Goal: Contribute content: Contribute content

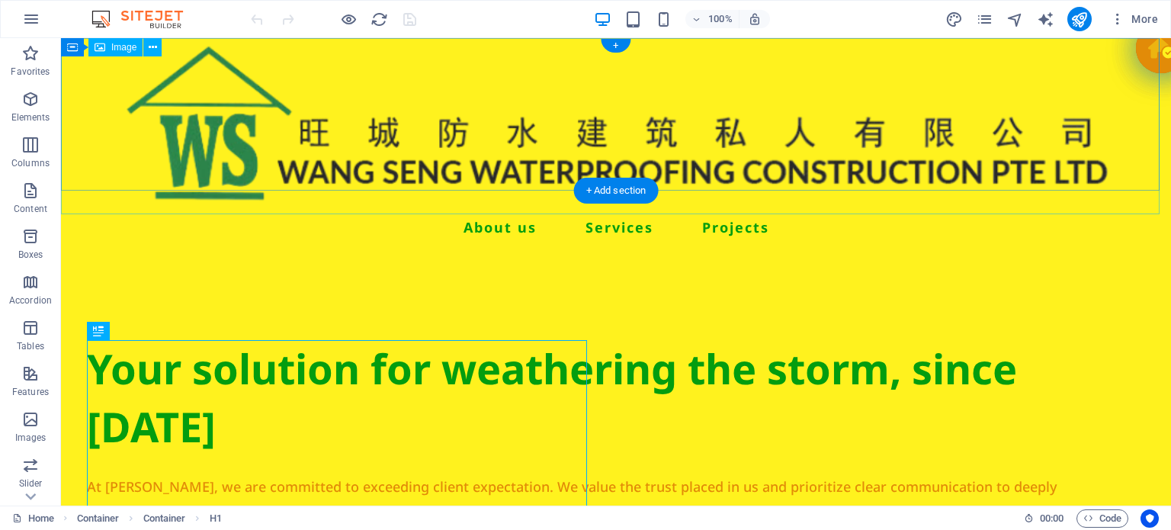
click at [230, 127] on figure at bounding box center [616, 123] width 1110 height 186
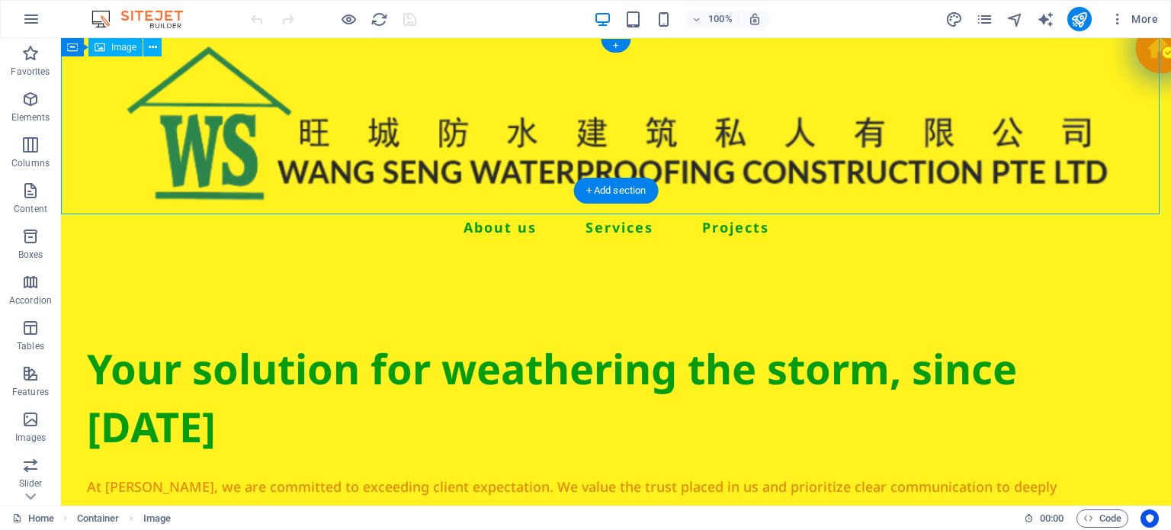
click at [230, 127] on figure at bounding box center [616, 123] width 1110 height 186
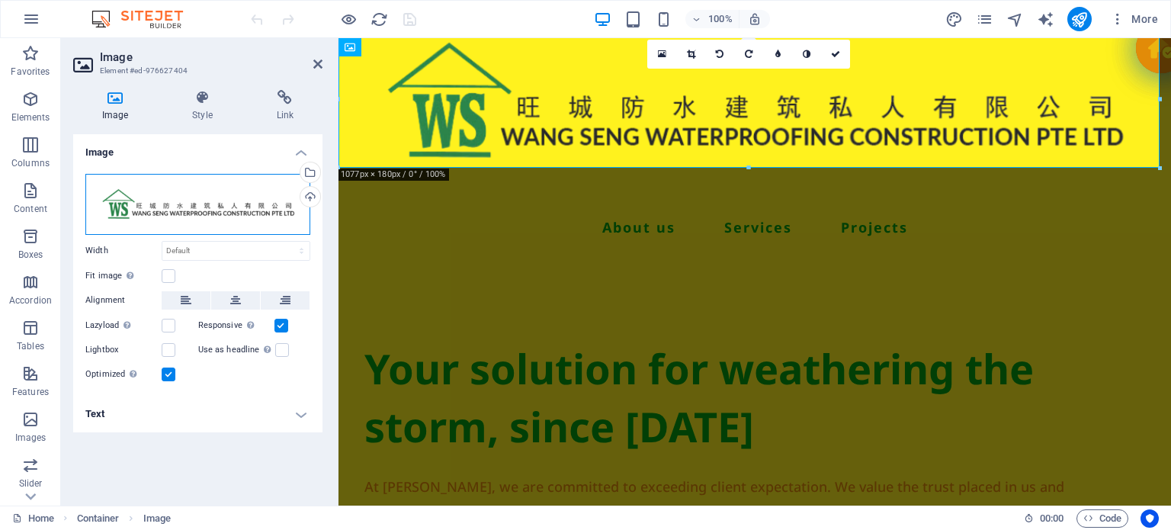
click at [143, 201] on div "Drag files here, click to choose files or select files from Files or our free s…" at bounding box center [197, 204] width 225 height 61
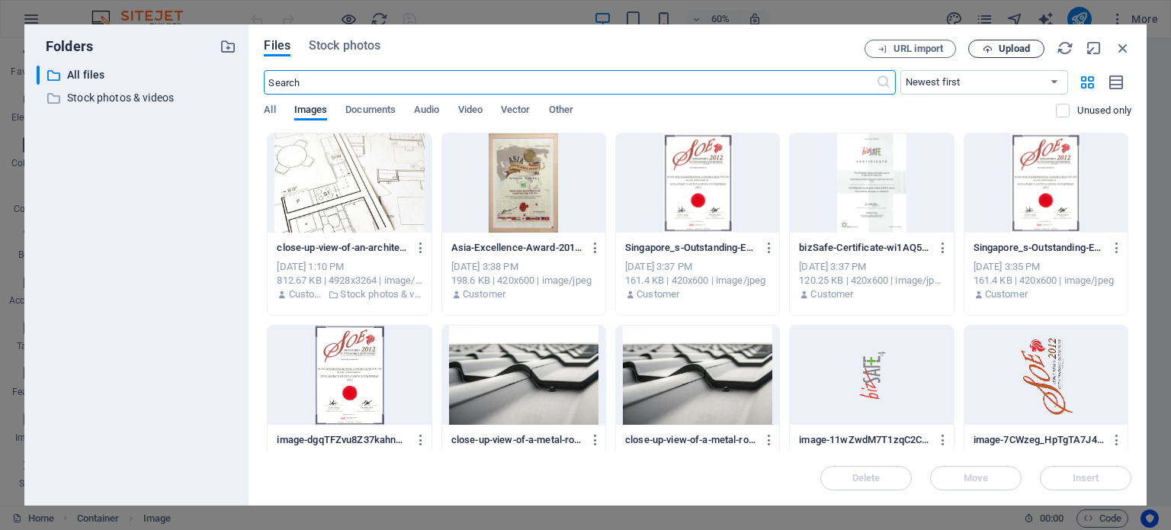
click at [1005, 49] on span "Upload" at bounding box center [1013, 48] width 31 height 9
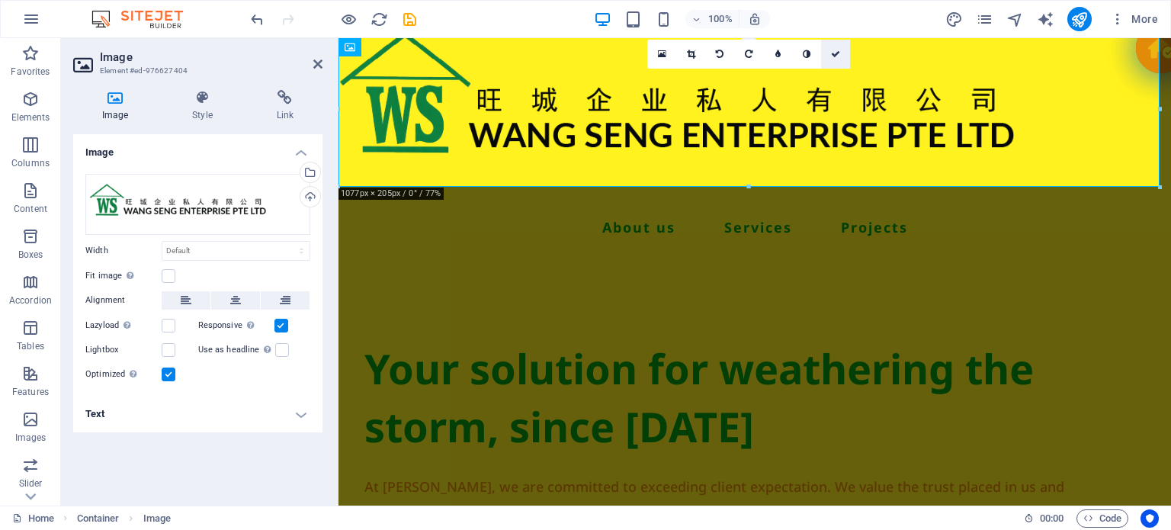
click at [838, 56] on icon at bounding box center [835, 54] width 9 height 9
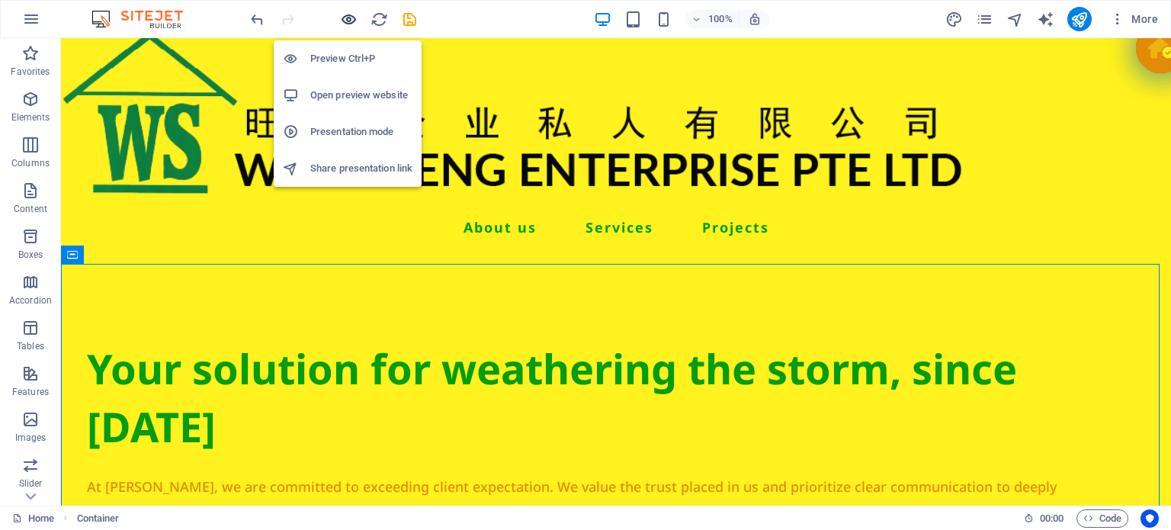
click at [354, 11] on icon "button" at bounding box center [349, 20] width 18 height 18
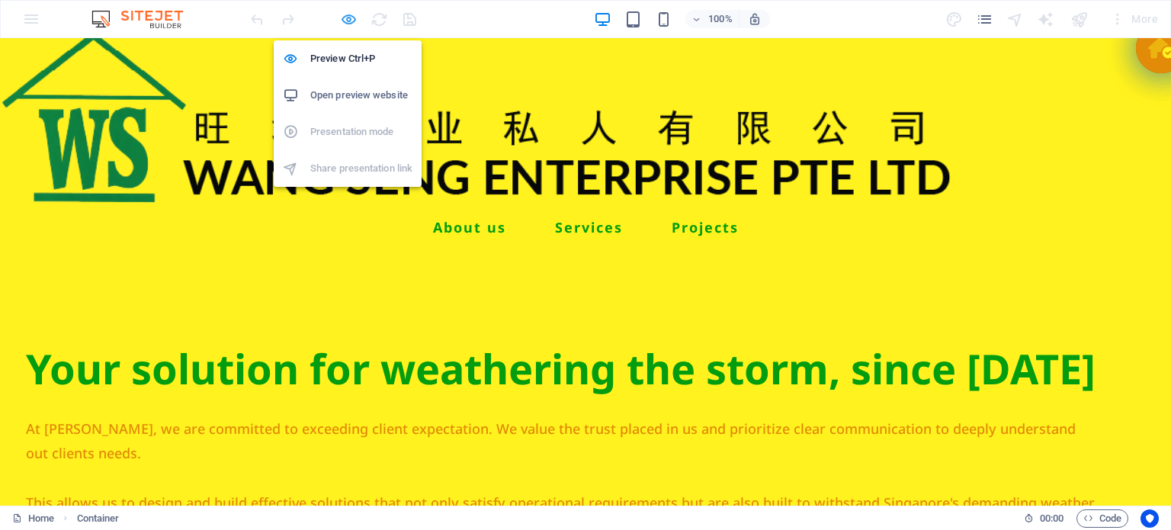
click at [353, 14] on icon "button" at bounding box center [349, 20] width 18 height 18
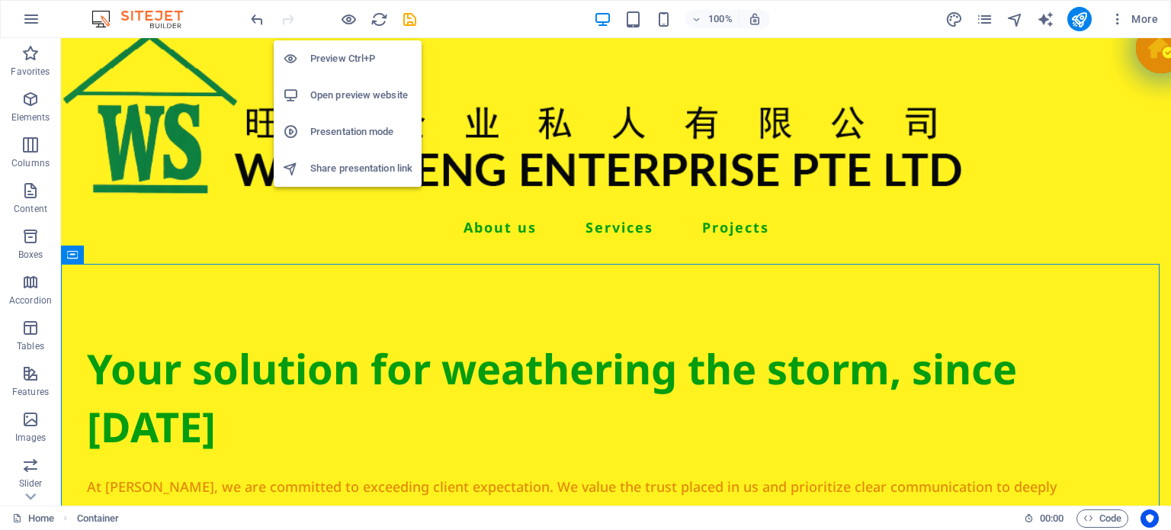
click at [335, 88] on h6 "Open preview website" at bounding box center [361, 95] width 102 height 18
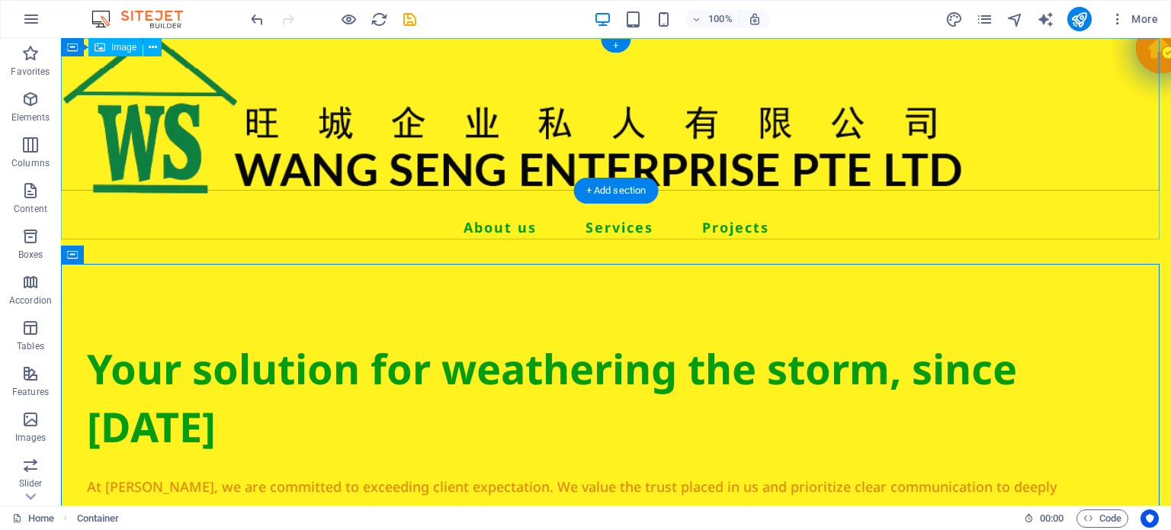
click at [295, 149] on figure at bounding box center [616, 135] width 1110 height 211
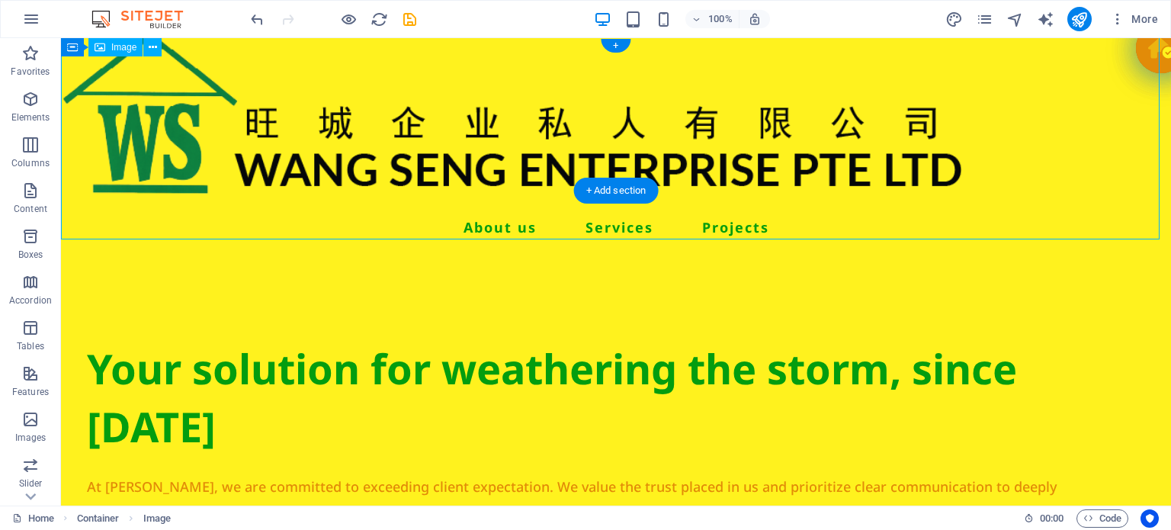
click at [718, 146] on figure at bounding box center [616, 135] width 1110 height 211
click at [793, 139] on figure at bounding box center [616, 135] width 1110 height 211
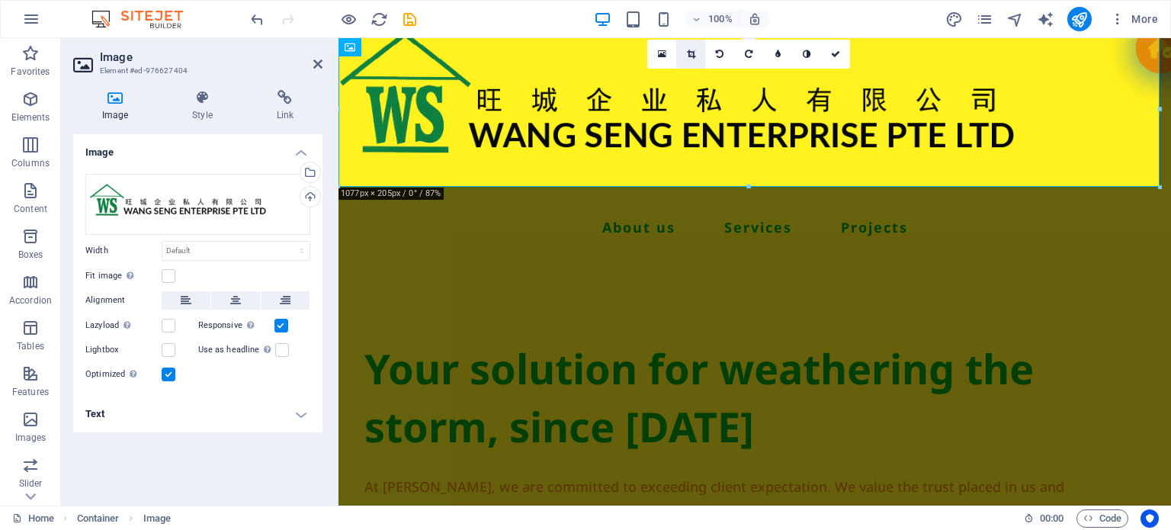
click at [696, 51] on link at bounding box center [690, 54] width 29 height 29
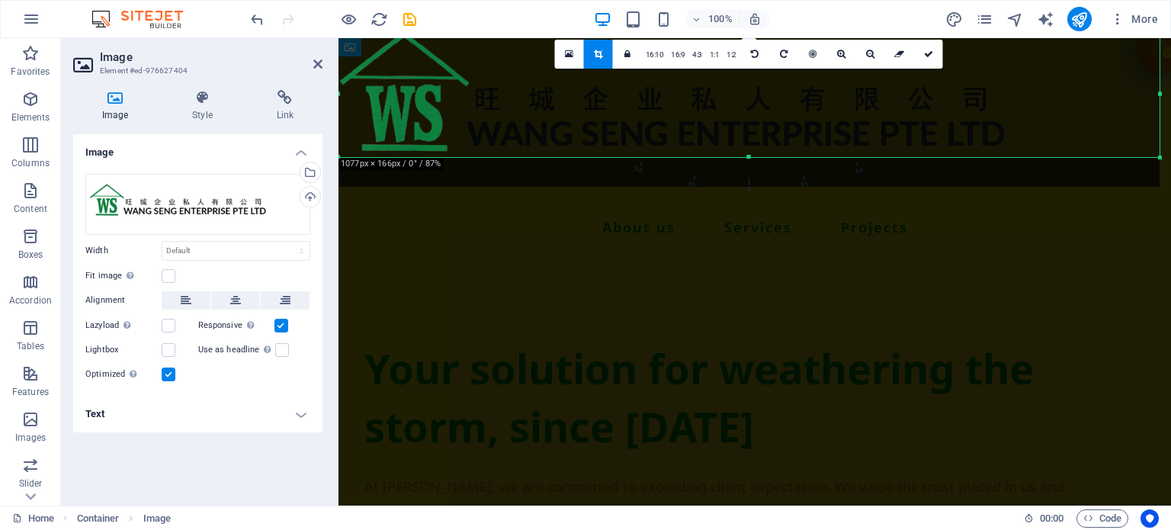
drag, startPoint x: 749, startPoint y: 184, endPoint x: 753, endPoint y: 154, distance: 30.0
click at [753, 154] on div "180 170 160 150 140 130 120 110 100 90 80 70 60 50 40 30 20 10 0 -10 -20 -30 -4…" at bounding box center [748, 93] width 821 height 127
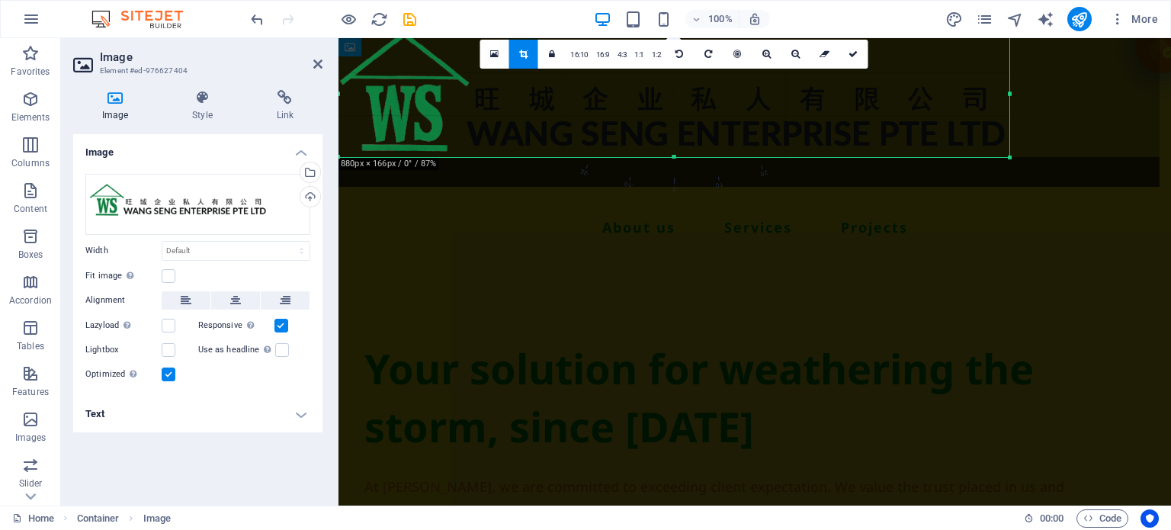
drag, startPoint x: 1160, startPoint y: 98, endPoint x: 1010, endPoint y: 107, distance: 150.4
click at [1010, 107] on div at bounding box center [1009, 93] width 5 height 127
click at [858, 55] on link at bounding box center [852, 54] width 29 height 29
type input "879"
select select "px"
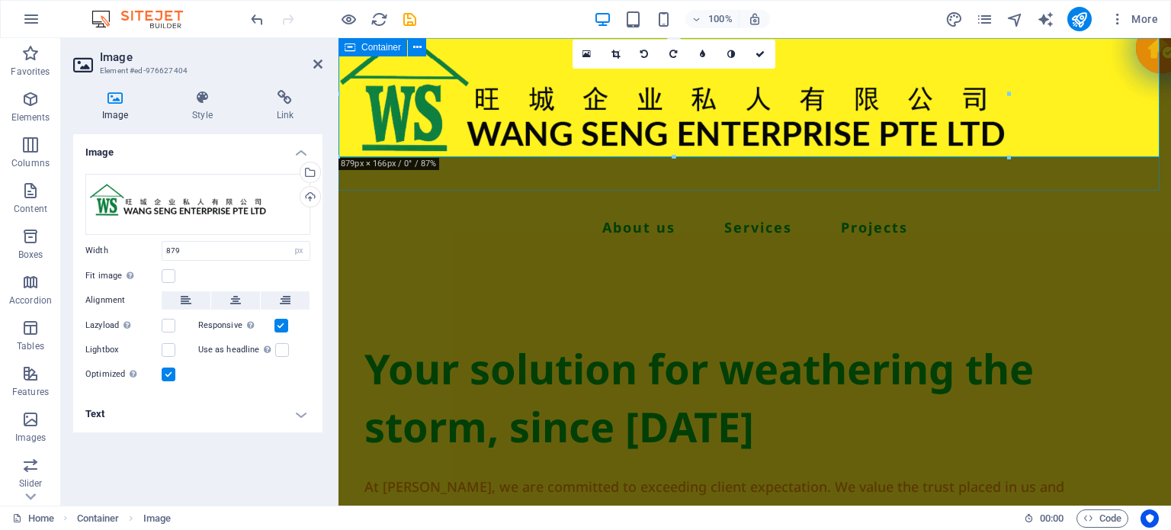
drag, startPoint x: 1351, startPoint y: 195, endPoint x: 1086, endPoint y: 177, distance: 265.1
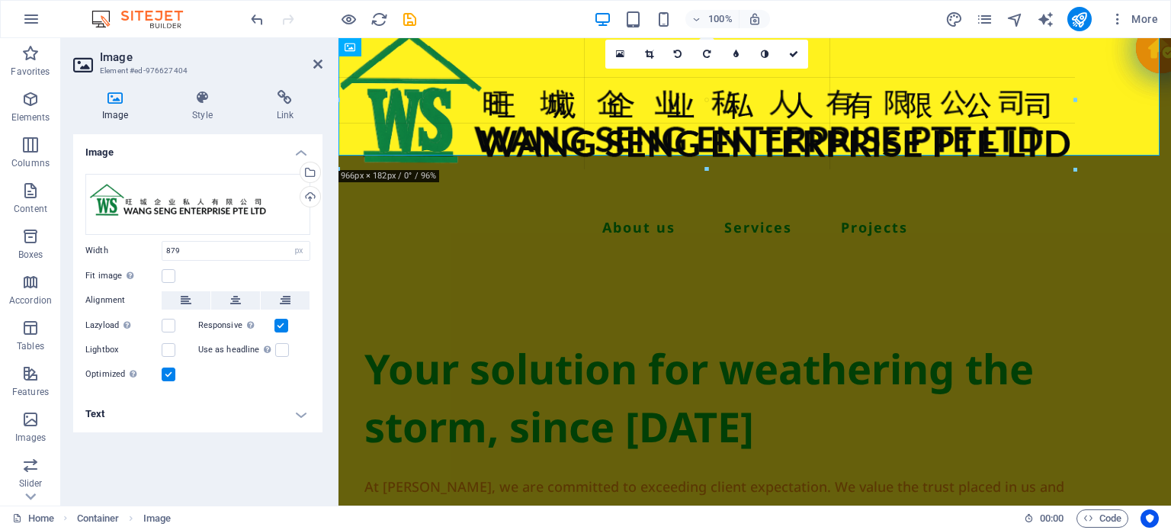
drag, startPoint x: 1008, startPoint y: 150, endPoint x: 1037, endPoint y: 175, distance: 37.9
type input "1003"
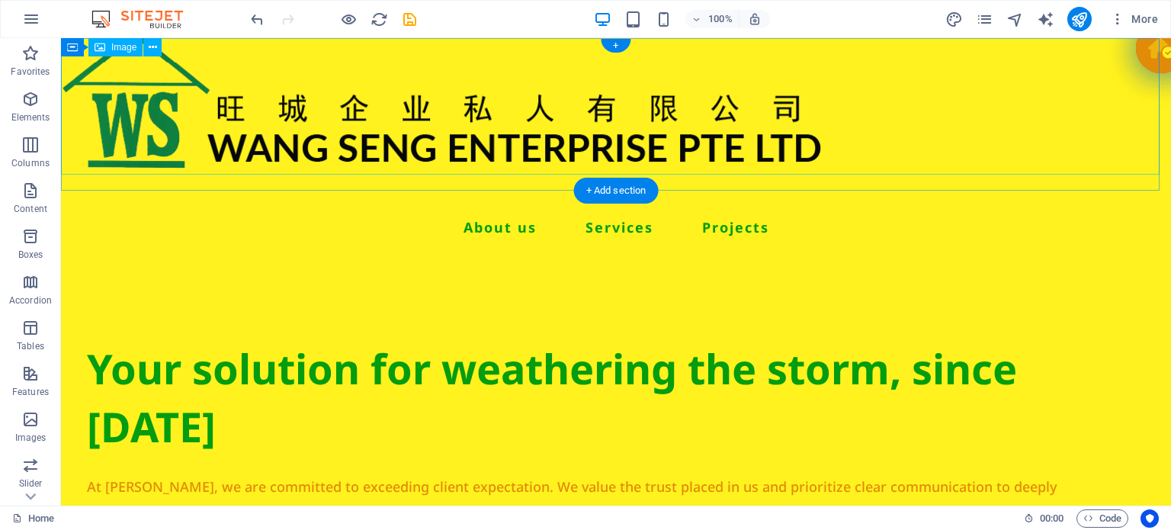
click at [738, 118] on figure at bounding box center [616, 102] width 1110 height 144
select select "px"
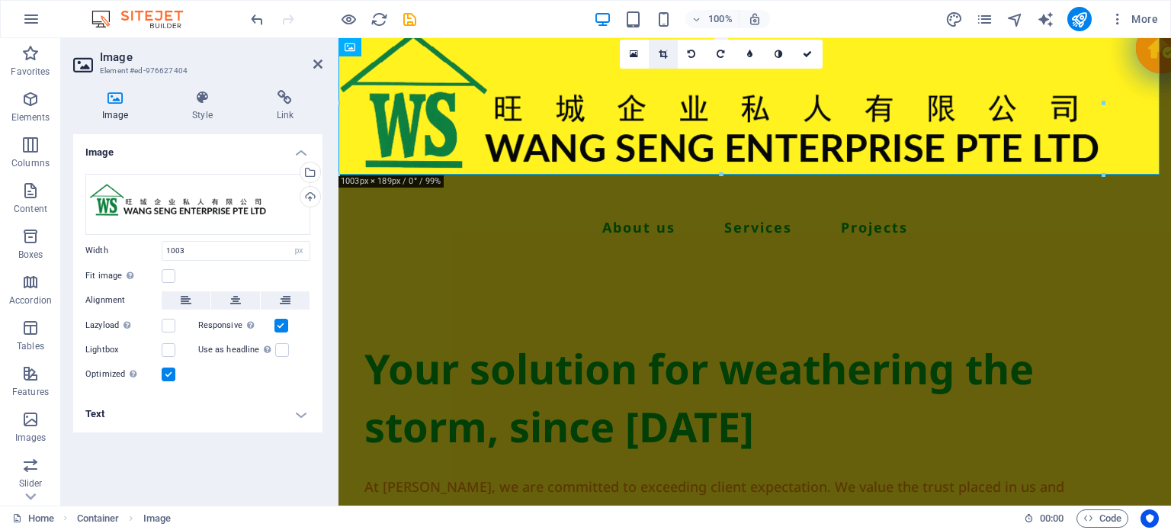
click at [666, 50] on icon at bounding box center [663, 54] width 8 height 9
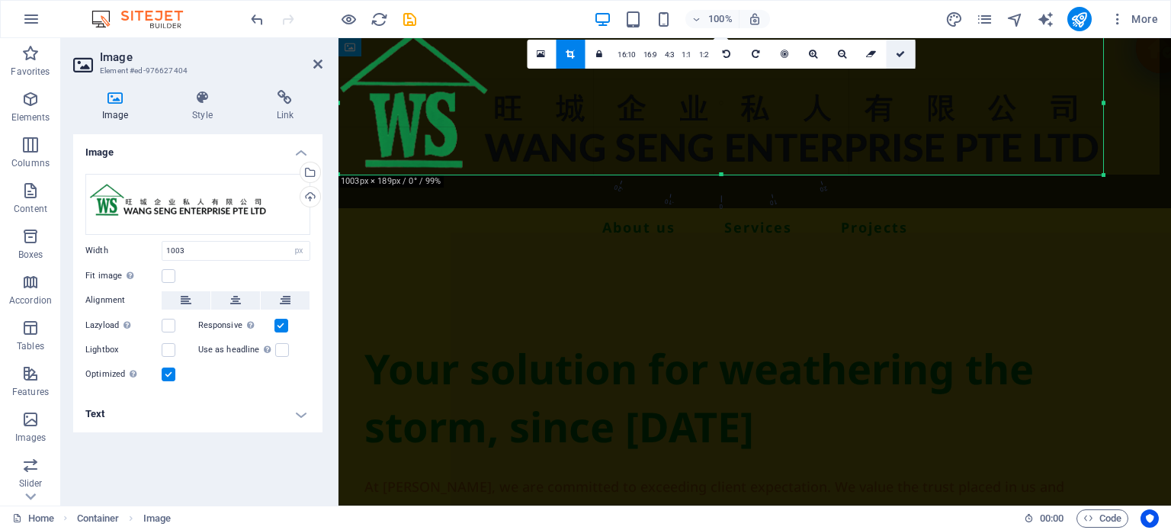
click at [899, 58] on link at bounding box center [900, 54] width 29 height 29
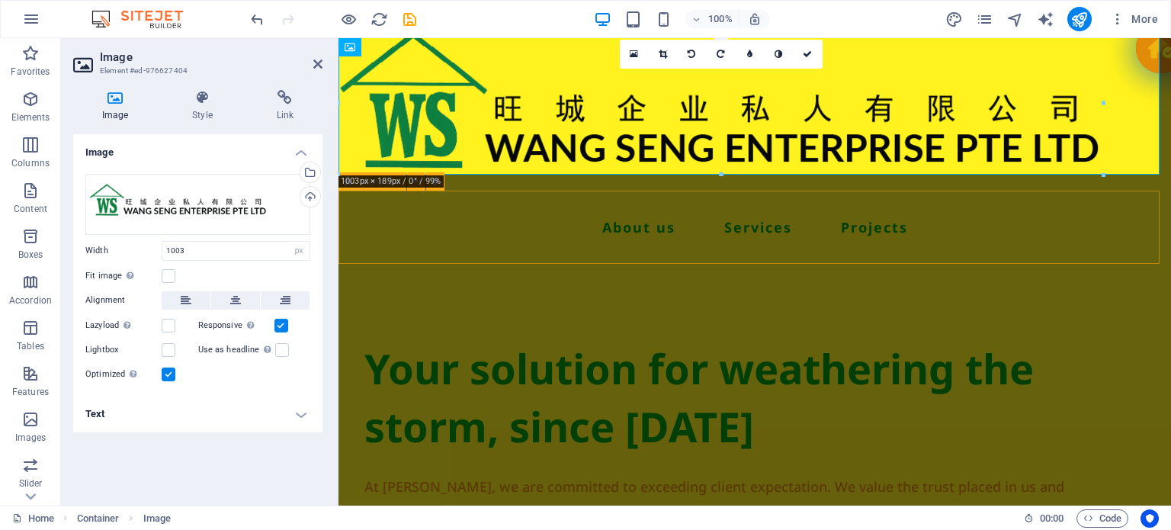
click at [1012, 261] on div "Menu About us Services Projects" at bounding box center [754, 227] width 832 height 73
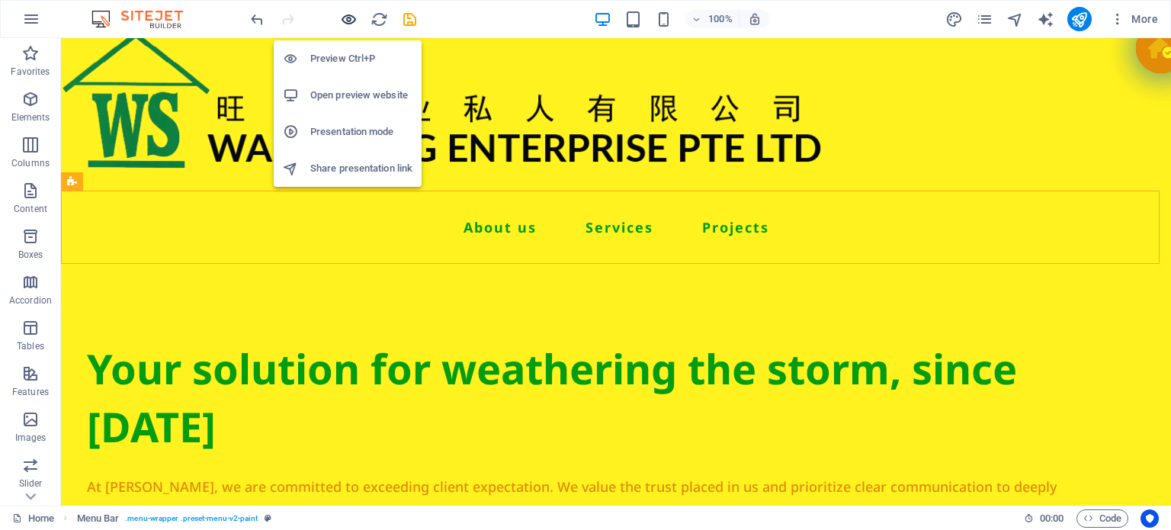
click at [354, 18] on icon "button" at bounding box center [349, 20] width 18 height 18
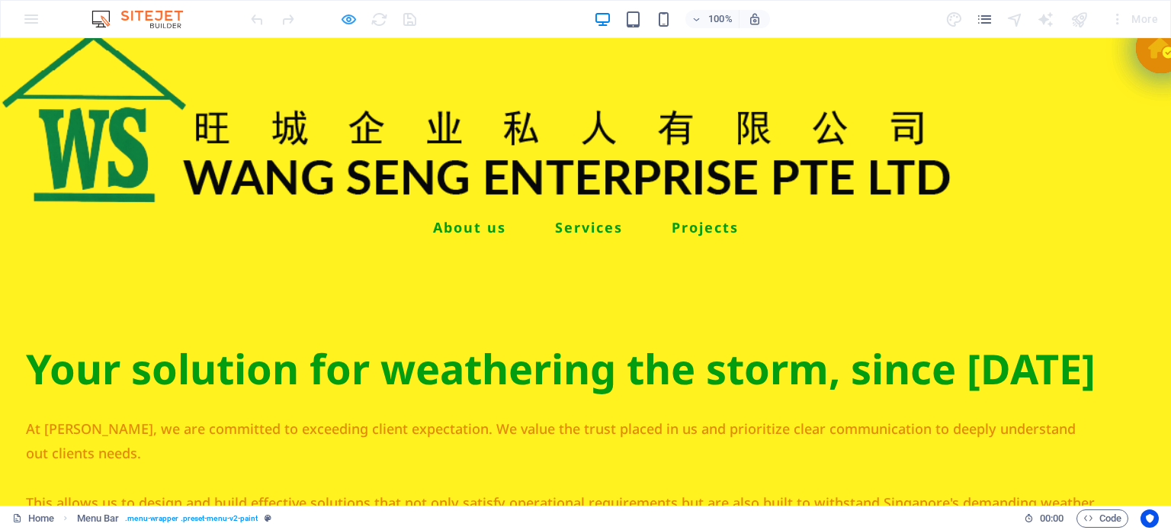
click at [350, 21] on icon "button" at bounding box center [349, 20] width 18 height 18
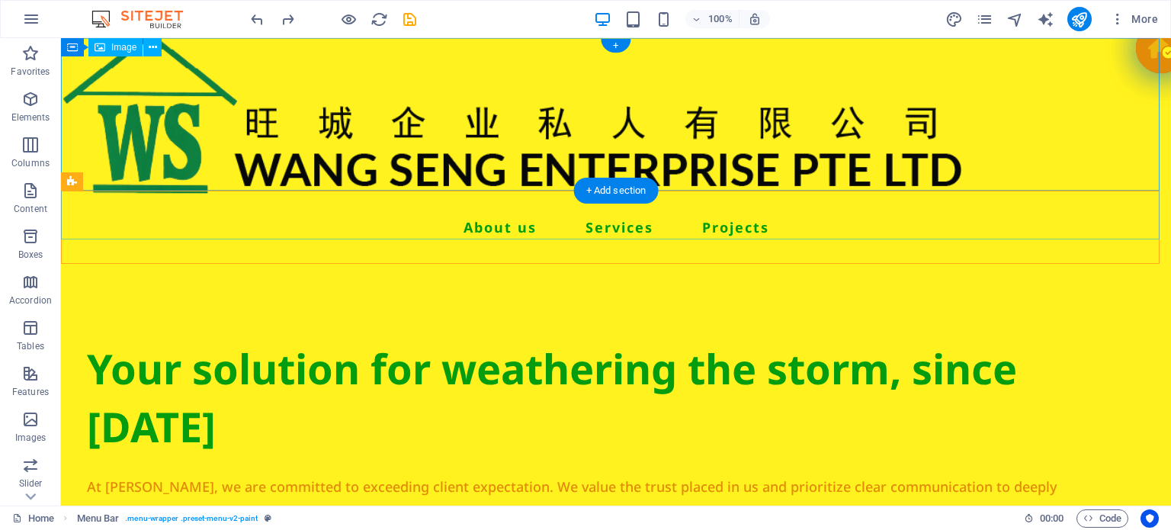
click at [730, 153] on figure at bounding box center [616, 135] width 1110 height 211
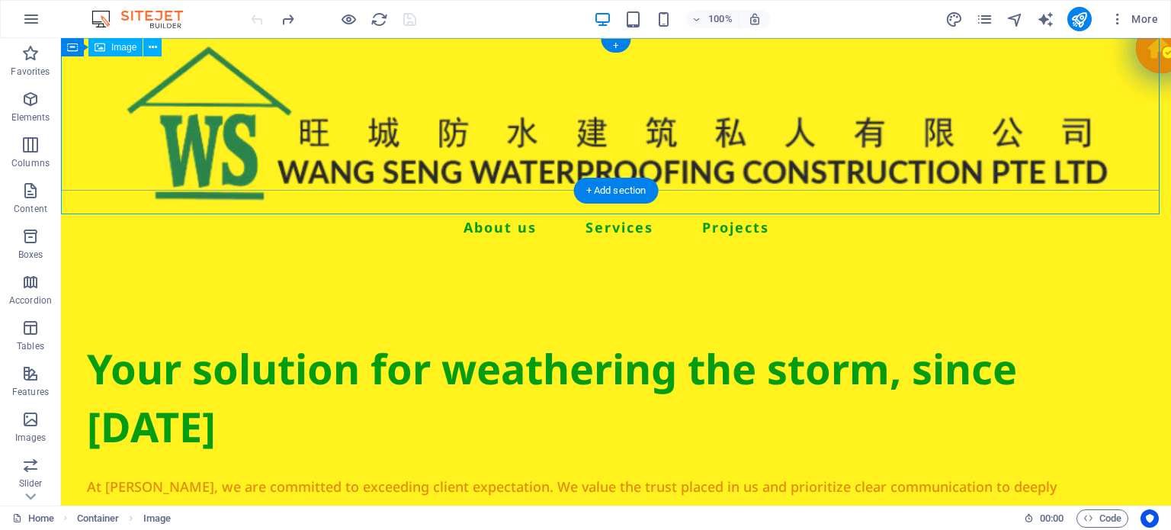
click at [234, 135] on figure at bounding box center [616, 123] width 1110 height 186
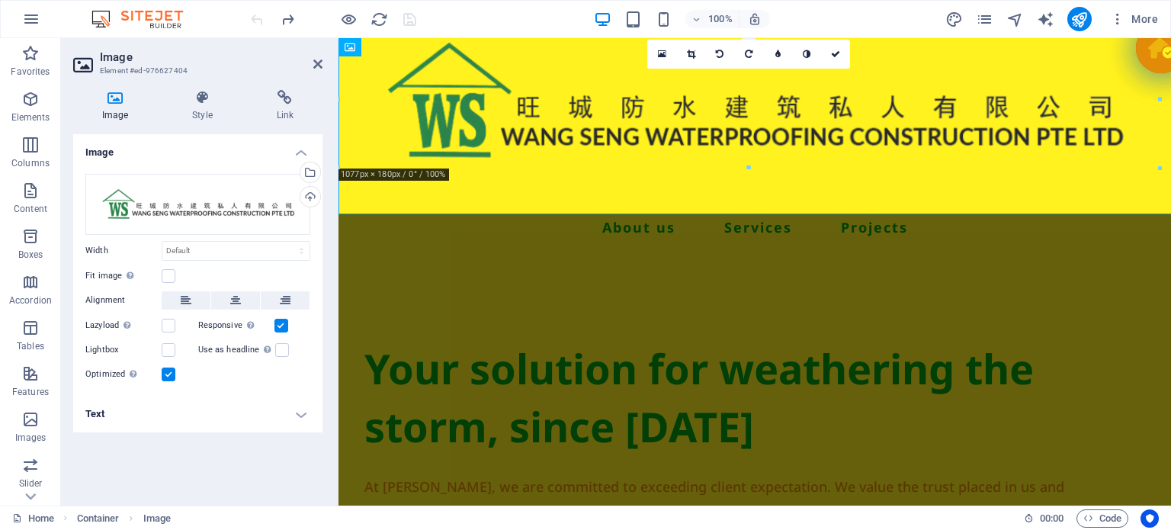
click at [234, 135] on h4 "Image" at bounding box center [197, 147] width 249 height 27
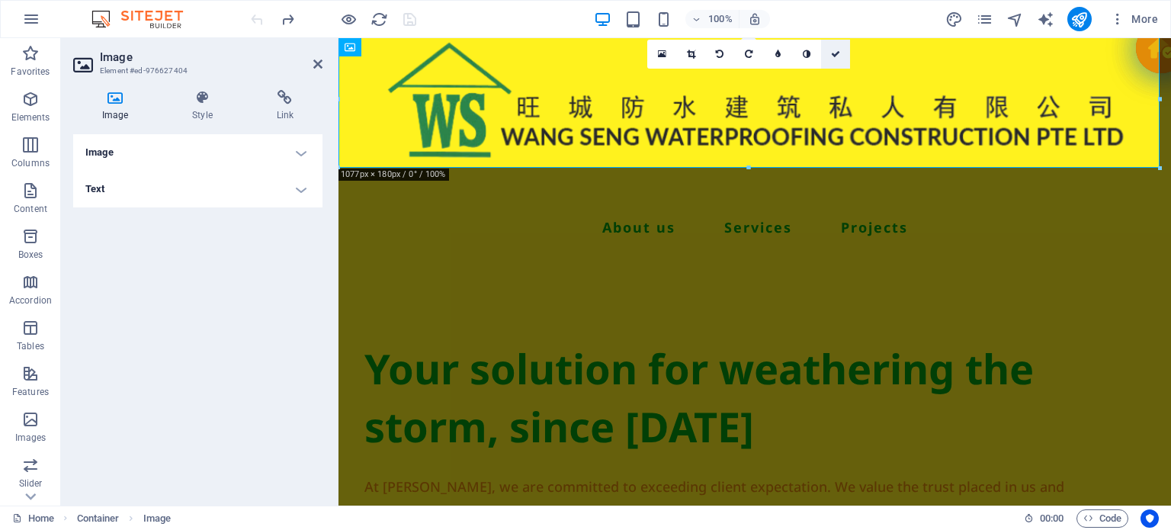
click at [835, 42] on link at bounding box center [835, 54] width 29 height 29
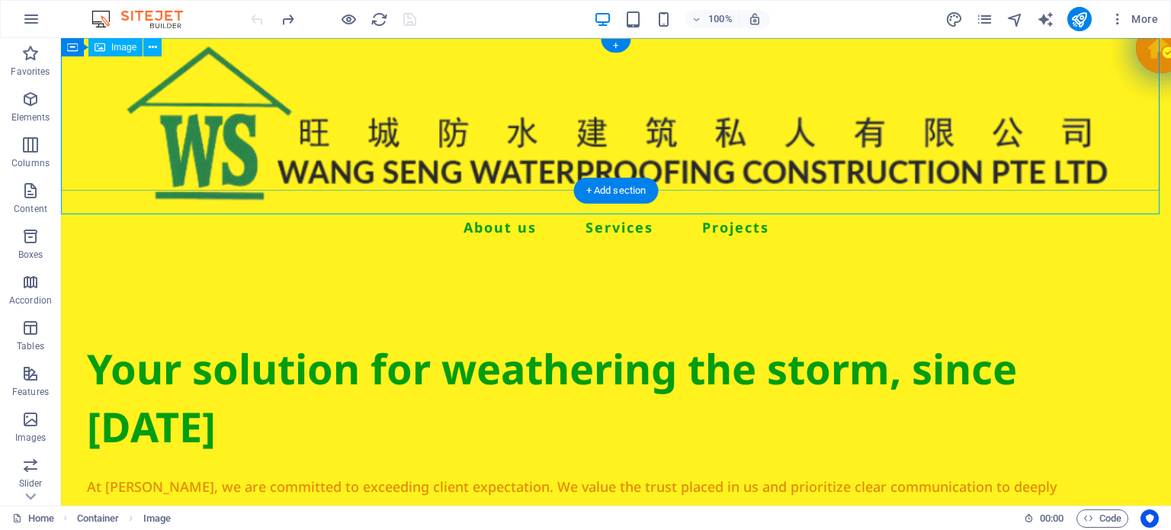
click at [668, 123] on figure at bounding box center [616, 123] width 1110 height 186
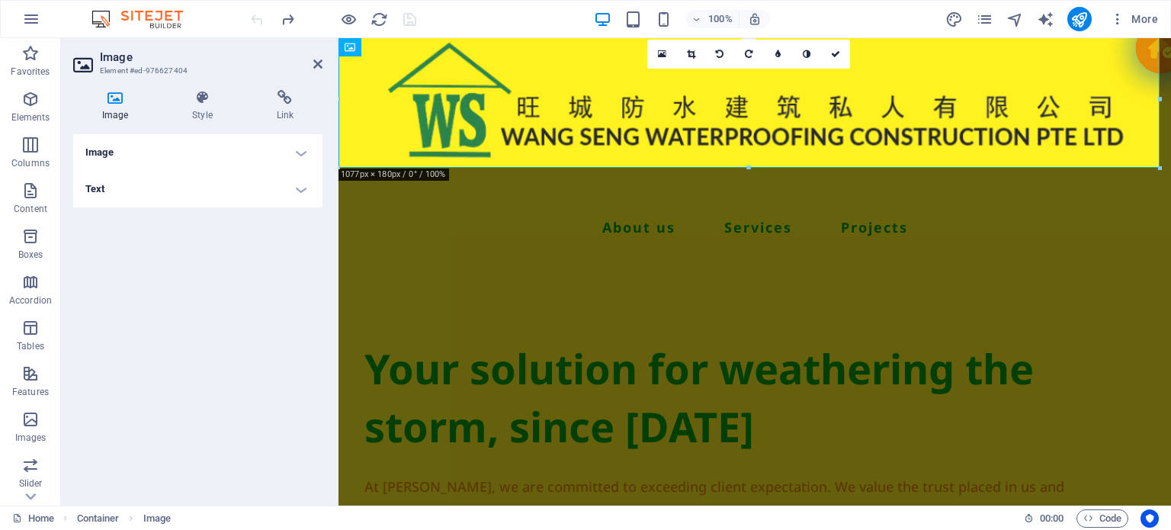
click at [323, 63] on aside "Image Element #ed-976627404 Image Style Link Image Drag files here, click to ch…" at bounding box center [199, 271] width 277 height 467
click at [317, 63] on icon at bounding box center [317, 64] width 9 height 12
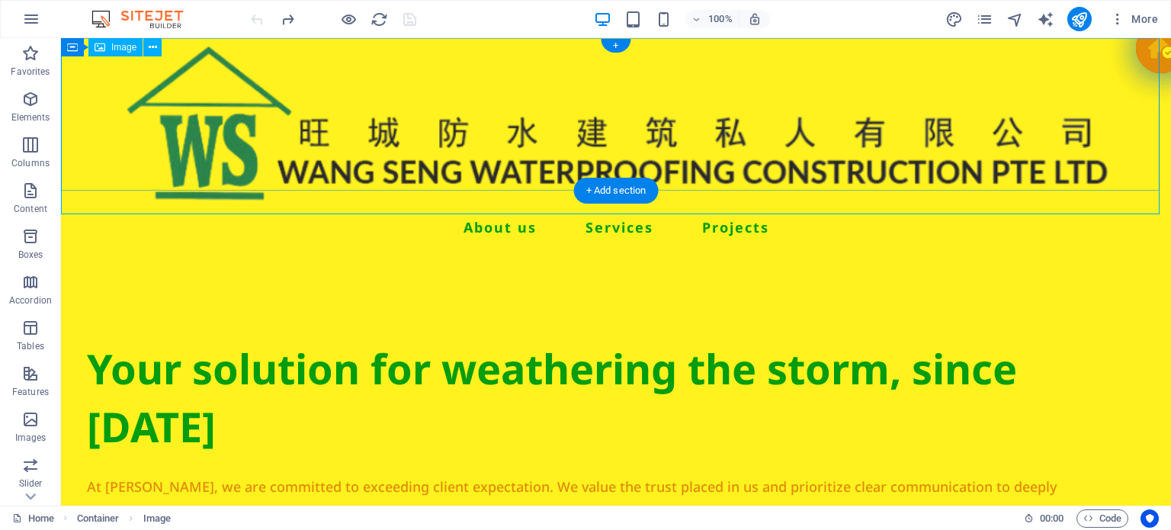
click at [310, 91] on figure at bounding box center [616, 123] width 1110 height 186
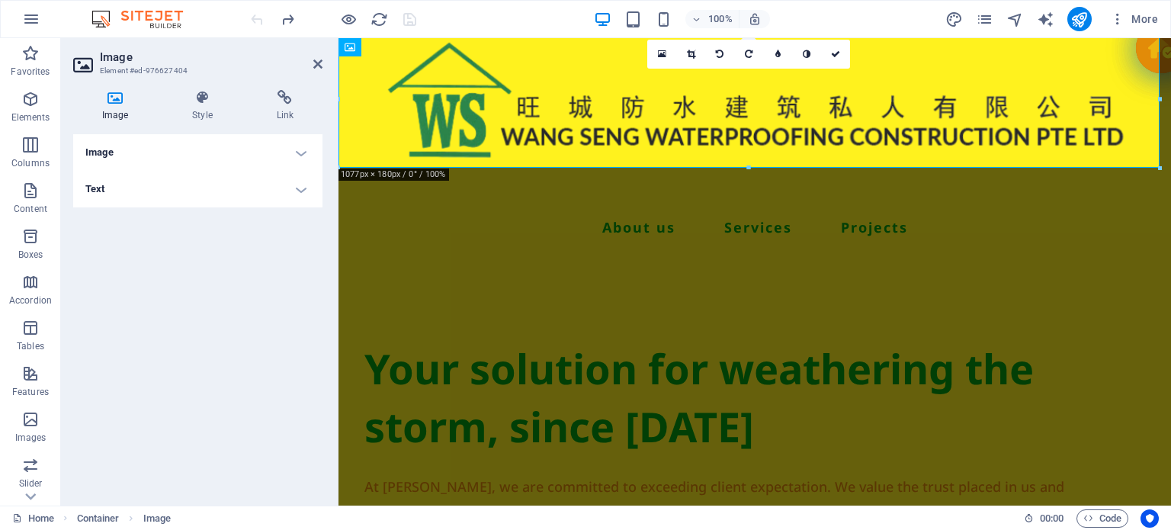
click at [122, 103] on icon at bounding box center [115, 97] width 84 height 15
click at [314, 62] on icon at bounding box center [317, 64] width 9 height 12
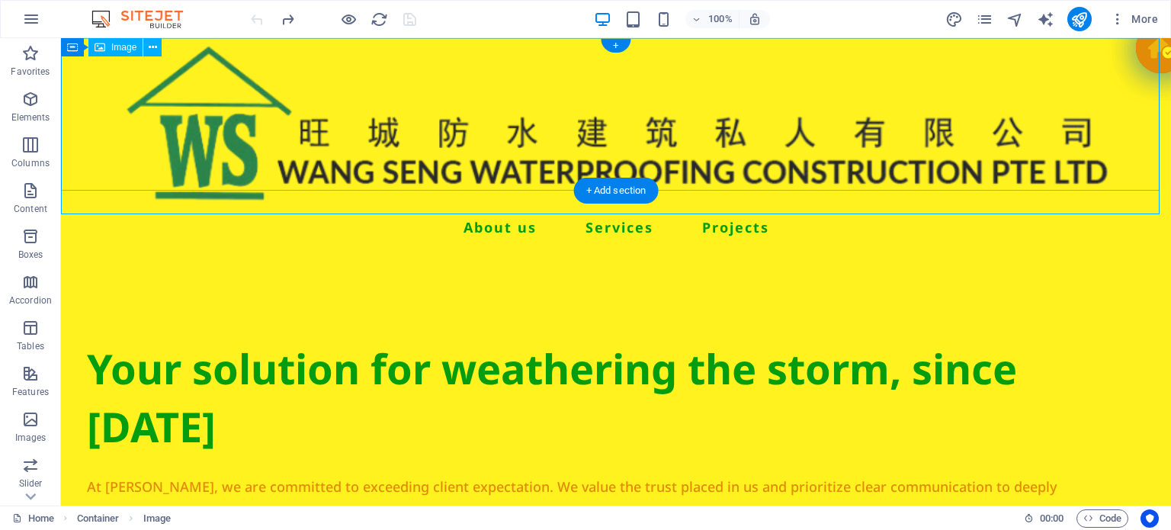
click at [430, 114] on figure at bounding box center [616, 123] width 1110 height 186
click at [383, 162] on figure at bounding box center [616, 123] width 1110 height 186
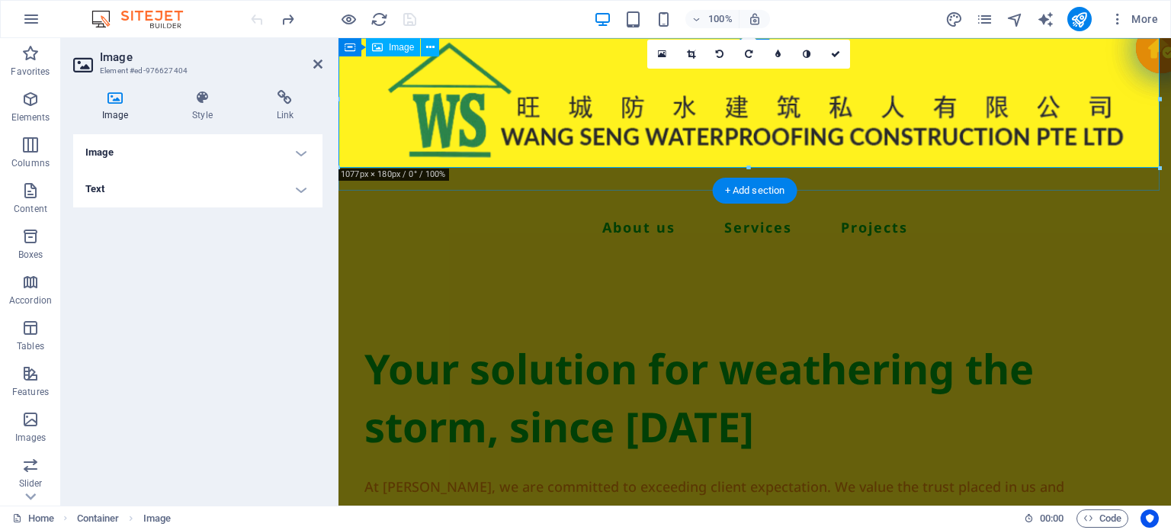
click at [386, 120] on figure at bounding box center [754, 99] width 832 height 139
click at [207, 94] on icon at bounding box center [202, 97] width 78 height 15
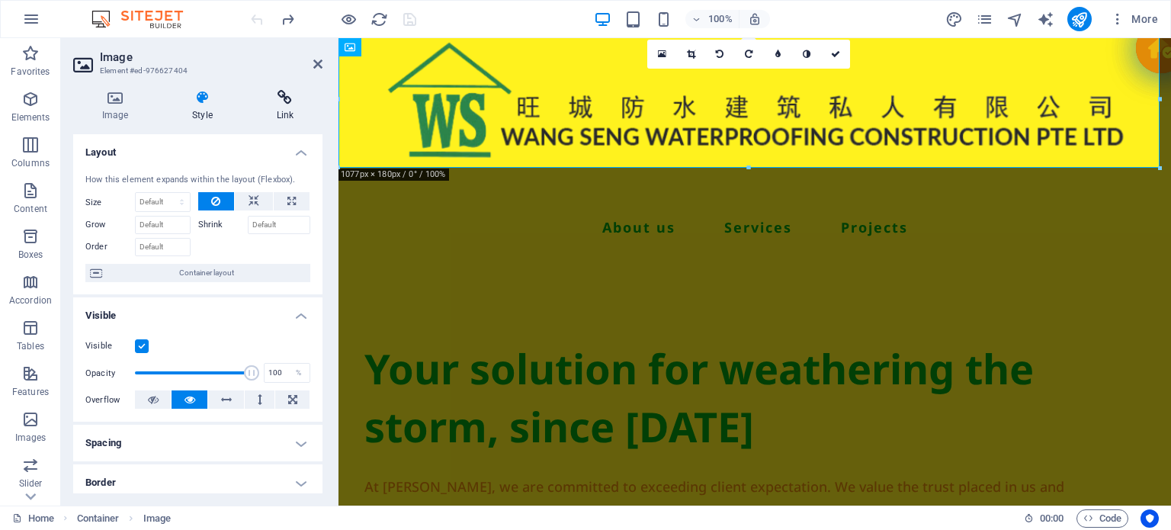
click at [271, 98] on icon at bounding box center [285, 97] width 75 height 15
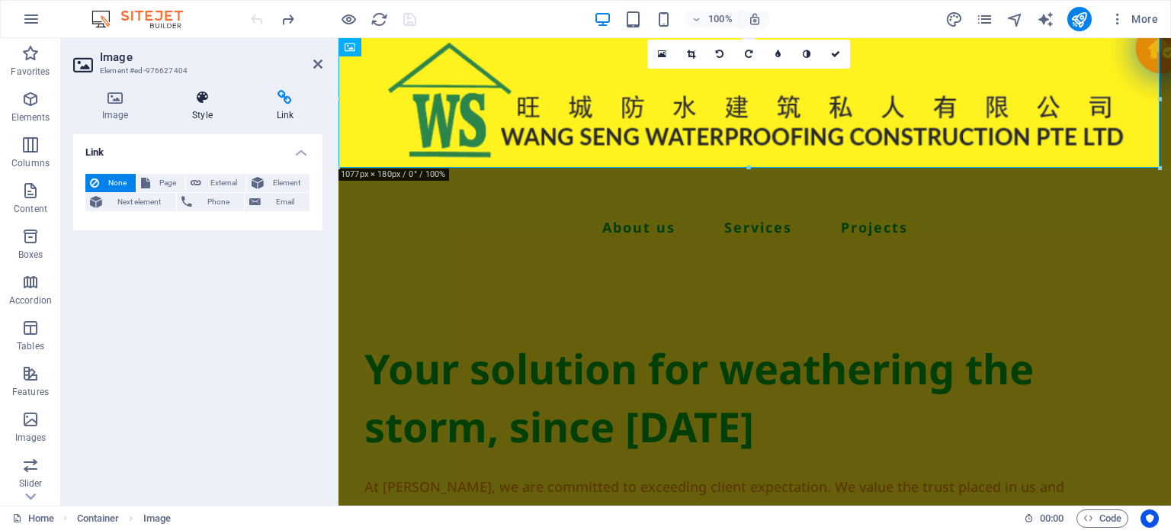
click at [186, 104] on icon at bounding box center [202, 97] width 78 height 15
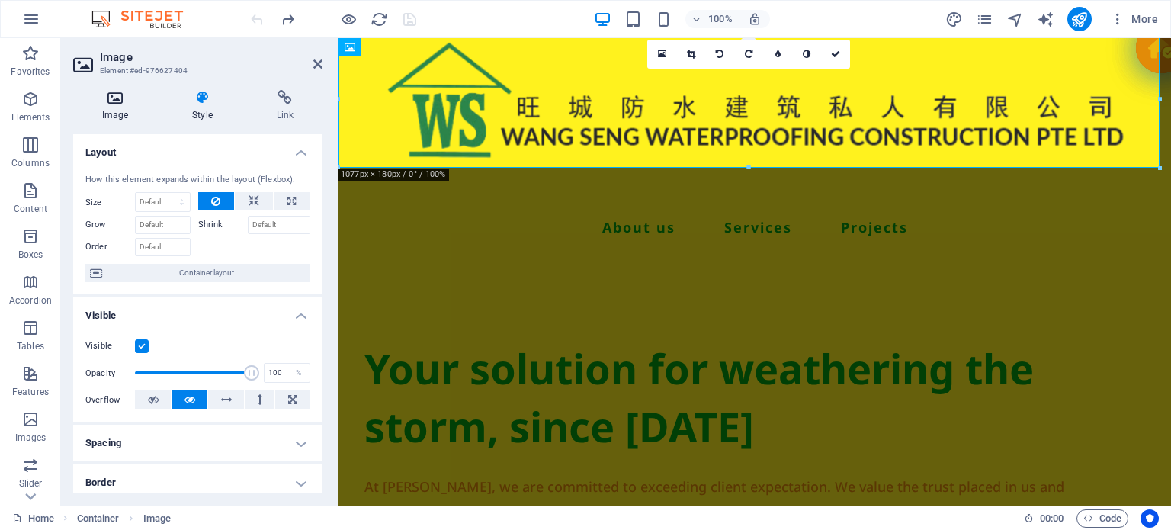
click at [101, 105] on h4 "Image" at bounding box center [118, 106] width 90 height 32
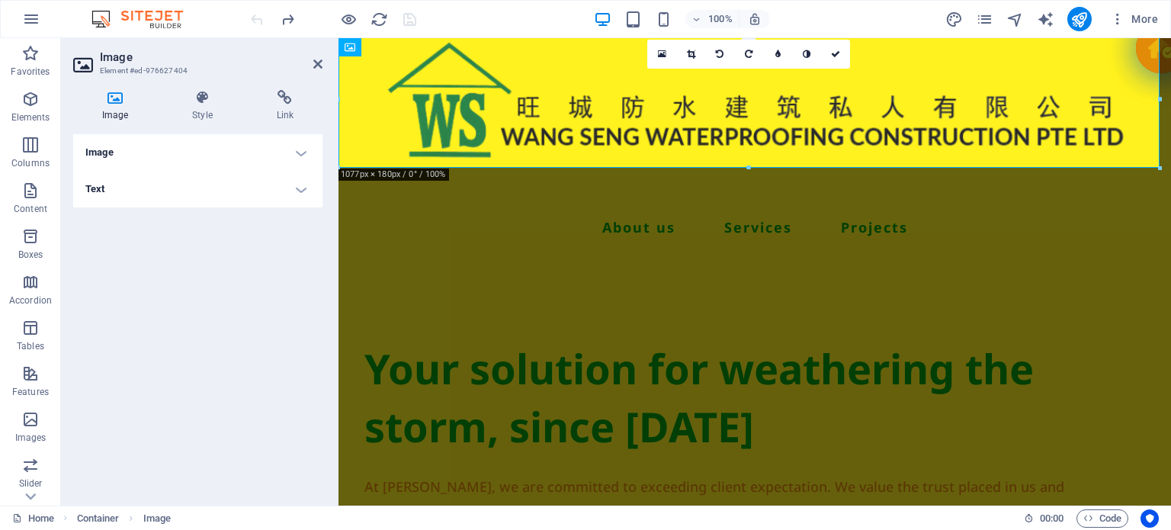
click at [159, 143] on h4 "Image" at bounding box center [197, 152] width 249 height 37
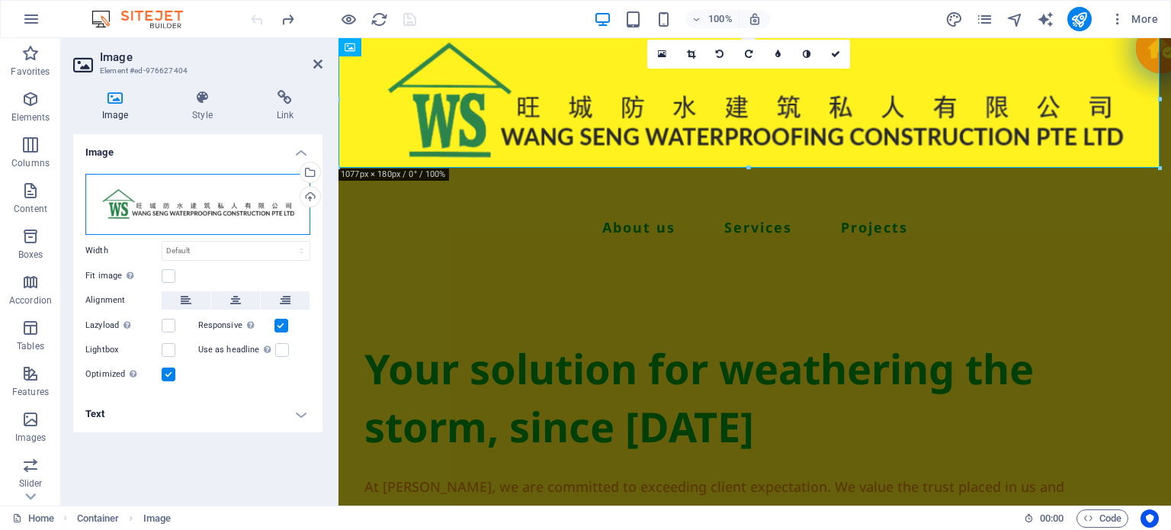
click at [155, 203] on div "Drag files here, click to choose files or select files from Files or our free s…" at bounding box center [197, 204] width 225 height 61
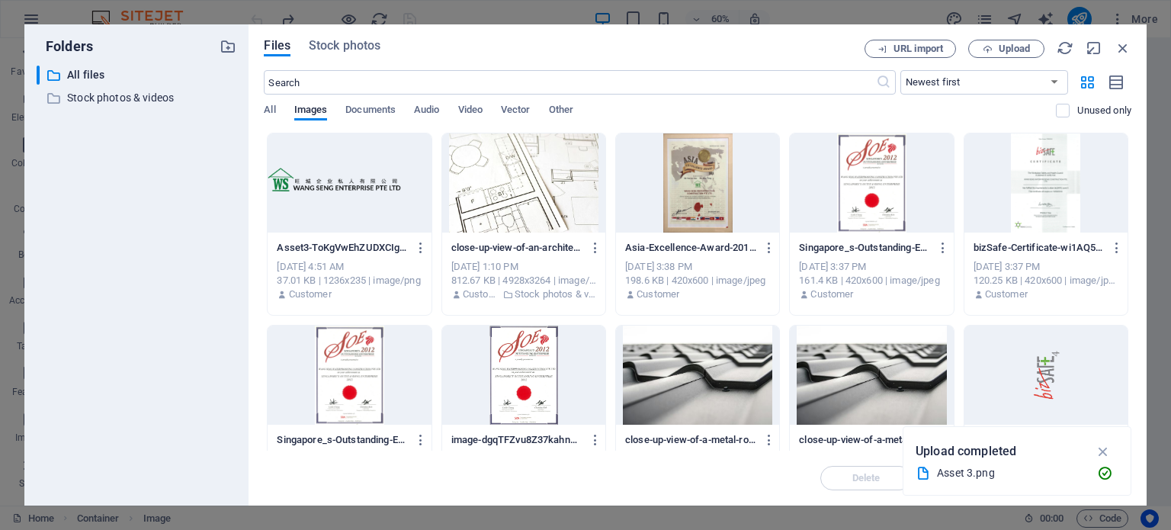
click at [383, 190] on div at bounding box center [349, 182] width 163 height 99
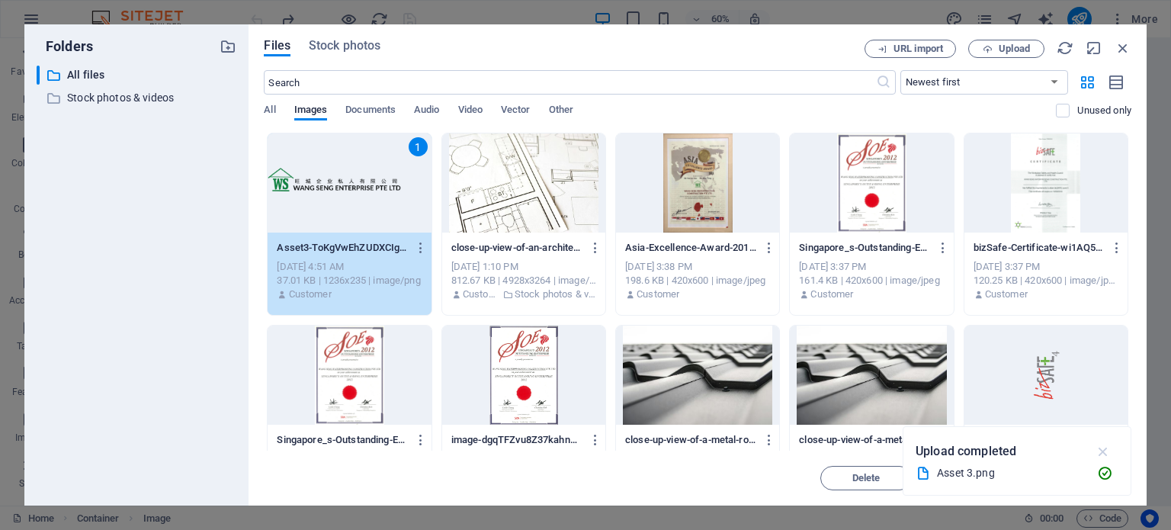
click at [1101, 457] on icon "button" at bounding box center [1103, 451] width 18 height 17
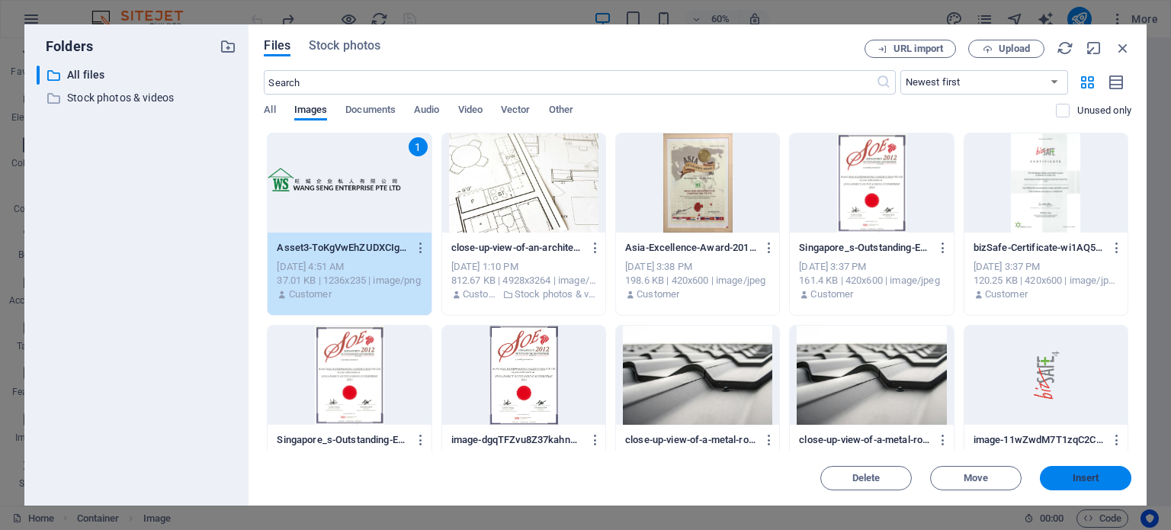
click at [1058, 483] on button "Insert" at bounding box center [1085, 478] width 91 height 24
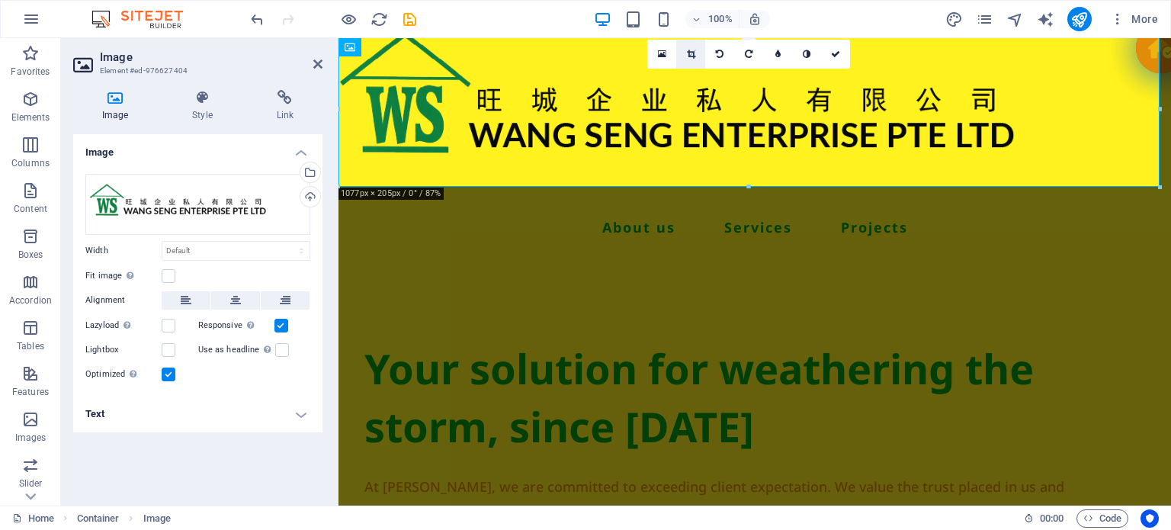
click at [695, 51] on icon at bounding box center [691, 54] width 8 height 9
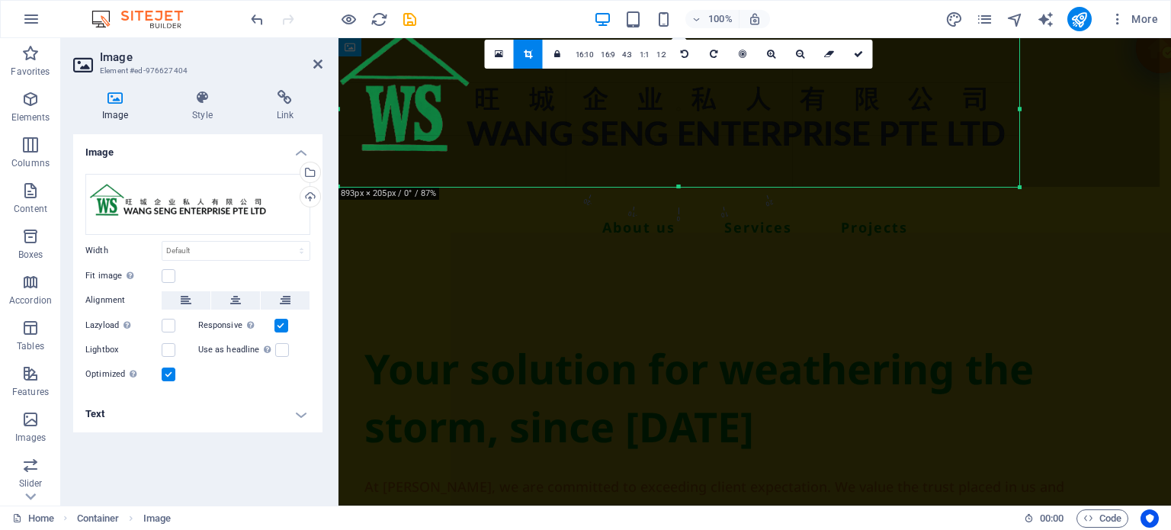
drag, startPoint x: 1158, startPoint y: 107, endPoint x: 1017, endPoint y: 104, distance: 141.0
click at [1017, 104] on div at bounding box center [1019, 108] width 5 height 156
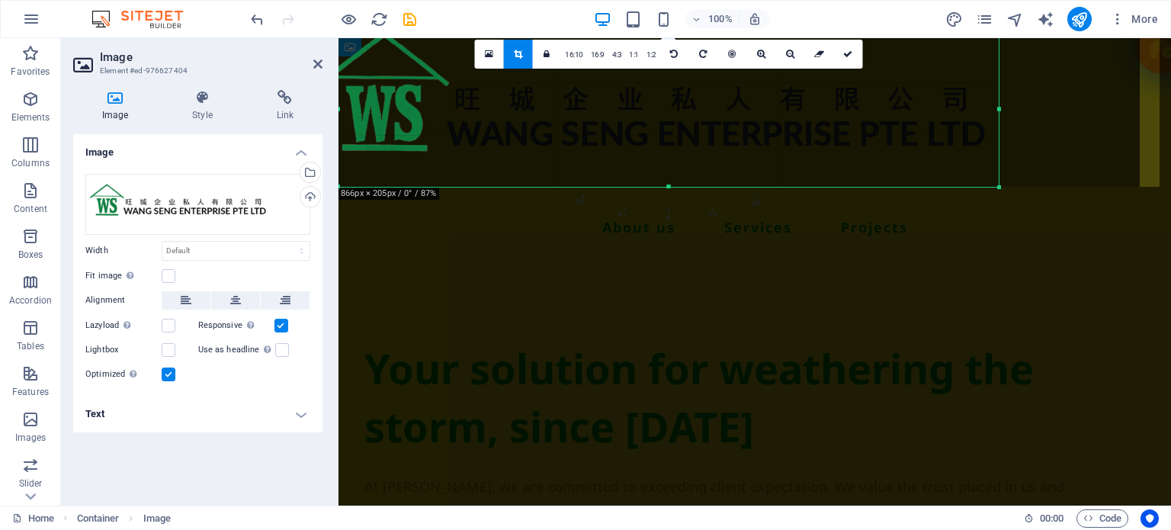
drag, startPoint x: 341, startPoint y: 106, endPoint x: 361, endPoint y: 109, distance: 20.0
click at [361, 109] on div "180 170 160 150 140 130 120 110 100 90 80 70 60 50 40 30 20 10 0 -10 -20 -30 -4…" at bounding box center [668, 108] width 660 height 156
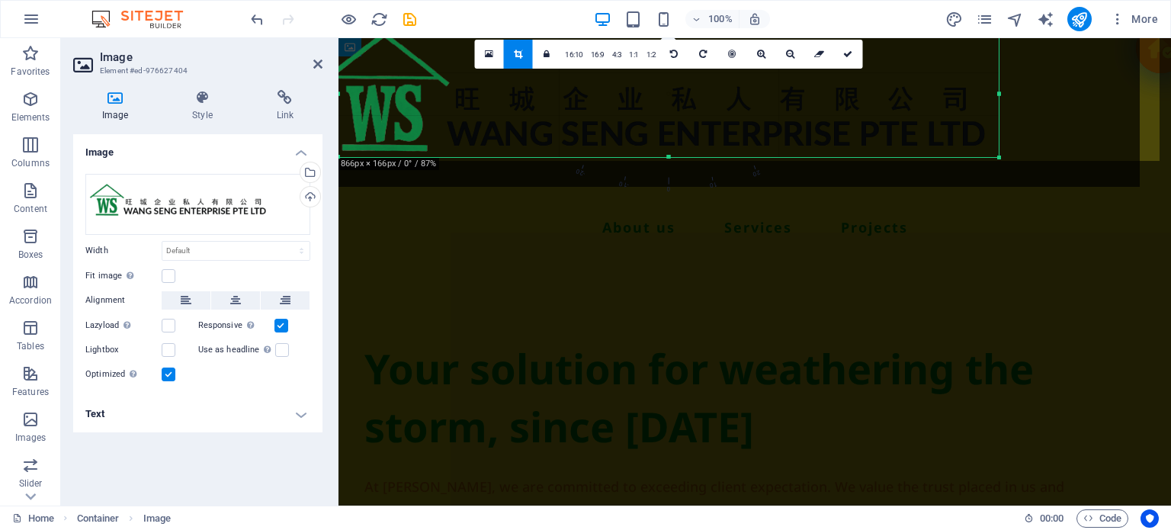
drag, startPoint x: 670, startPoint y: 185, endPoint x: 677, endPoint y: 155, distance: 31.2
click at [677, 155] on div at bounding box center [668, 157] width 660 height 5
click at [845, 51] on icon at bounding box center [847, 54] width 9 height 9
type input "865"
select select "px"
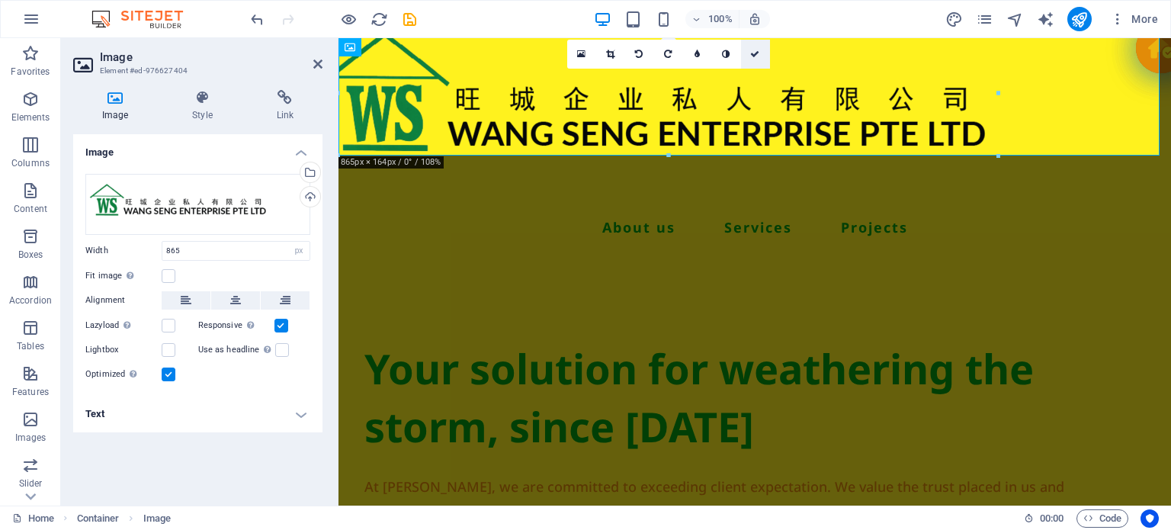
click at [757, 50] on icon at bounding box center [754, 54] width 9 height 9
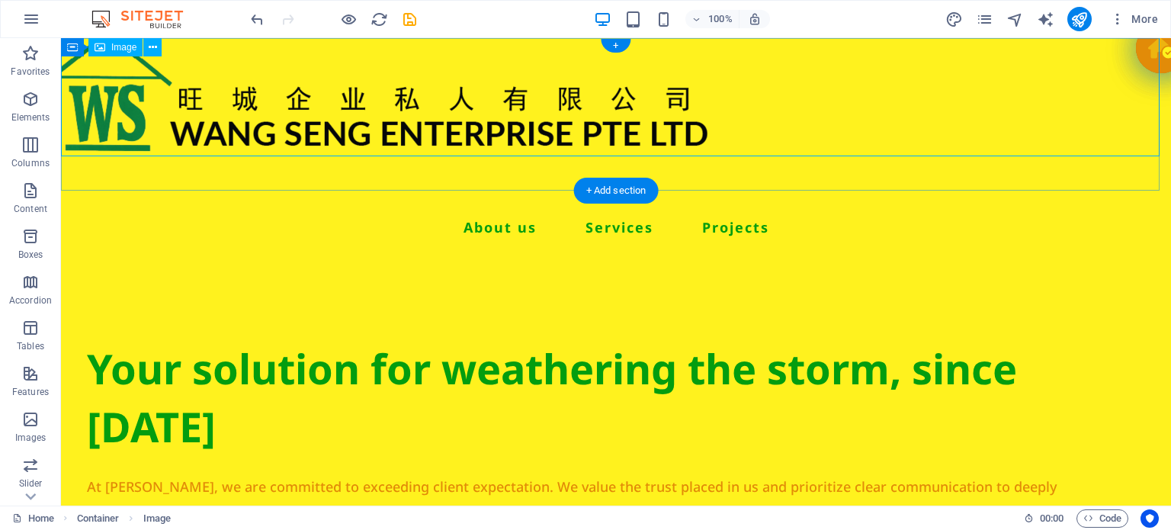
click at [686, 142] on figure at bounding box center [616, 93] width 1110 height 126
click at [434, 121] on figure at bounding box center [616, 93] width 1110 height 126
select select "px"
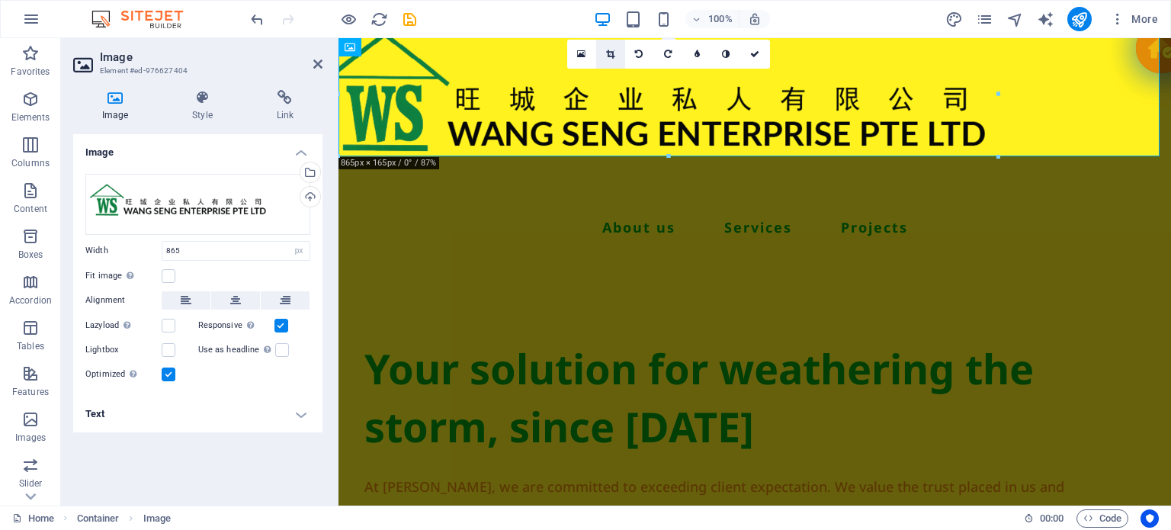
click at [614, 60] on link at bounding box center [610, 54] width 29 height 29
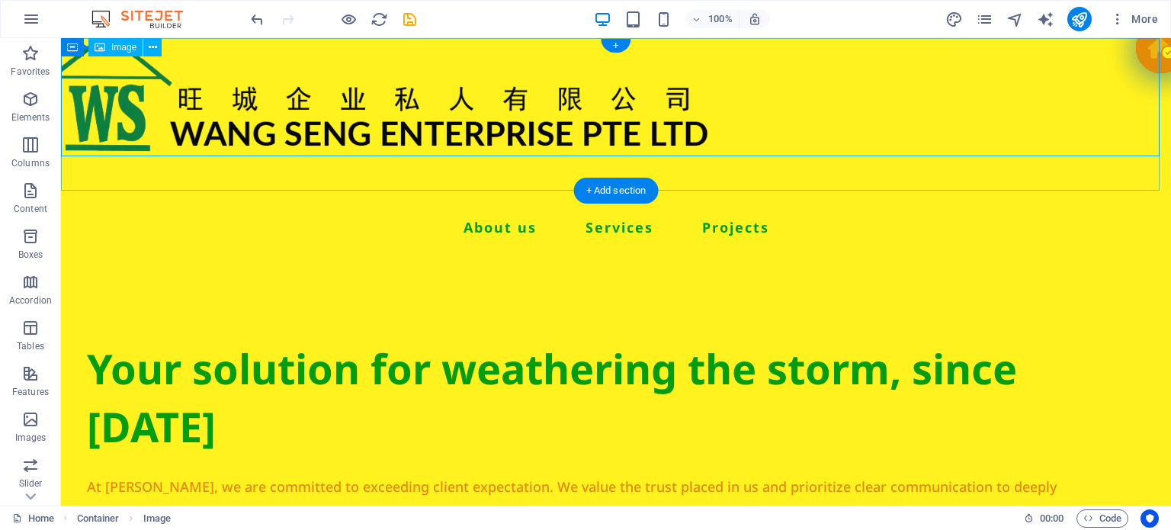
click at [697, 129] on figure at bounding box center [616, 93] width 1110 height 126
select select "px"
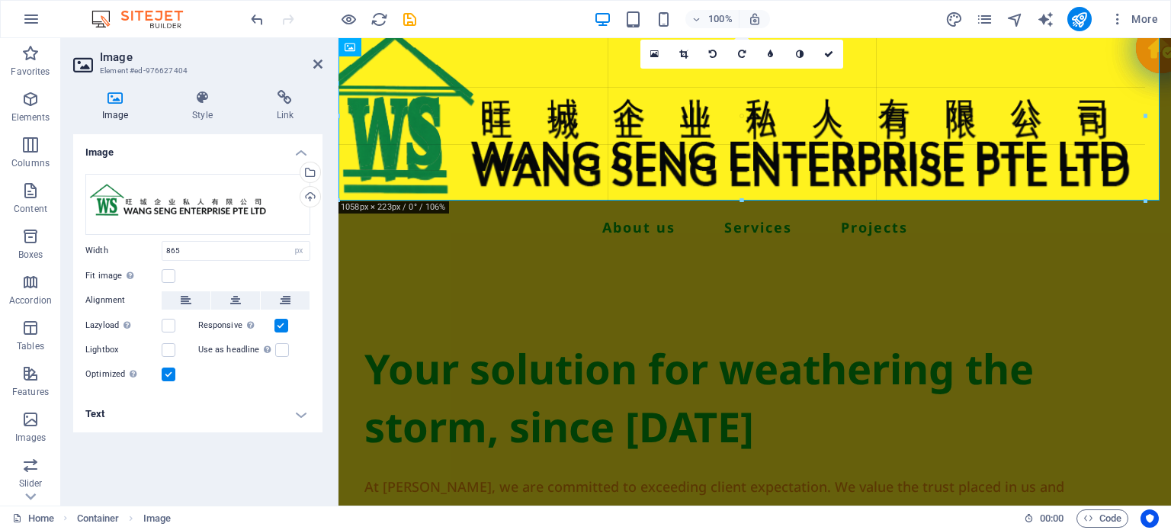
drag, startPoint x: 665, startPoint y: 117, endPoint x: 1110, endPoint y: 200, distance: 452.8
type input "1057"
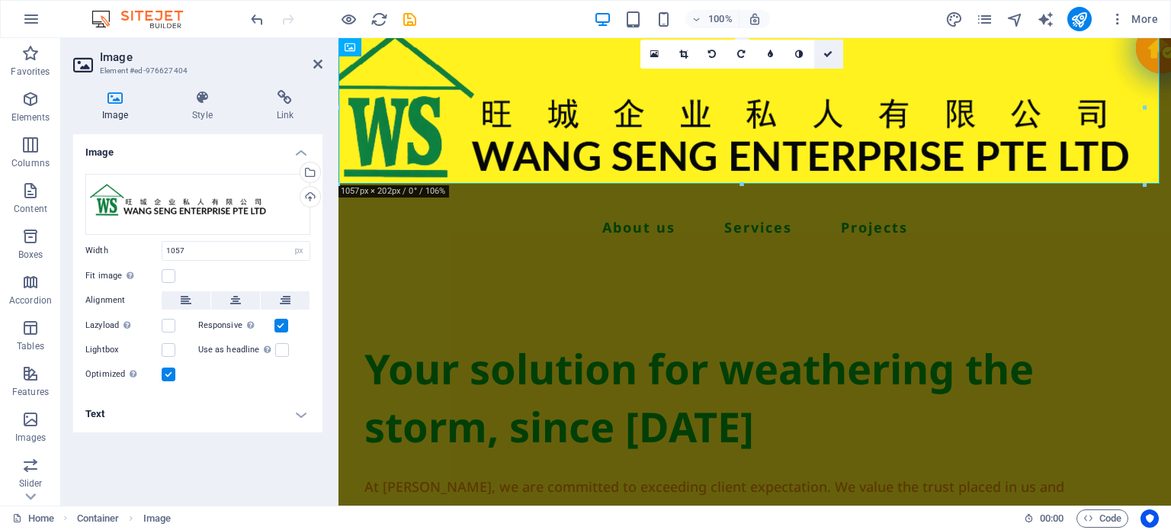
click at [822, 50] on link at bounding box center [828, 54] width 29 height 29
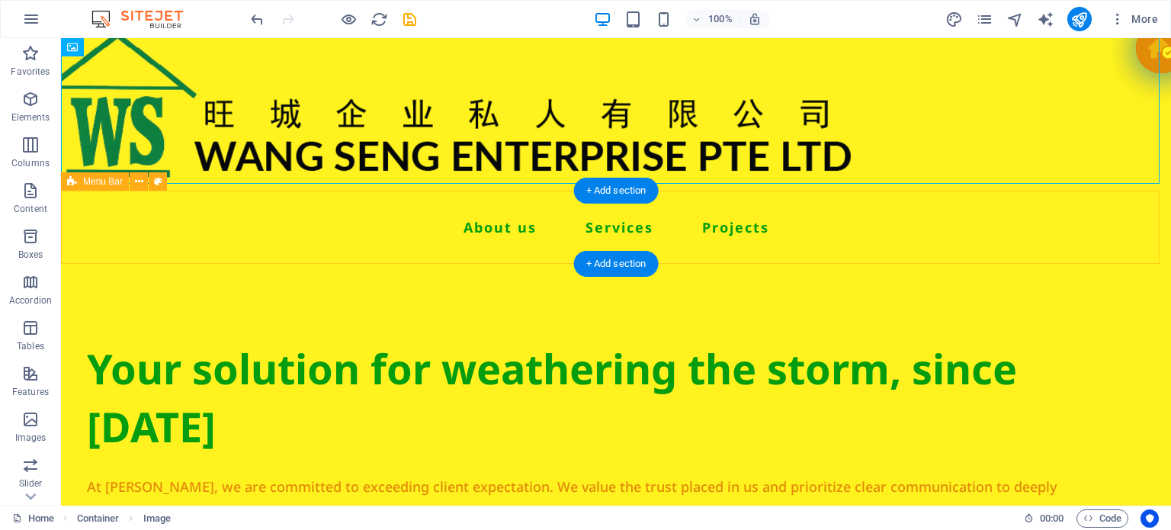
click at [1152, 258] on div "Menu About us Services Projects" at bounding box center [616, 227] width 1110 height 73
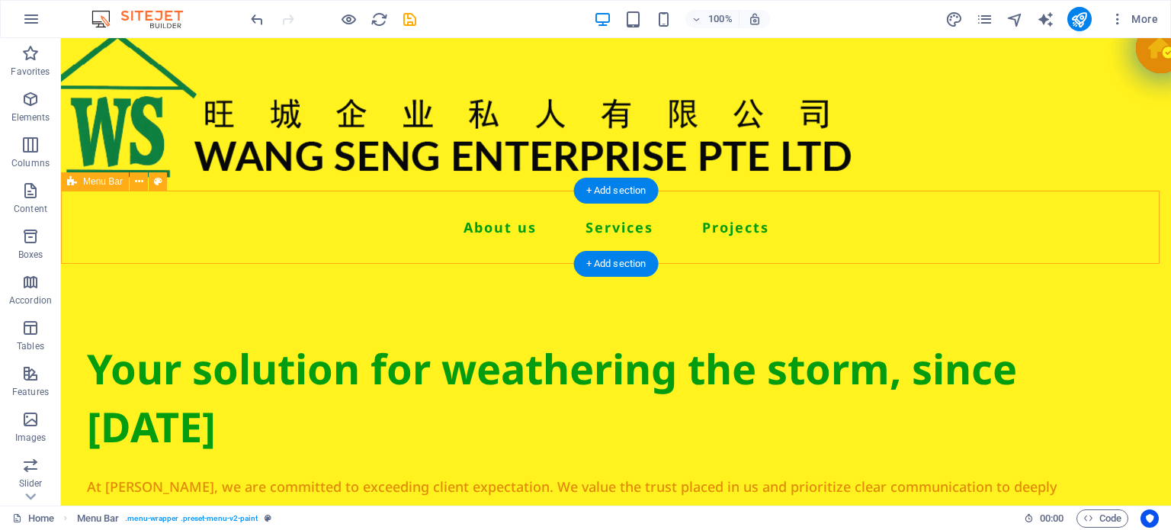
click at [1152, 258] on div "Menu About us Services Projects" at bounding box center [616, 227] width 1110 height 73
select select "header"
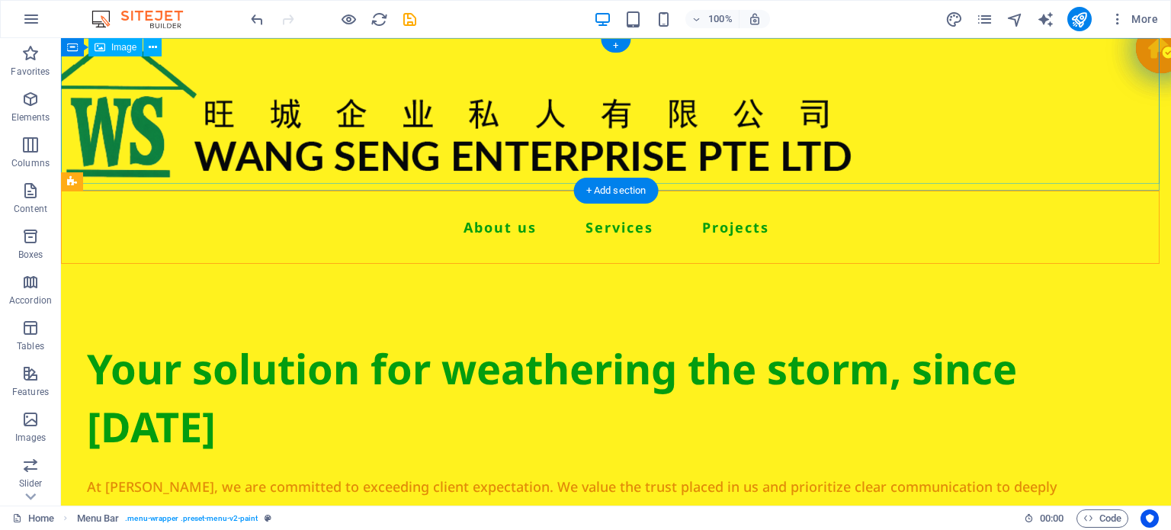
click at [822, 137] on figure at bounding box center [616, 106] width 1110 height 153
click at [733, 137] on figure at bounding box center [616, 106] width 1110 height 153
select select "px"
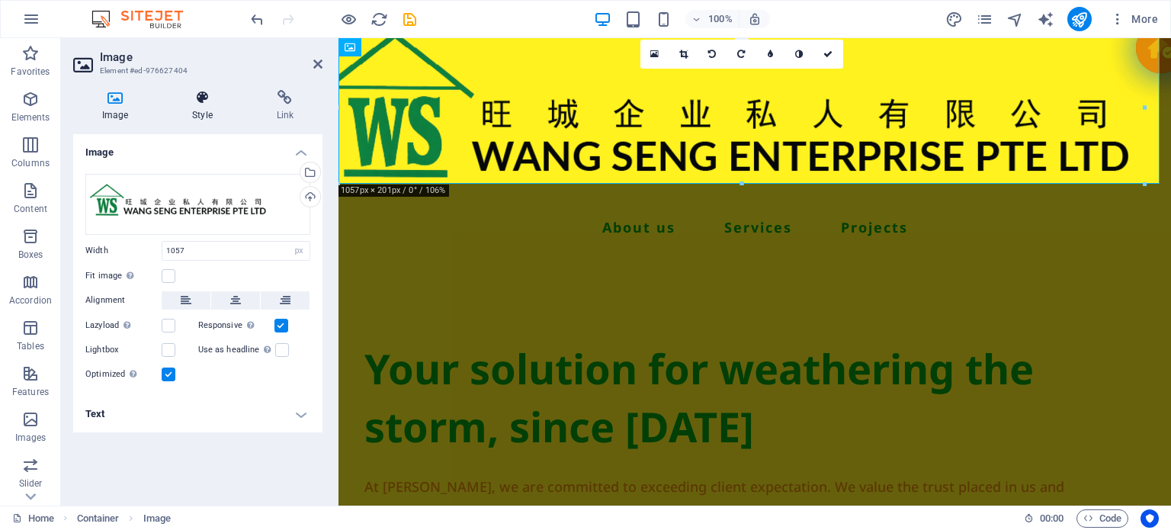
click at [196, 98] on icon at bounding box center [202, 97] width 78 height 15
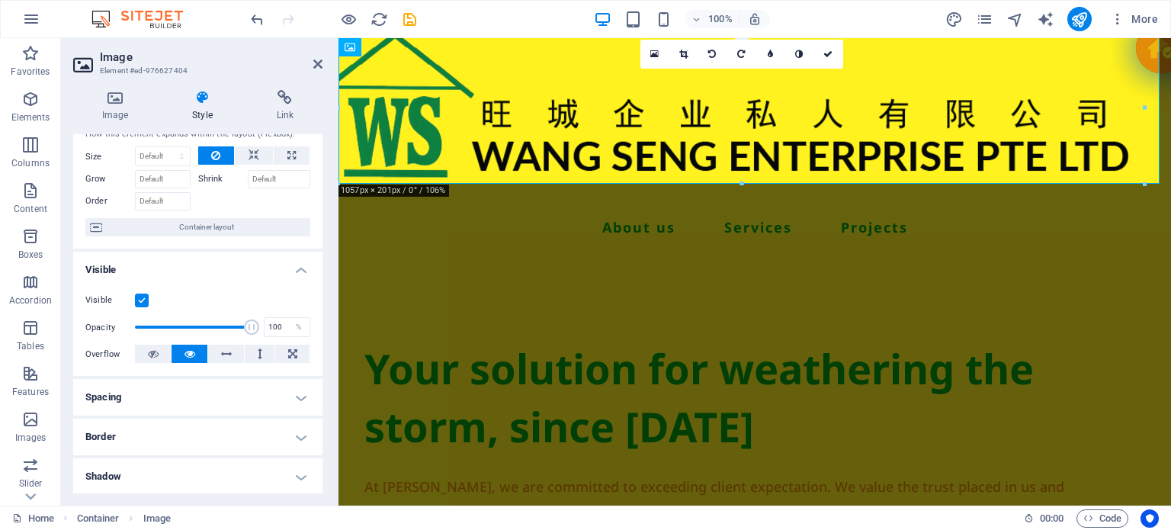
scroll to position [229, 0]
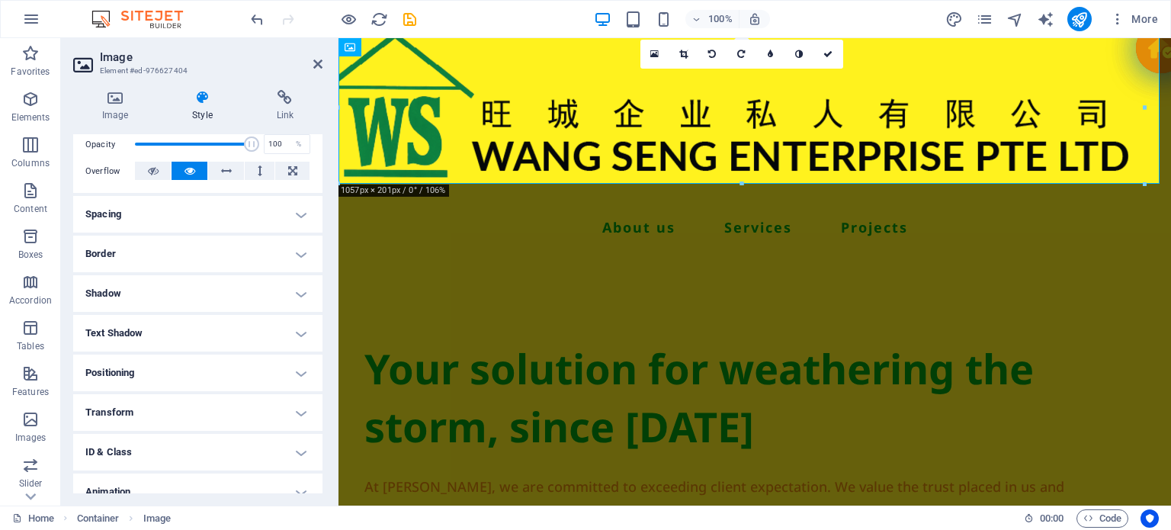
click at [155, 421] on h4 "Transform" at bounding box center [197, 412] width 249 height 37
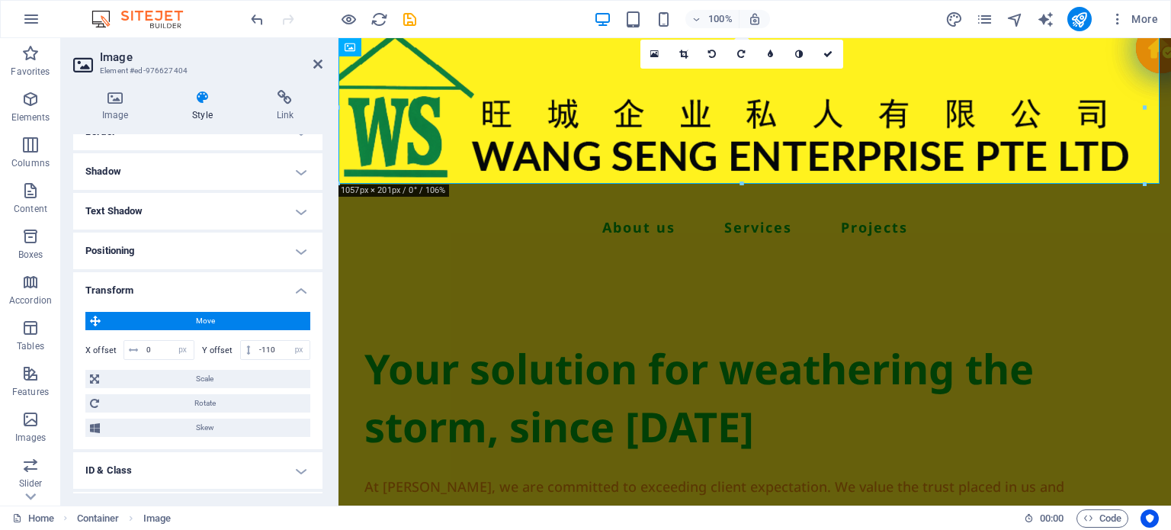
scroll to position [381, 0]
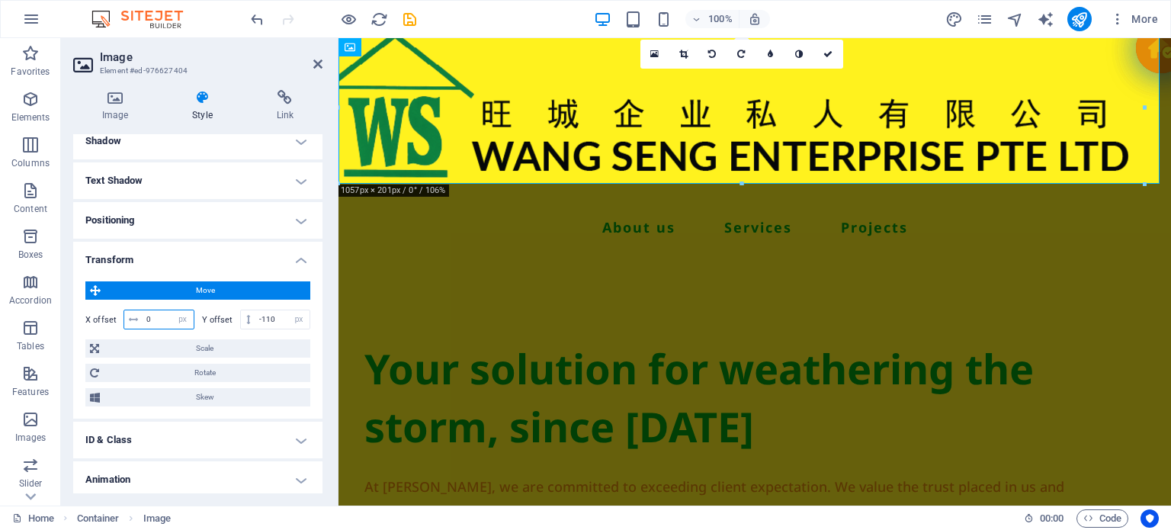
click at [159, 322] on input "0" at bounding box center [168, 319] width 51 height 18
type input "100"
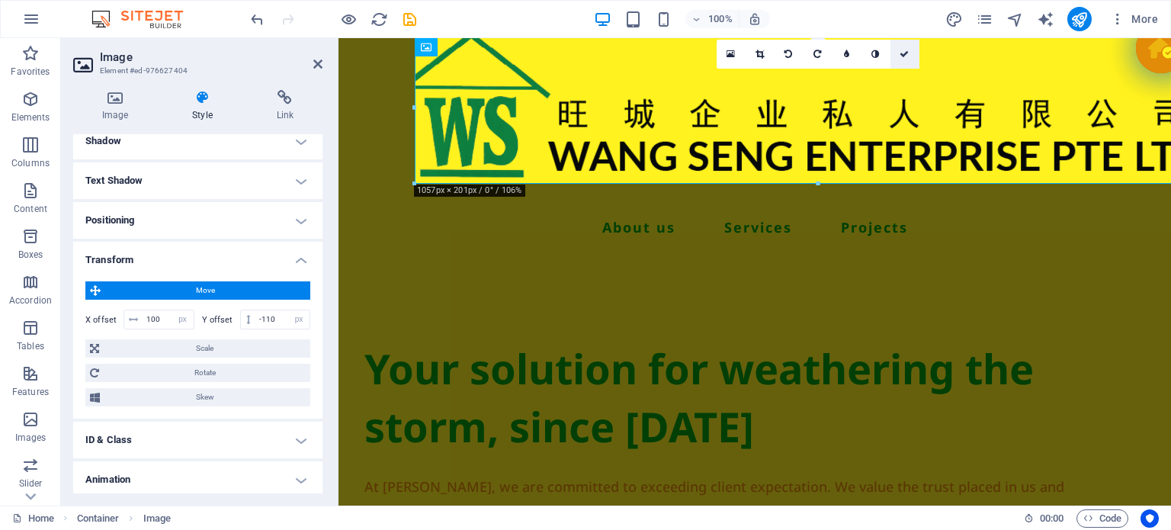
click at [902, 56] on icon at bounding box center [903, 54] width 9 height 9
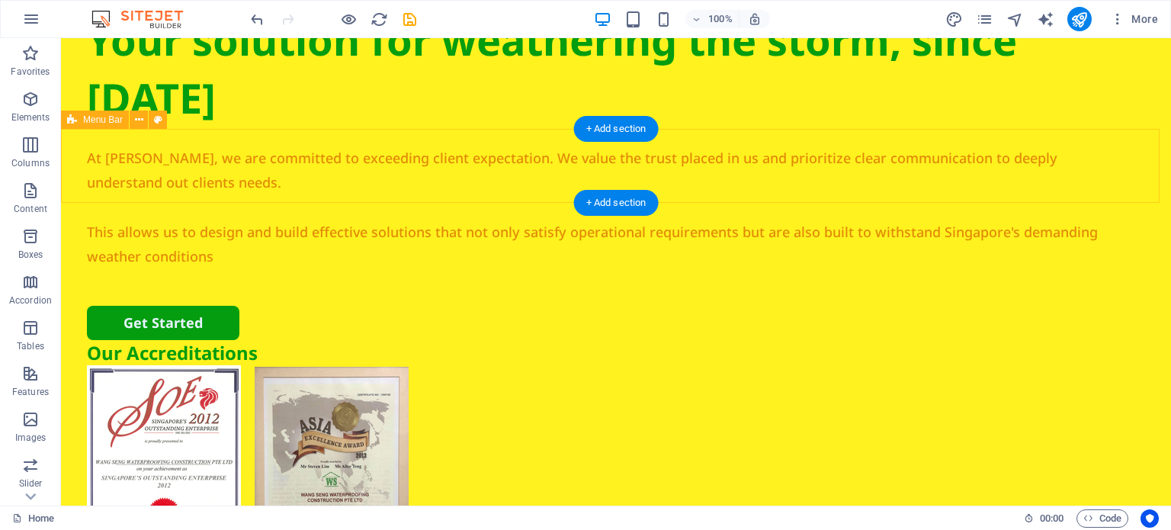
scroll to position [0, 0]
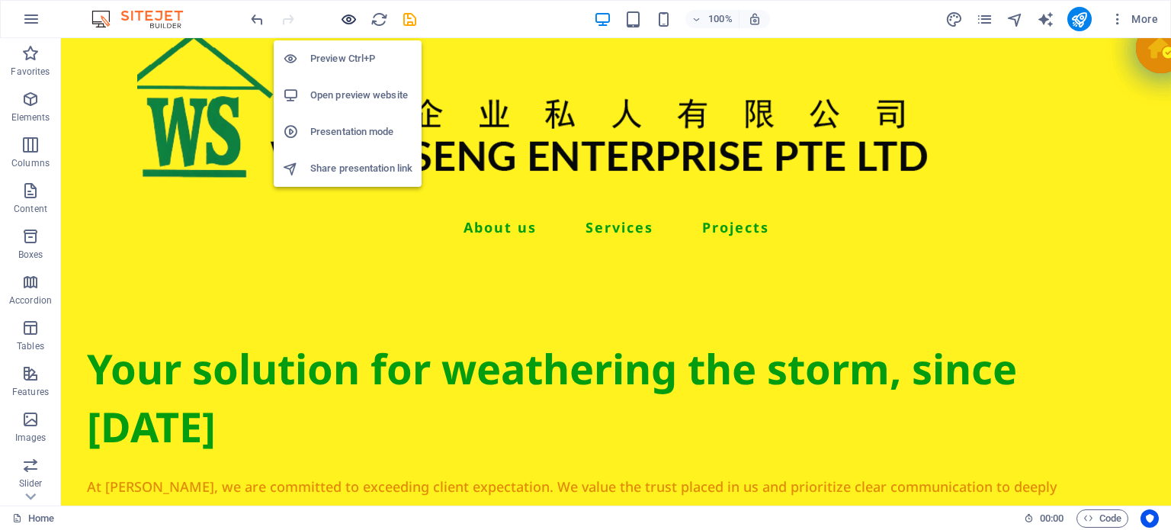
click at [340, 16] on icon "button" at bounding box center [349, 20] width 18 height 18
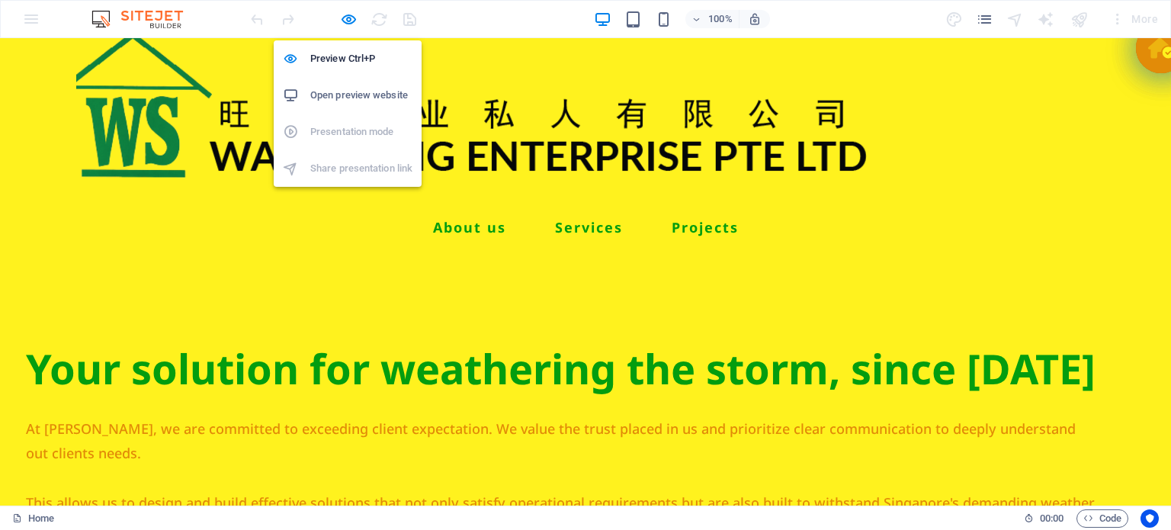
click at [335, 88] on h6 "Open preview website" at bounding box center [361, 95] width 102 height 18
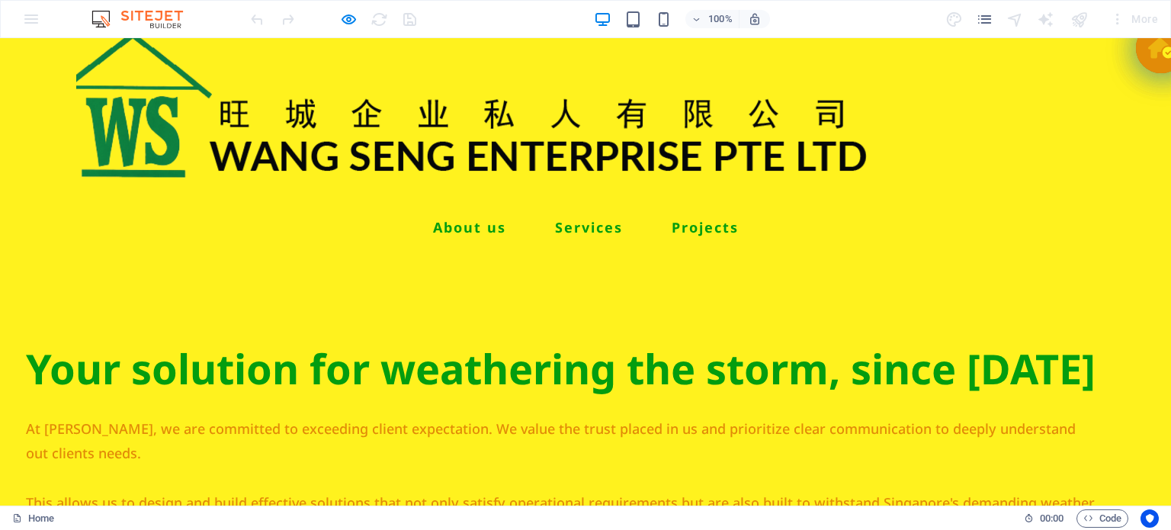
click at [226, 120] on img at bounding box center [479, 106] width 806 height 153
click at [389, 139] on img at bounding box center [479, 106] width 806 height 153
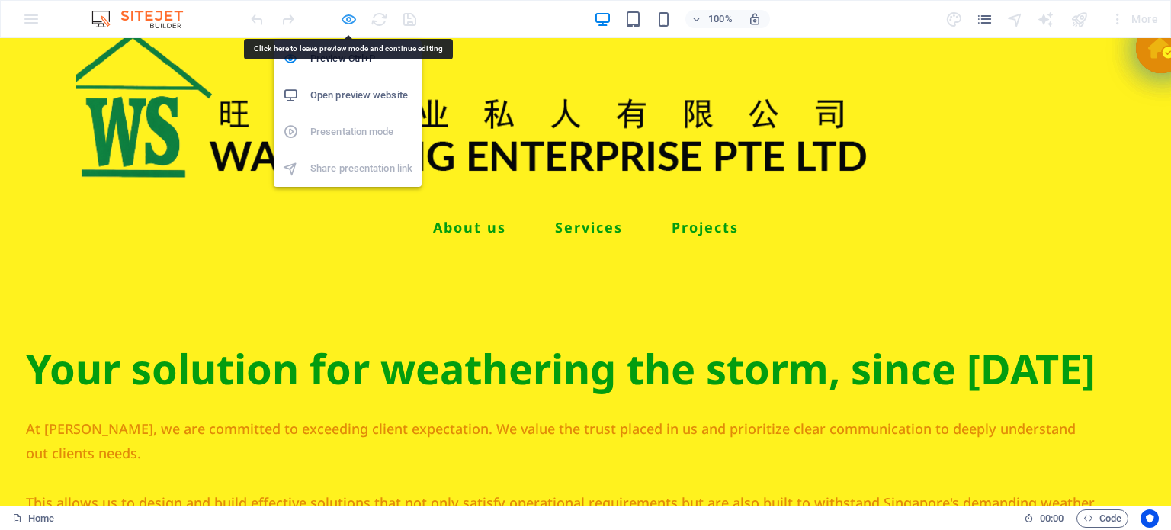
click at [354, 17] on icon "button" at bounding box center [349, 20] width 18 height 18
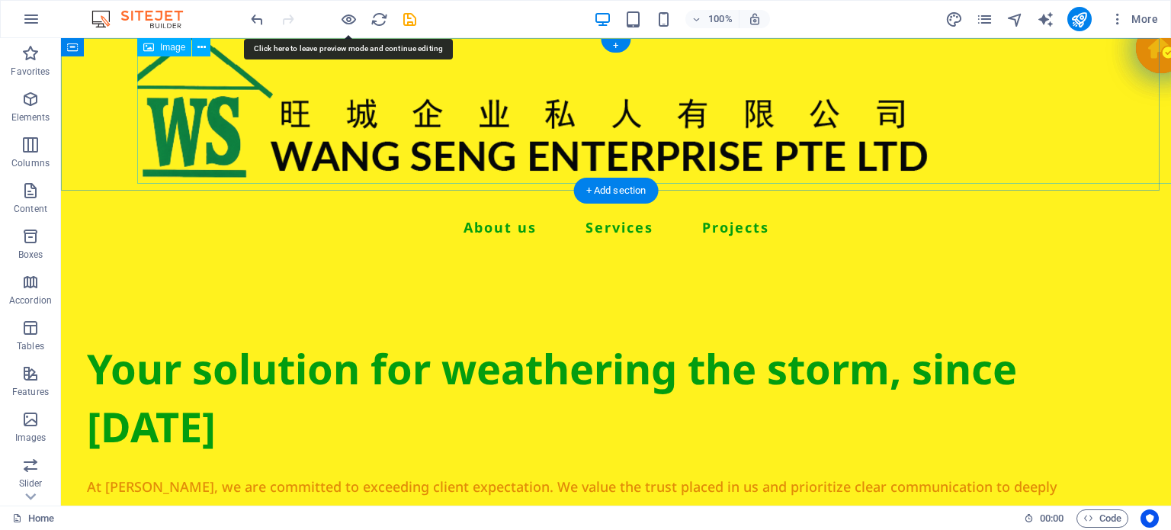
click at [194, 139] on figure at bounding box center [692, 106] width 1110 height 153
select select "px"
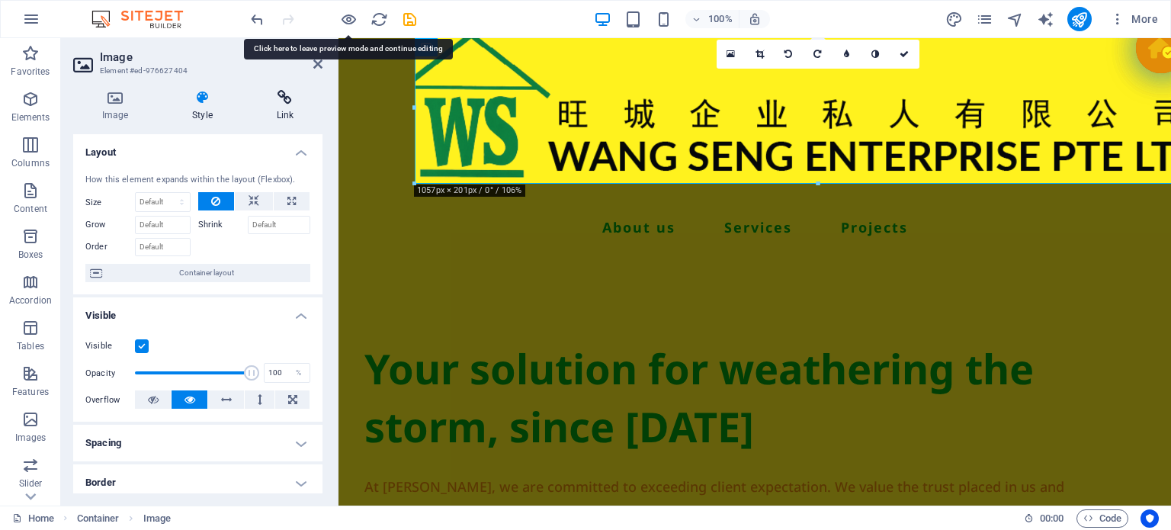
click at [280, 98] on icon at bounding box center [285, 97] width 75 height 15
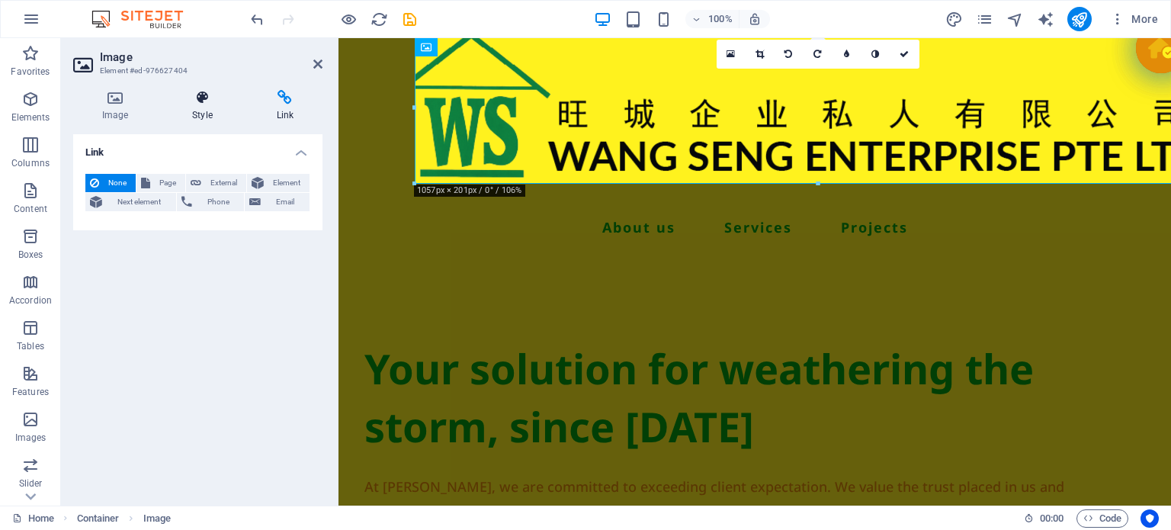
click at [176, 98] on icon at bounding box center [202, 97] width 78 height 15
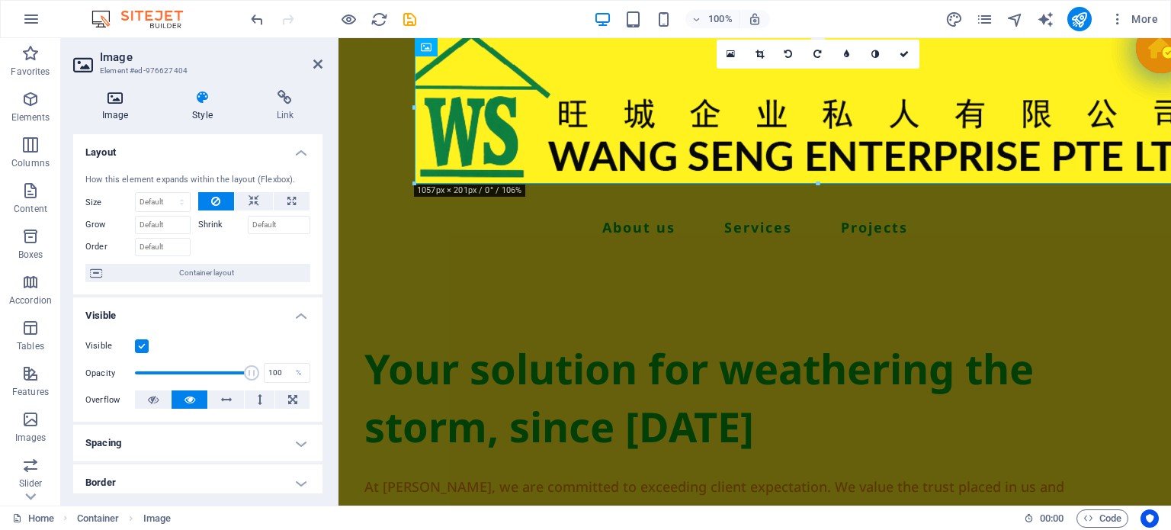
click at [119, 98] on icon at bounding box center [115, 97] width 84 height 15
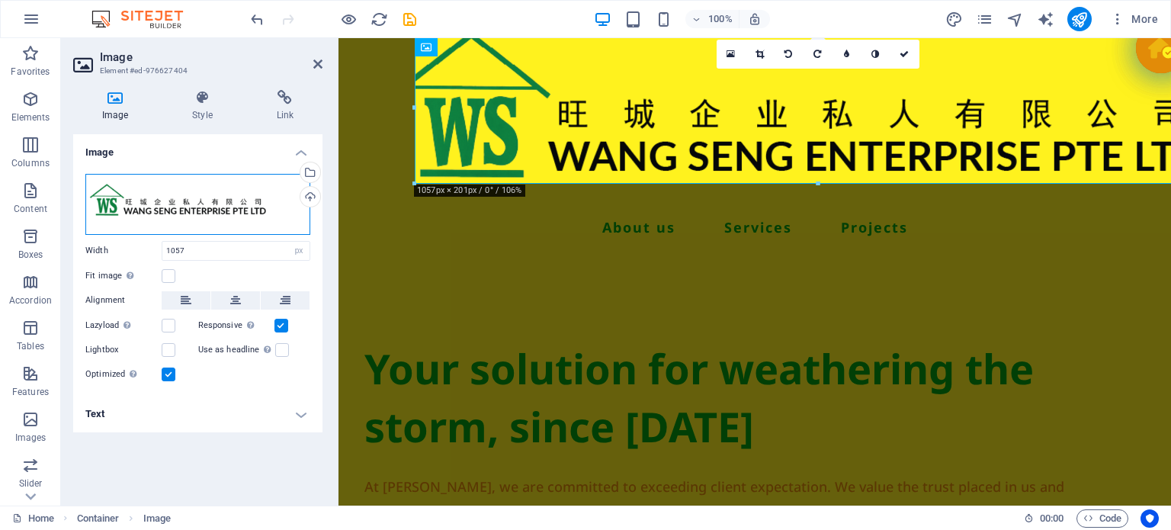
click at [183, 197] on div "Drag files here, click to choose files or select files from Files or our free s…" at bounding box center [197, 204] width 225 height 61
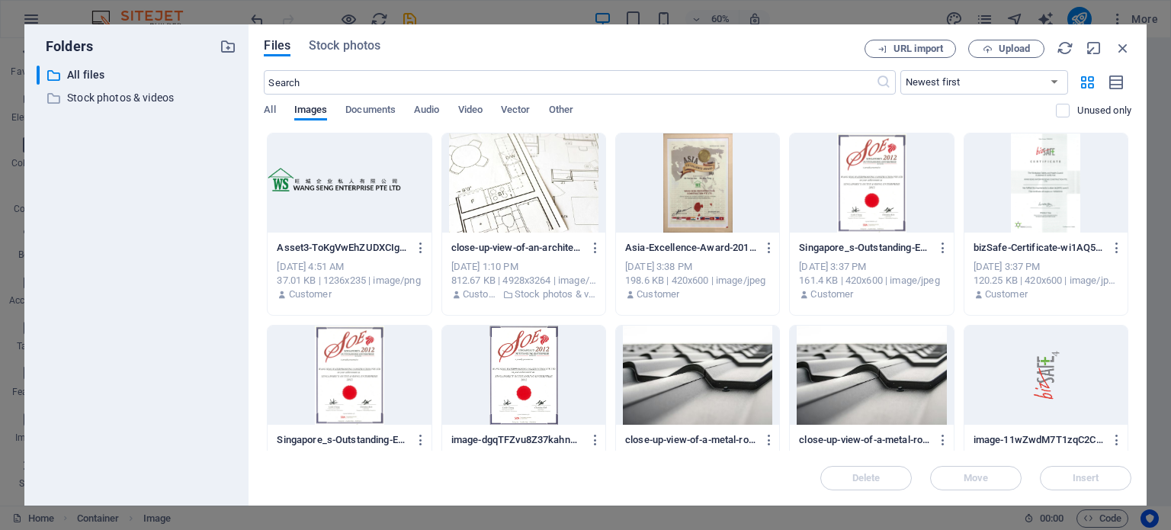
click at [390, 181] on div at bounding box center [349, 182] width 163 height 99
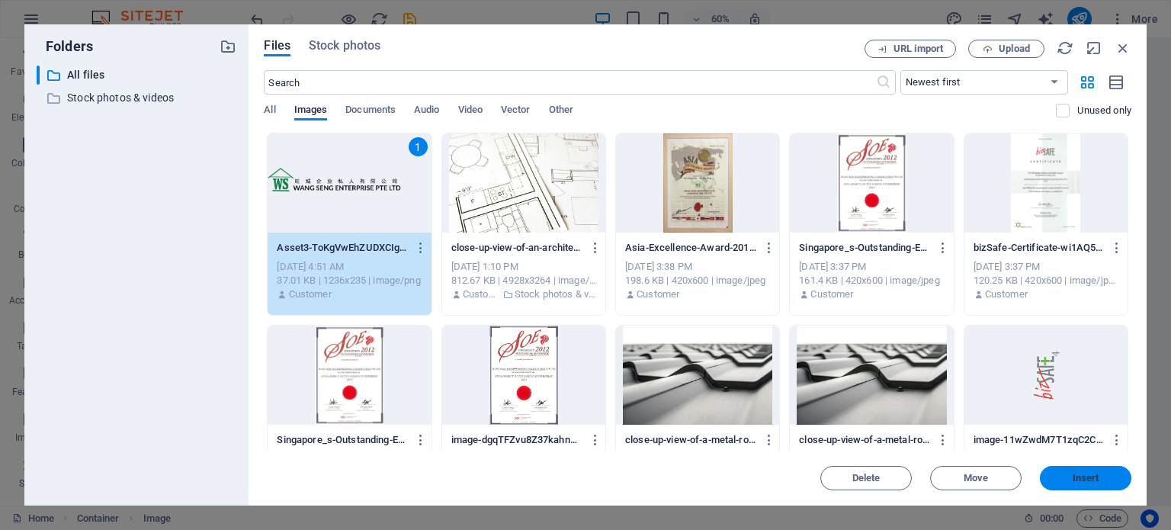
click at [1093, 477] on button "Insert" at bounding box center [1085, 478] width 91 height 24
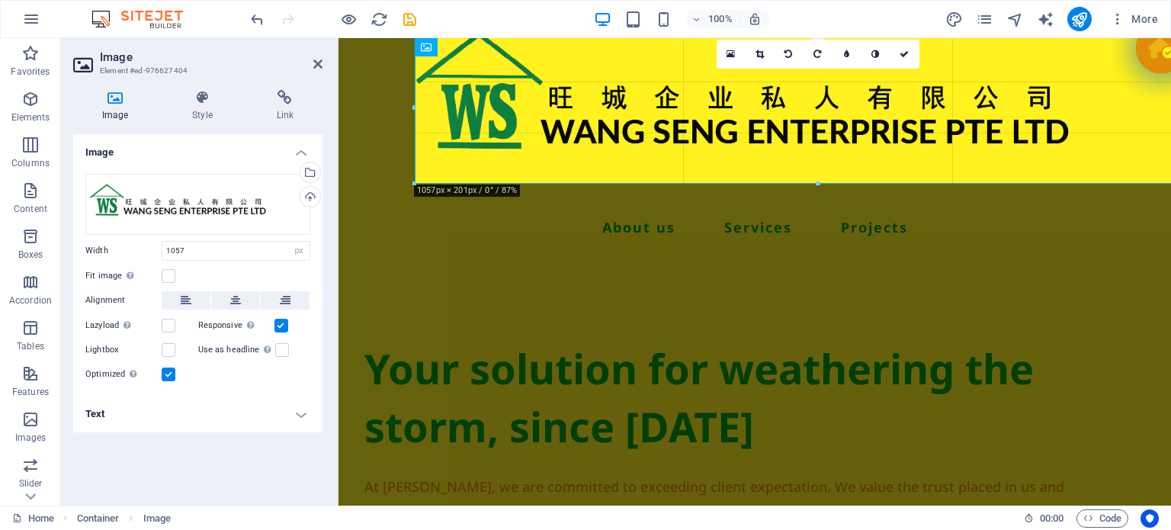
drag, startPoint x: 415, startPoint y: 110, endPoint x: 385, endPoint y: 110, distance: 30.5
type input "1076"
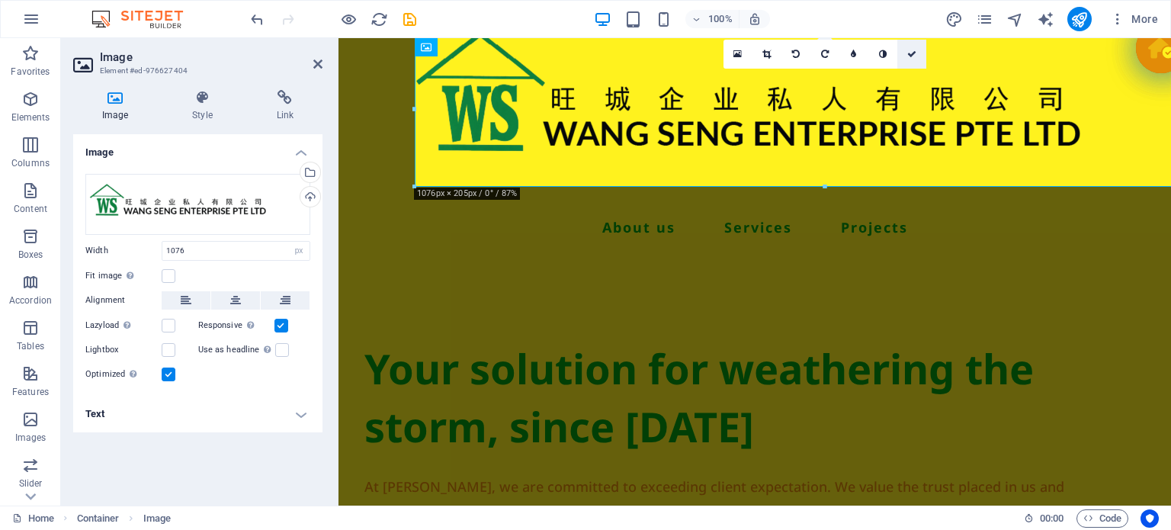
drag, startPoint x: 907, startPoint y: 47, endPoint x: 844, endPoint y: 10, distance: 72.8
click at [907, 47] on link at bounding box center [911, 54] width 29 height 29
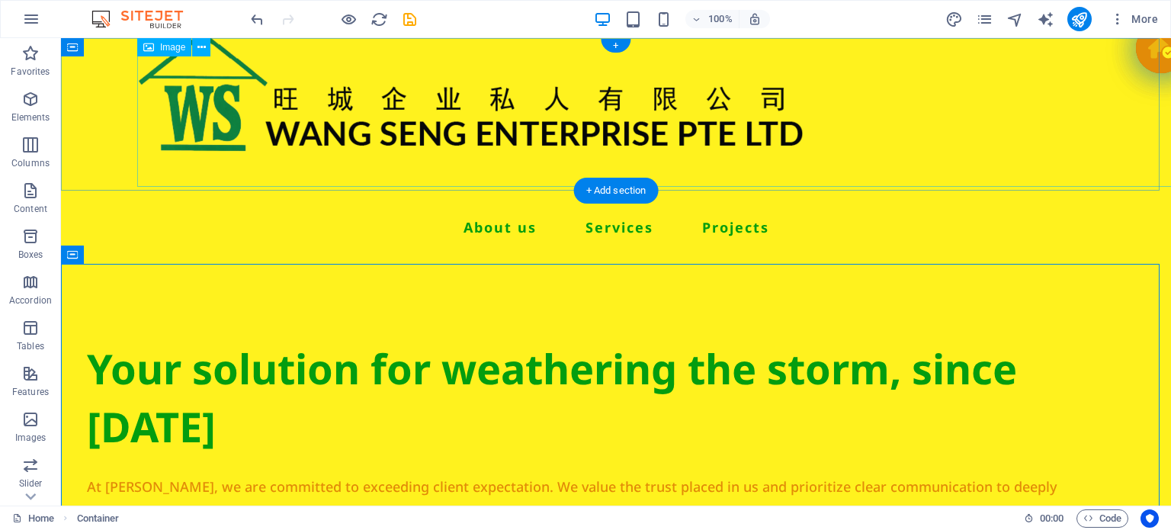
click at [806, 109] on figure at bounding box center [692, 108] width 1110 height 156
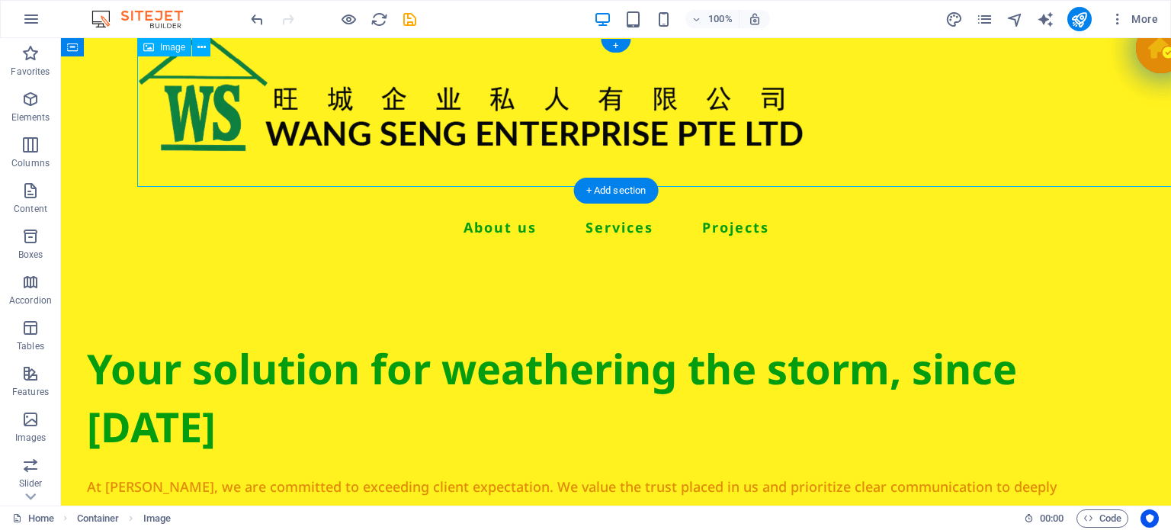
click at [806, 109] on figure at bounding box center [692, 108] width 1110 height 156
select select "px"
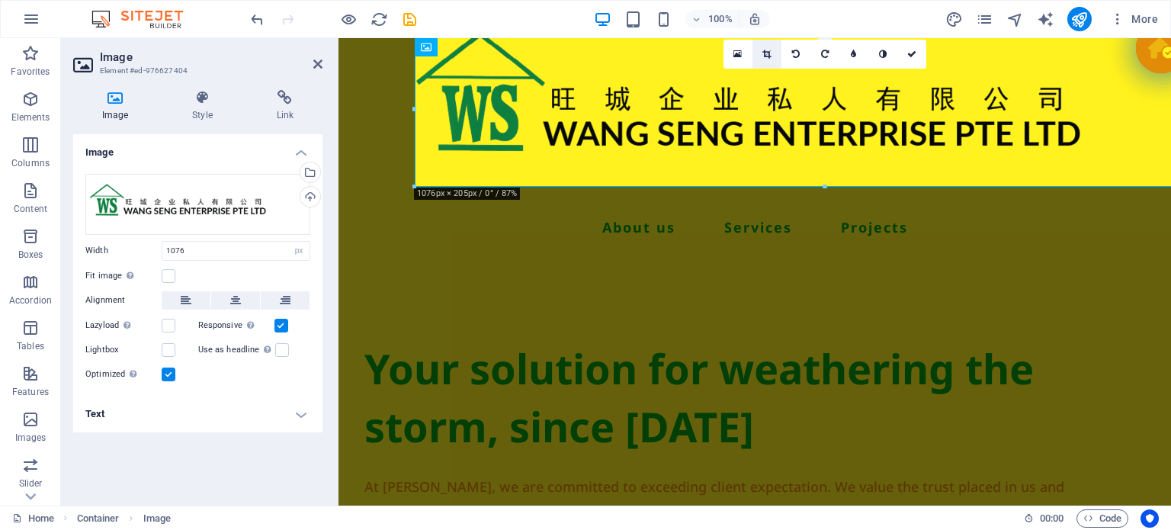
click at [768, 59] on link at bounding box center [766, 54] width 29 height 29
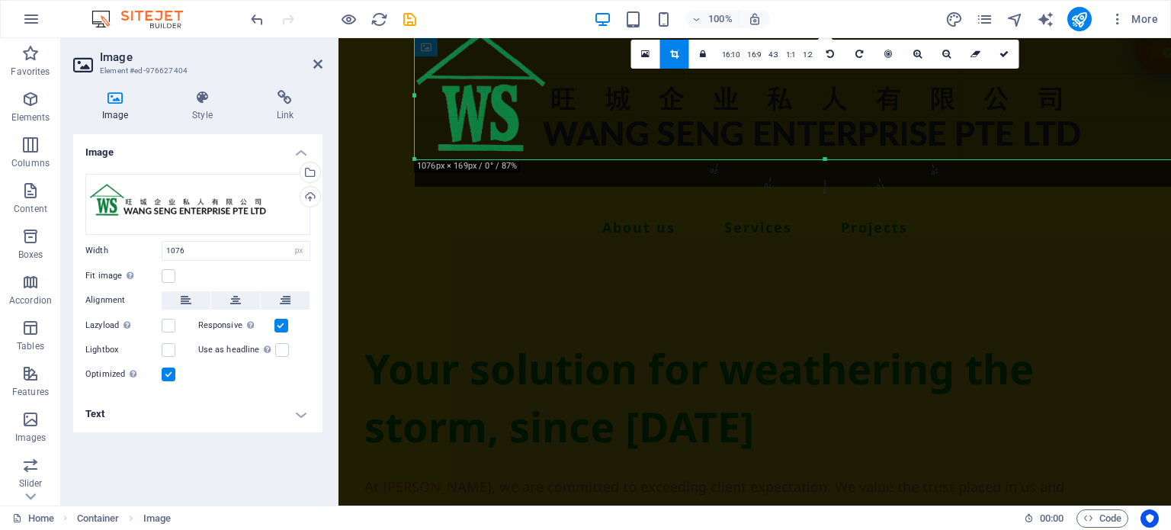
drag, startPoint x: 826, startPoint y: 187, endPoint x: 826, endPoint y: 159, distance: 27.4
click at [826, 159] on div at bounding box center [825, 159] width 820 height 5
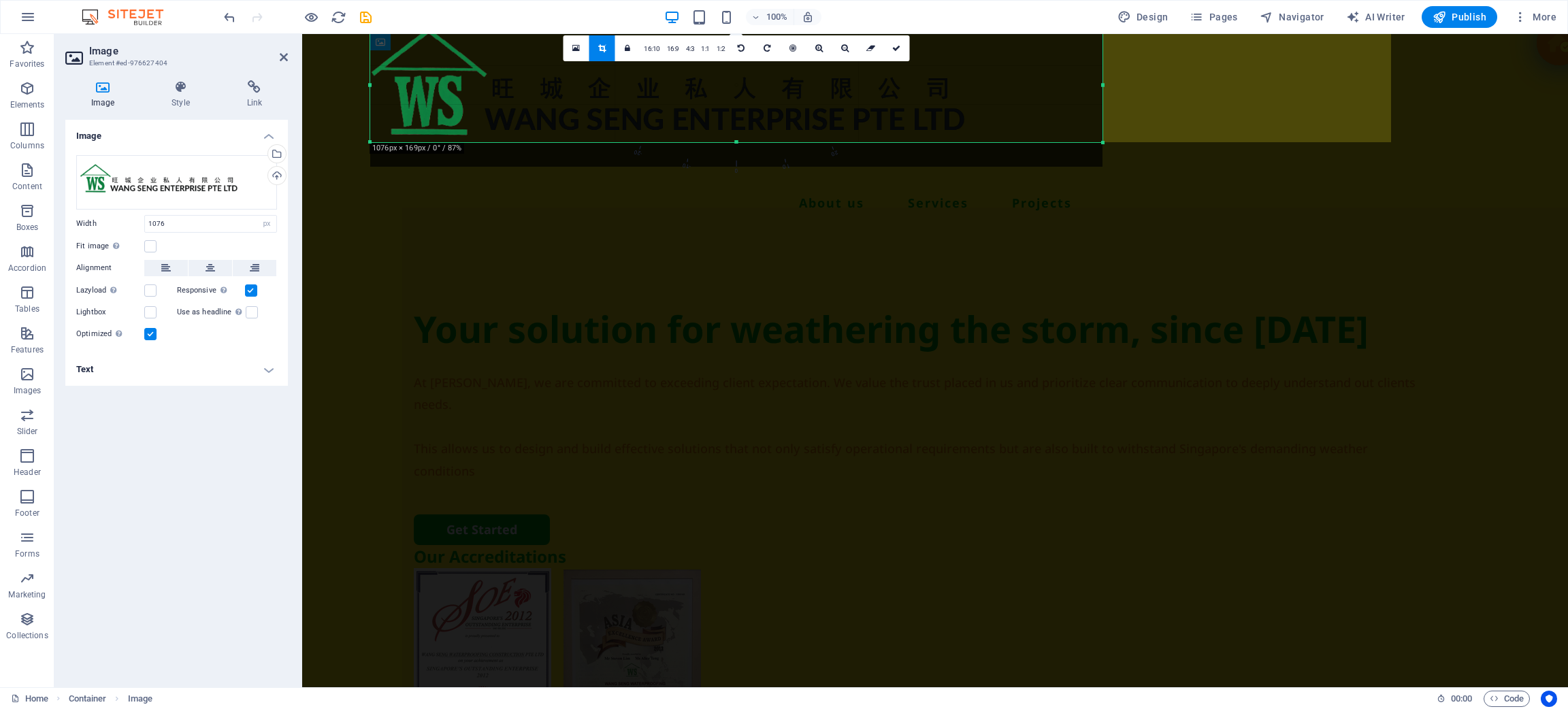
click at [1045, 88] on div "180 170 160 150 140 130 120 110 100 90 80 70 60 50 40 30 20 10 0 -10 -20 -30 -4…" at bounding box center [737, 84] width 732 height 115
drag, startPoint x: 1100, startPoint y: 88, endPoint x: 969, endPoint y: 102, distance: 131.7
click at [969, 102] on div at bounding box center [971, 84] width 4 height 115
click at [831, 51] on link at bounding box center [830, 48] width 26 height 26
type input "882"
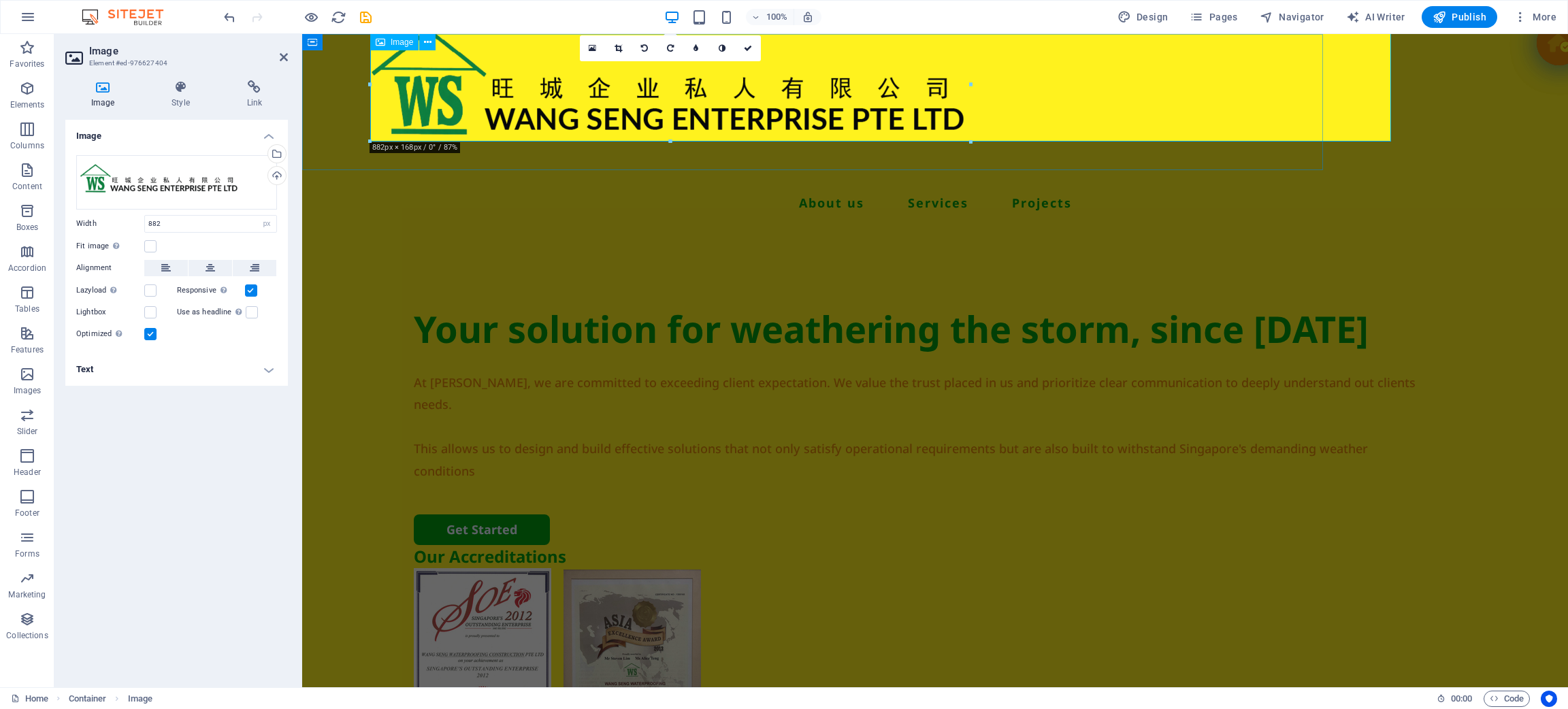
click at [630, 100] on figure at bounding box center [880, 84] width 1021 height 114
click at [708, 113] on figure at bounding box center [880, 84] width 1021 height 114
click at [707, 88] on figure at bounding box center [880, 84] width 1021 height 114
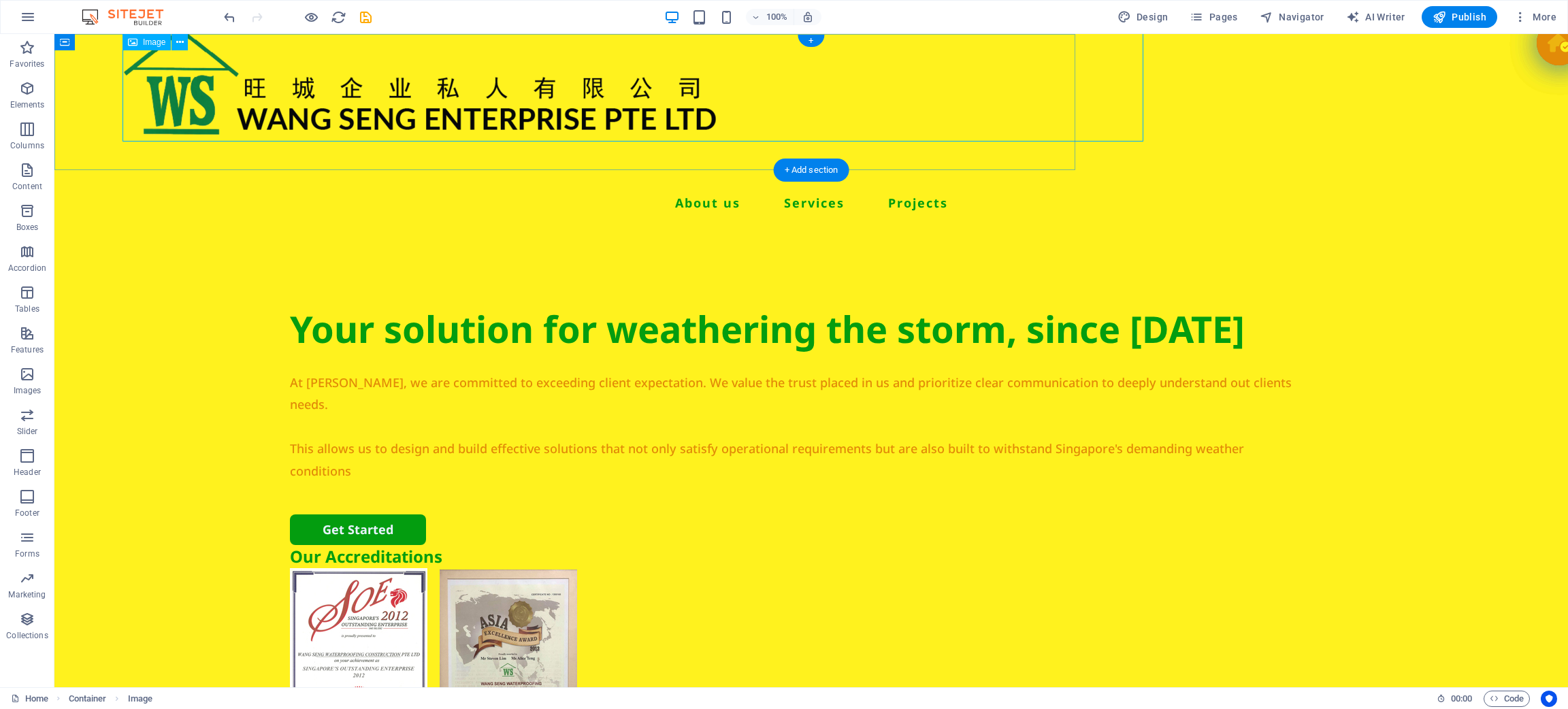
click at [628, 104] on figure at bounding box center [632, 84] width 1021 height 114
click at [344, 116] on figure at bounding box center [632, 84] width 1021 height 114
select select "px"
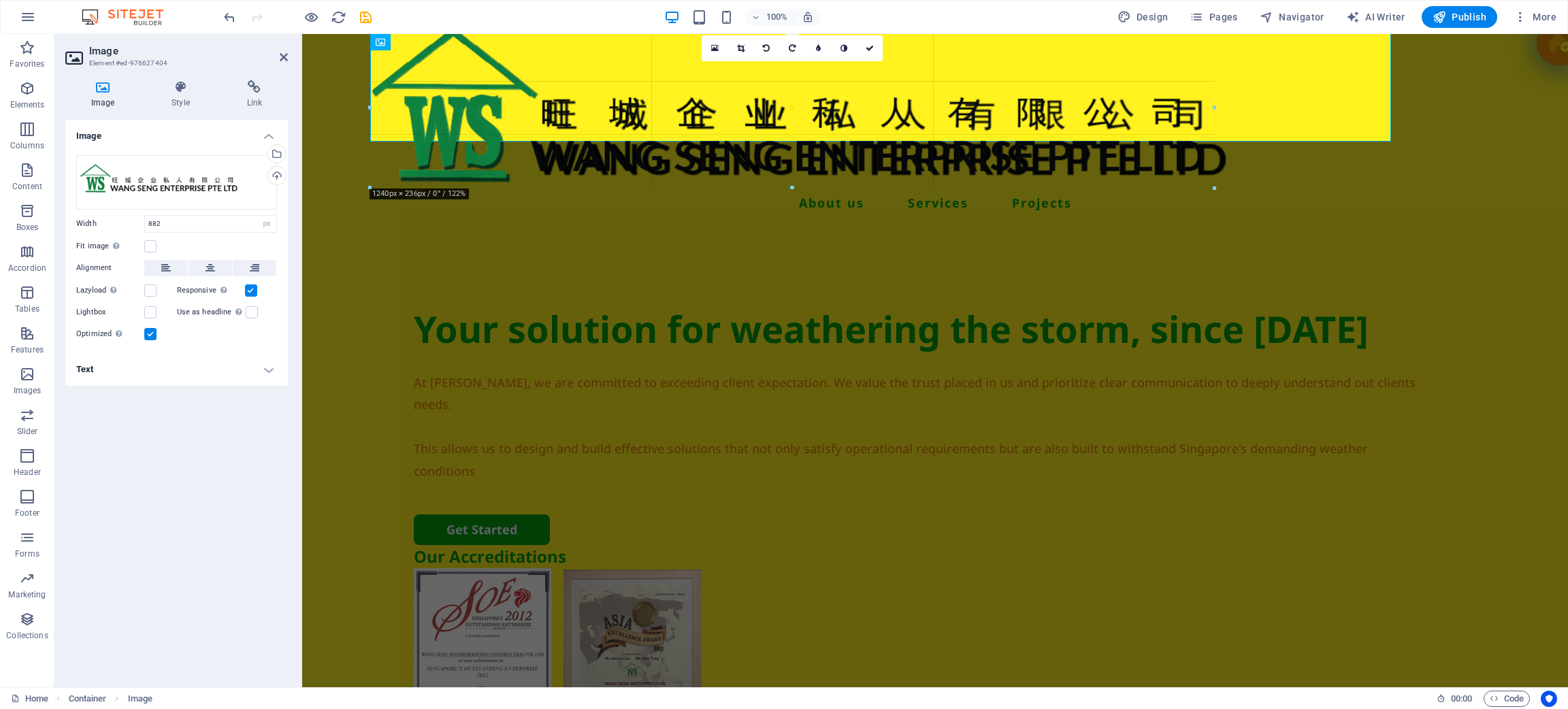
drag, startPoint x: 966, startPoint y: 142, endPoint x: 1099, endPoint y: 192, distance: 142.1
type input "1271"
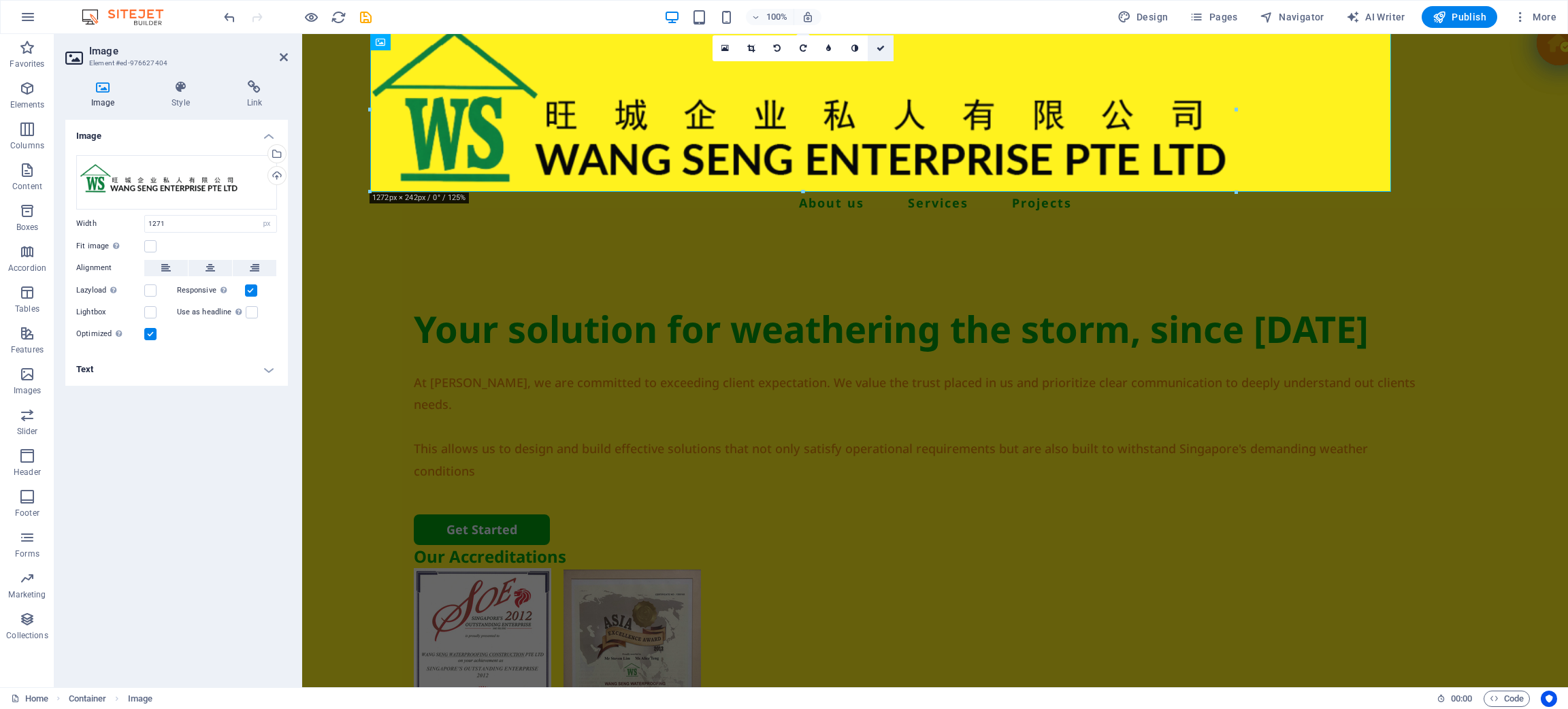
click at [880, 50] on icon at bounding box center [880, 48] width 8 height 8
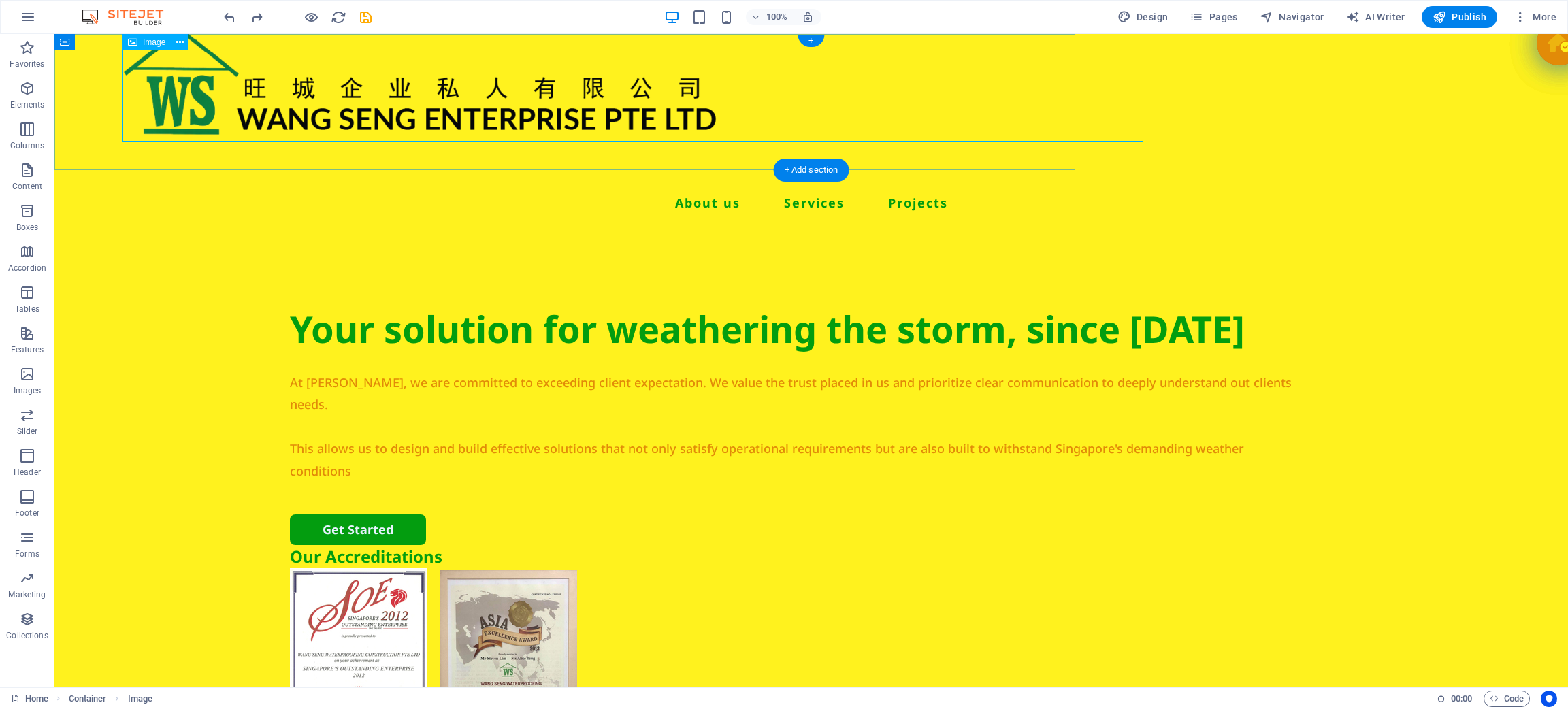
click at [663, 129] on figure at bounding box center [632, 84] width 1021 height 114
select select "px"
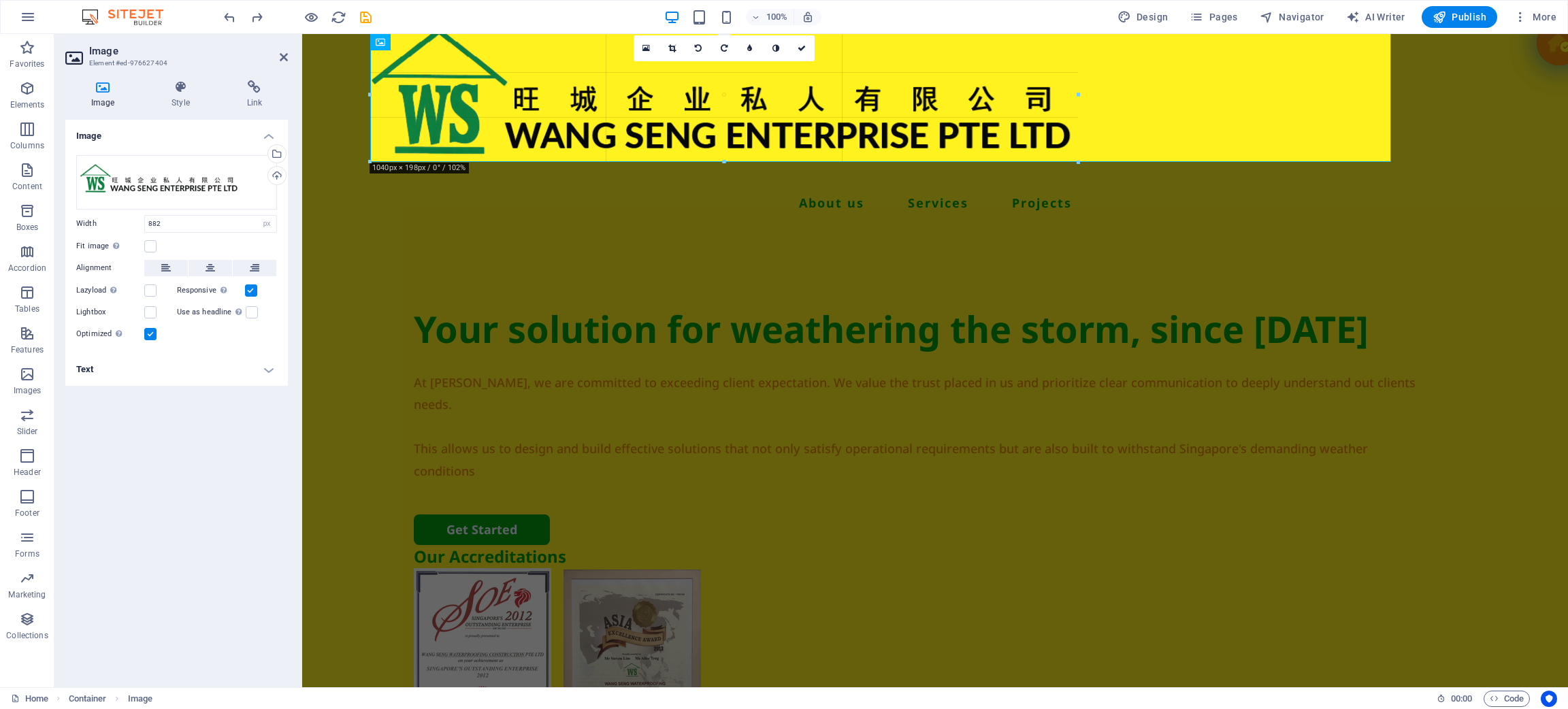
drag, startPoint x: 969, startPoint y: 138, endPoint x: 648, endPoint y: 86, distance: 325.2
type input "1039"
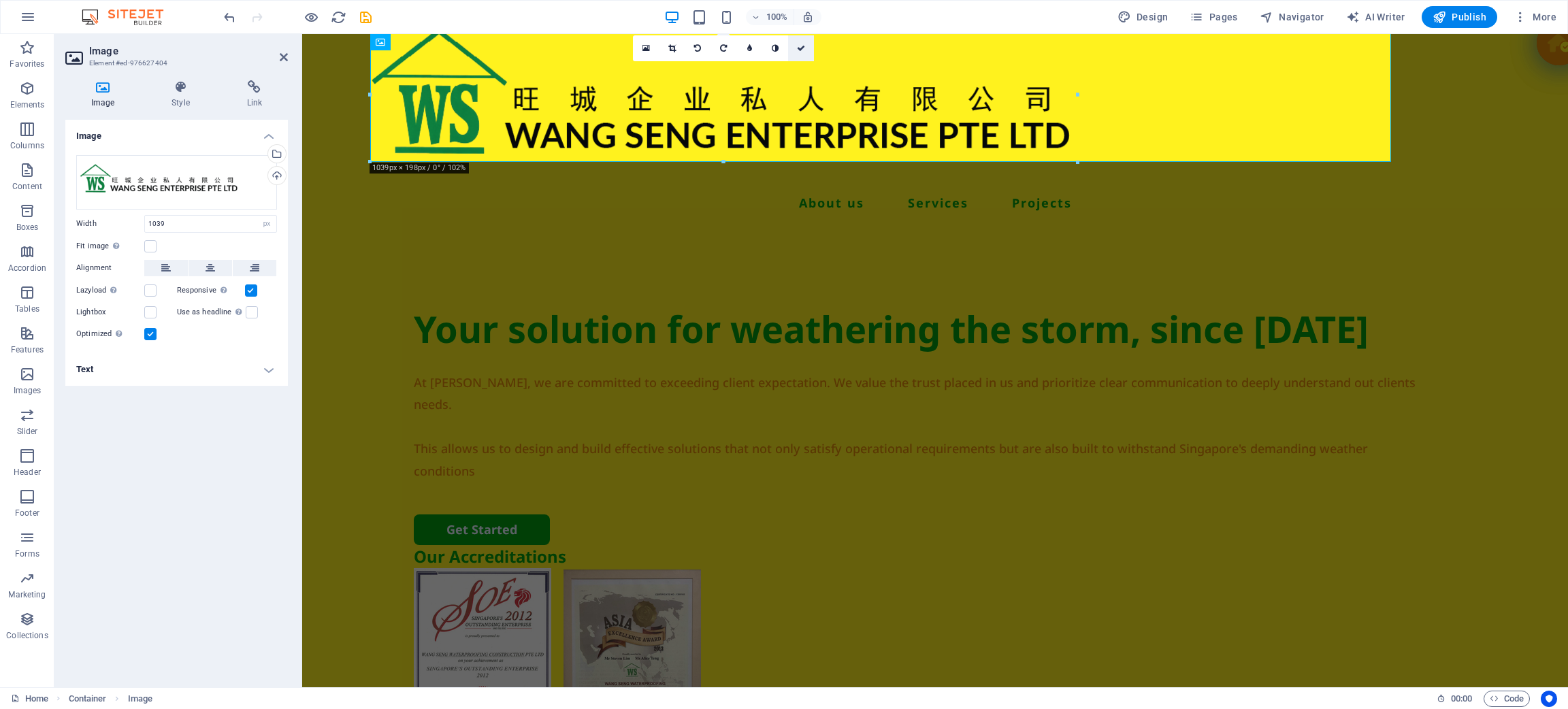
click at [810, 48] on link at bounding box center [801, 48] width 26 height 26
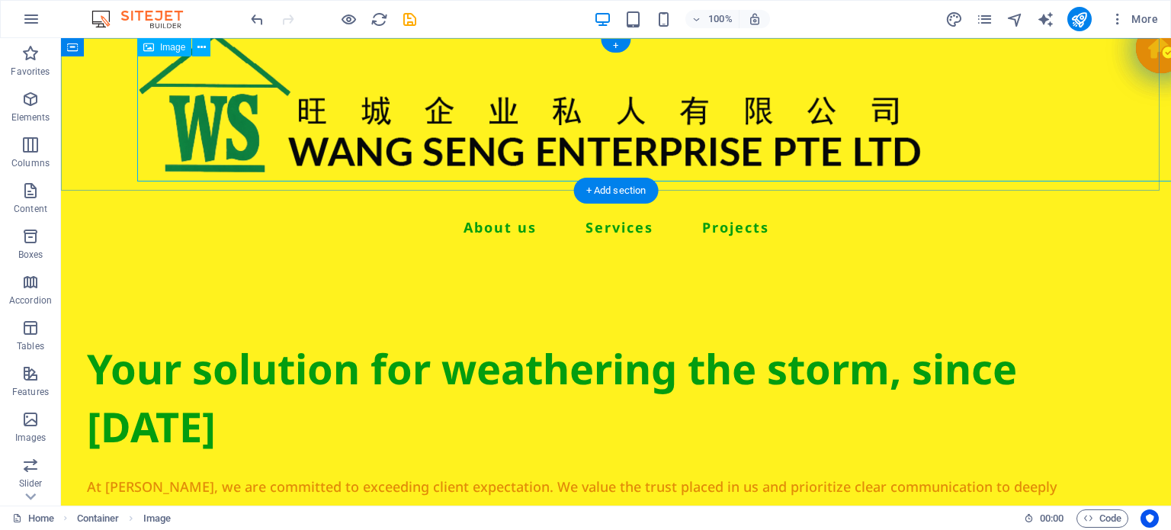
click at [717, 137] on figure at bounding box center [692, 105] width 1110 height 151
click at [502, 146] on figure at bounding box center [692, 105] width 1110 height 151
select select "px"
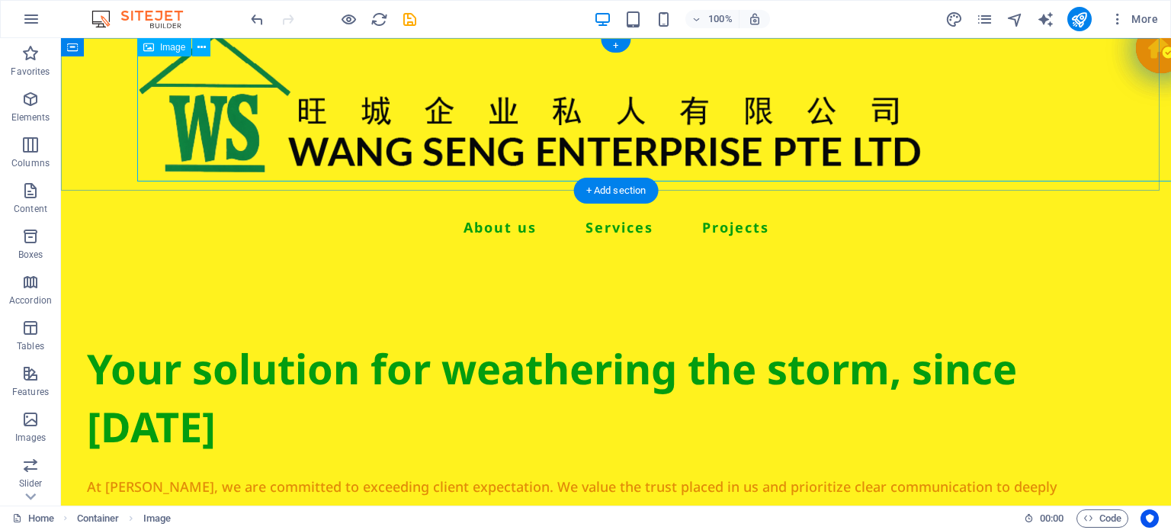
select select "px"
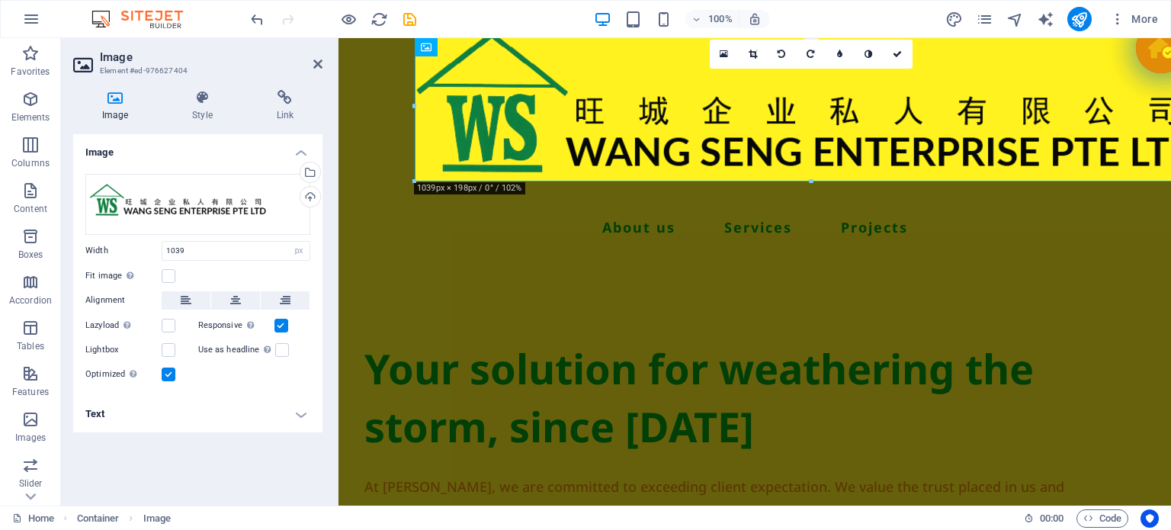
click at [207, 128] on div "Image Style Link Image Drag files here, click to choose files or select files f…" at bounding box center [197, 291] width 249 height 403
click at [205, 115] on h4 "Style" at bounding box center [205, 106] width 84 height 32
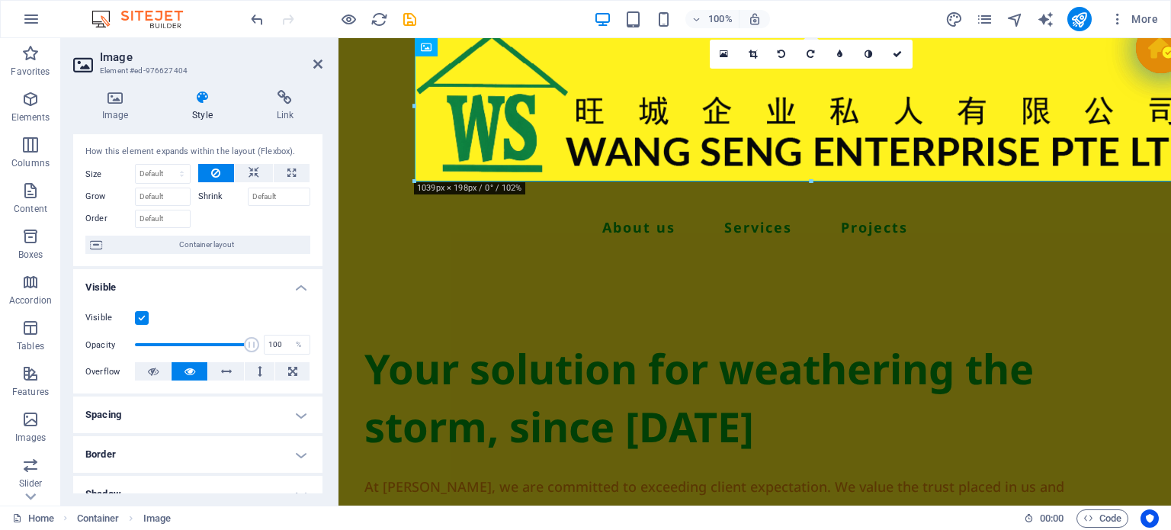
scroll to position [152, 0]
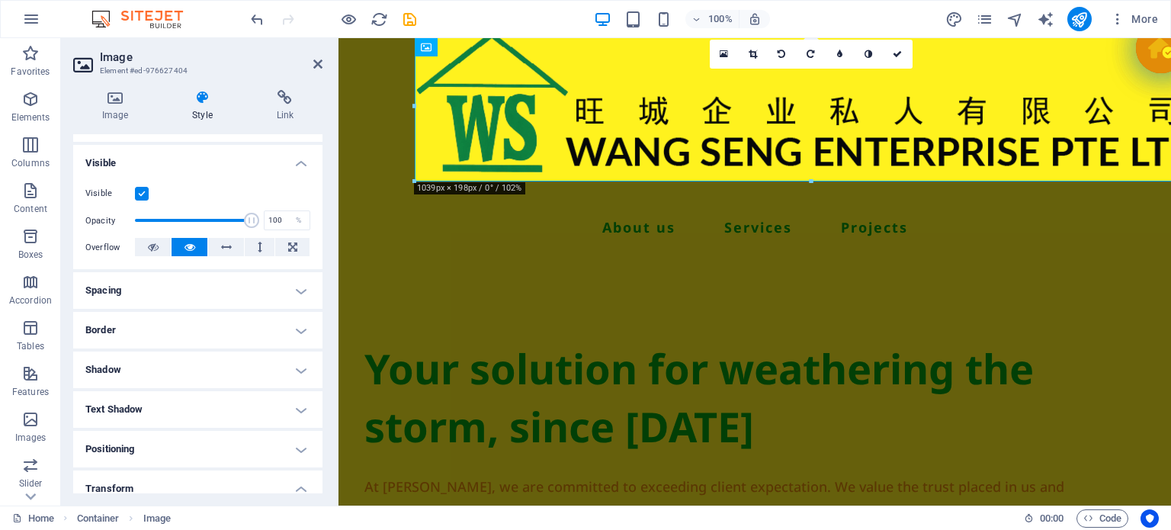
click at [197, 447] on h4 "Positioning" at bounding box center [197, 449] width 249 height 37
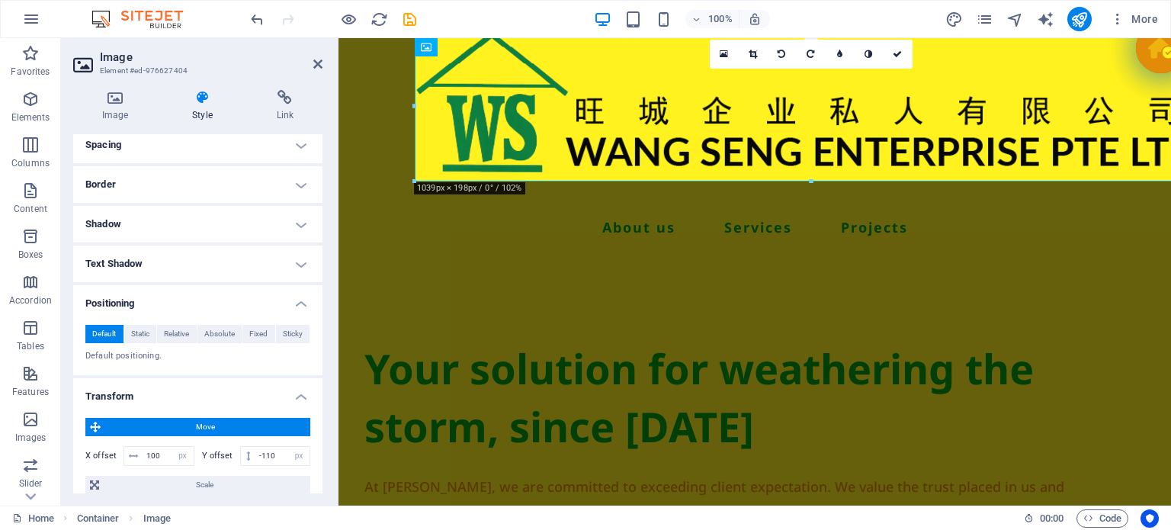
scroll to position [305, 0]
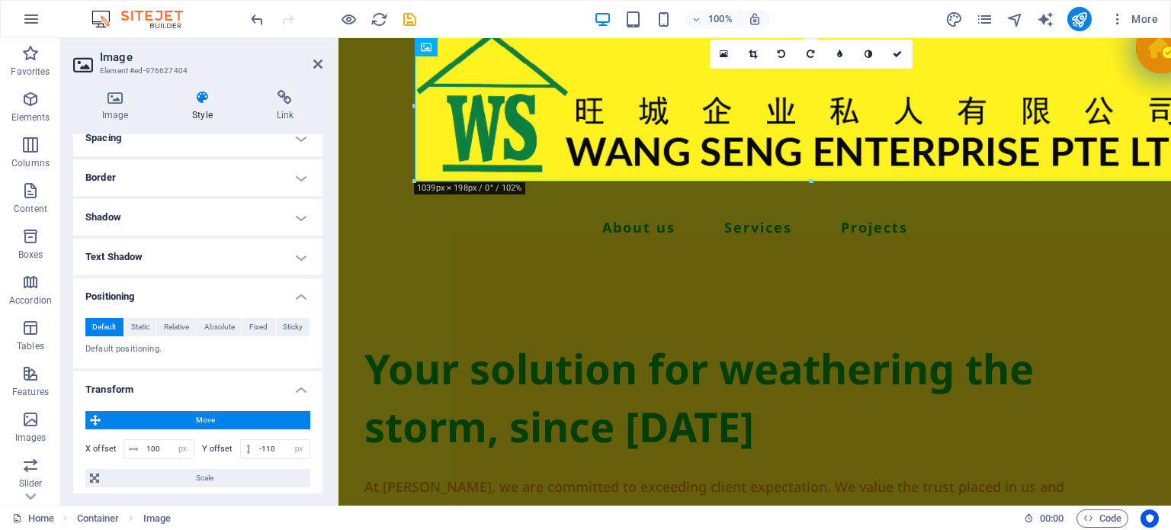
click at [228, 310] on div "Default Static Relative Absolute Fixed Sticky Z-Index Sets the order of the ele…" at bounding box center [197, 337] width 249 height 62
click at [239, 306] on div "Default Static Relative Absolute Fixed Sticky Z-Index Sets the order of the ele…" at bounding box center [197, 337] width 249 height 62
click at [157, 450] on input "100" at bounding box center [168, 449] width 51 height 18
click at [166, 448] on input "100" at bounding box center [168, 449] width 51 height 18
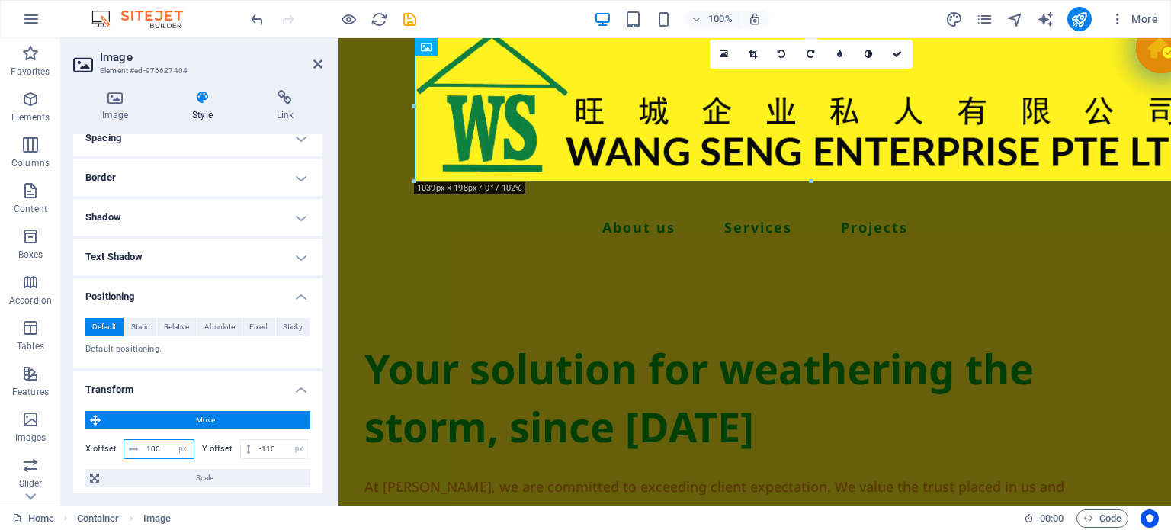
click at [166, 448] on input "100" at bounding box center [168, 449] width 51 height 18
type input "200"
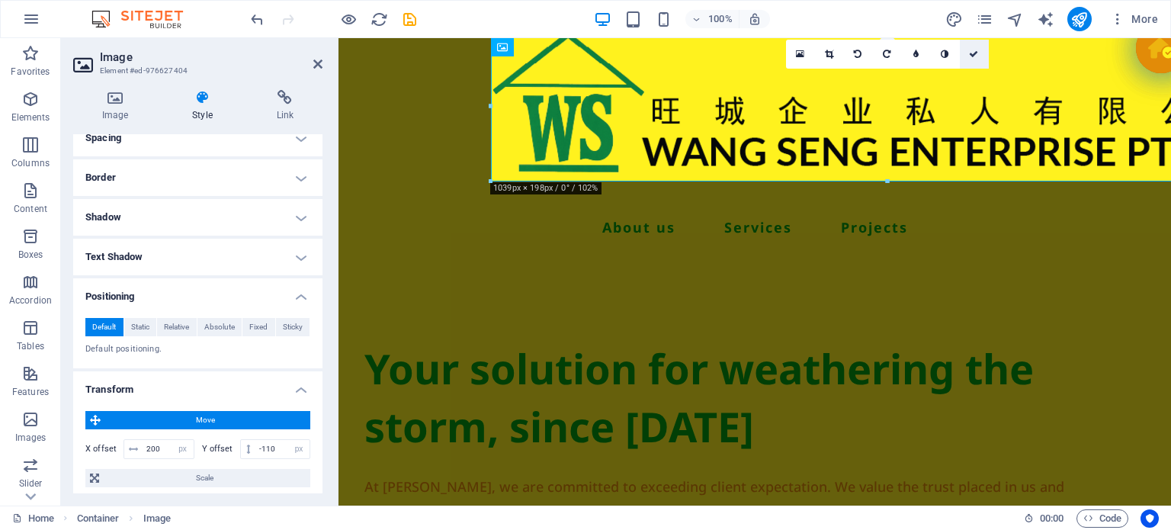
click at [970, 50] on icon at bounding box center [973, 54] width 9 height 9
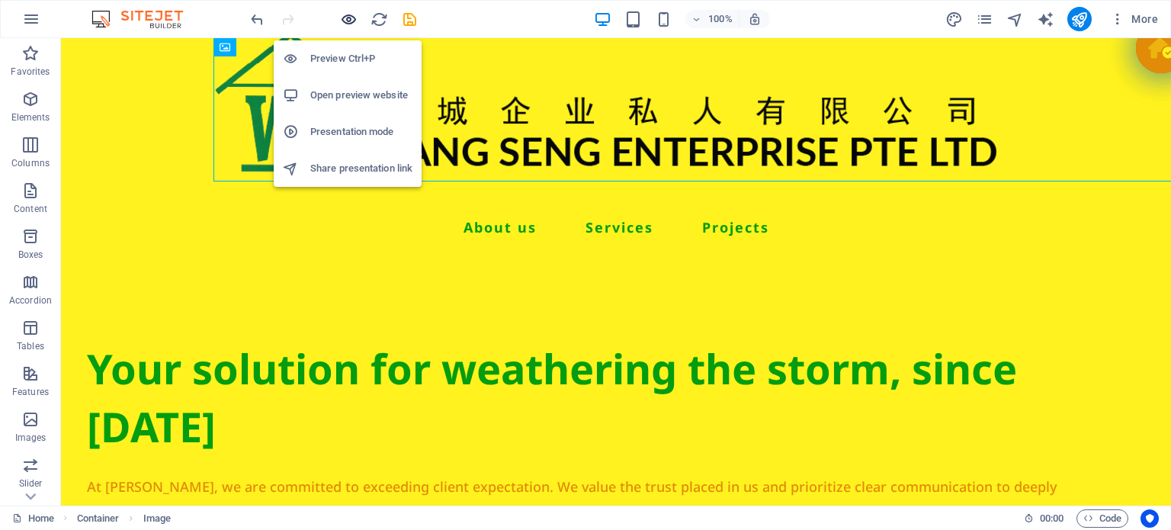
click at [351, 18] on icon "button" at bounding box center [349, 20] width 18 height 18
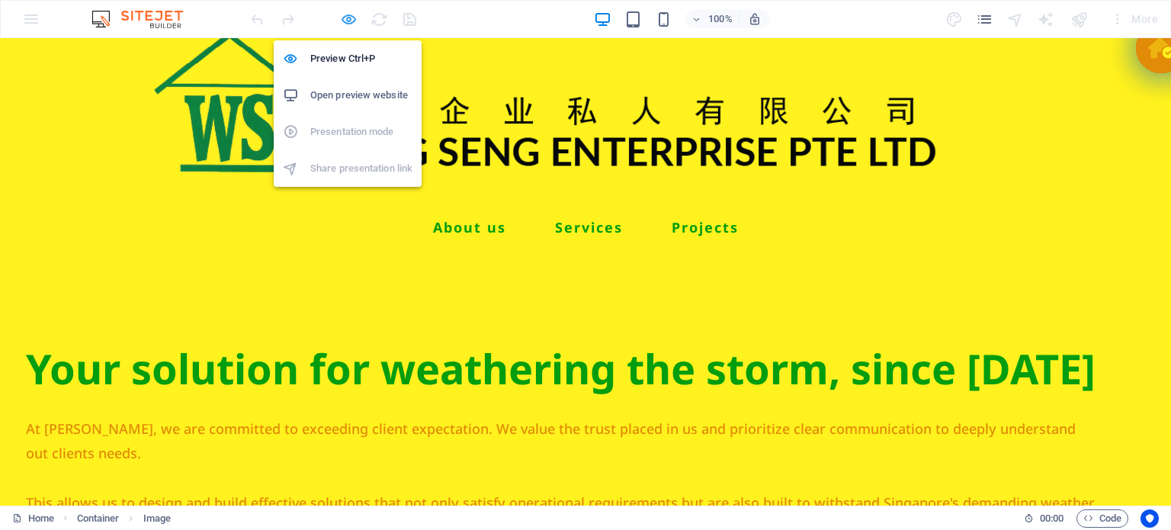
click at [345, 26] on icon "button" at bounding box center [349, 20] width 18 height 18
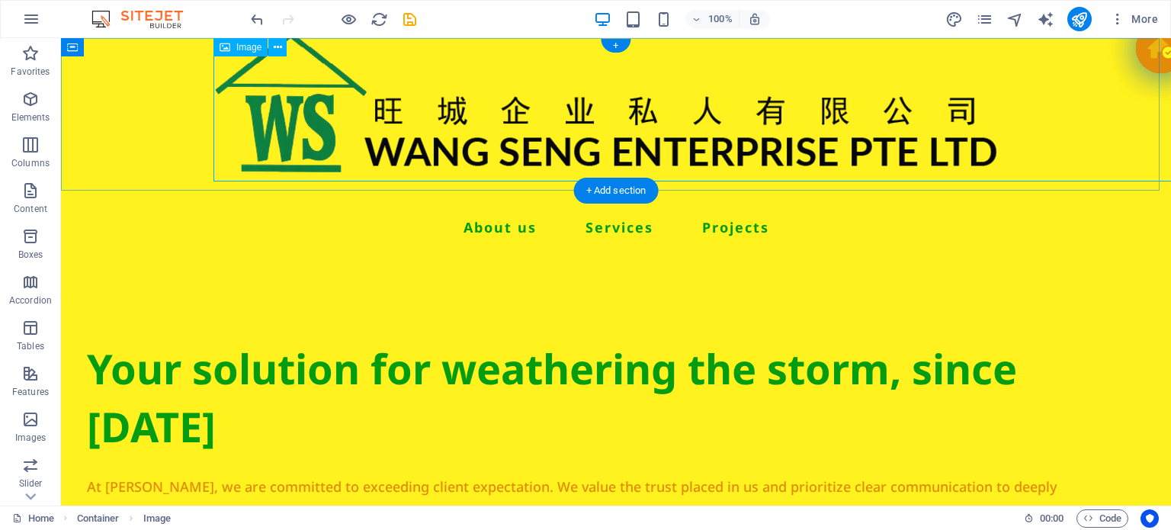
click at [271, 112] on figure at bounding box center [768, 105] width 1110 height 151
select select "px"
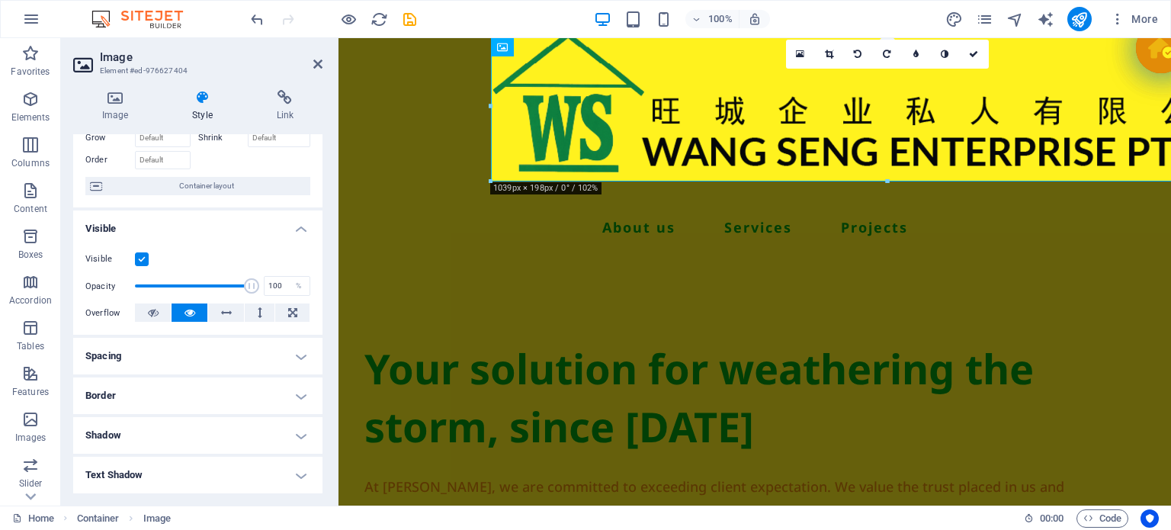
scroll to position [457, 0]
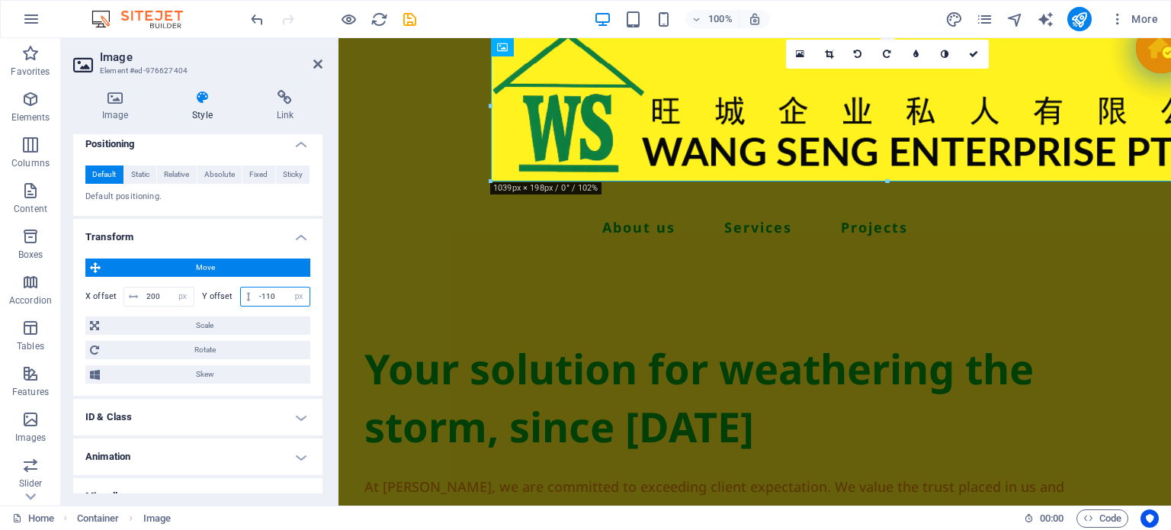
click at [270, 295] on input "-110" at bounding box center [282, 296] width 54 height 18
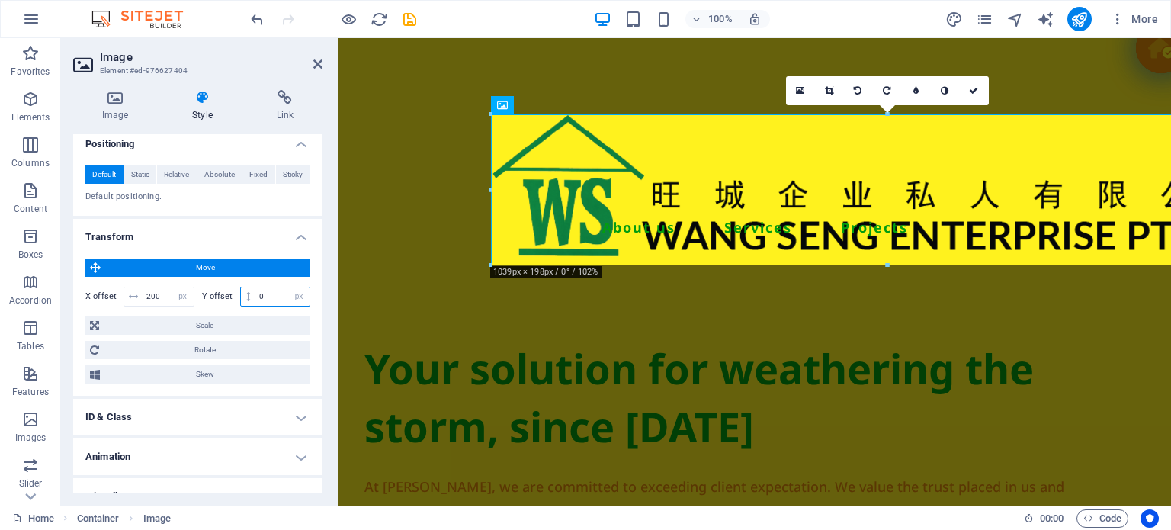
click at [261, 294] on input "0" at bounding box center [282, 296] width 54 height 18
type input "100"
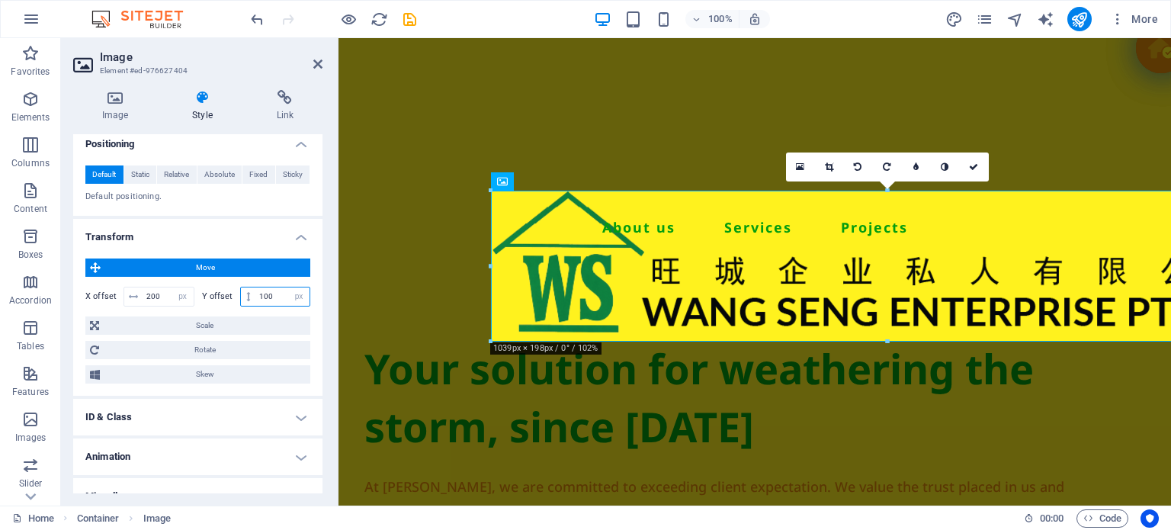
click at [261, 294] on input "100" at bounding box center [282, 296] width 54 height 18
type input "-100"
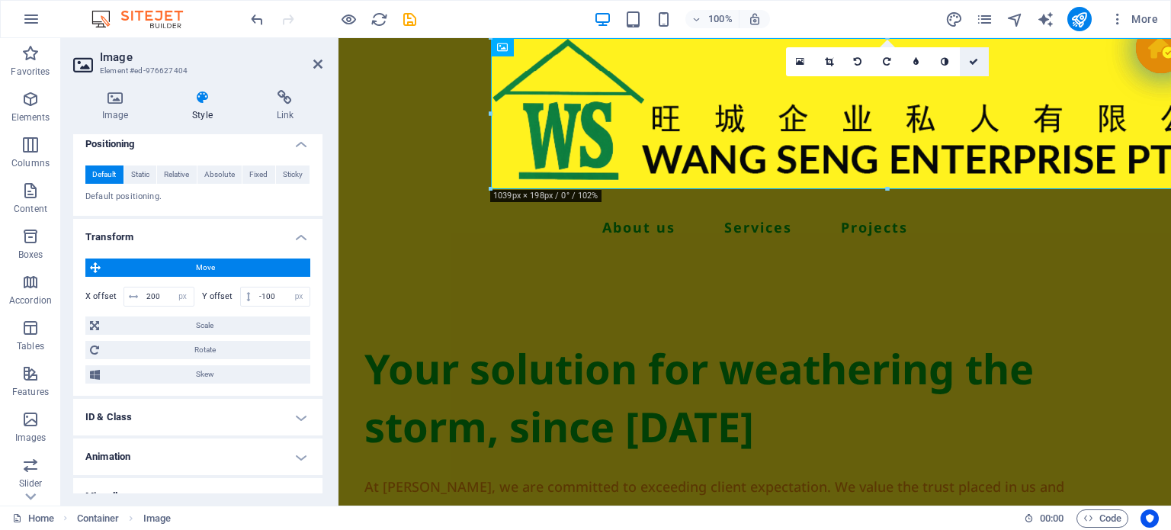
click at [973, 59] on icon at bounding box center [973, 61] width 9 height 9
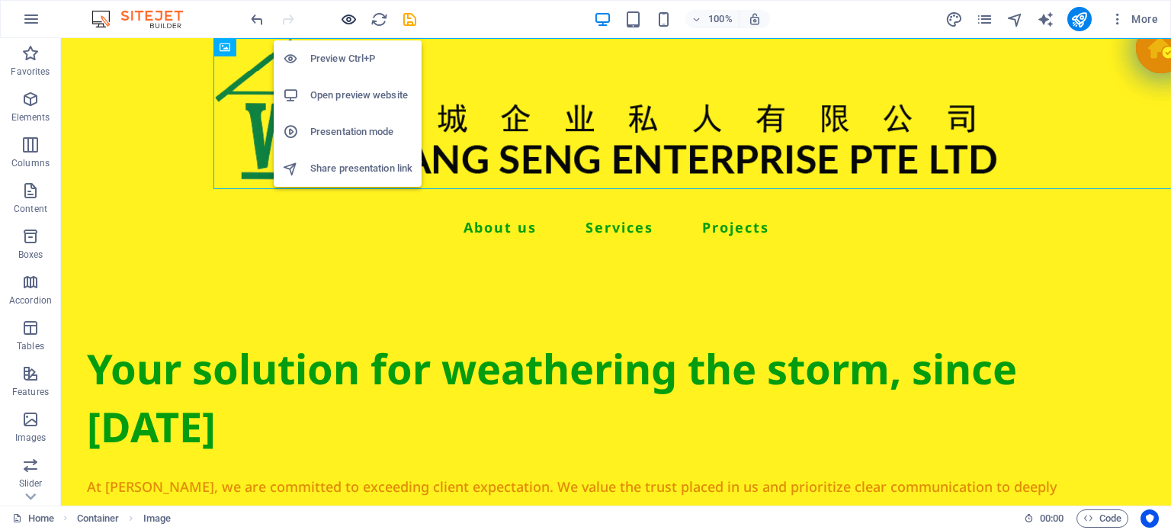
click at [354, 21] on icon "button" at bounding box center [349, 20] width 18 height 18
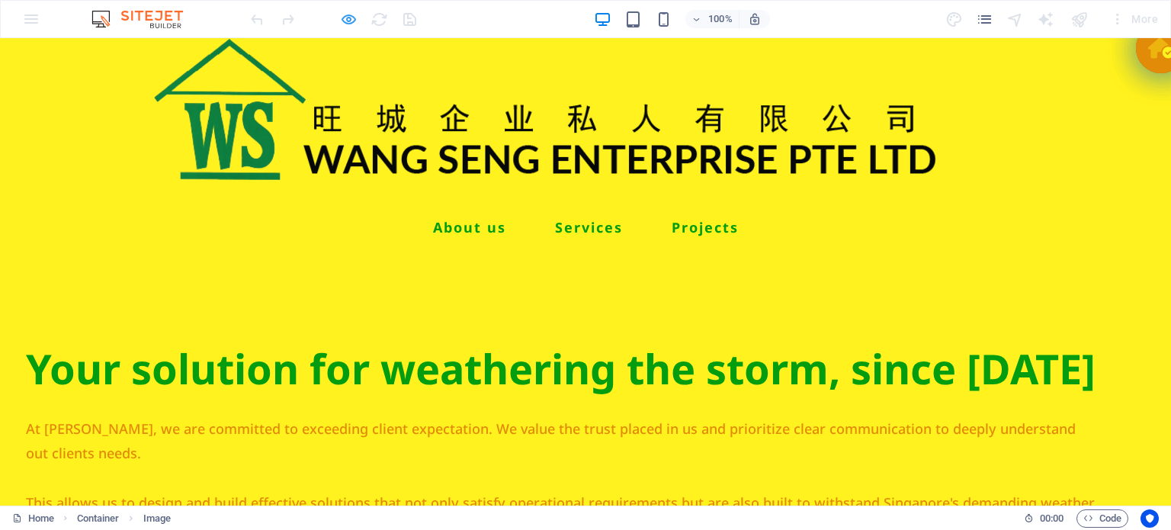
click at [351, 11] on icon "button" at bounding box center [349, 20] width 18 height 18
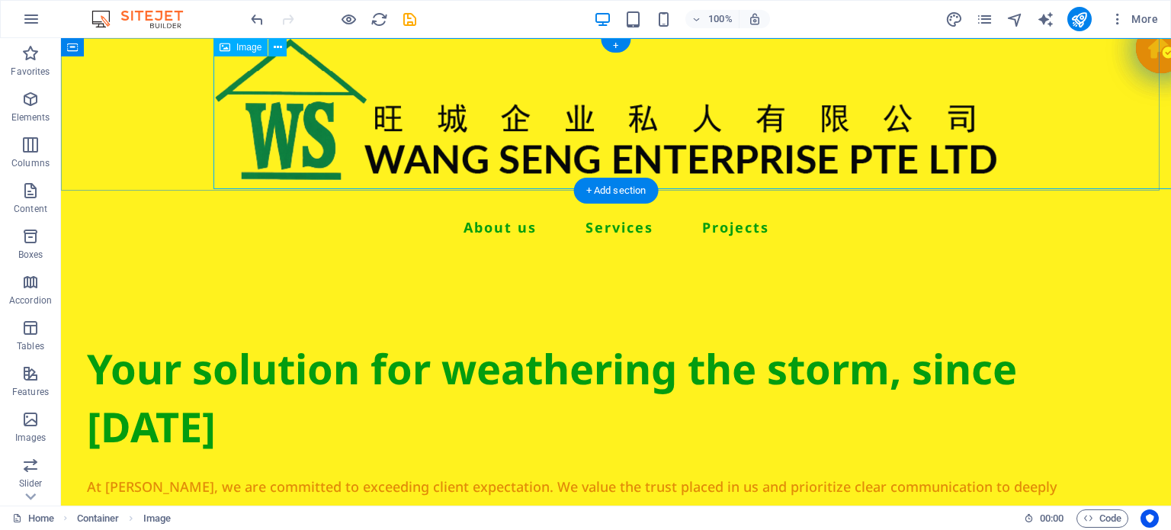
click at [237, 139] on figure at bounding box center [768, 113] width 1110 height 151
select select "px"
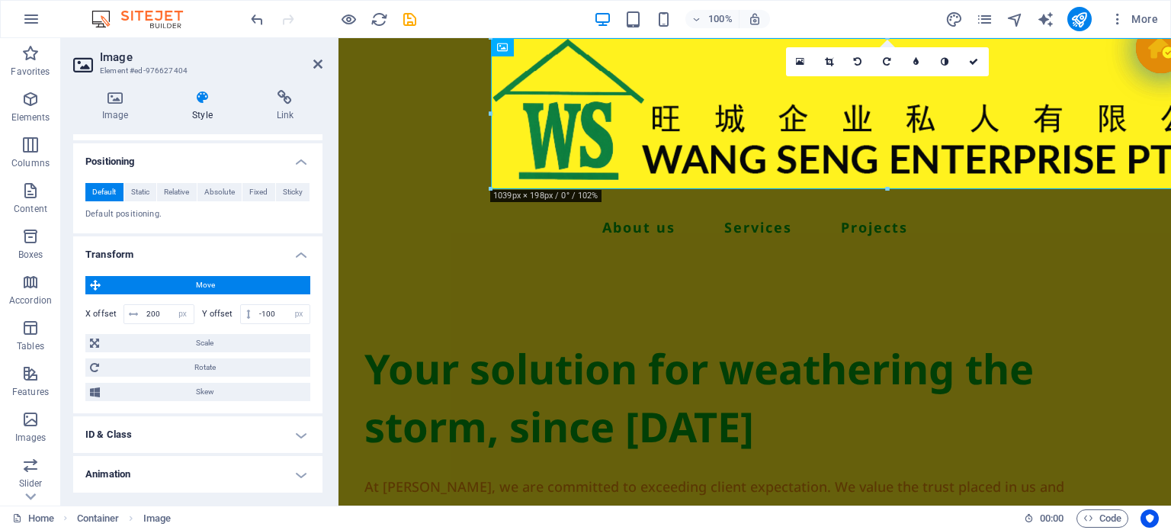
scroll to position [477, 0]
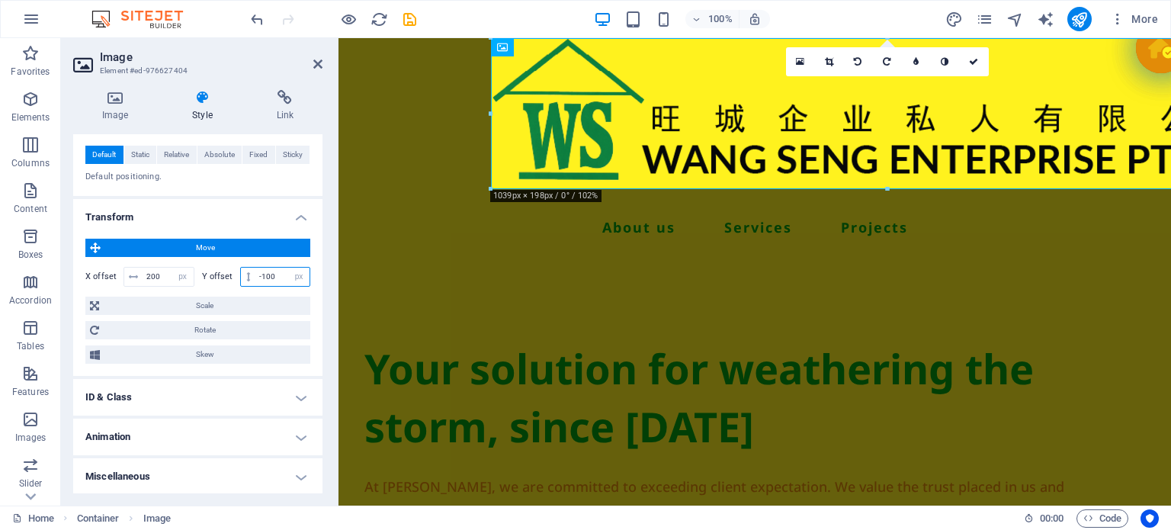
click at [272, 271] on input "-100" at bounding box center [282, 277] width 54 height 18
type input "-90"
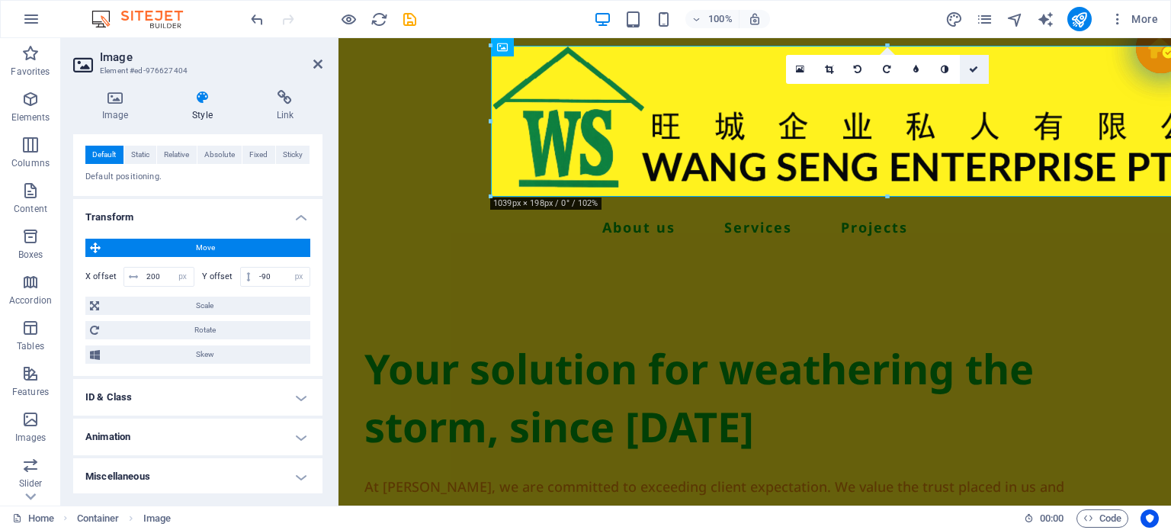
click at [973, 57] on link at bounding box center [974, 69] width 29 height 29
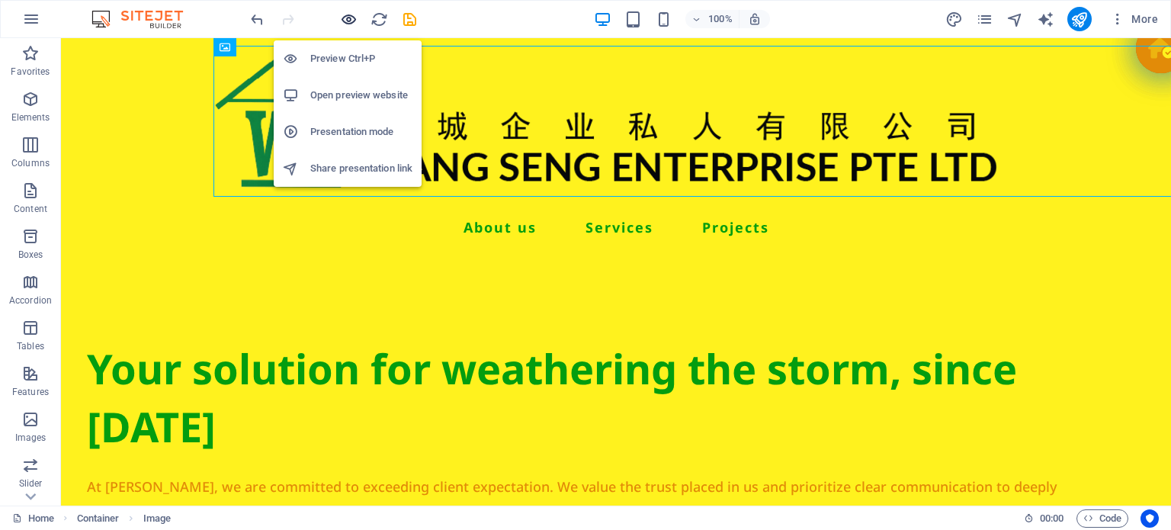
click at [347, 13] on icon "button" at bounding box center [349, 20] width 18 height 18
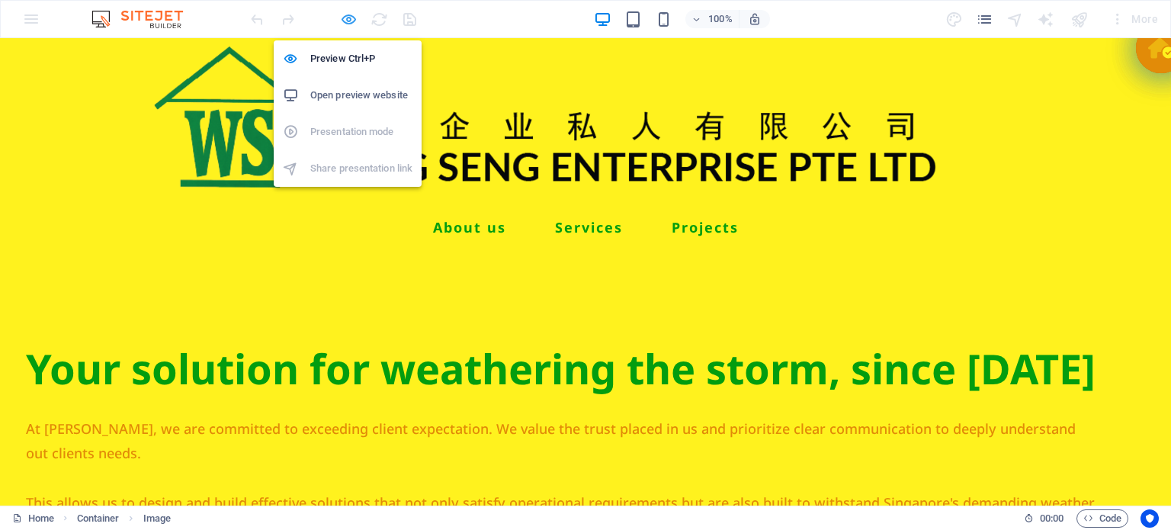
click at [351, 17] on icon "button" at bounding box center [349, 20] width 18 height 18
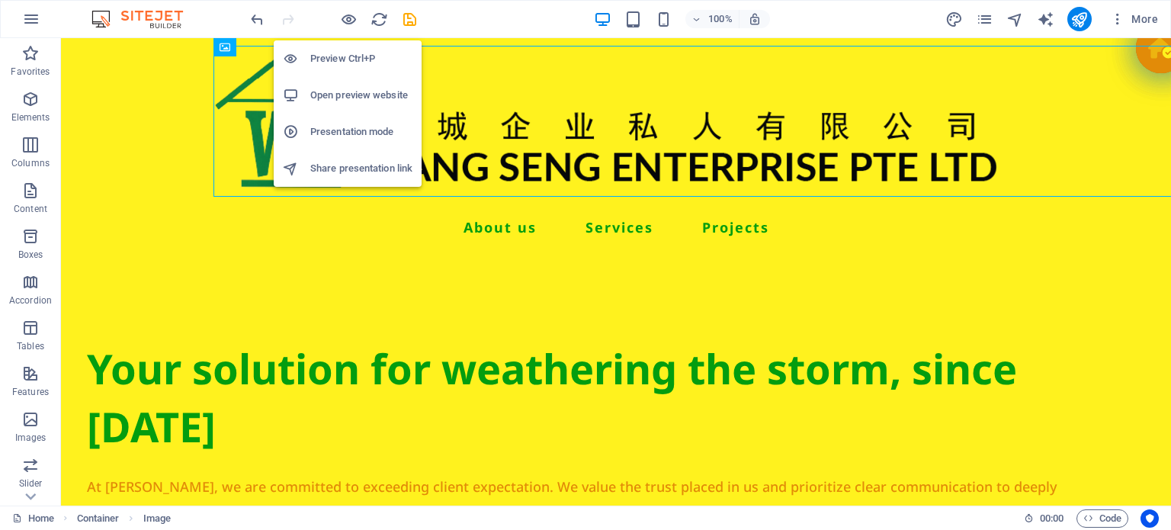
click at [313, 148] on li "Presentation mode" at bounding box center [348, 132] width 148 height 37
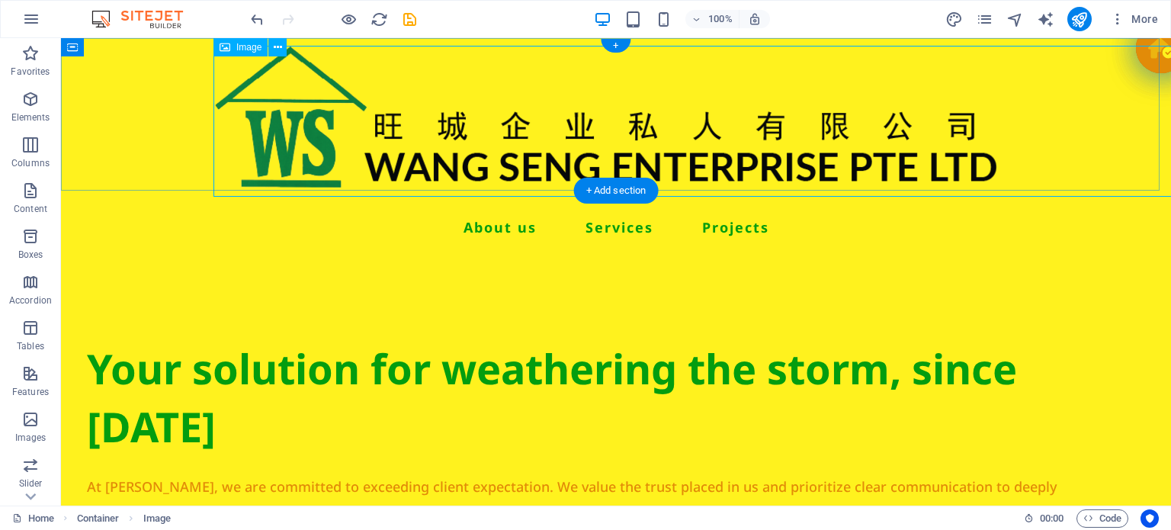
click at [386, 162] on figure at bounding box center [768, 121] width 1110 height 151
select select "px"
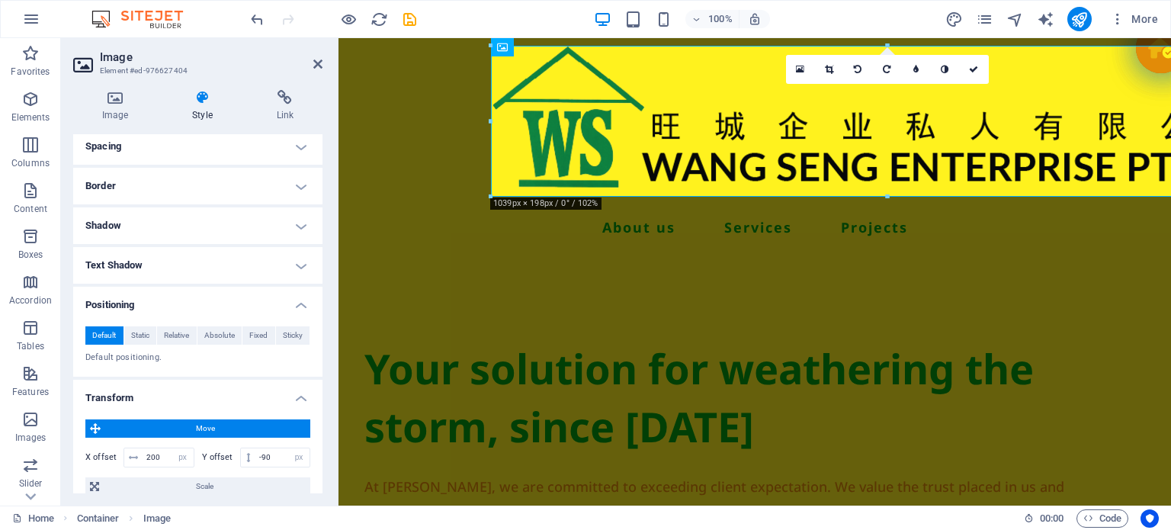
scroll to position [305, 0]
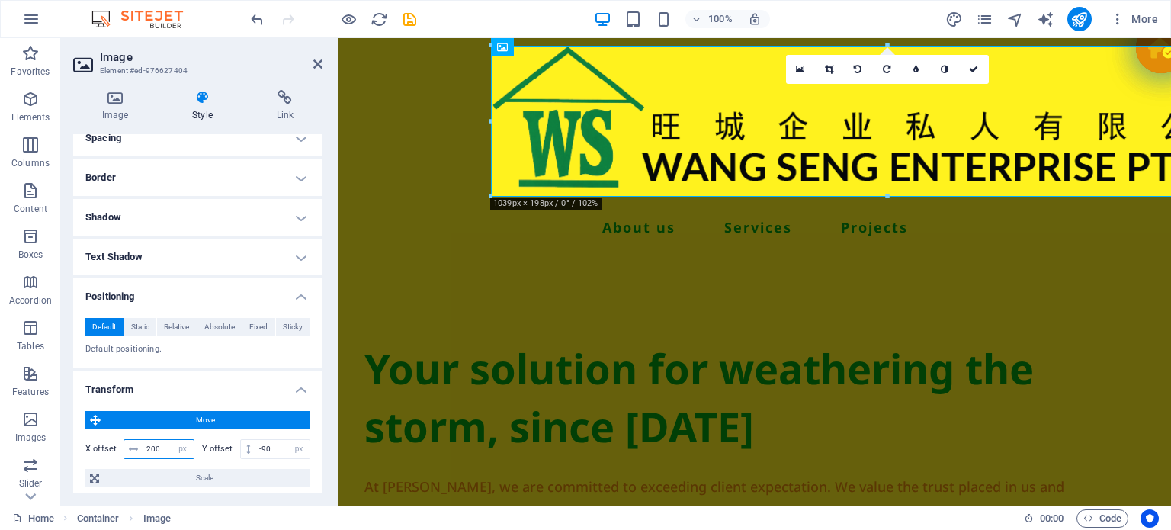
click at [162, 445] on input "200" at bounding box center [168, 449] width 51 height 18
type input "250"
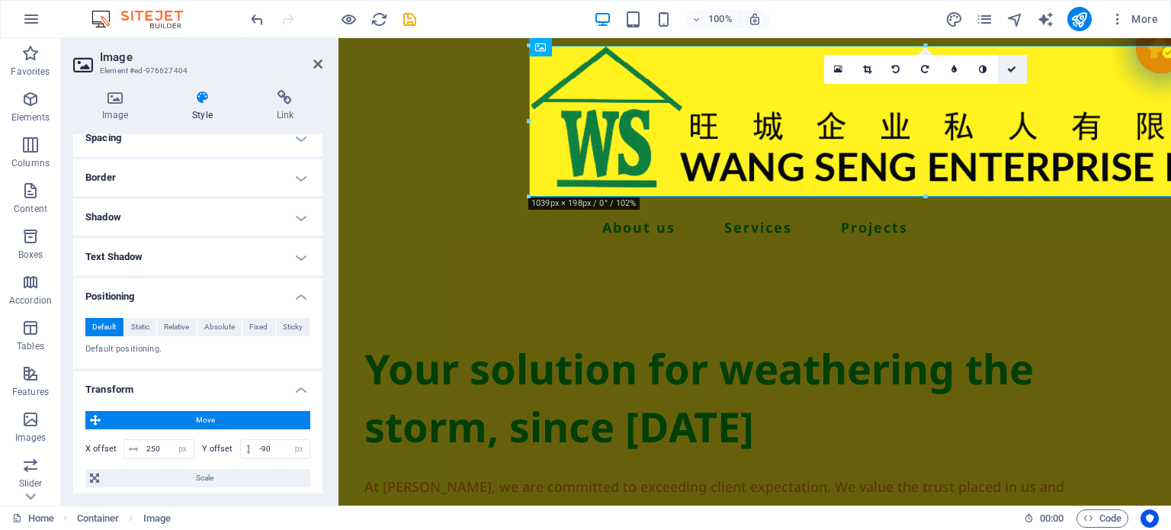
click at [1006, 64] on link at bounding box center [1012, 69] width 29 height 29
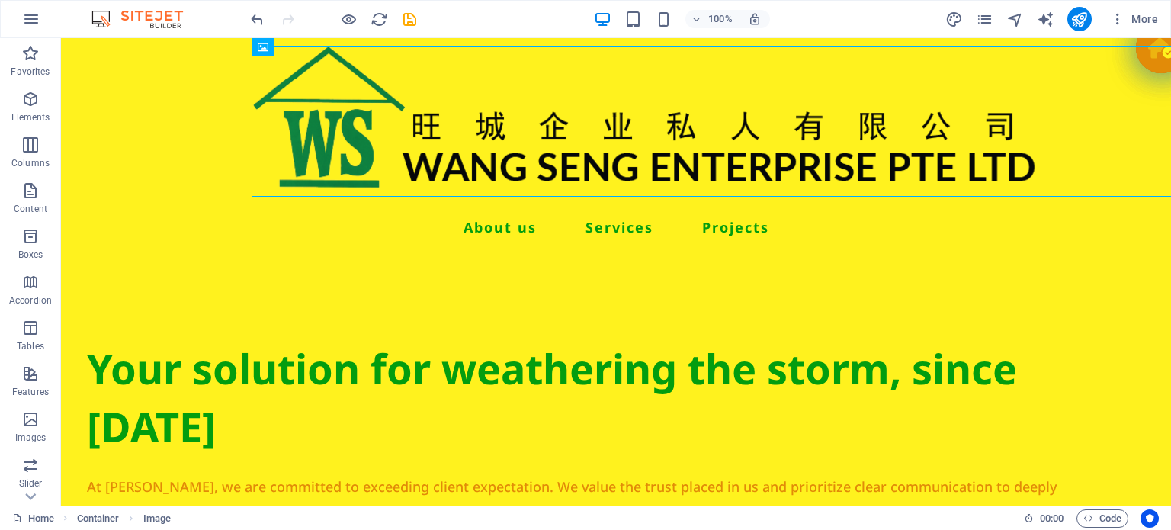
click at [344, 30] on div at bounding box center [333, 19] width 171 height 24
click at [345, 28] on div at bounding box center [333, 19] width 171 height 24
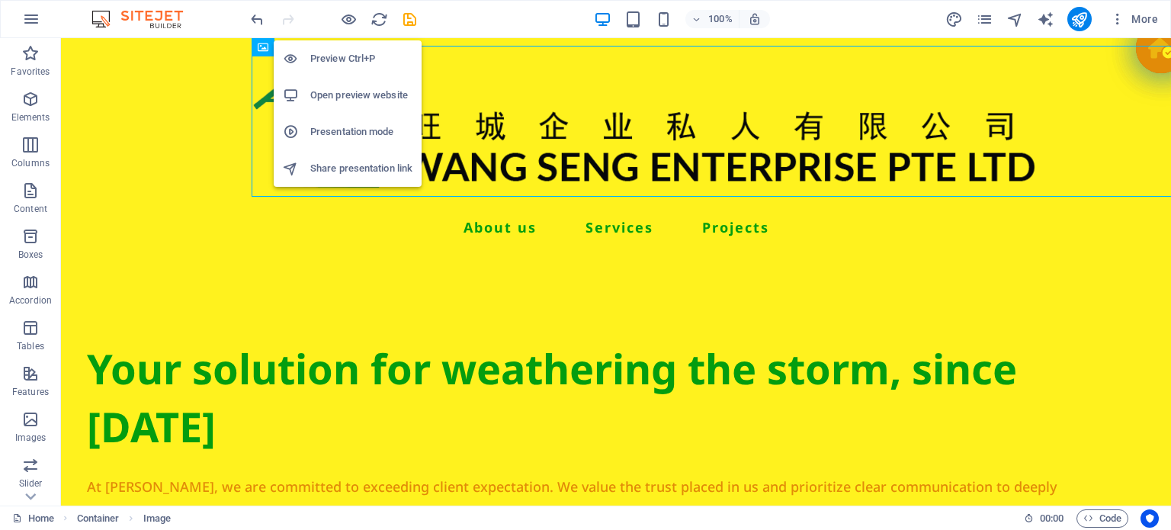
click at [357, 23] on div at bounding box center [333, 19] width 171 height 24
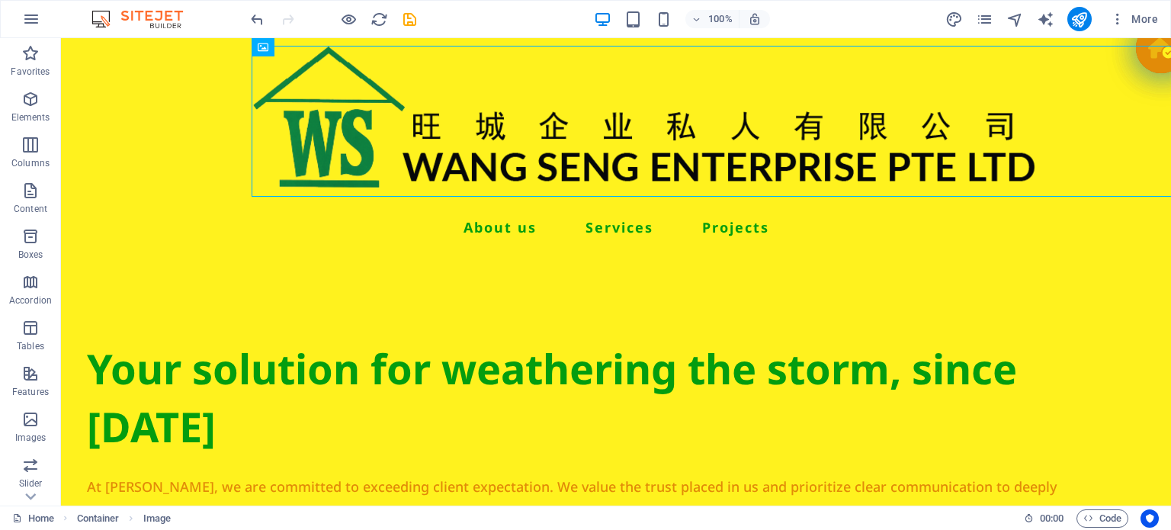
click at [322, 23] on div at bounding box center [318, 19] width 18 height 18
click at [340, 21] on icon "button" at bounding box center [349, 20] width 18 height 18
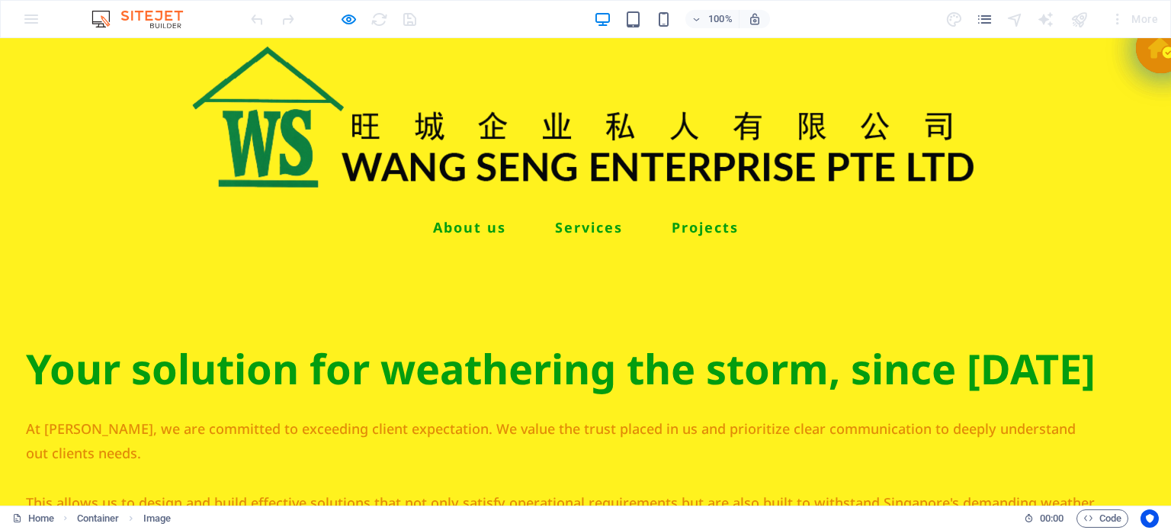
click at [367, 29] on div at bounding box center [333, 19] width 171 height 24
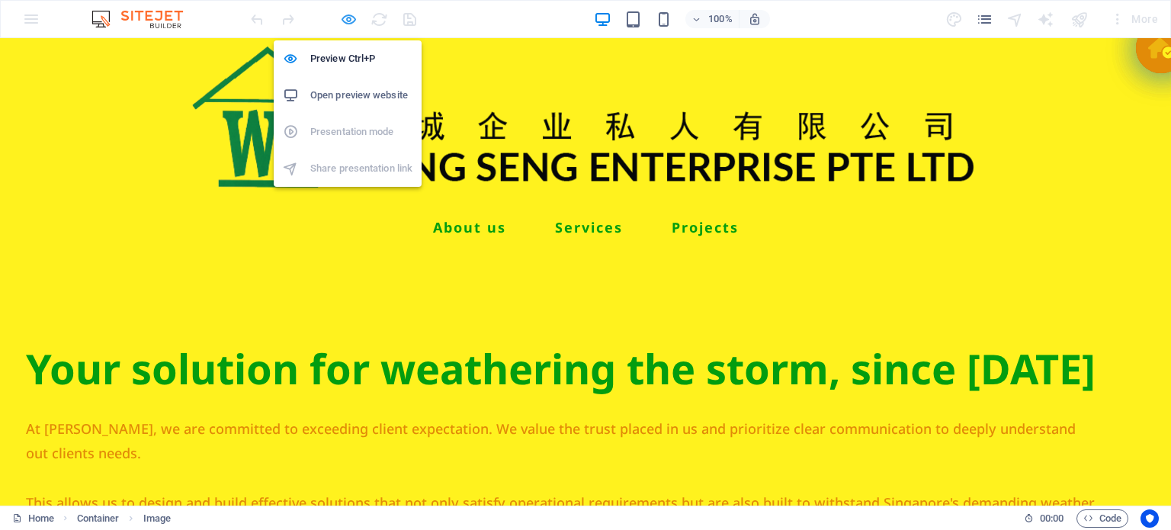
click at [352, 20] on icon "button" at bounding box center [349, 20] width 18 height 18
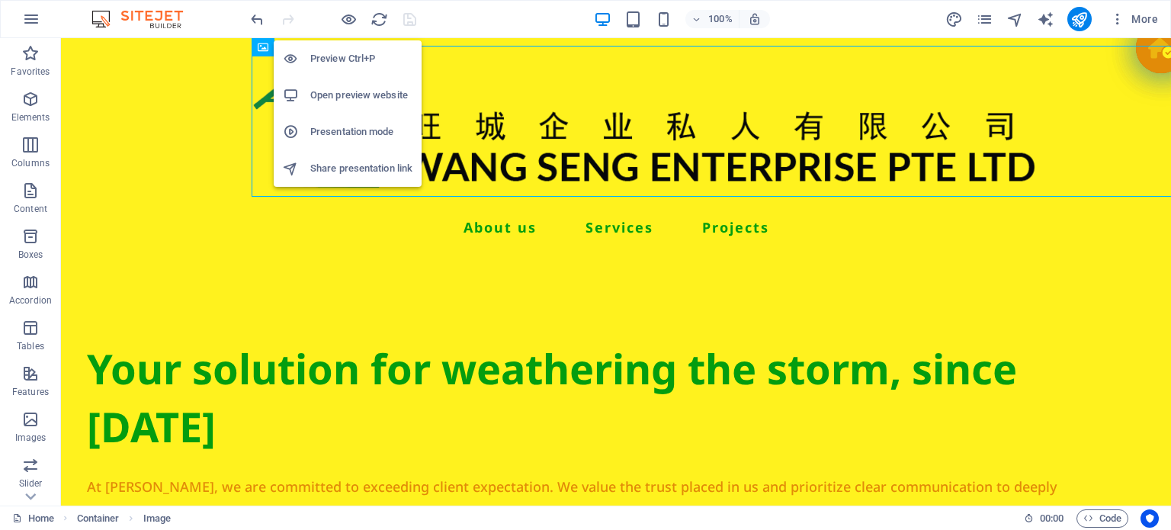
click at [322, 109] on li "Open preview website" at bounding box center [348, 95] width 148 height 37
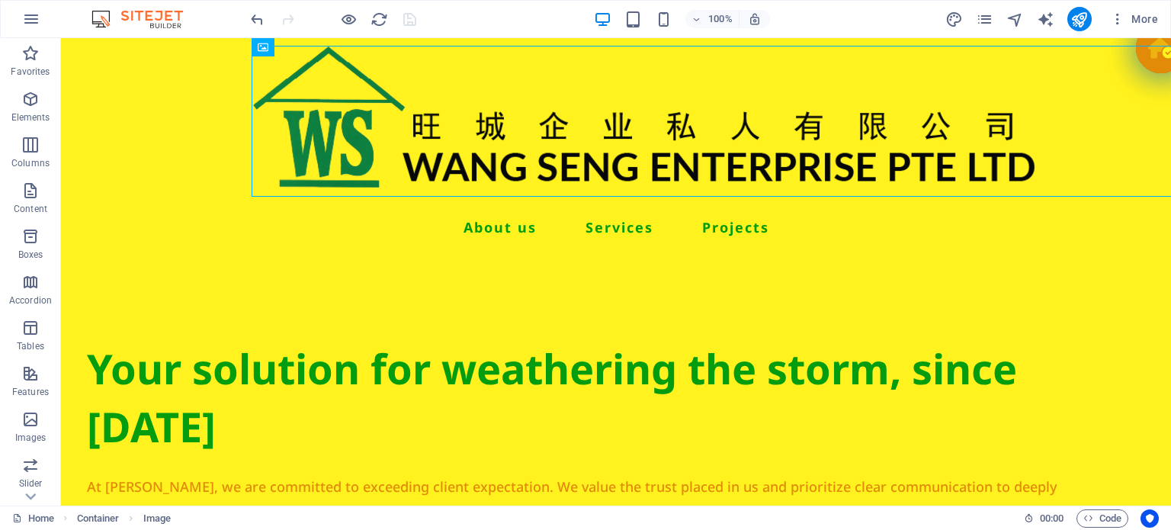
click at [519, 21] on div "100% More" at bounding box center [706, 19] width 916 height 24
click at [415, 17] on div at bounding box center [333, 19] width 171 height 24
click at [475, 20] on div "100% More" at bounding box center [706, 19] width 916 height 24
checkbox input "false"
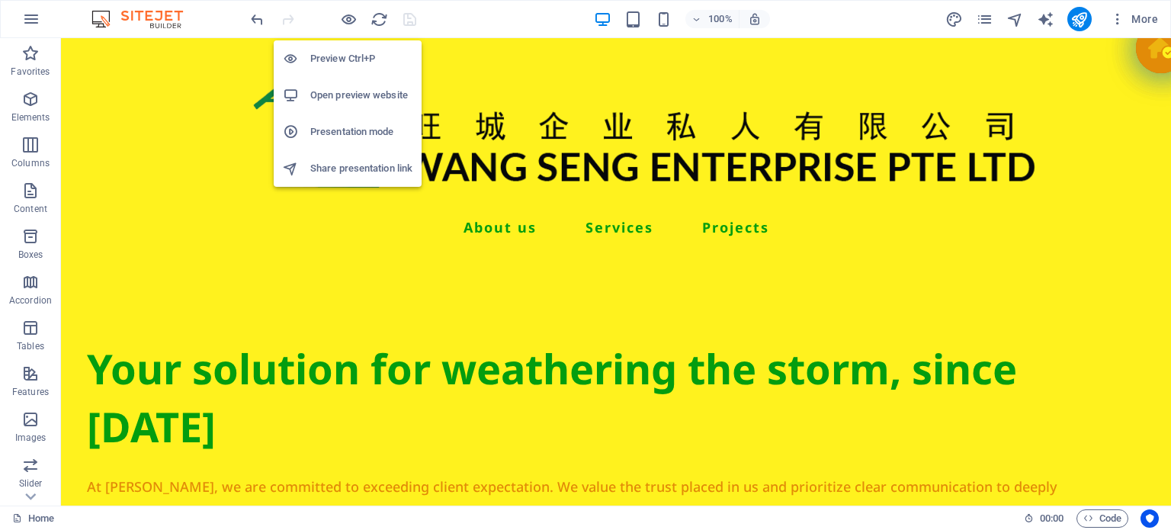
click at [343, 92] on h6 "Open preview website" at bounding box center [361, 95] width 102 height 18
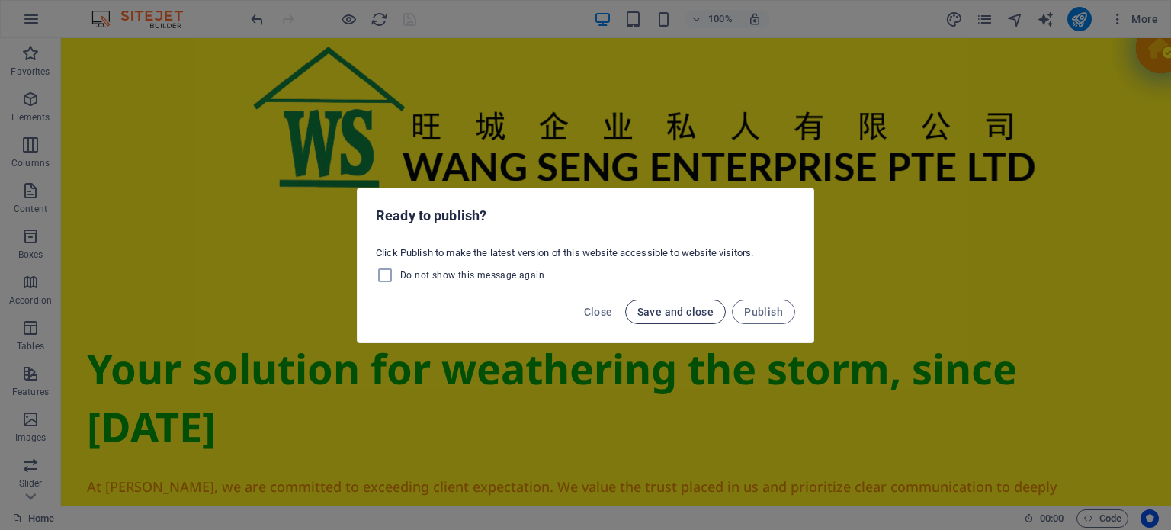
click at [692, 312] on span "Save and close" at bounding box center [675, 312] width 77 height 12
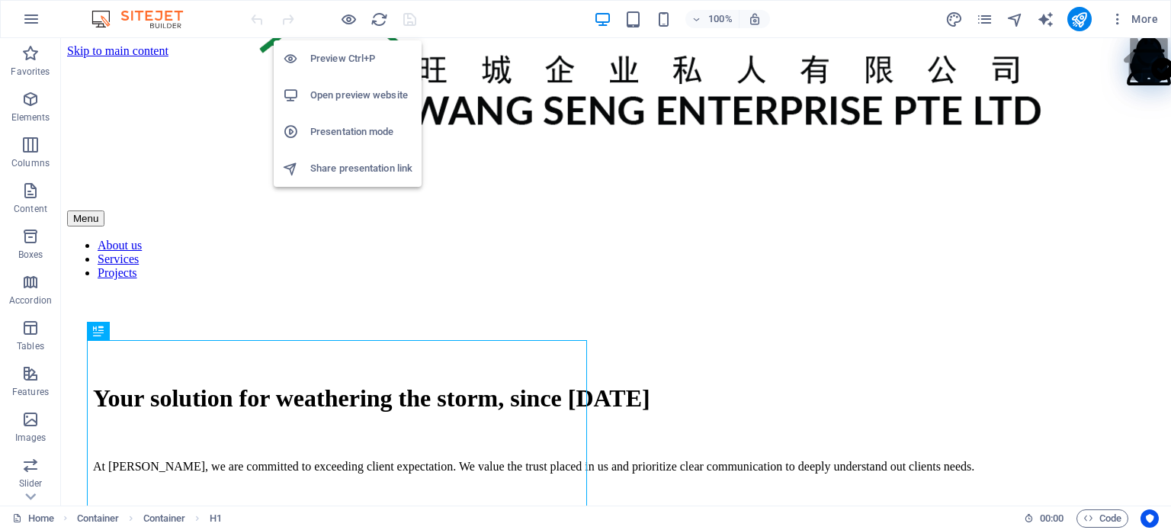
click at [328, 86] on h6 "Open preview website" at bounding box center [361, 95] width 102 height 18
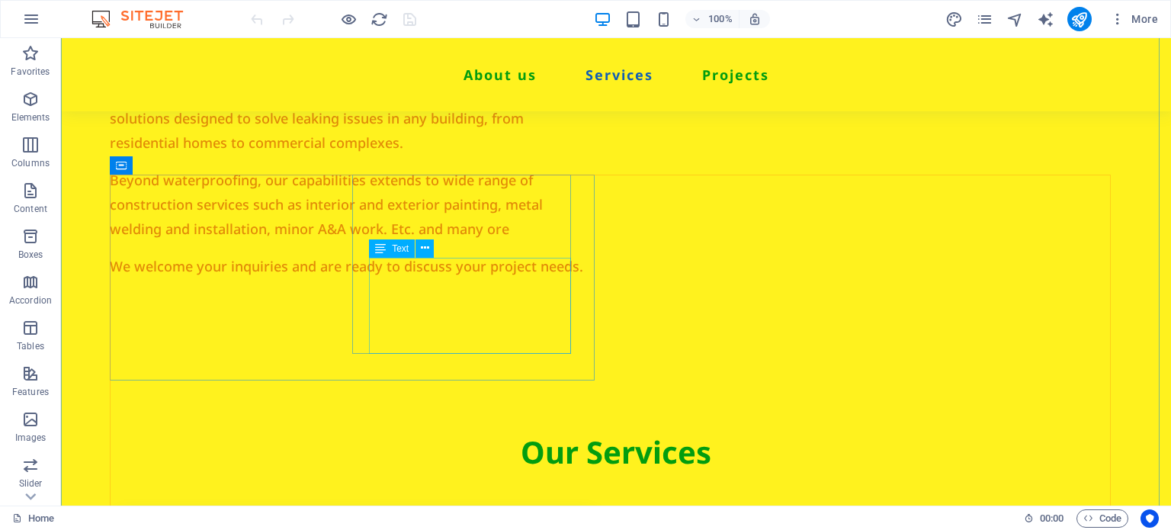
scroll to position [1296, 0]
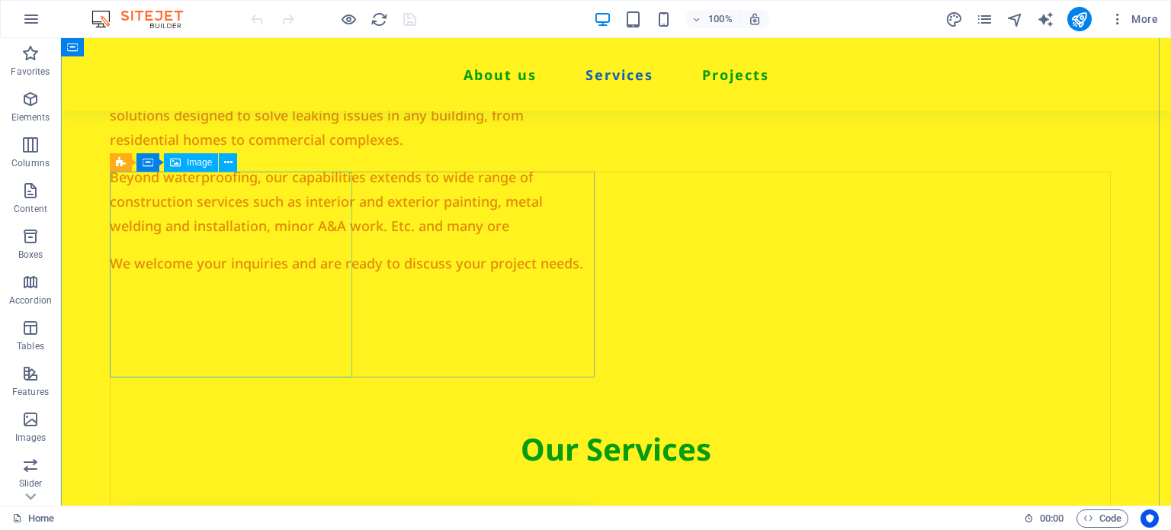
select select "px"
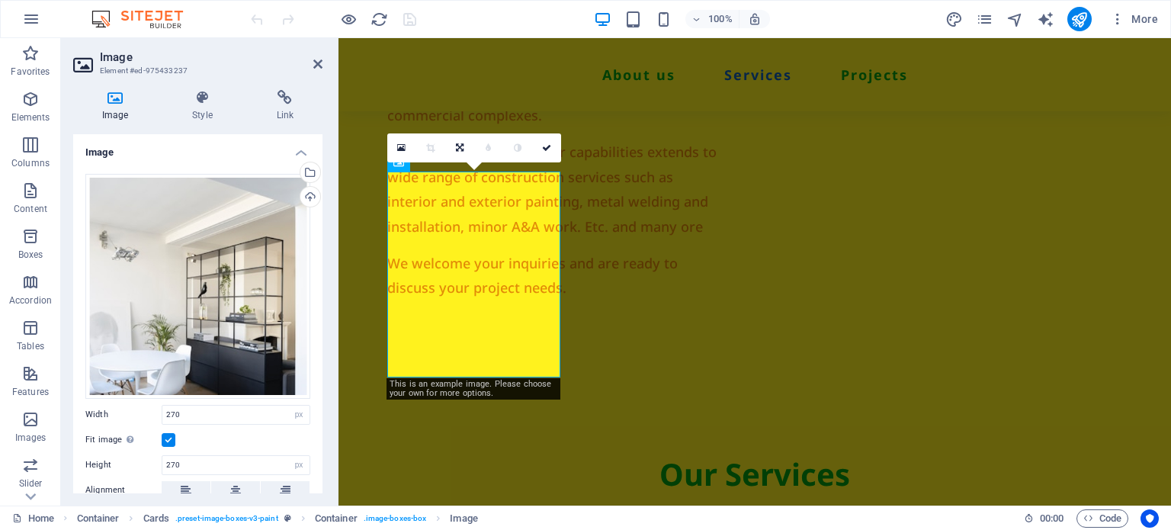
scroll to position [1402, 0]
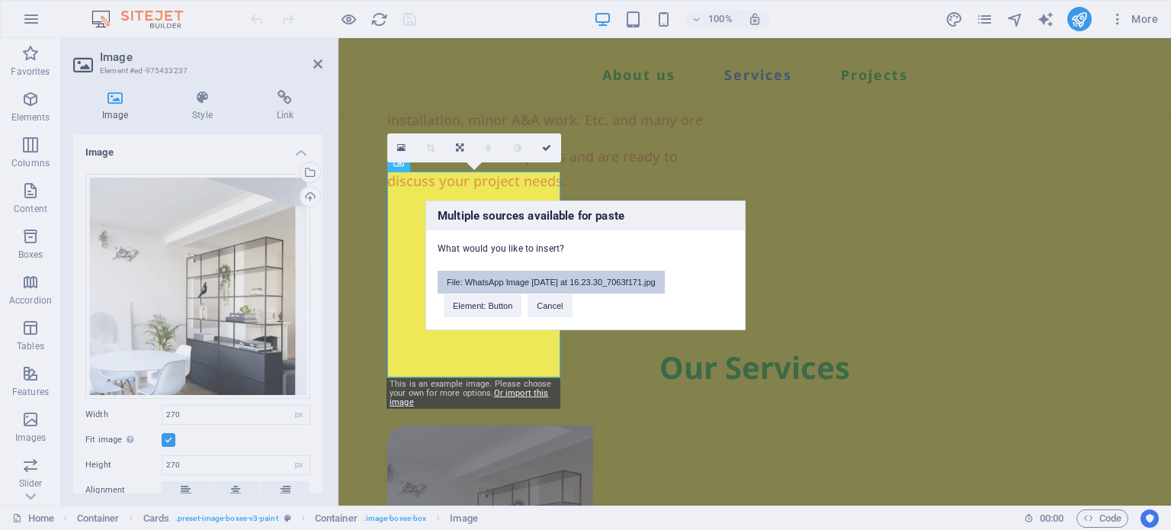
click at [563, 280] on button "File: WhatsApp Image [DATE] at 16.23.30_7063f171.jpg" at bounding box center [550, 282] width 227 height 23
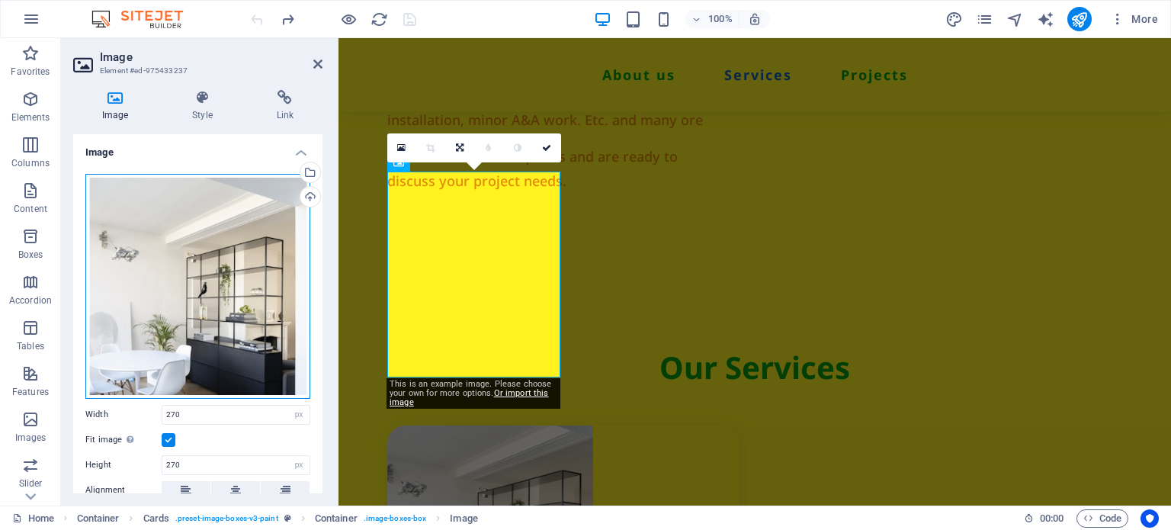
click at [197, 286] on div "Drag files here, click to choose files or select files from Files or our free s…" at bounding box center [197, 286] width 225 height 225
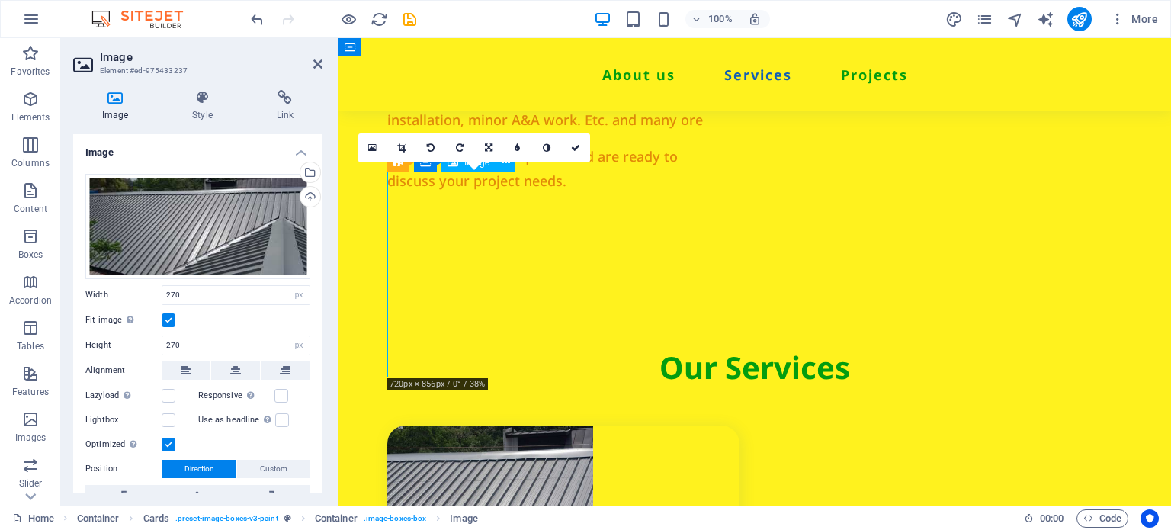
drag, startPoint x: 452, startPoint y: 264, endPoint x: 439, endPoint y: 264, distance: 13.0
click at [439, 425] on figure at bounding box center [563, 528] width 352 height 206
click at [454, 425] on figure at bounding box center [563, 528] width 352 height 206
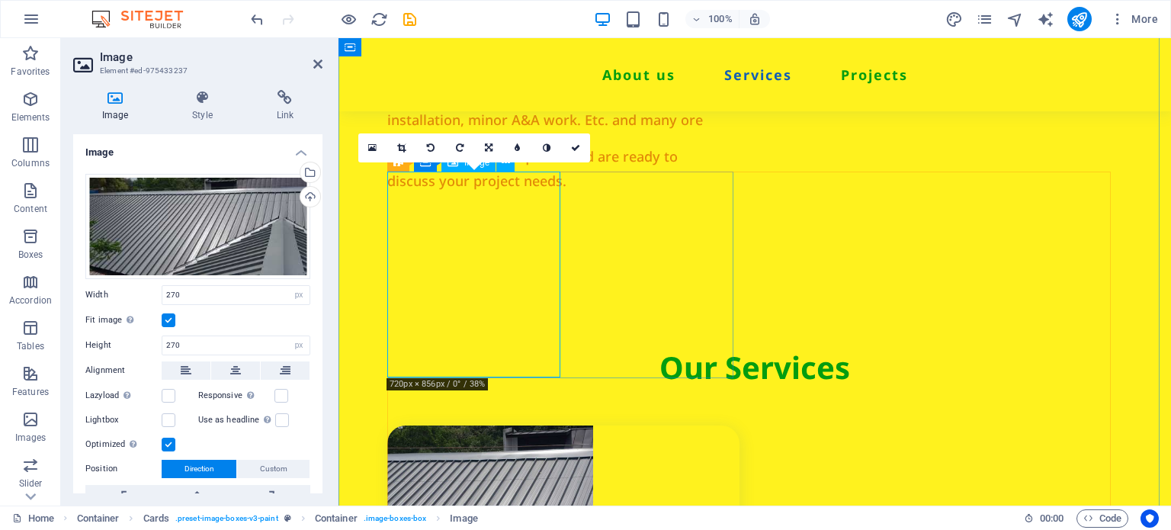
click at [454, 425] on figure at bounding box center [563, 528] width 352 height 206
click at [479, 149] on link at bounding box center [488, 147] width 29 height 29
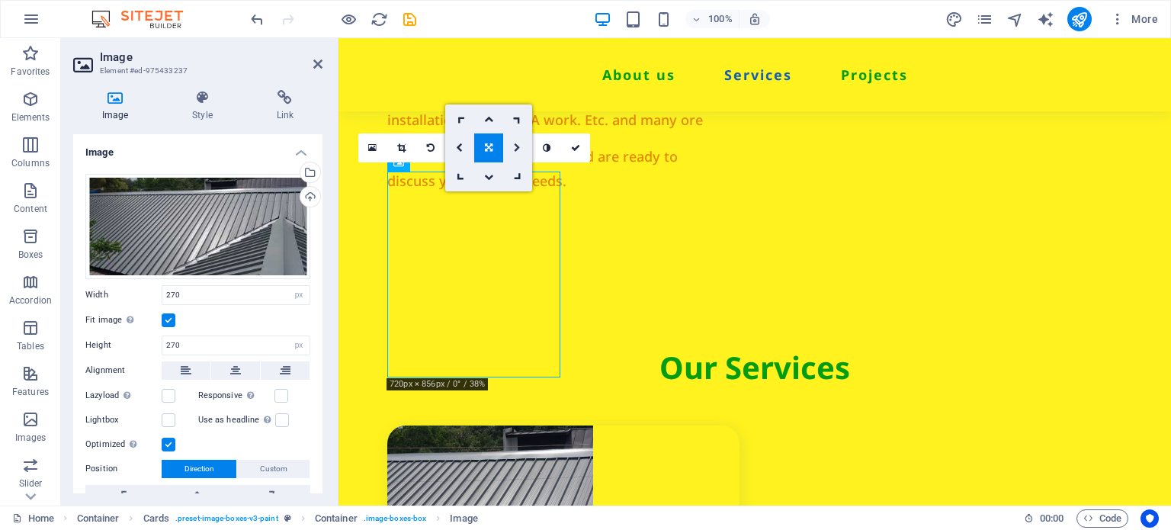
click at [519, 149] on icon at bounding box center [517, 147] width 7 height 9
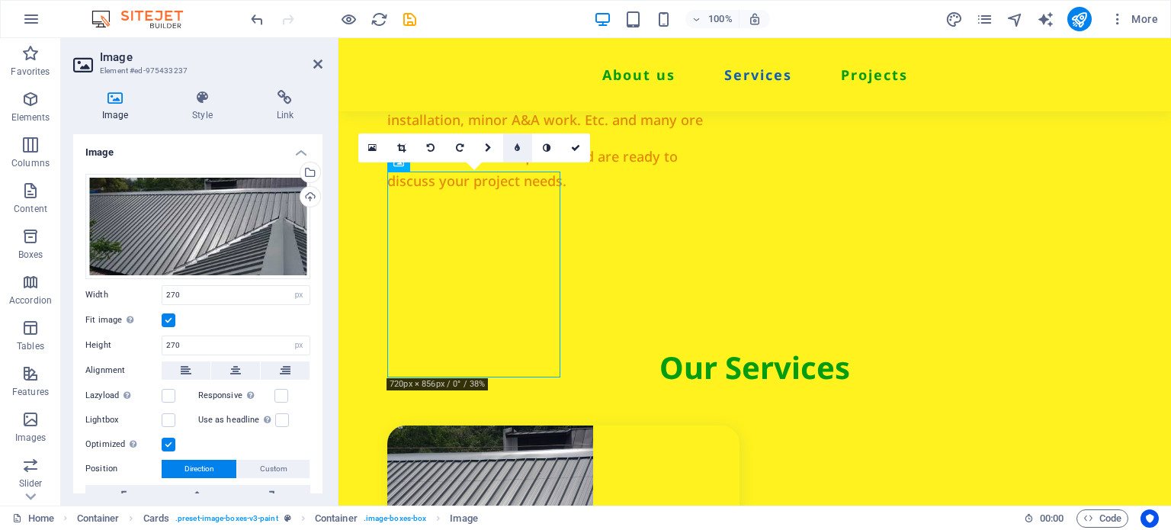
click at [519, 149] on icon at bounding box center [516, 147] width 5 height 9
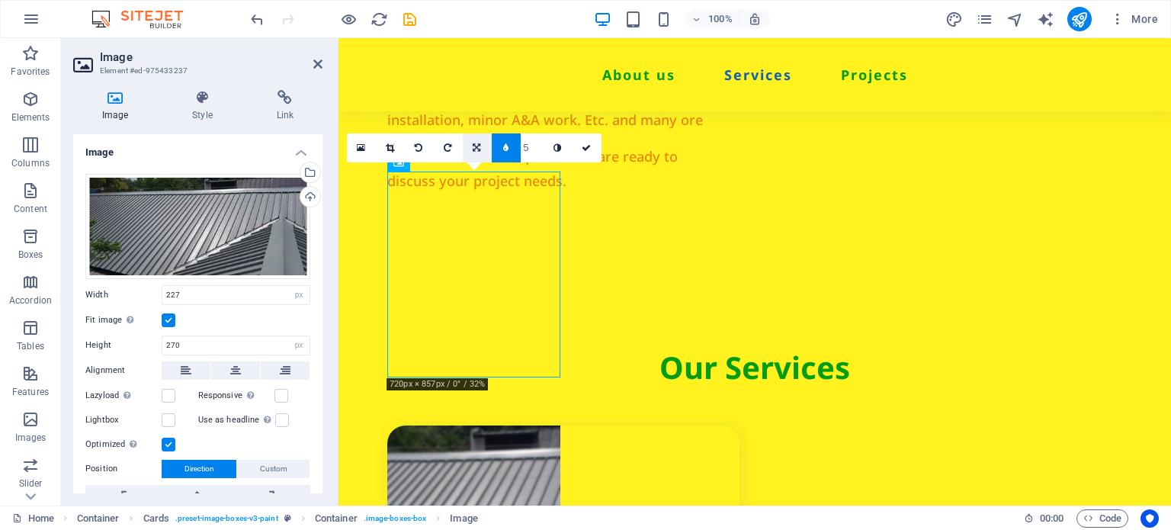
click at [469, 143] on link at bounding box center [477, 147] width 29 height 29
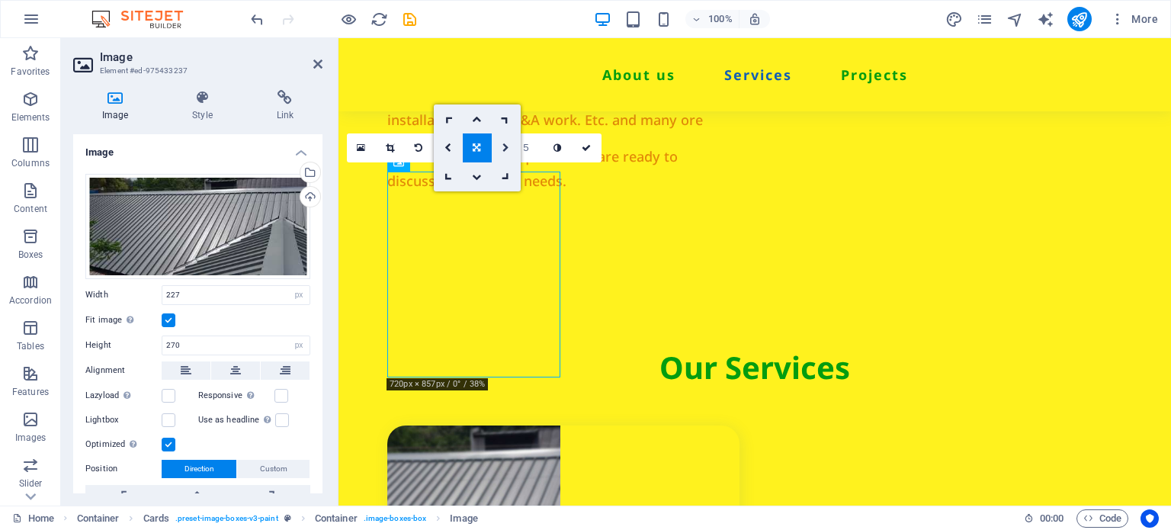
click at [503, 150] on icon at bounding box center [505, 147] width 7 height 9
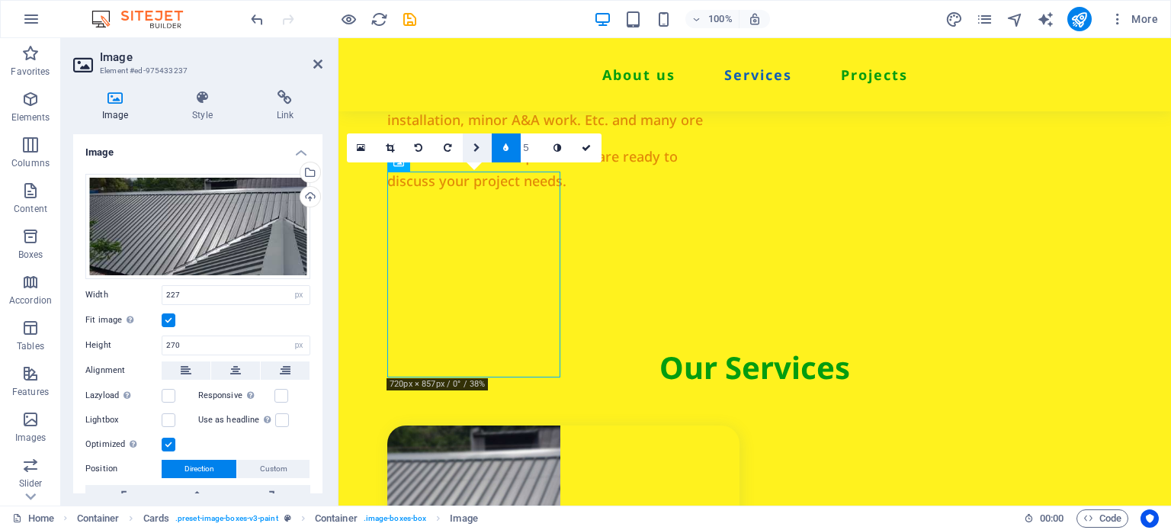
click at [488, 149] on link at bounding box center [477, 147] width 29 height 29
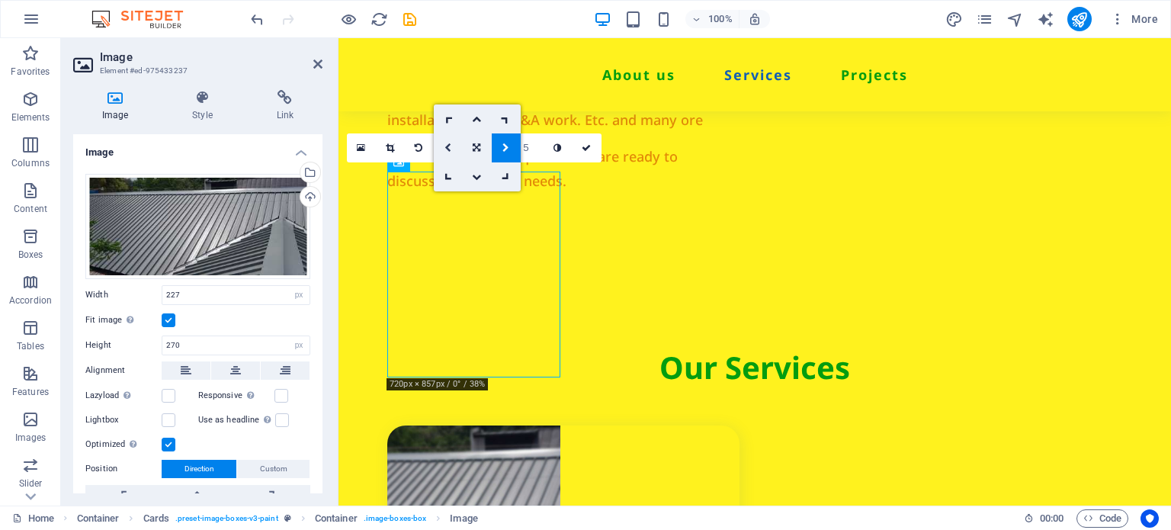
click at [441, 147] on link at bounding box center [448, 147] width 29 height 29
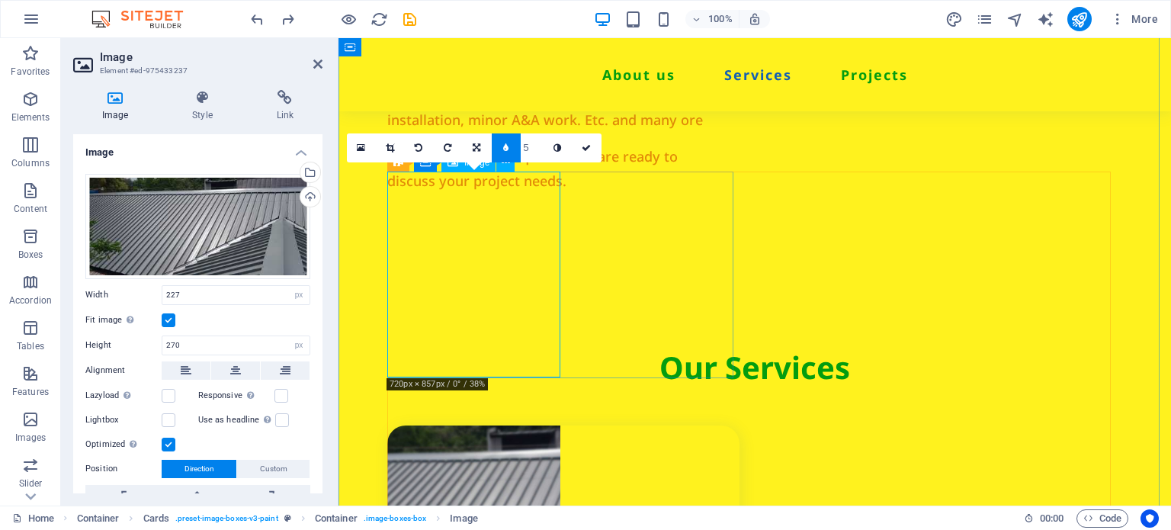
type input "270"
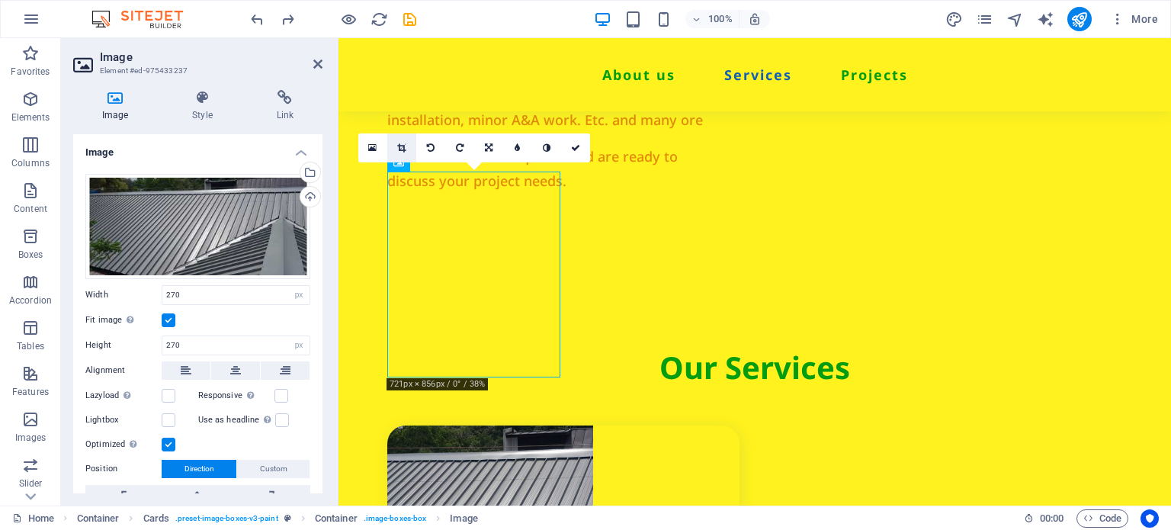
click at [398, 152] on icon at bounding box center [401, 147] width 8 height 9
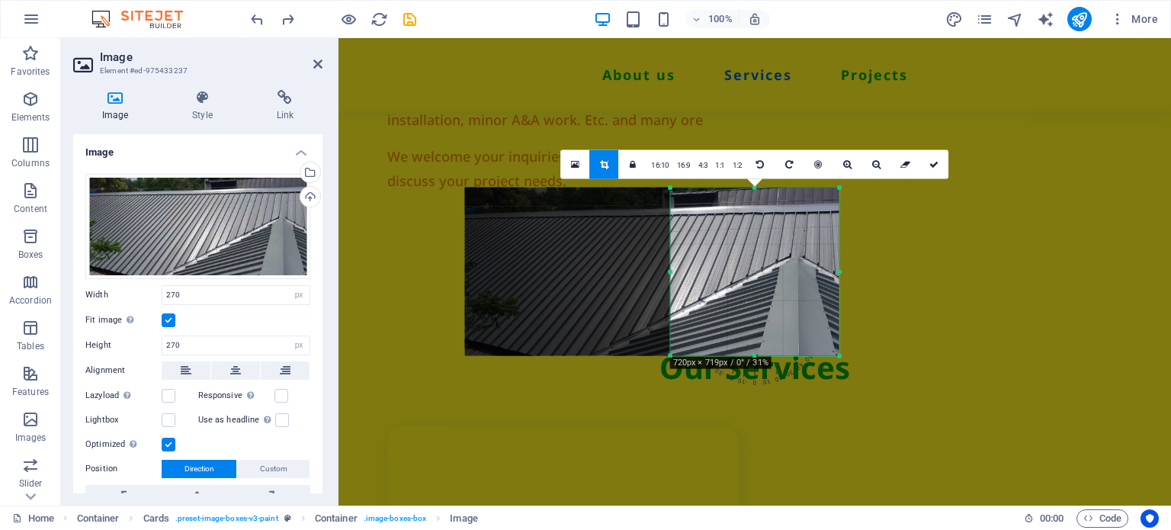
drag, startPoint x: 755, startPoint y: 274, endPoint x: 654, endPoint y: 268, distance: 100.7
click at [654, 268] on div at bounding box center [651, 271] width 374 height 168
click at [933, 164] on icon at bounding box center [933, 163] width 9 height 9
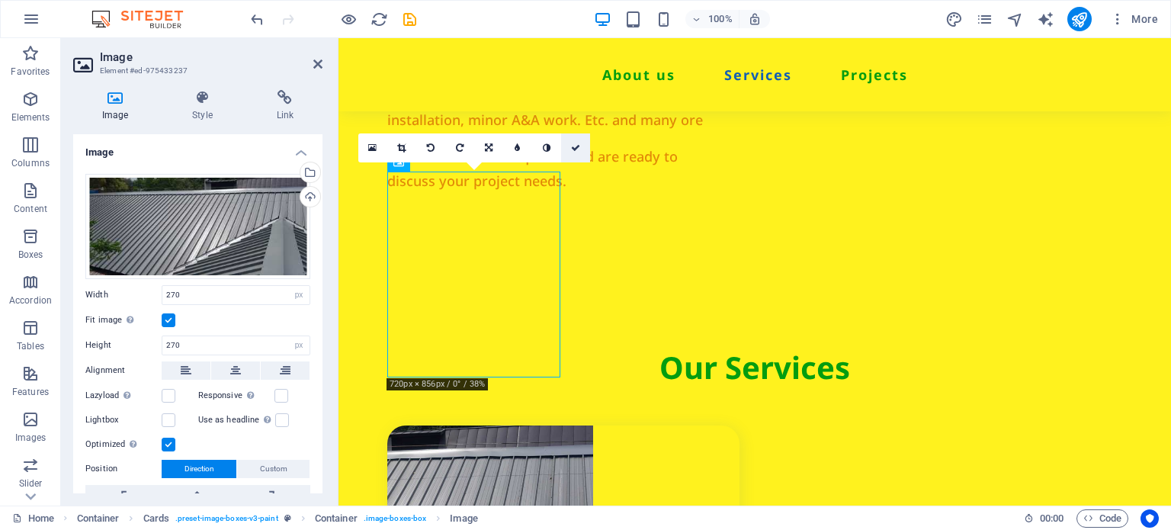
click at [564, 149] on link at bounding box center [575, 147] width 29 height 29
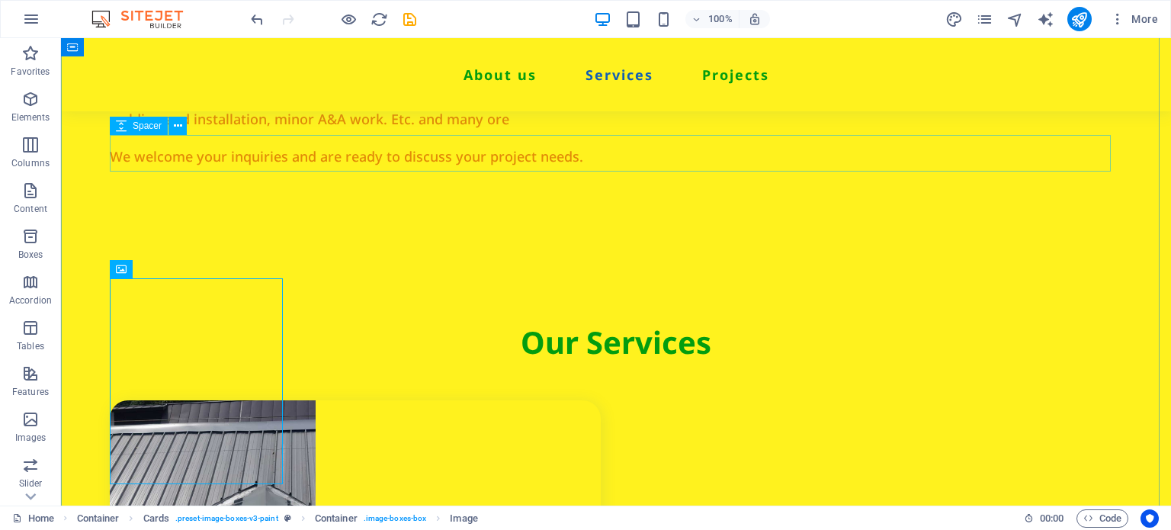
scroll to position [1296, 0]
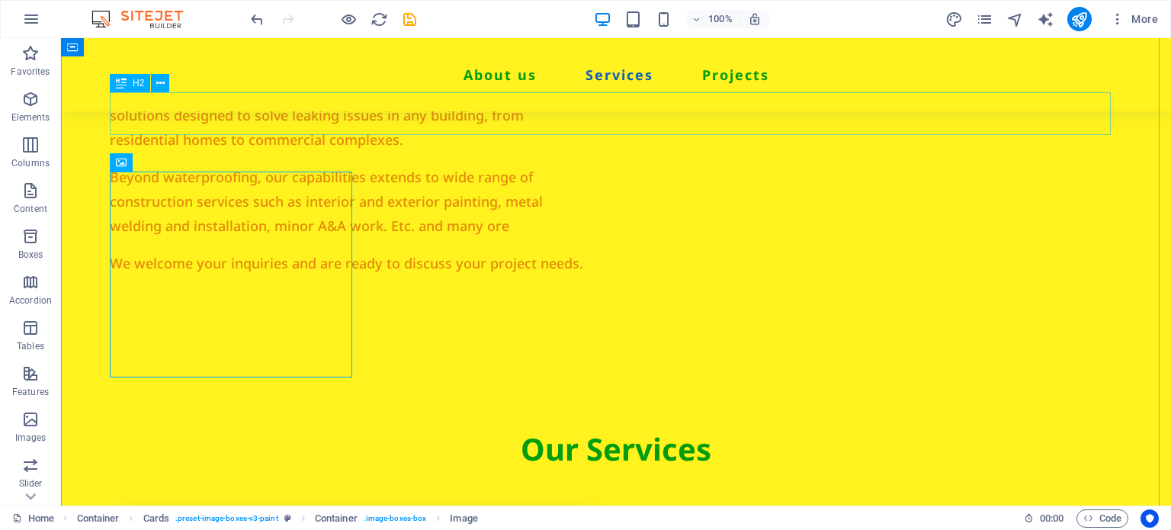
click at [253, 428] on div "Our Services" at bounding box center [616, 449] width 1012 height 43
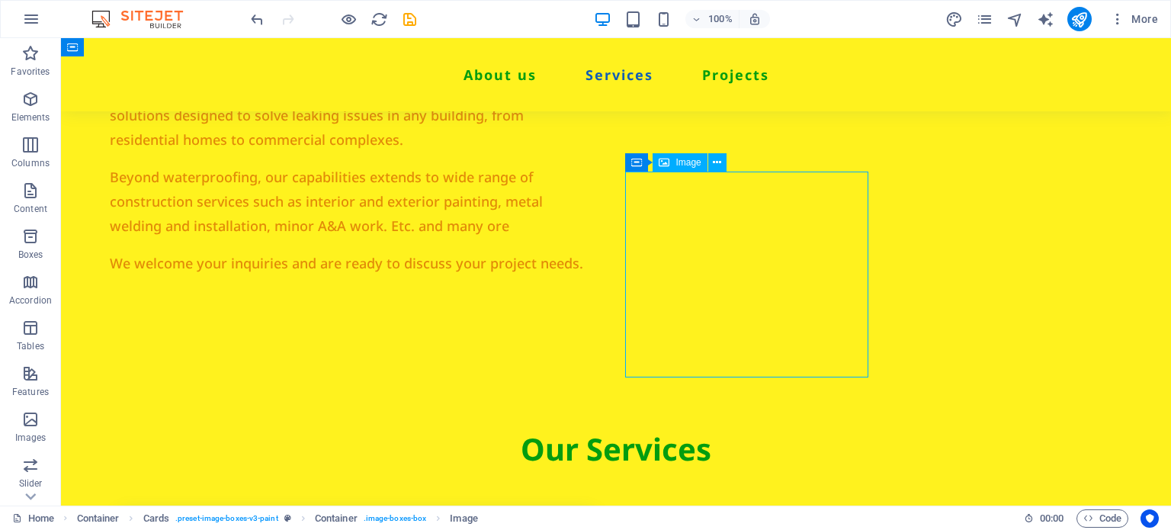
select select "px"
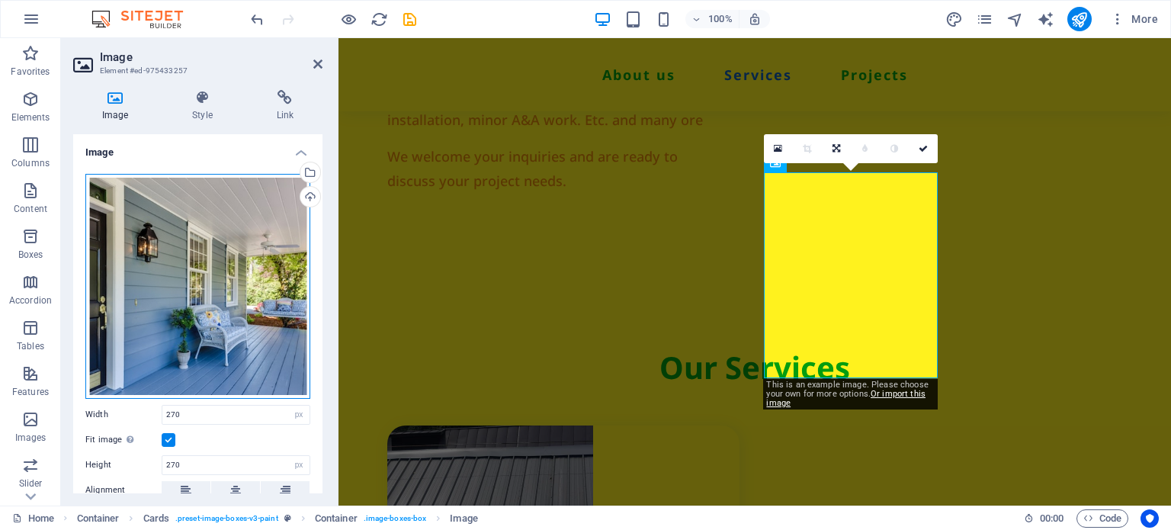
click at [143, 251] on div "Drag files here, click to choose files or select files from Files or our free s…" at bounding box center [197, 286] width 225 height 225
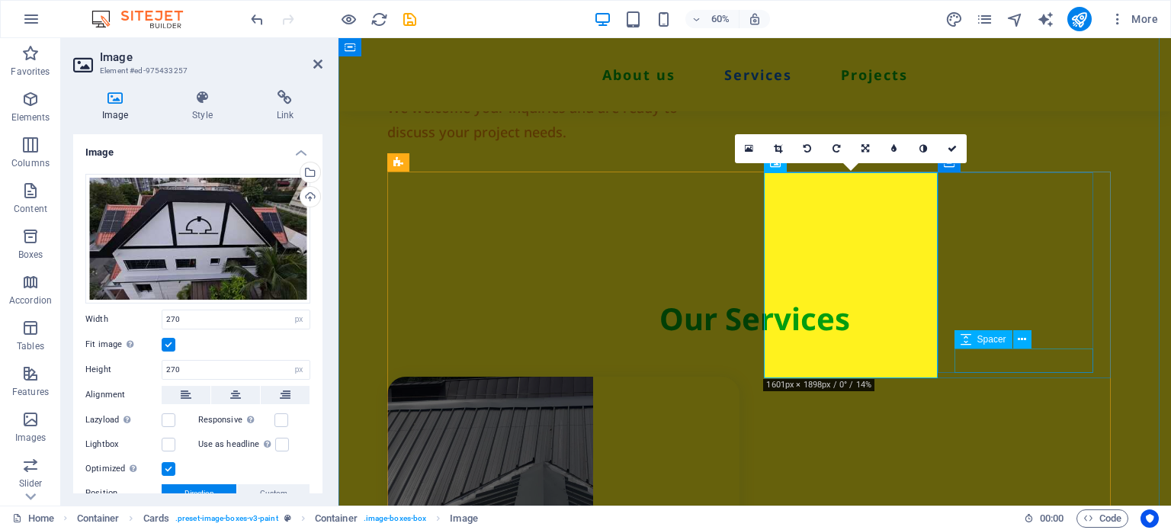
scroll to position [1402, 0]
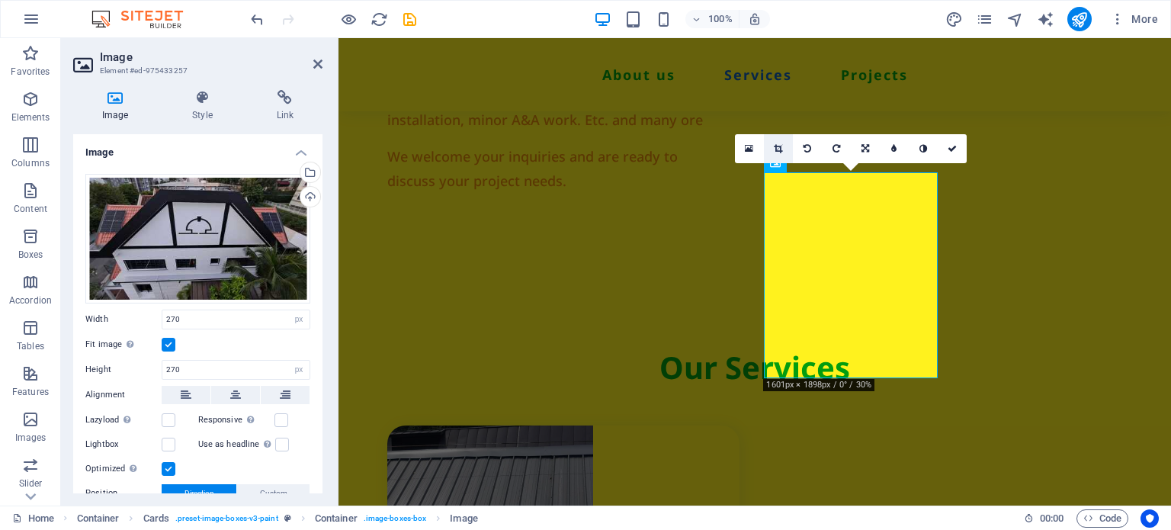
click at [787, 152] on link at bounding box center [778, 148] width 29 height 29
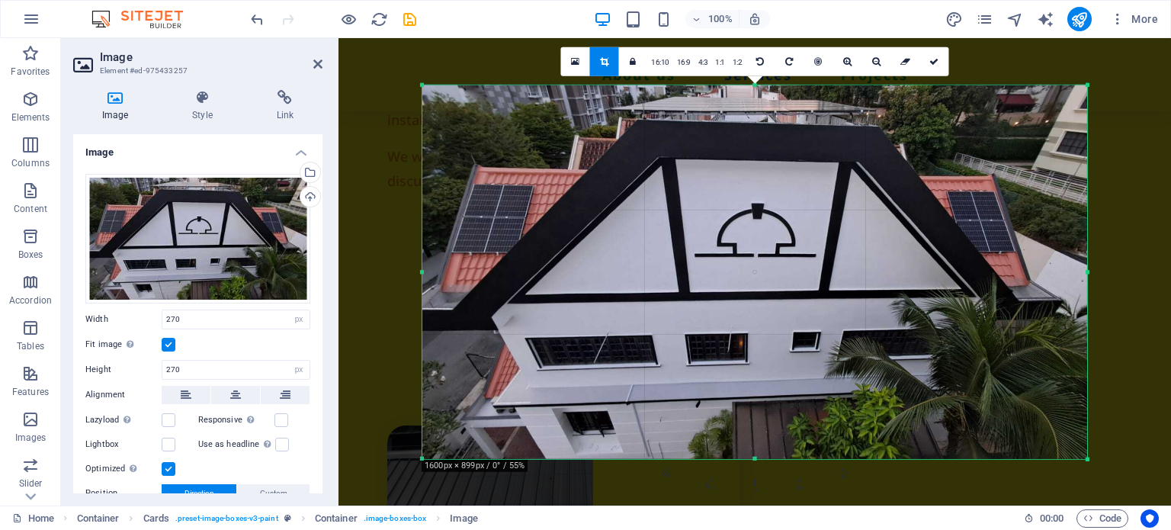
click at [793, 258] on div at bounding box center [754, 271] width 665 height 373
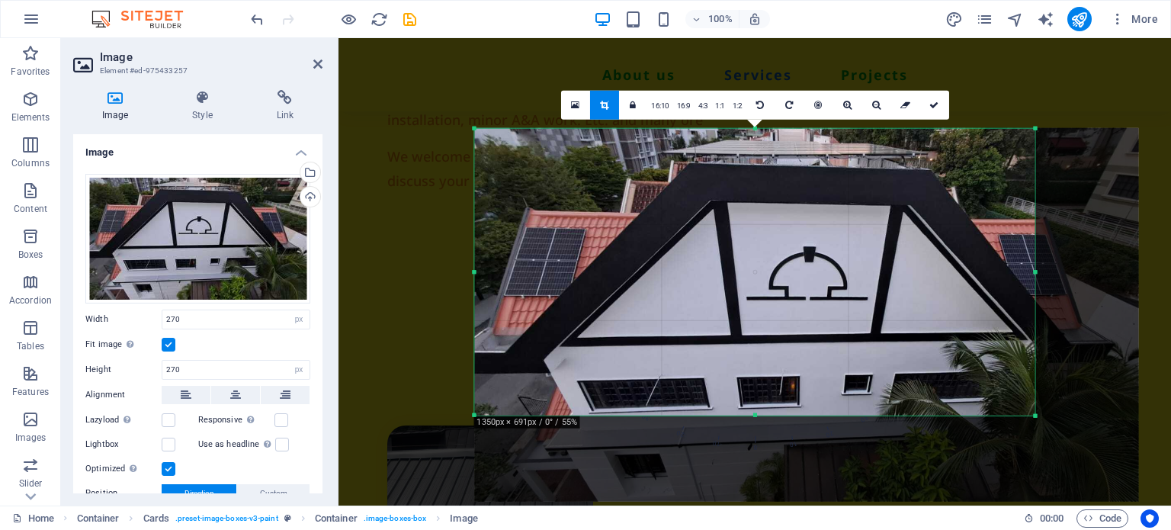
drag, startPoint x: 1088, startPoint y: 455, endPoint x: 972, endPoint y: 355, distance: 152.9
click at [976, 362] on div "180 170 160 150 140 130 120 110 100 90 80 70 60 50 40 30 20 10 0 -10 -20 -30 -4…" at bounding box center [754, 271] width 560 height 287
drag, startPoint x: 972, startPoint y: 355, endPoint x: 963, endPoint y: 349, distance: 10.4
click at [966, 352] on div at bounding box center [807, 314] width 664 height 373
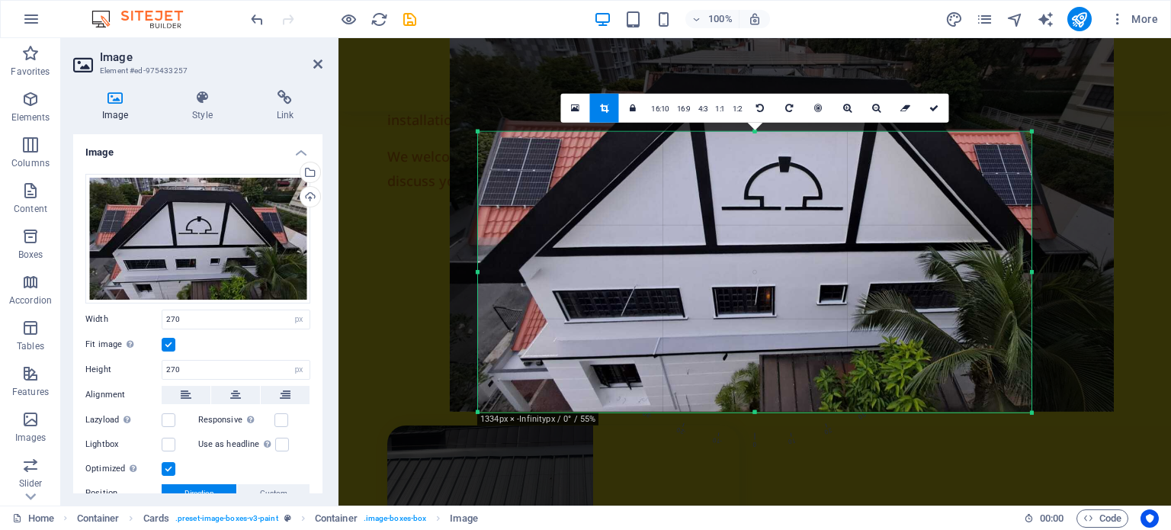
drag, startPoint x: 854, startPoint y: 287, endPoint x: 833, endPoint y: 197, distance: 91.5
click at [833, 198] on div at bounding box center [782, 224] width 664 height 373
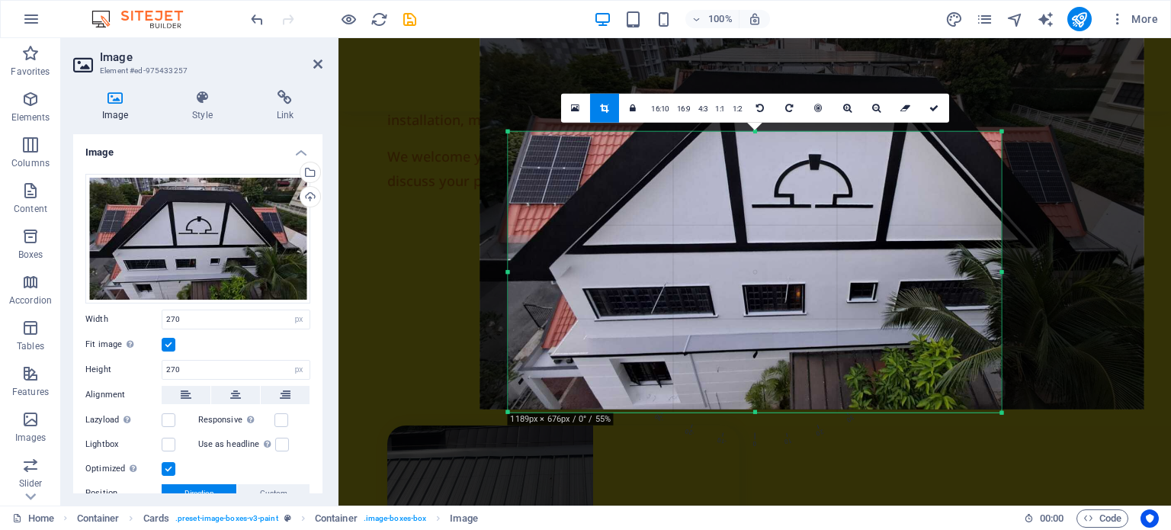
drag, startPoint x: 477, startPoint y: 136, endPoint x: 541, endPoint y: 175, distance: 74.9
click at [540, 175] on div "180 170 160 150 140 130 120 110 100 90 80 70 60 50 40 30 20 10 0 -10 -20 -30 -4…" at bounding box center [754, 271] width 493 height 281
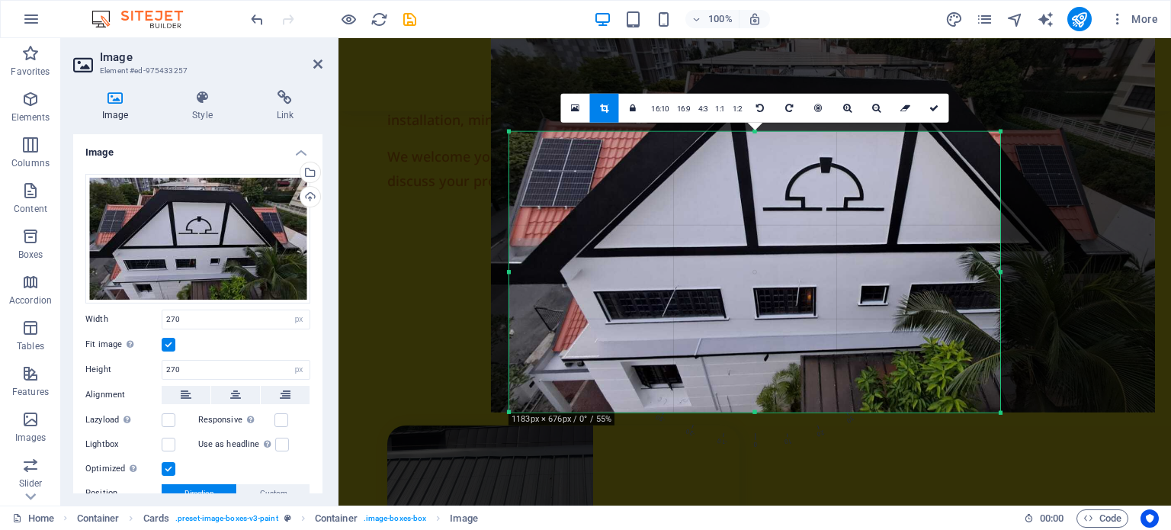
drag, startPoint x: 571, startPoint y: 179, endPoint x: 555, endPoint y: 167, distance: 20.1
click at [572, 179] on div at bounding box center [823, 224] width 664 height 373
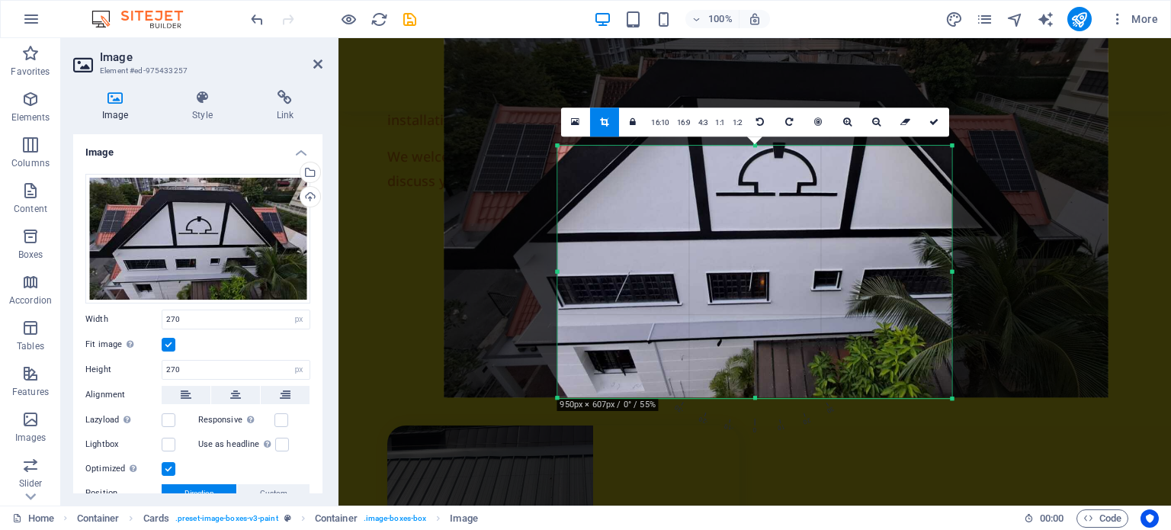
drag, startPoint x: 508, startPoint y: 133, endPoint x: 614, endPoint y: 164, distance: 110.2
click at [608, 163] on div "180 170 160 150 140 130 120 110 100 90 80 70 60 50 40 30 20 10 0 -10 -20 -30 -4…" at bounding box center [754, 272] width 394 height 253
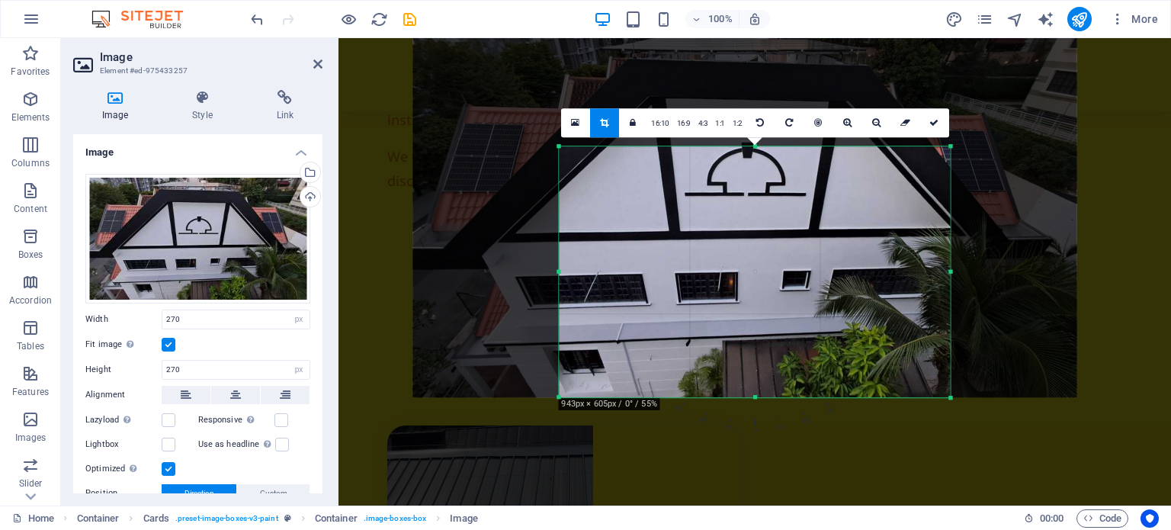
drag, startPoint x: 655, startPoint y: 191, endPoint x: 627, endPoint y: 194, distance: 27.7
click at [625, 194] on div at bounding box center [745, 210] width 664 height 373
click at [930, 123] on icon at bounding box center [933, 122] width 9 height 9
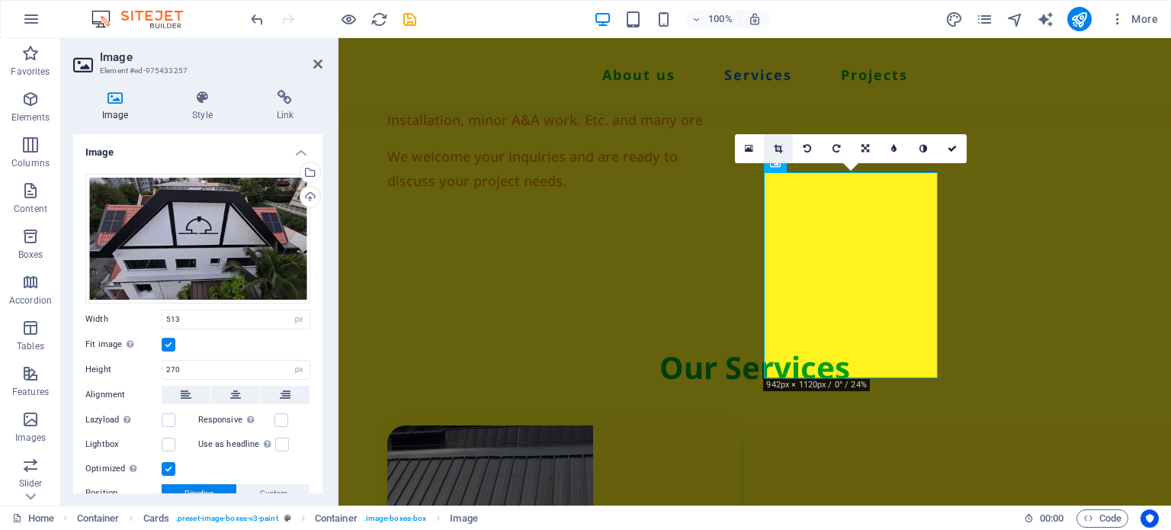
click at [774, 145] on icon at bounding box center [778, 148] width 8 height 9
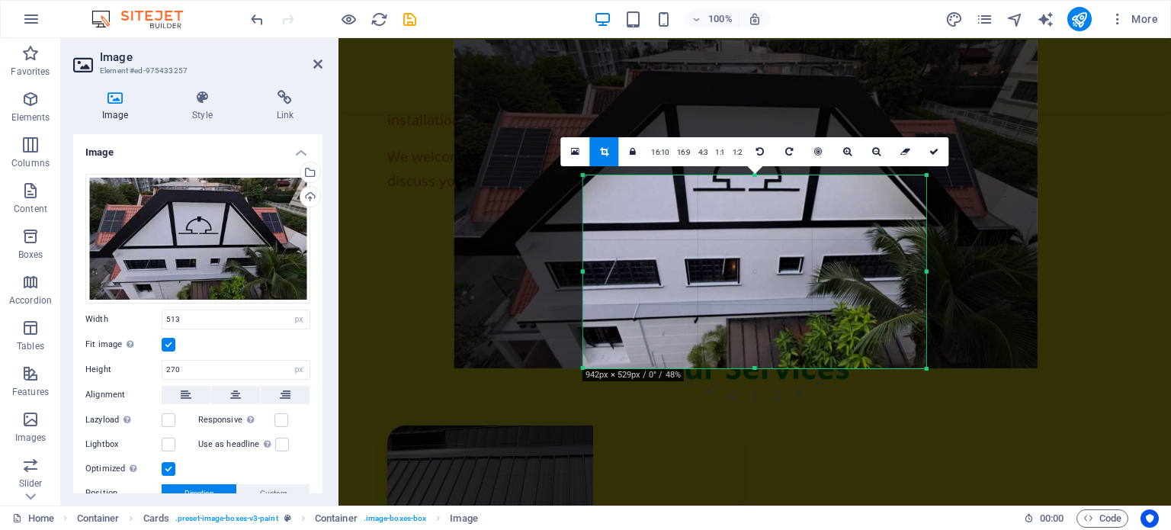
drag, startPoint x: 753, startPoint y: 162, endPoint x: 750, endPoint y: 189, distance: 27.6
click at [750, 189] on div "180 170 160 150 140 130 120 110 100 90 80 70 60 50 40 30 20 10 0 -10 -20 -30 -4…" at bounding box center [754, 272] width 343 height 194
click at [936, 152] on icon at bounding box center [933, 151] width 9 height 9
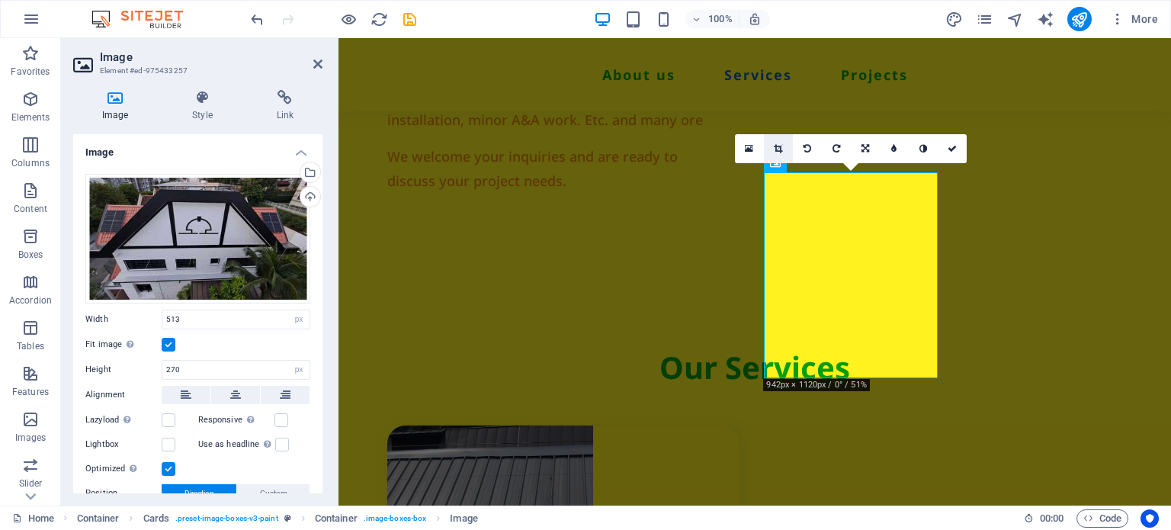
click at [768, 152] on link at bounding box center [778, 148] width 29 height 29
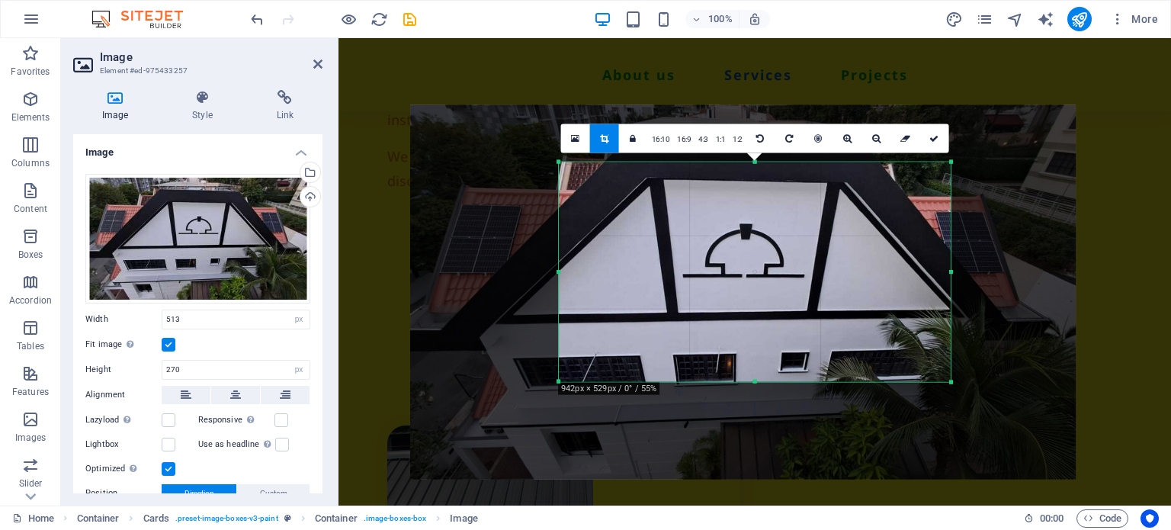
drag, startPoint x: 768, startPoint y: 210, endPoint x: 766, endPoint y: 308, distance: 97.6
click at [766, 308] on div at bounding box center [742, 292] width 665 height 374
click at [934, 133] on icon at bounding box center [933, 137] width 9 height 9
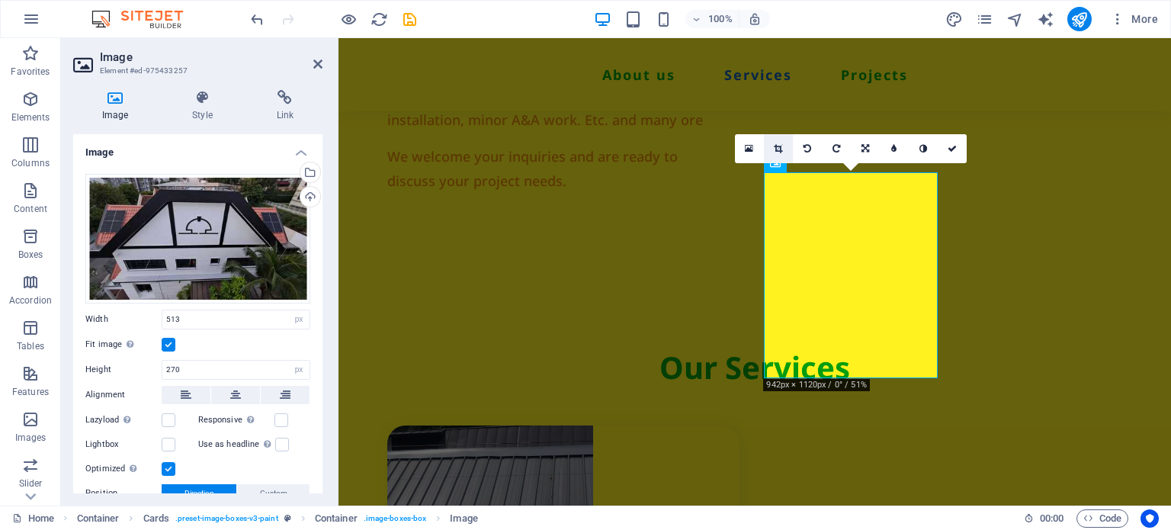
click at [780, 146] on icon at bounding box center [778, 148] width 8 height 9
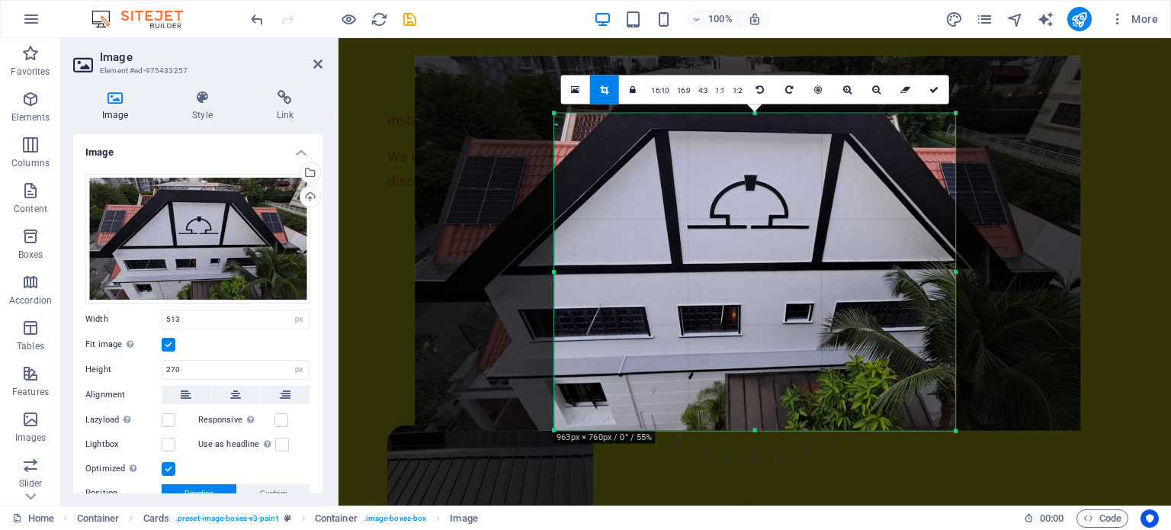
drag, startPoint x: 558, startPoint y: 380, endPoint x: 549, endPoint y: 479, distance: 98.7
click at [549, 479] on div "H1 Container Container Menu Bar Image Container Menu H3 Container Image Image I…" at bounding box center [754, 271] width 832 height 467
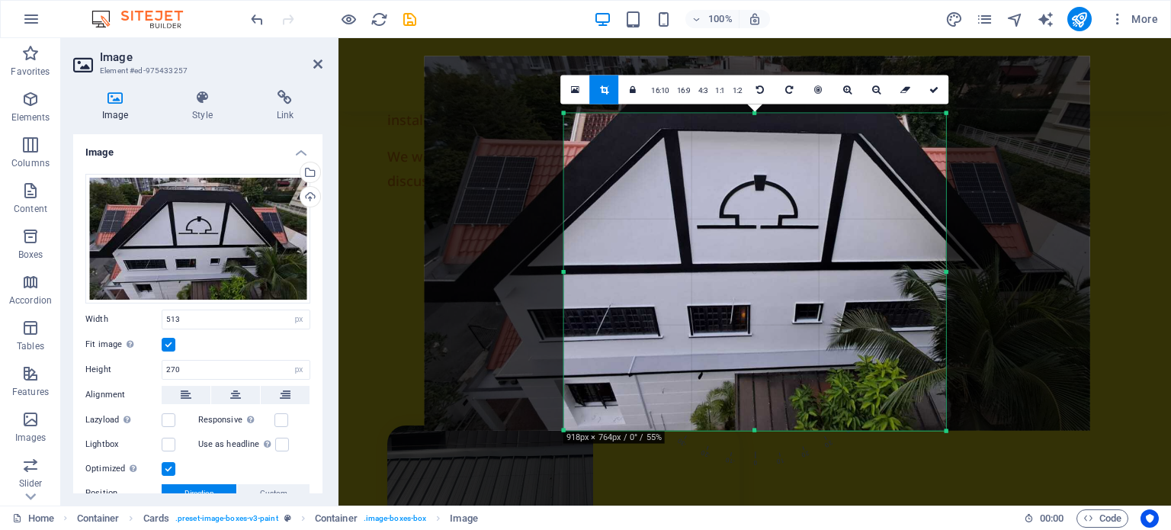
drag, startPoint x: 955, startPoint y: 273, endPoint x: 934, endPoint y: 271, distance: 21.4
click at [934, 271] on div "180 170 160 150 140 130 120 110 100 90 80 70 60 50 40 30 20 10 0 -10 -20 -30 -4…" at bounding box center [755, 272] width 382 height 318
click at [927, 94] on link at bounding box center [933, 89] width 29 height 29
type input "497"
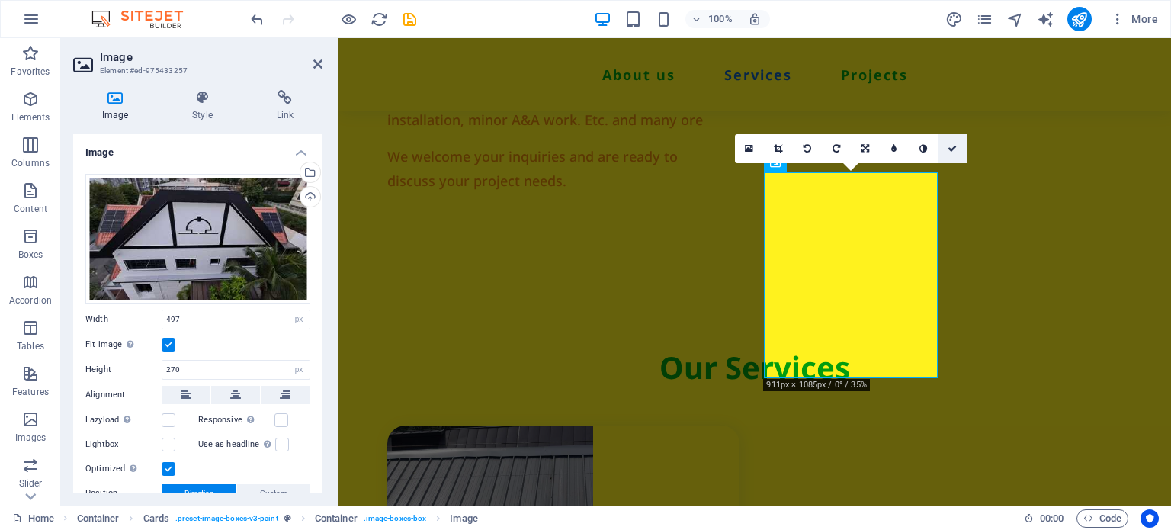
click at [962, 143] on link at bounding box center [951, 148] width 29 height 29
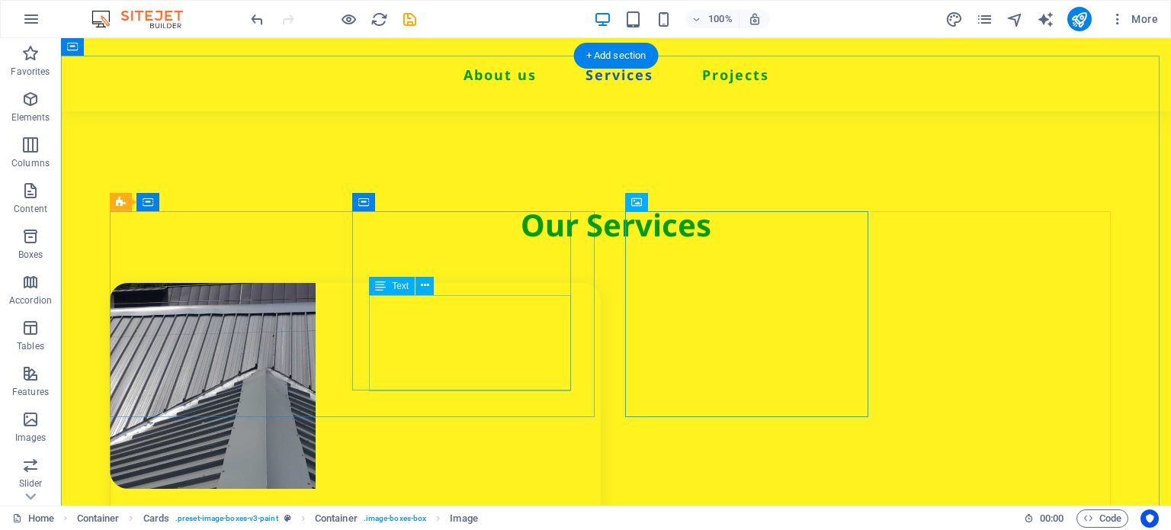
scroll to position [1524, 0]
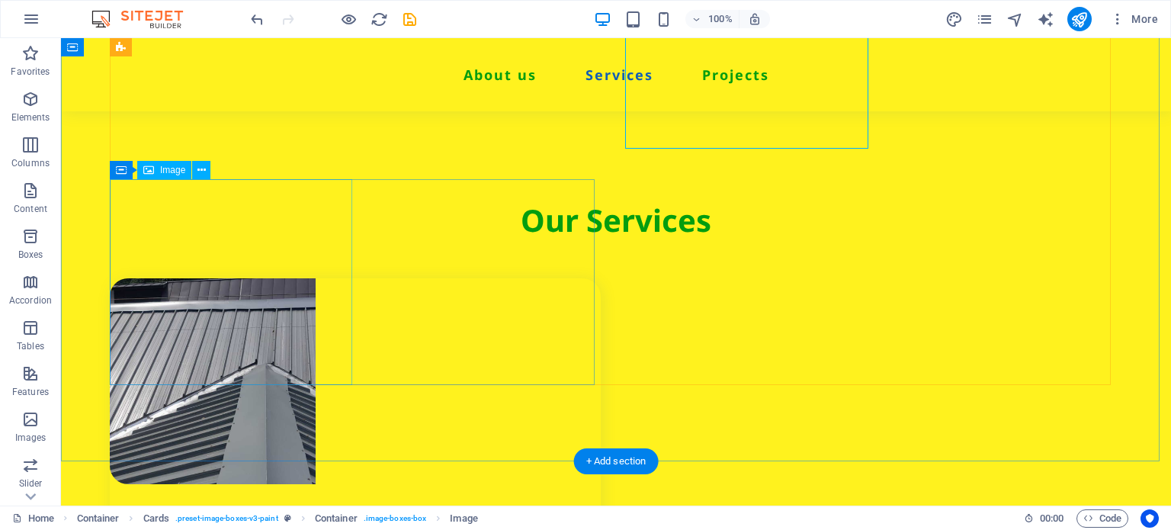
select select "px"
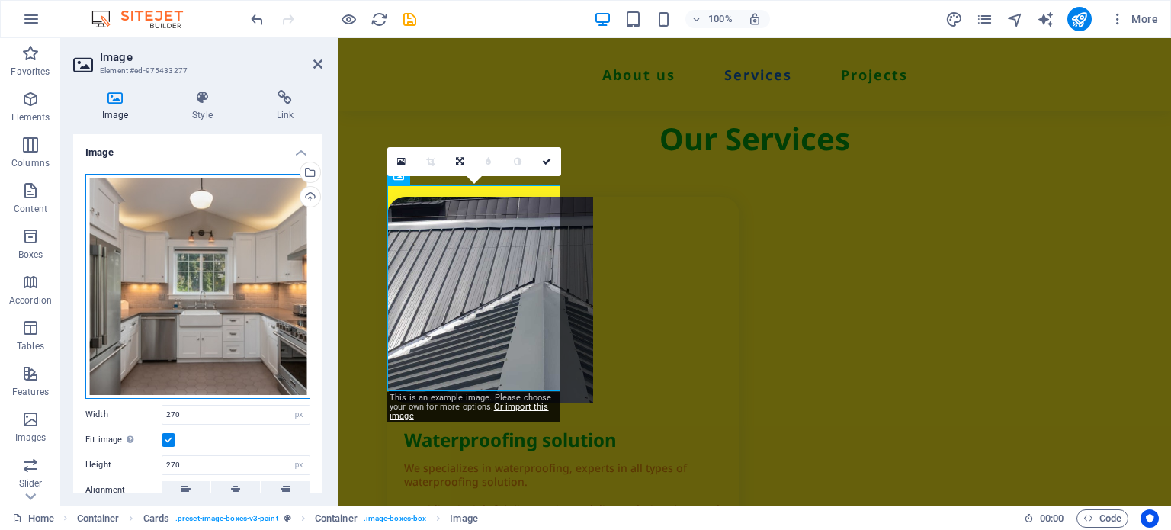
click at [264, 228] on div "Drag files here, click to choose files or select files from Files or our free s…" at bounding box center [197, 286] width 225 height 225
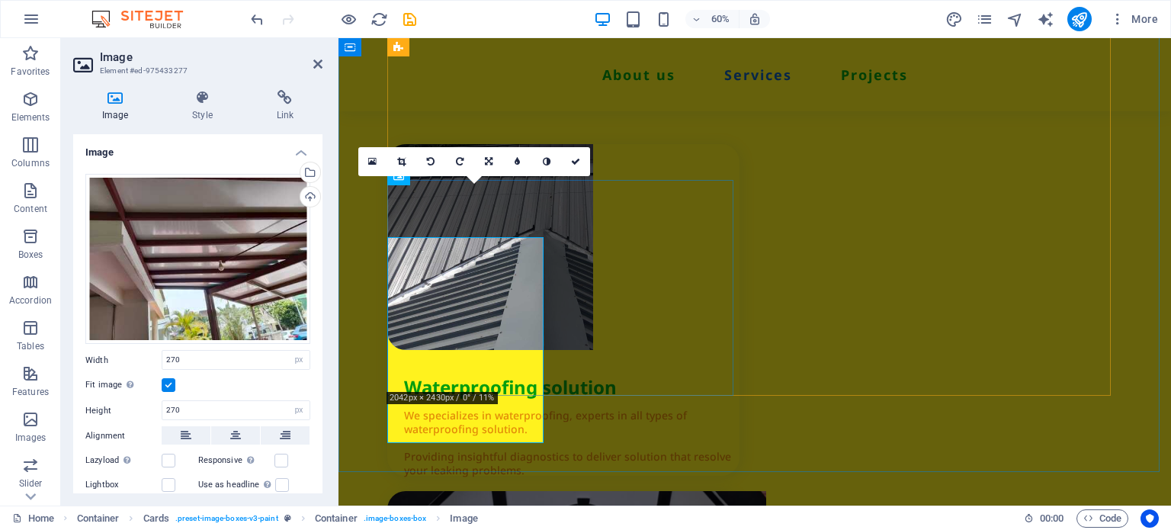
scroll to position [1631, 0]
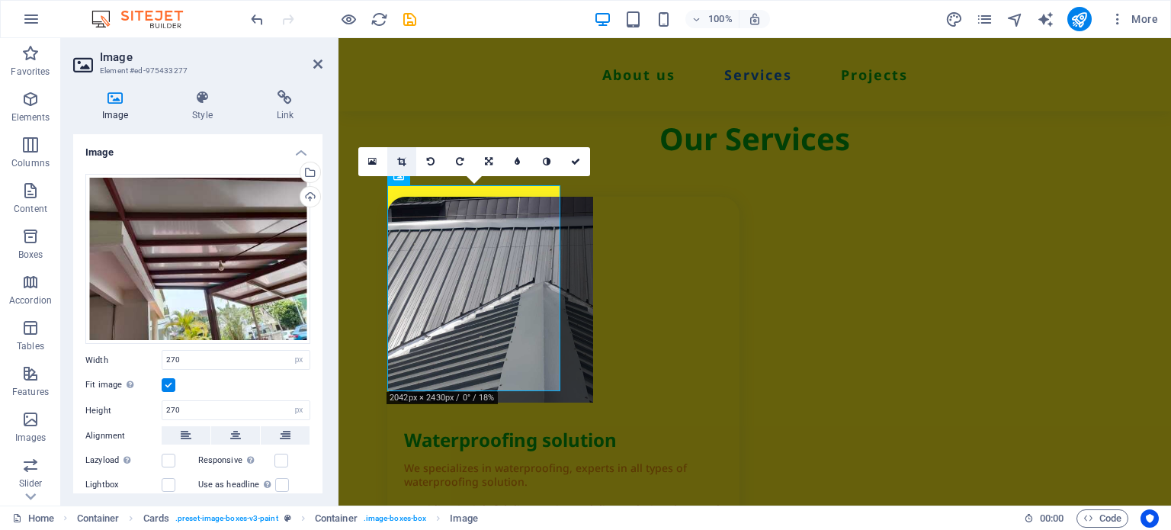
click at [404, 155] on link at bounding box center [401, 161] width 29 height 29
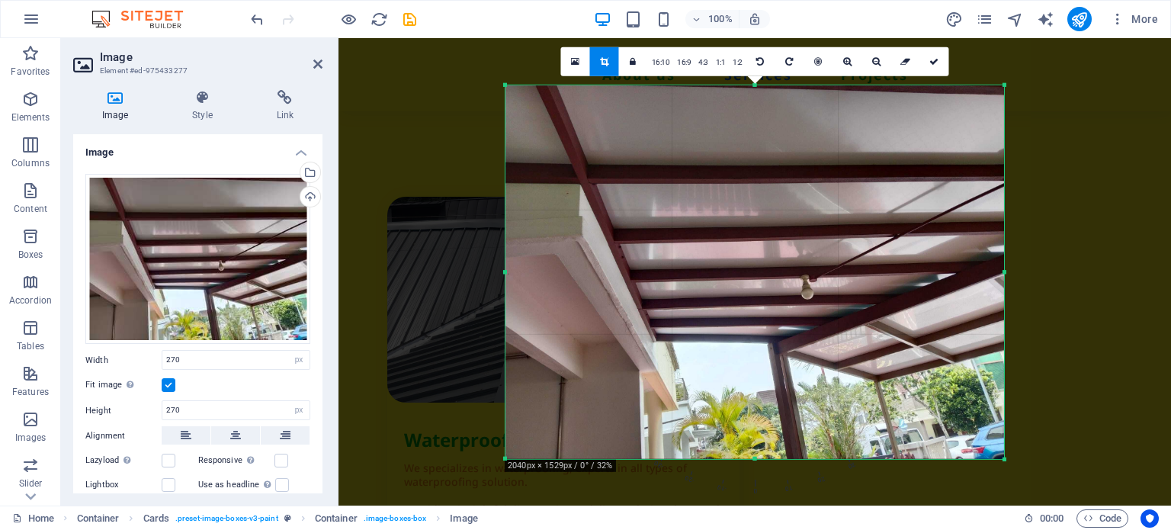
drag, startPoint x: 866, startPoint y: 274, endPoint x: 855, endPoint y: 272, distance: 10.8
click at [860, 274] on div at bounding box center [754, 271] width 498 height 373
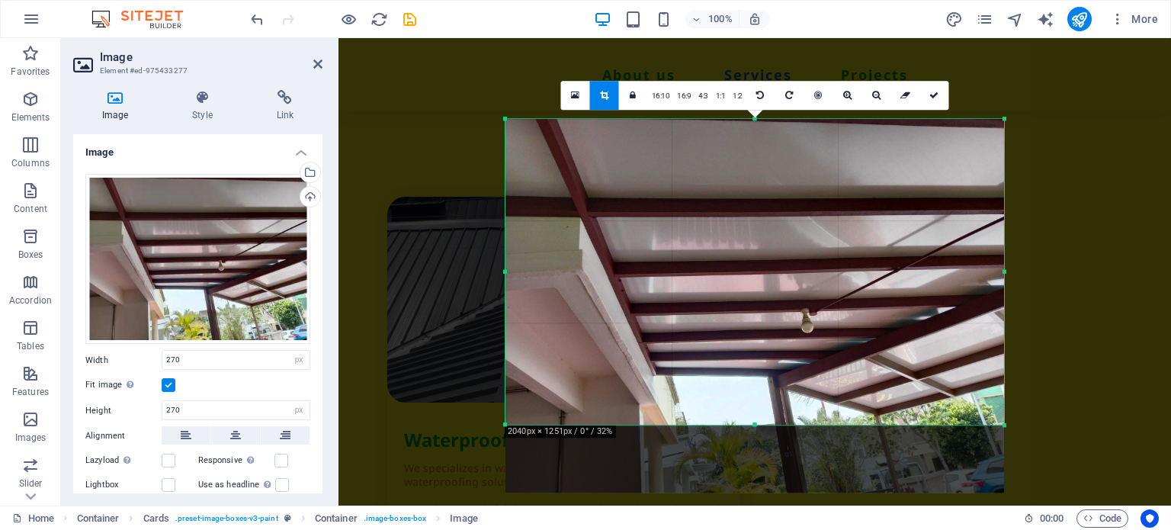
drag, startPoint x: 749, startPoint y: 458, endPoint x: 790, endPoint y: 390, distance: 78.9
click at [790, 390] on div "180 170 160 150 140 130 120 110 100 90 80 70 60 50 40 30 20 10 0 -10 -20 -30 -4…" at bounding box center [754, 272] width 498 height 306
click at [942, 97] on link at bounding box center [933, 95] width 29 height 29
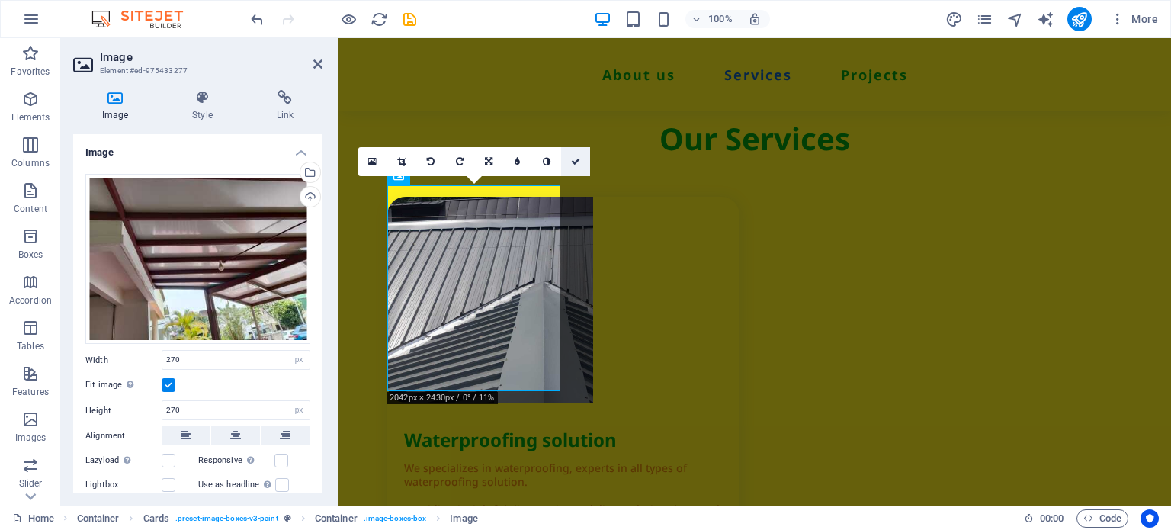
click at [569, 155] on link at bounding box center [575, 161] width 29 height 29
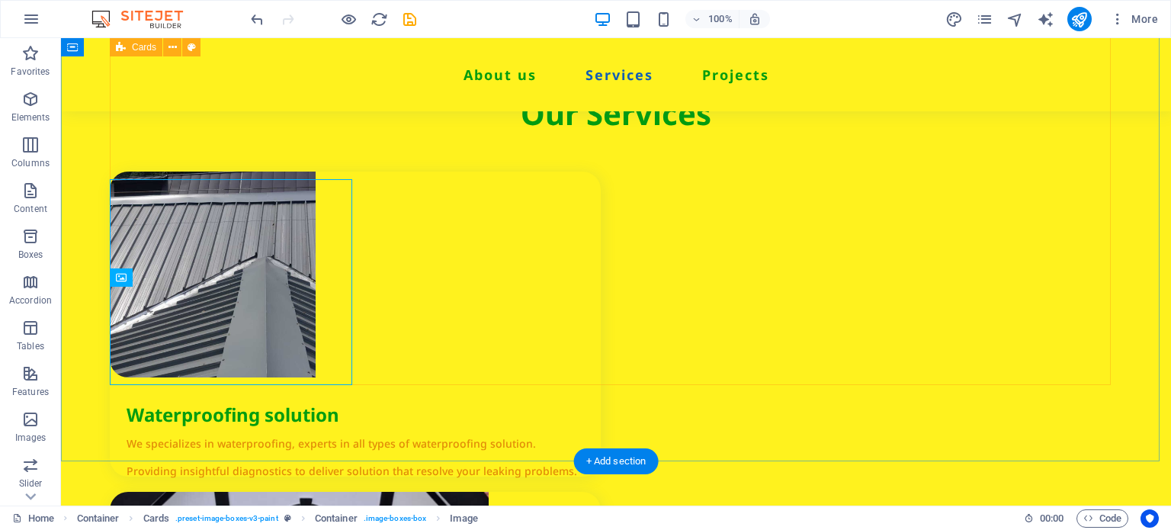
scroll to position [1524, 0]
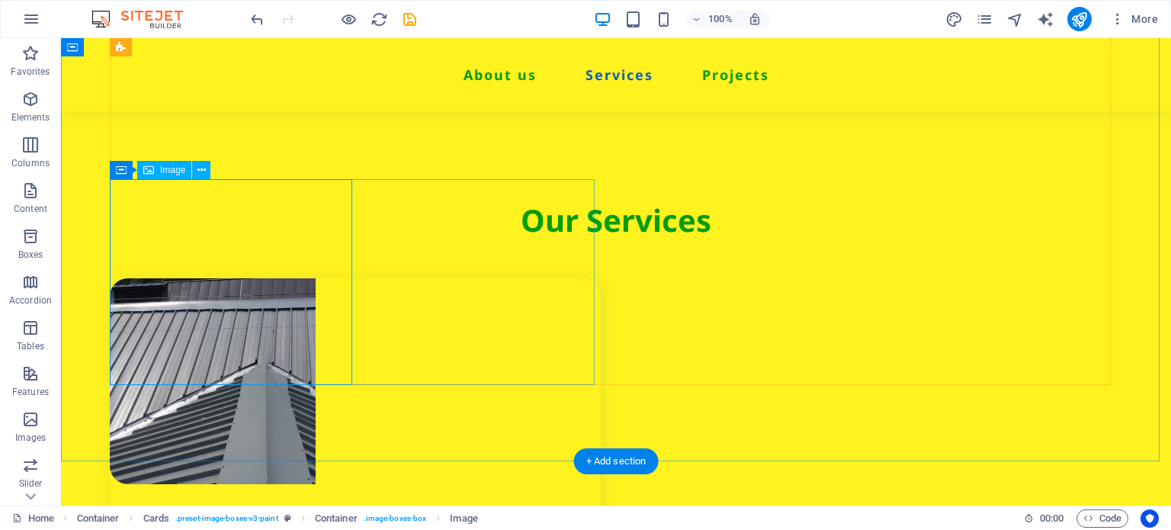
select select "px"
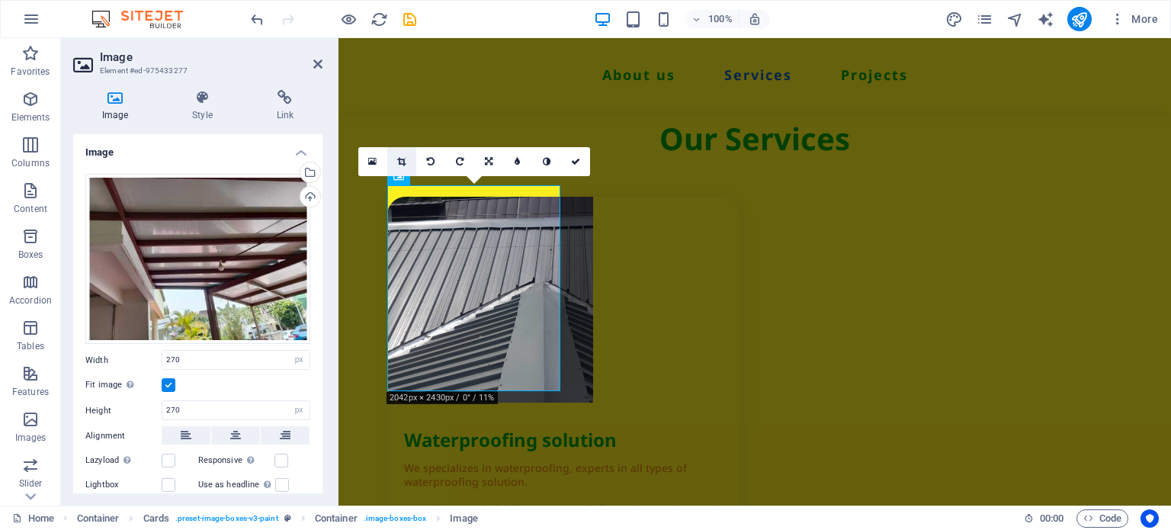
click at [400, 164] on icon at bounding box center [401, 161] width 8 height 9
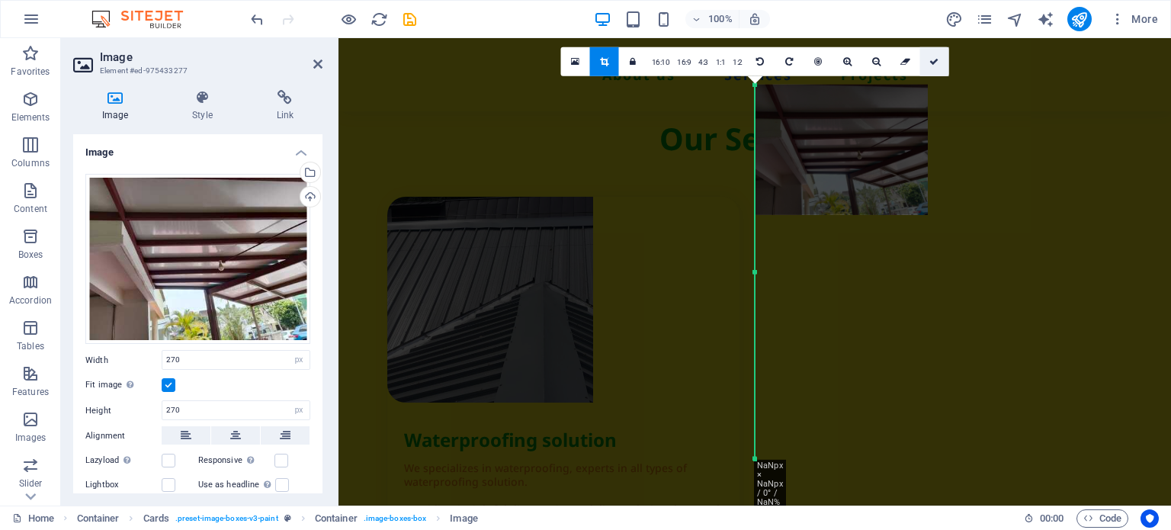
click at [926, 54] on link at bounding box center [934, 60] width 29 height 29
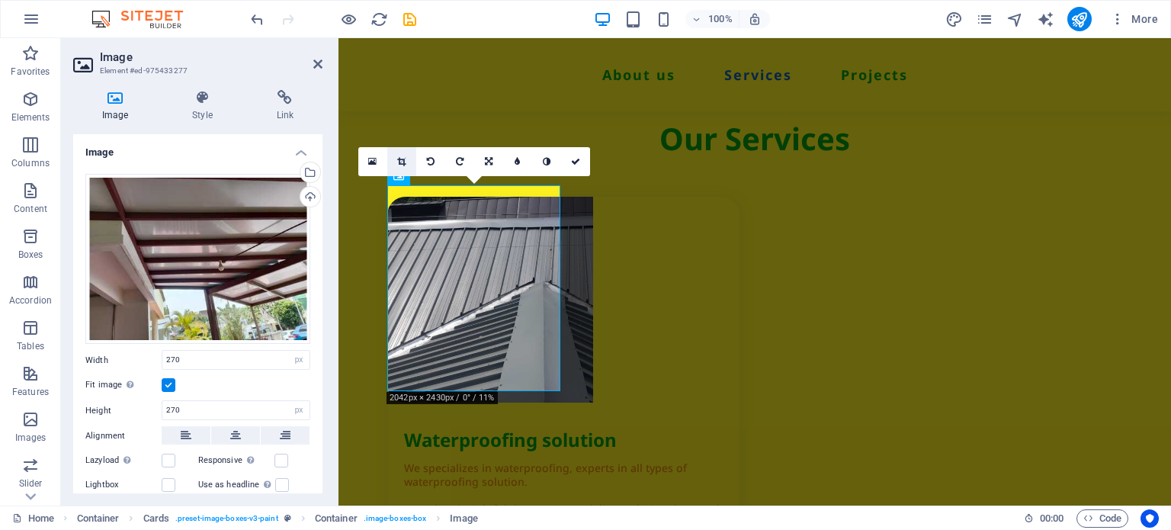
click at [407, 158] on link at bounding box center [401, 161] width 29 height 29
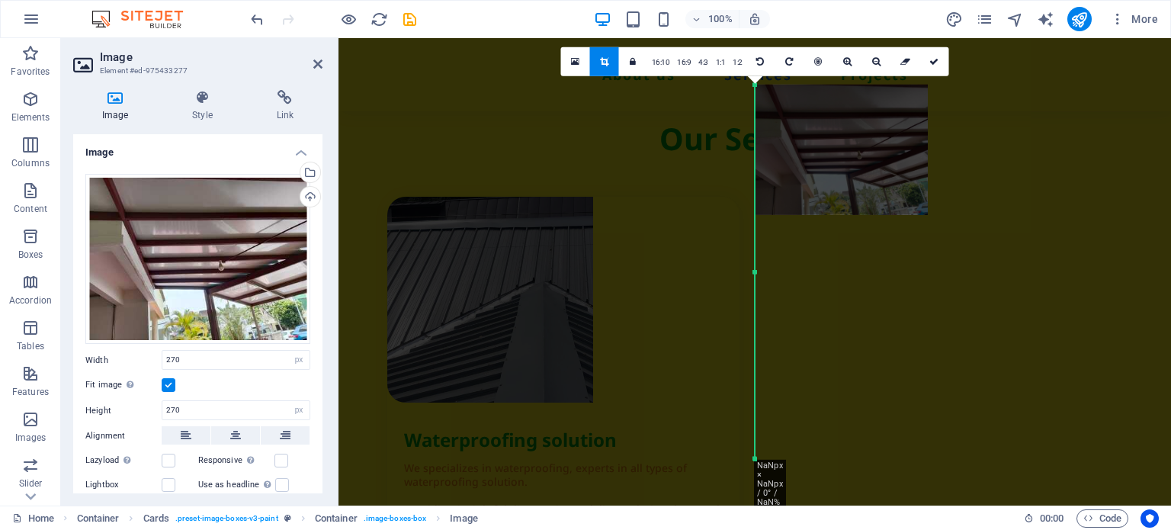
scroll to position [1524, 0]
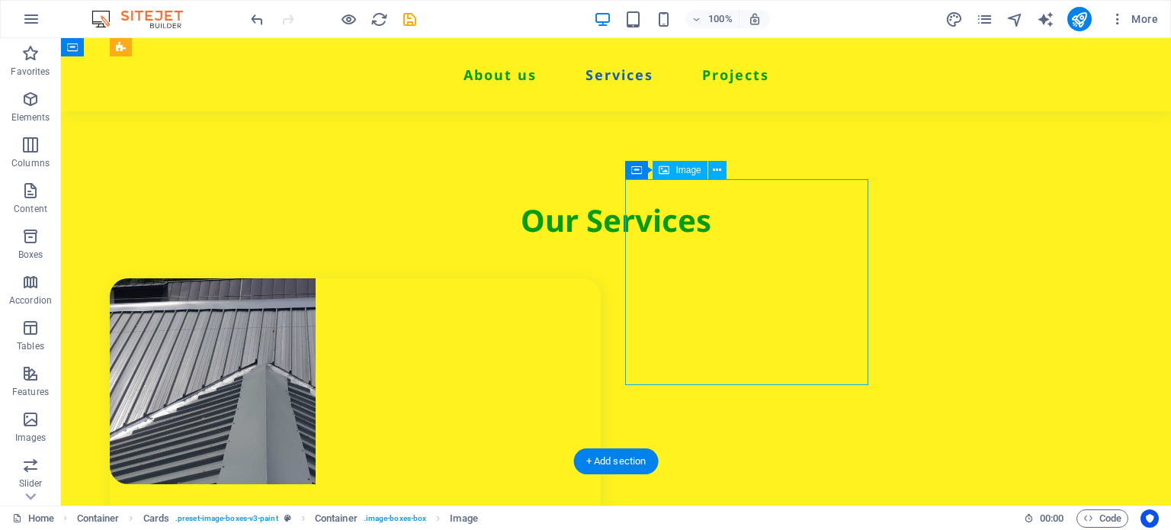
select select "px"
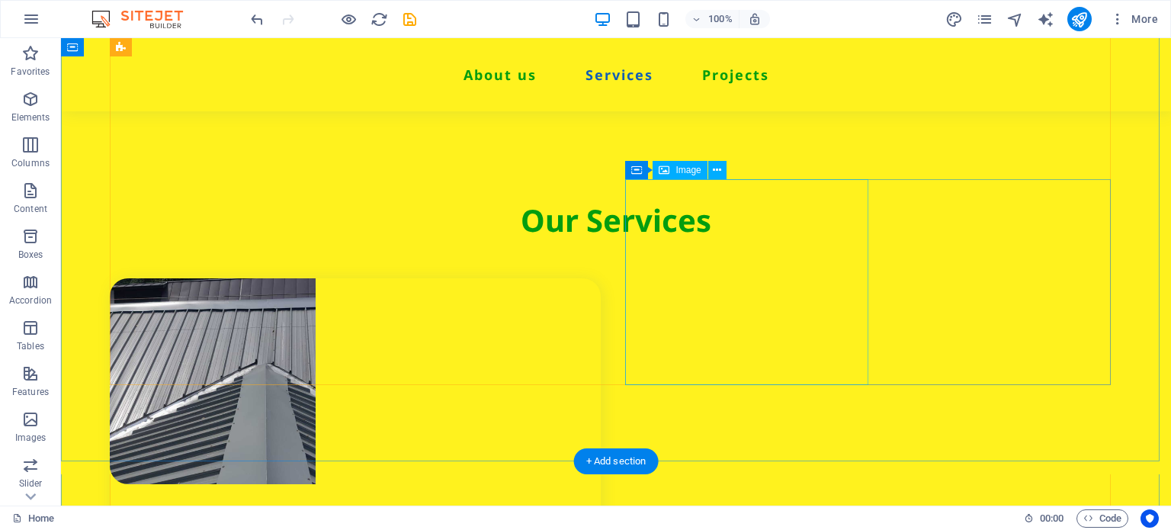
select select "px"
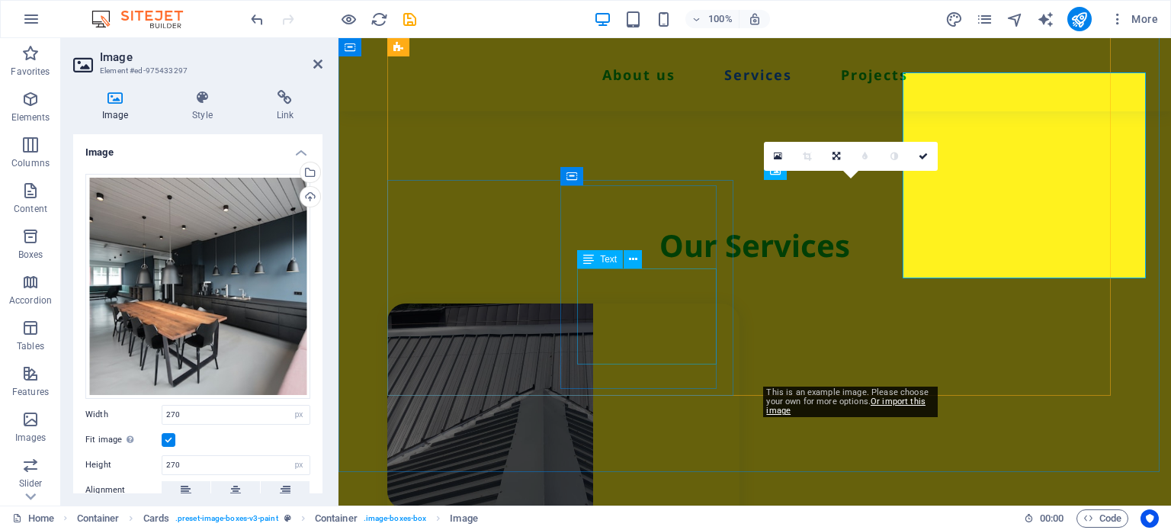
scroll to position [1631, 0]
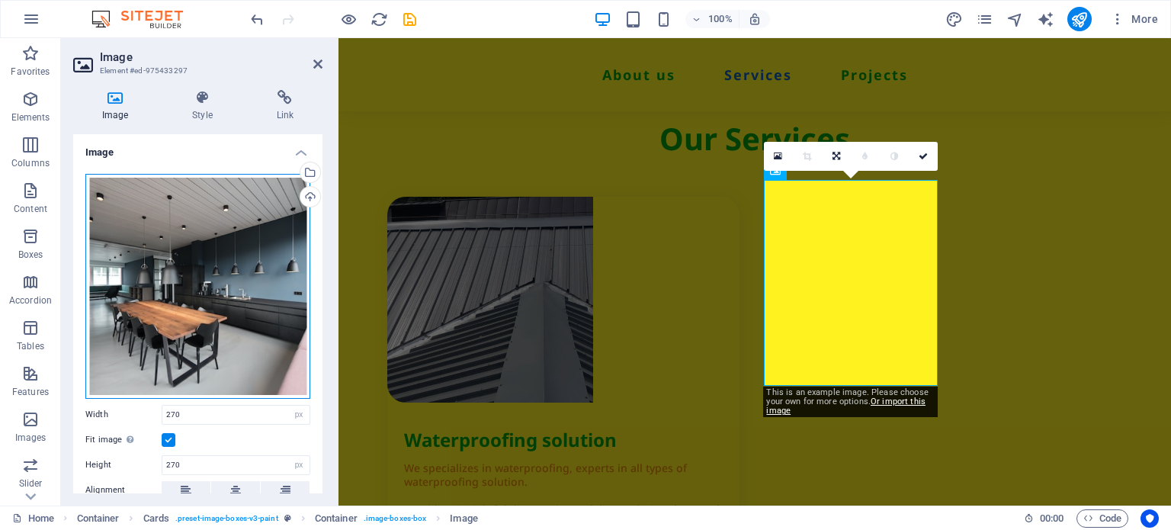
click at [267, 309] on div "Drag files here, click to choose files or select files from Files or our free s…" at bounding box center [197, 286] width 225 height 225
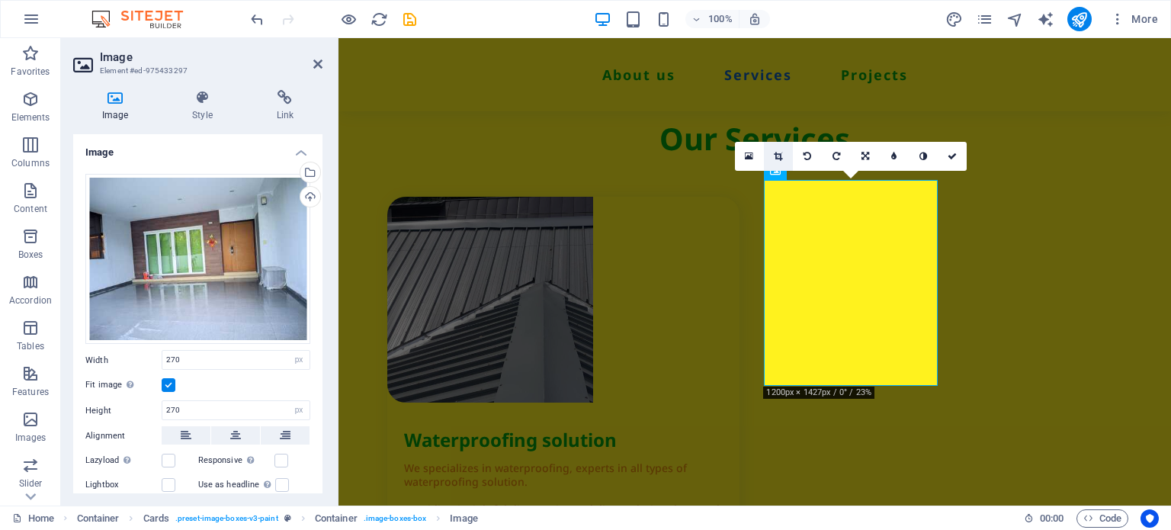
click at [777, 156] on icon at bounding box center [778, 156] width 8 height 9
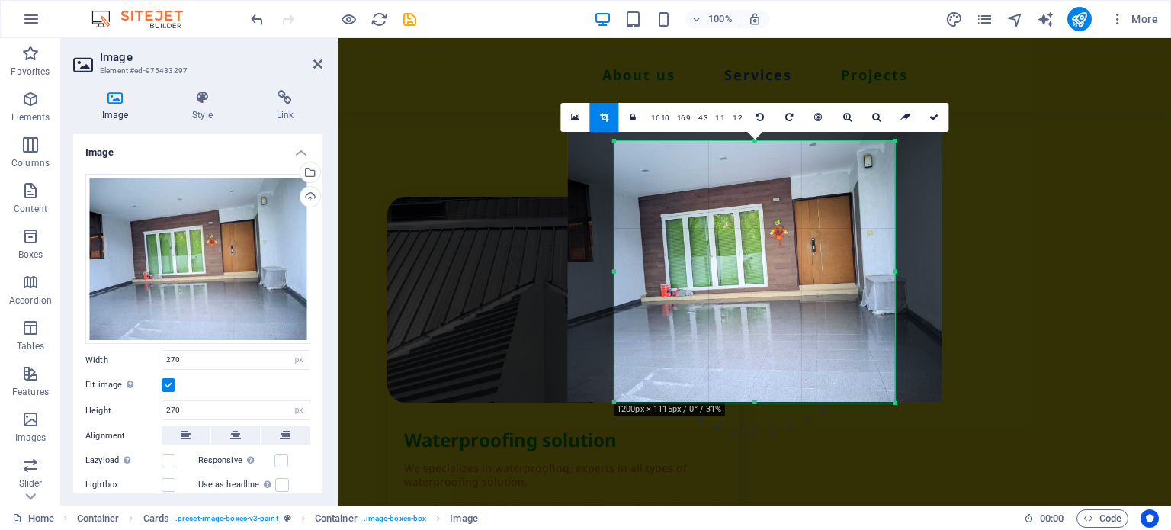
drag, startPoint x: 753, startPoint y: 130, endPoint x: 750, endPoint y: 161, distance: 30.6
click at [750, 161] on div "180 170 160 150 140 130 120 110 100 90 80 70 60 50 40 30 20 10 0 -10 -20 -30 -4…" at bounding box center [754, 272] width 280 height 262
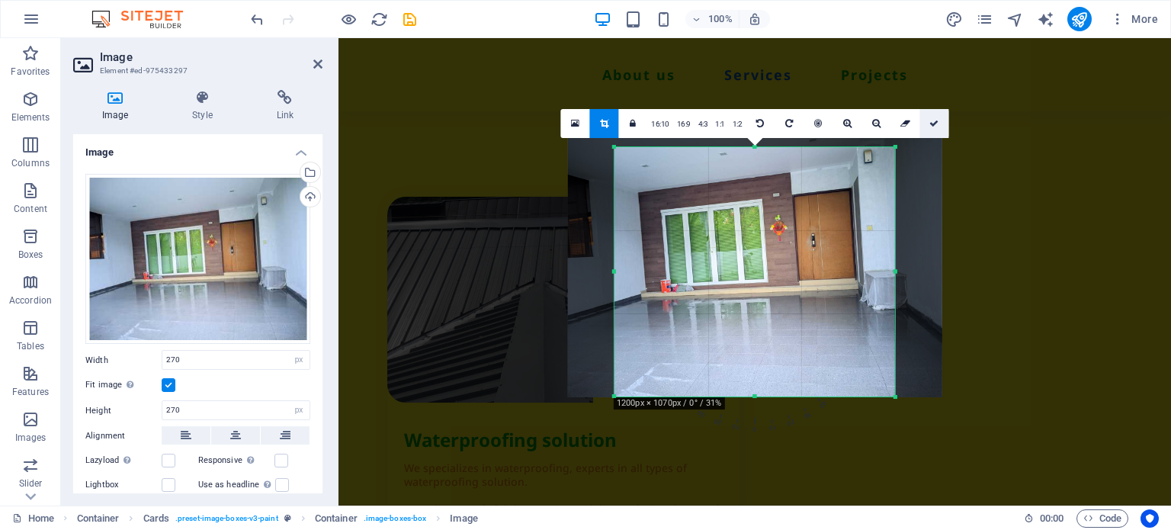
click at [928, 115] on link at bounding box center [933, 123] width 29 height 29
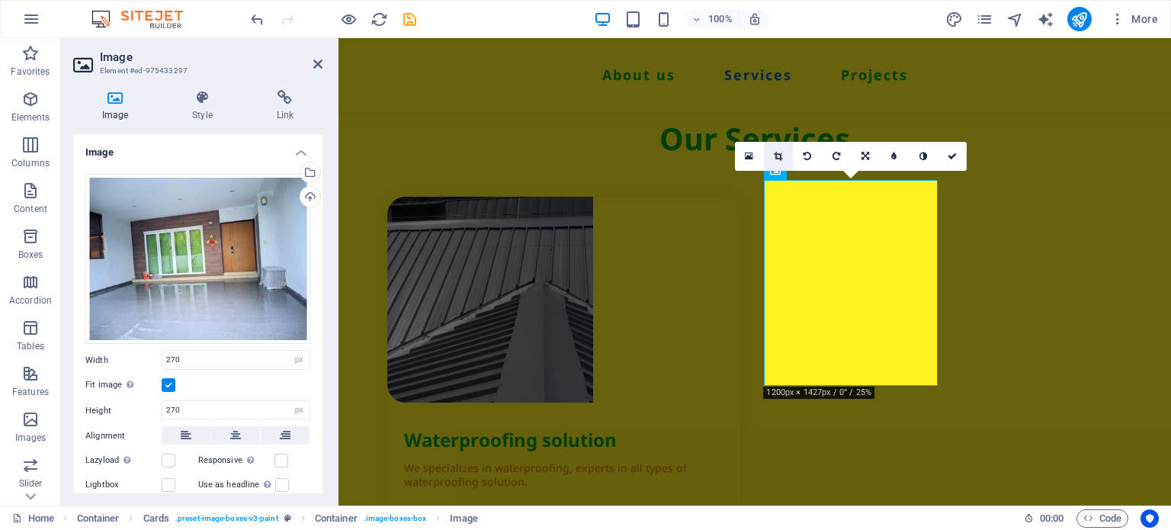
click at [779, 158] on icon at bounding box center [778, 156] width 8 height 9
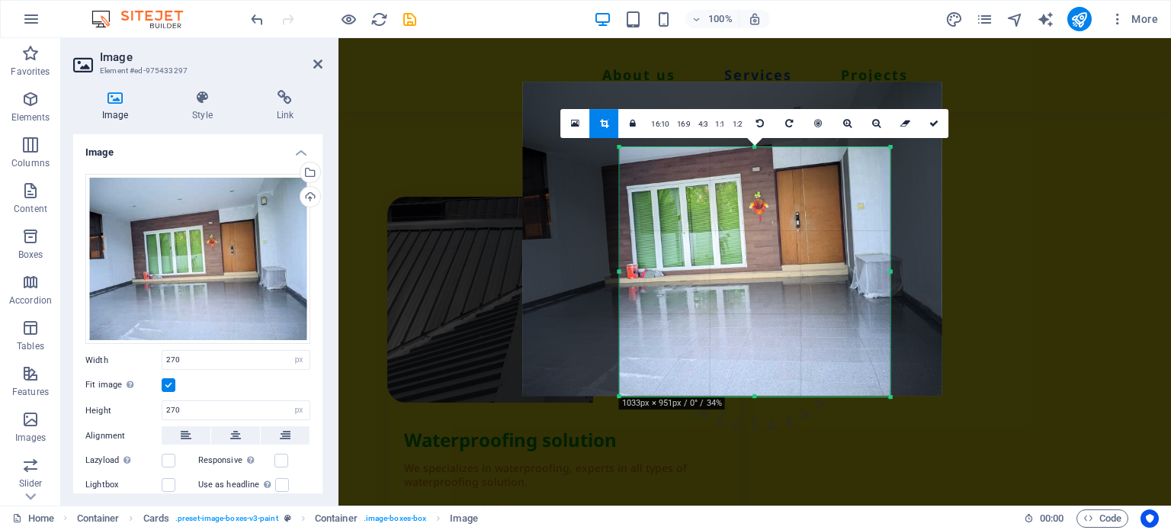
drag, startPoint x: 594, startPoint y: 133, endPoint x: 639, endPoint y: 164, distance: 54.1
click at [639, 164] on div "180 170 160 150 140 130 120 110 100 90 80 70 60 50 40 30 20 10 0 -10 -20 -30 -4…" at bounding box center [755, 272] width 271 height 250
click at [929, 126] on icon at bounding box center [933, 123] width 9 height 9
type input "354"
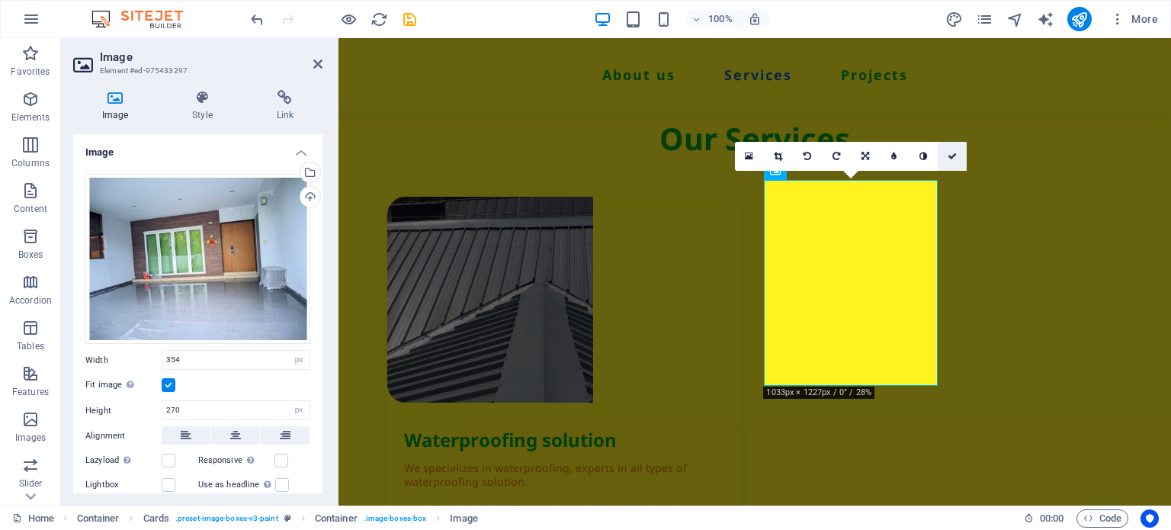
click at [950, 156] on icon at bounding box center [951, 156] width 9 height 9
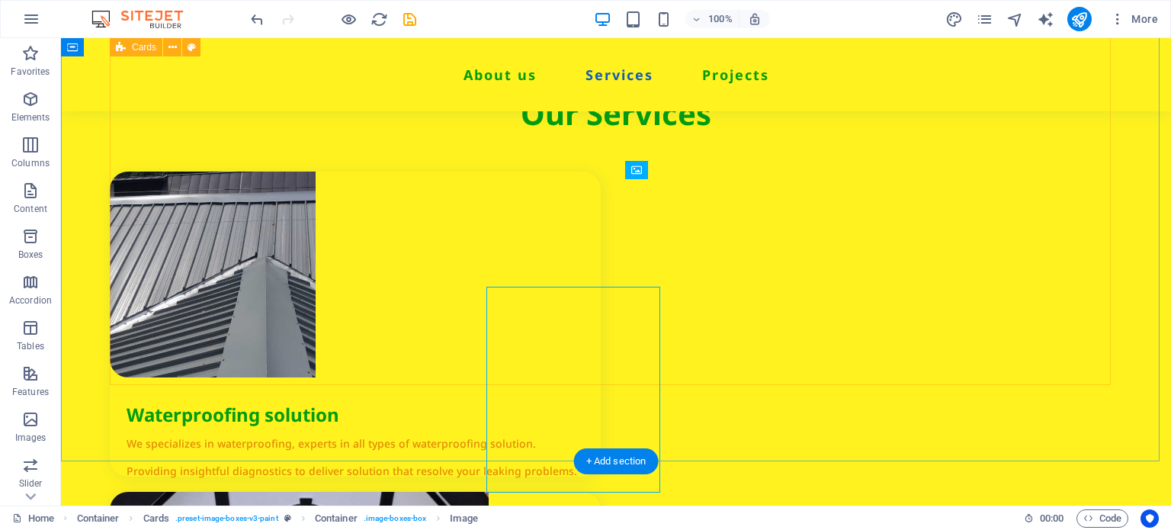
scroll to position [1524, 0]
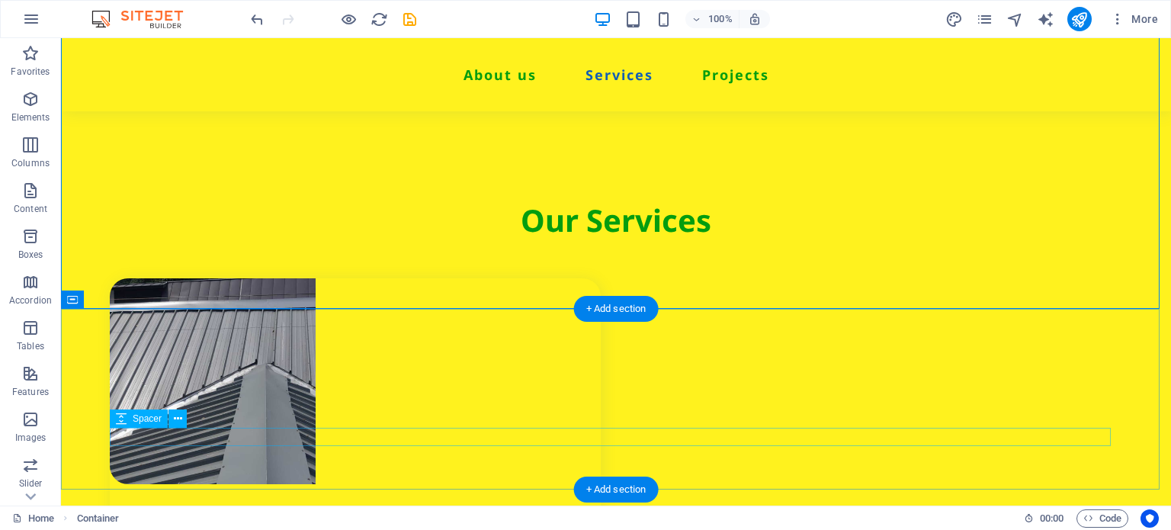
scroll to position [1677, 0]
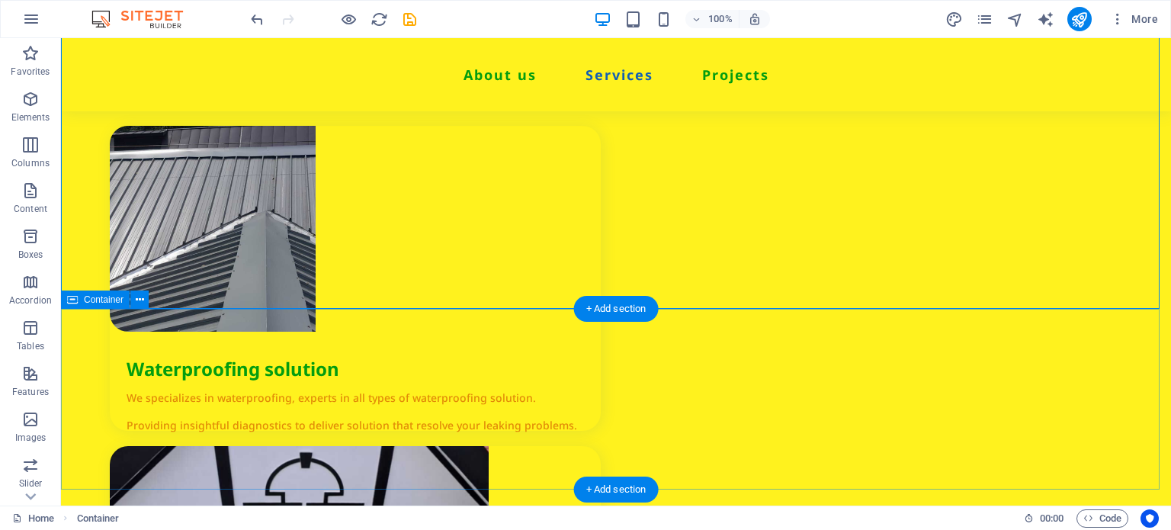
drag, startPoint x: 1014, startPoint y: 566, endPoint x: 896, endPoint y: 504, distance: 133.3
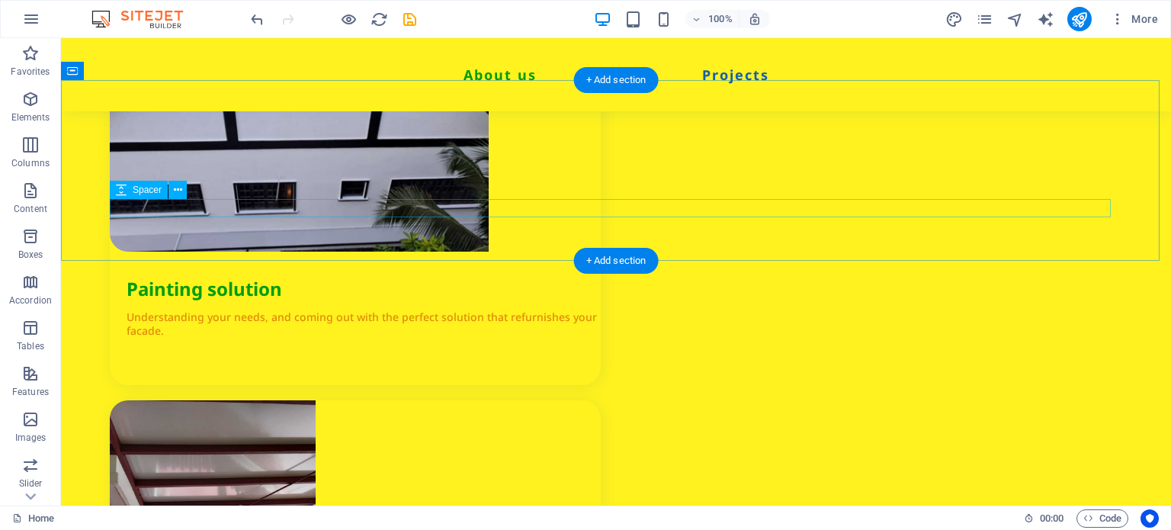
scroll to position [1905, 0]
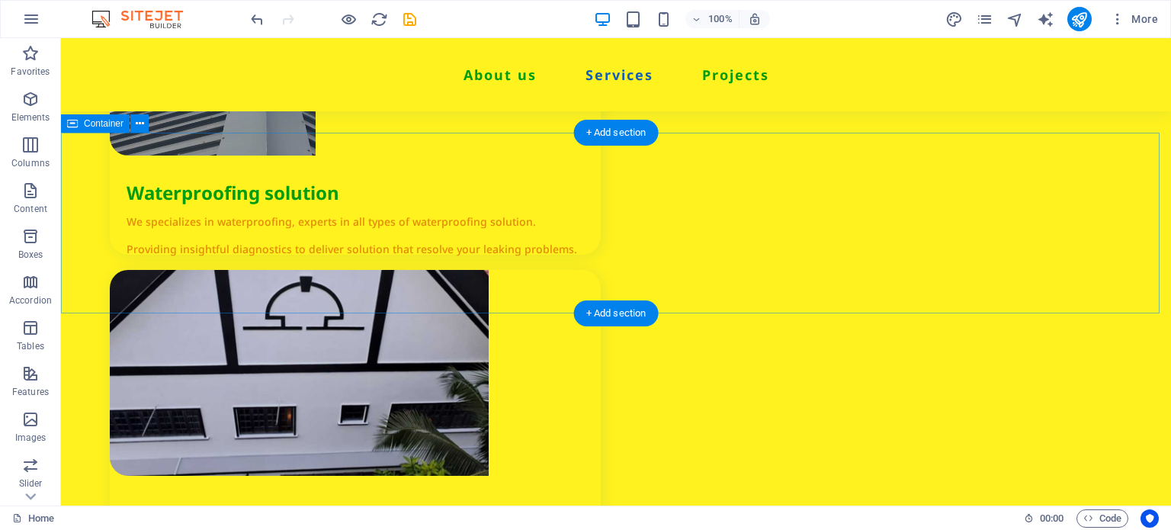
scroll to position [1982, 0]
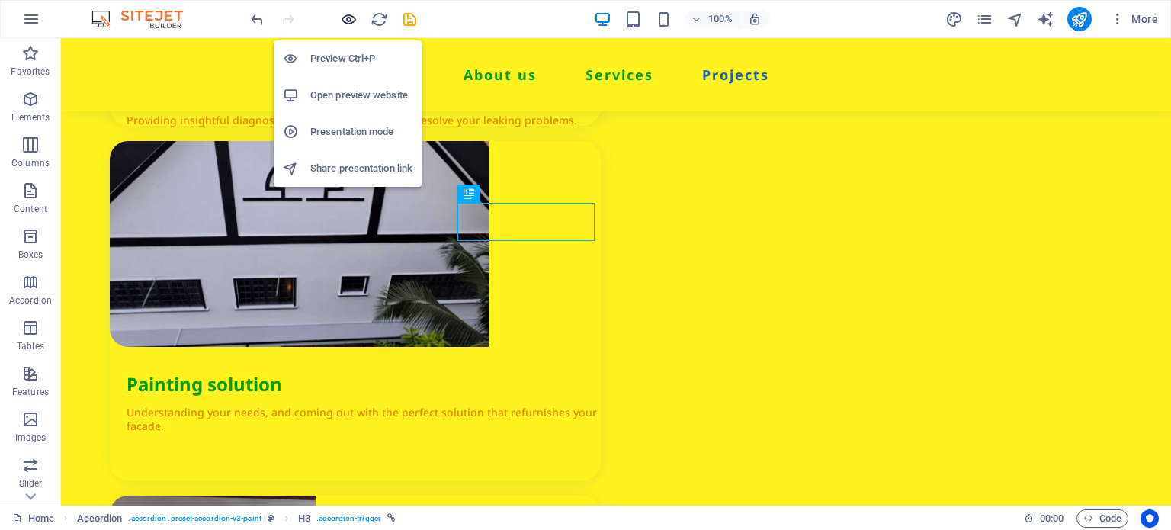
click at [344, 27] on icon "button" at bounding box center [349, 20] width 18 height 18
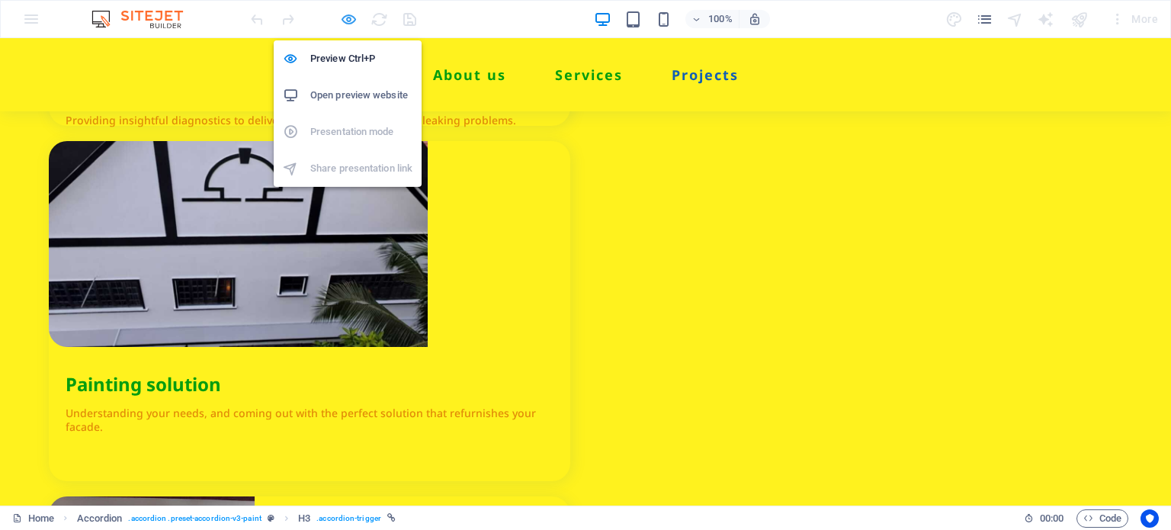
click at [340, 15] on icon "button" at bounding box center [349, 20] width 18 height 18
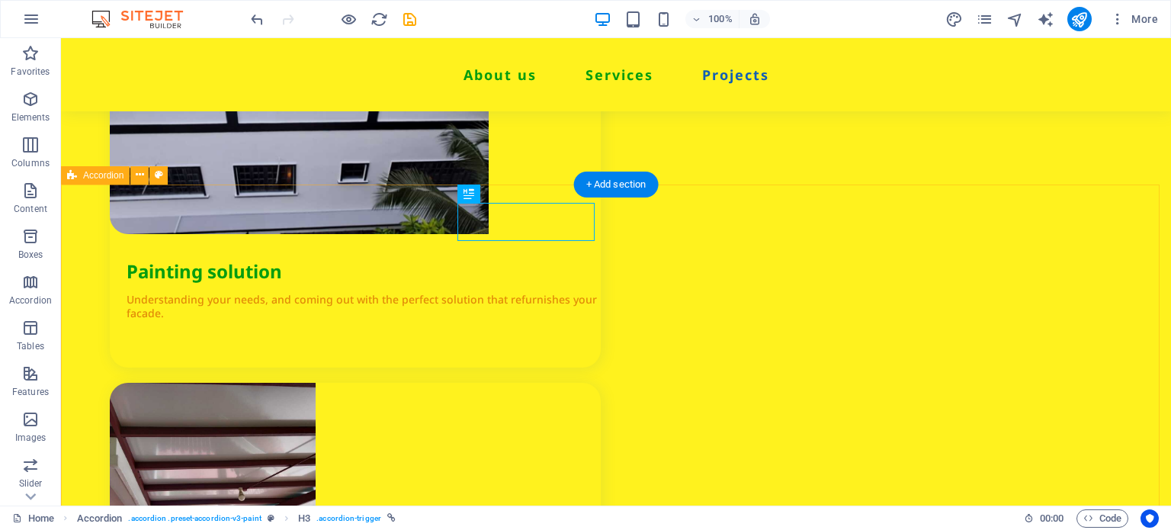
scroll to position [2134, 0]
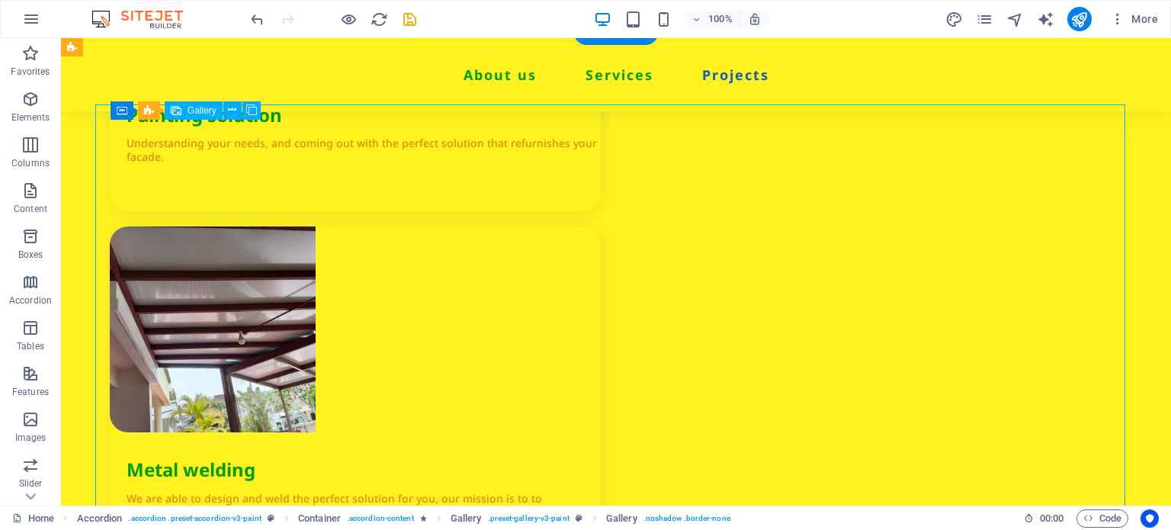
select select "4"
select select "px"
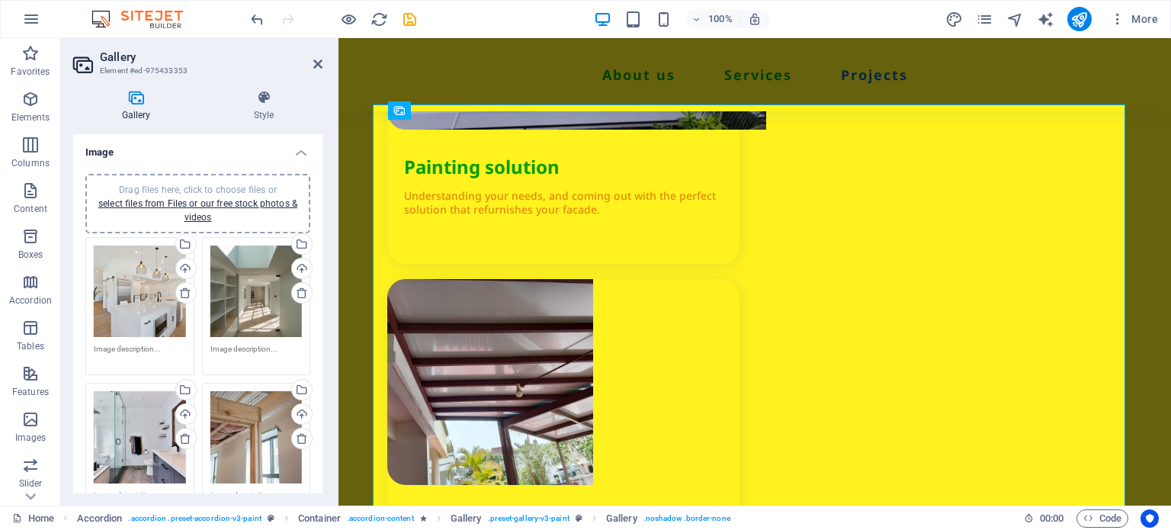
click at [142, 286] on div "Drag files here, click to choose files or select files from Files or our free s…" at bounding box center [140, 291] width 92 height 92
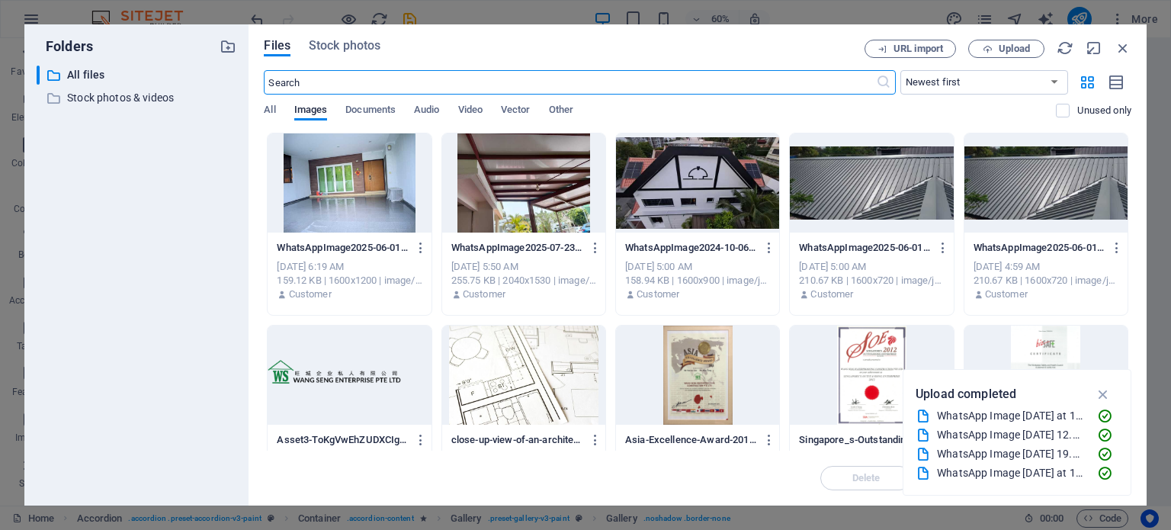
scroll to position [2310, 0]
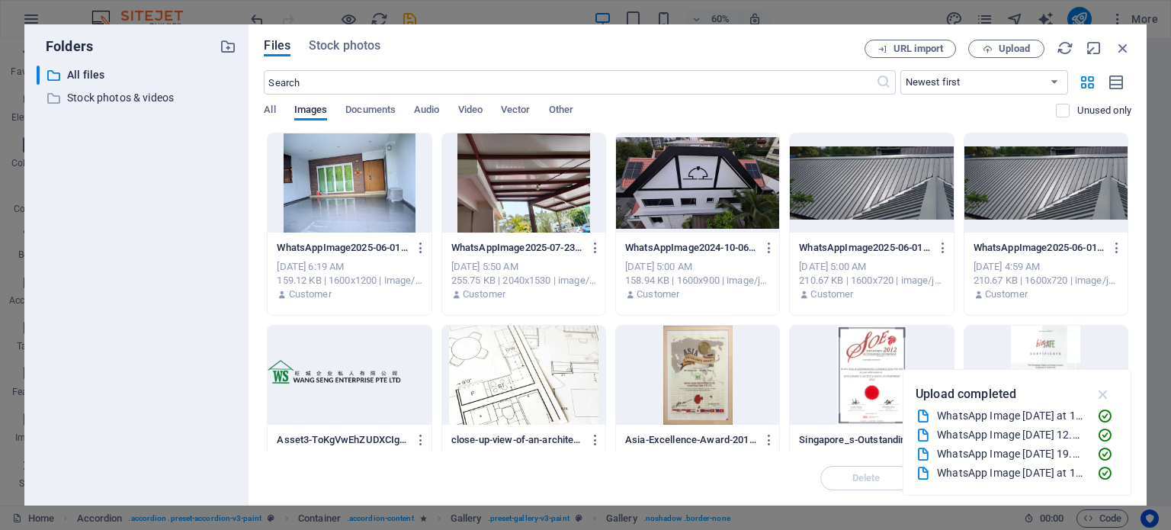
click at [1103, 393] on icon "button" at bounding box center [1103, 394] width 18 height 17
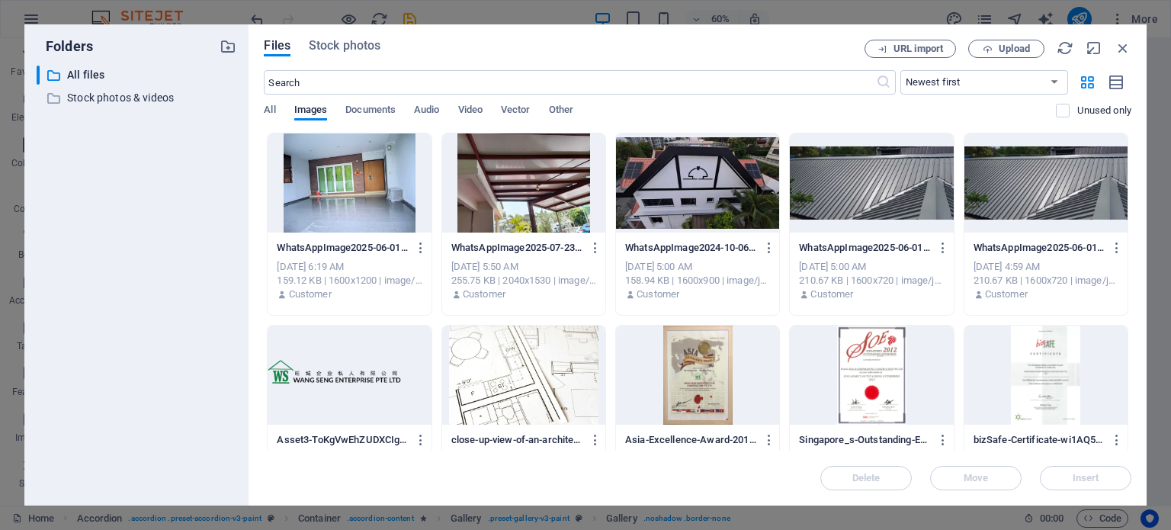
scroll to position [0, 0]
click at [886, 187] on div at bounding box center [871, 182] width 163 height 99
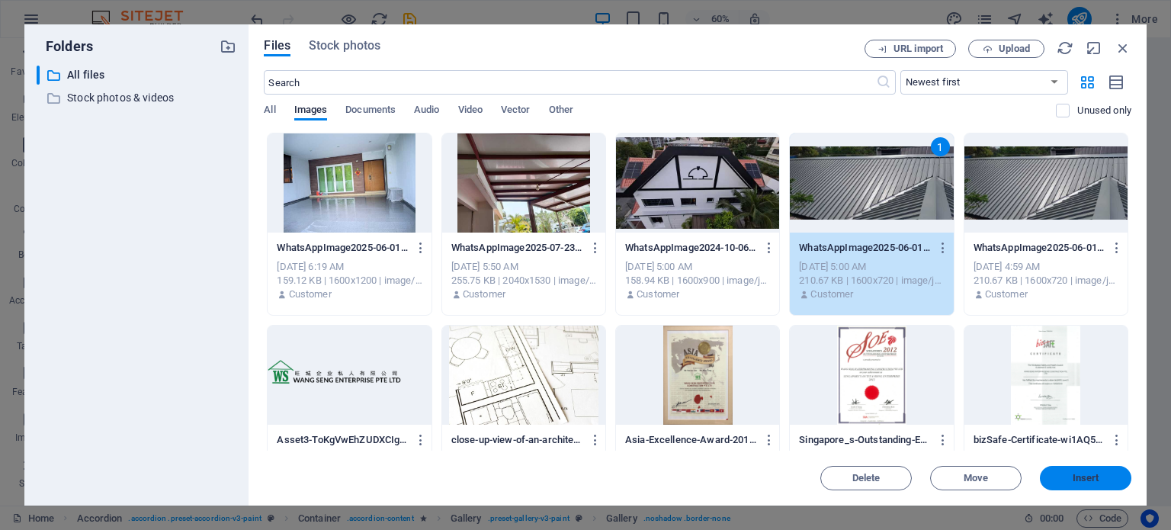
click at [1096, 471] on button "Insert" at bounding box center [1085, 478] width 91 height 24
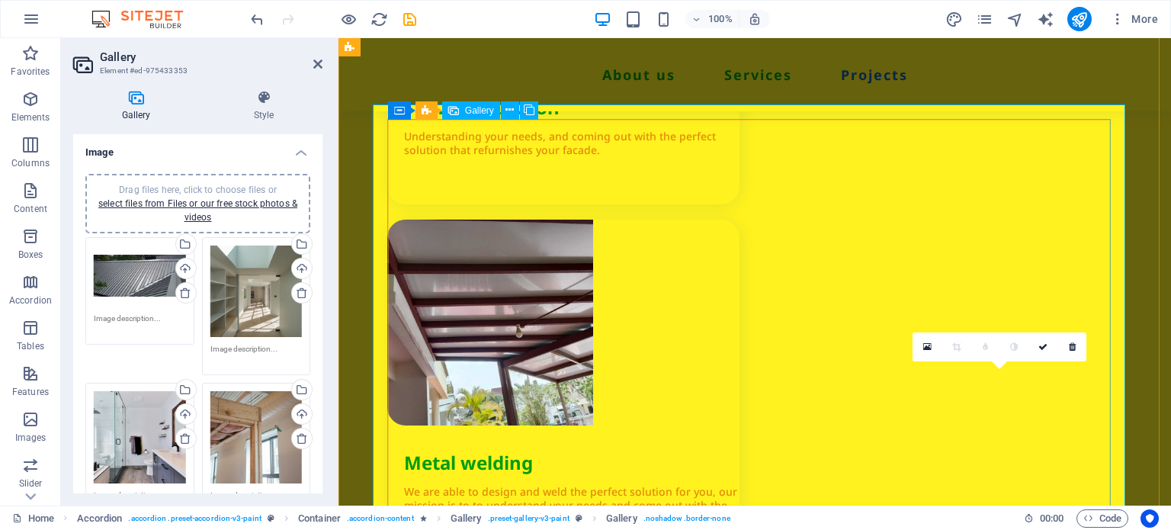
scroll to position [2251, 0]
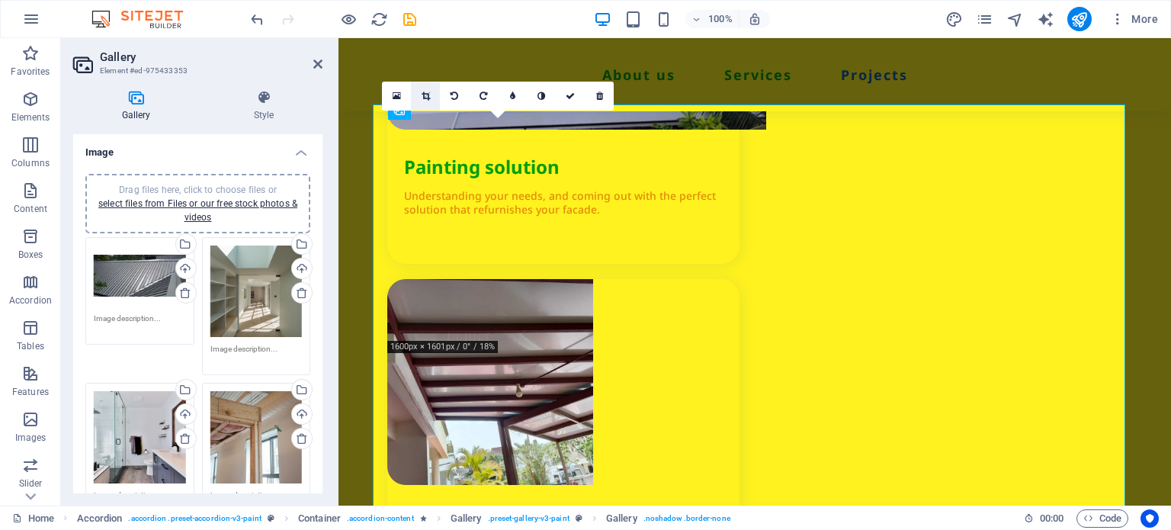
click at [421, 91] on icon at bounding box center [425, 95] width 8 height 9
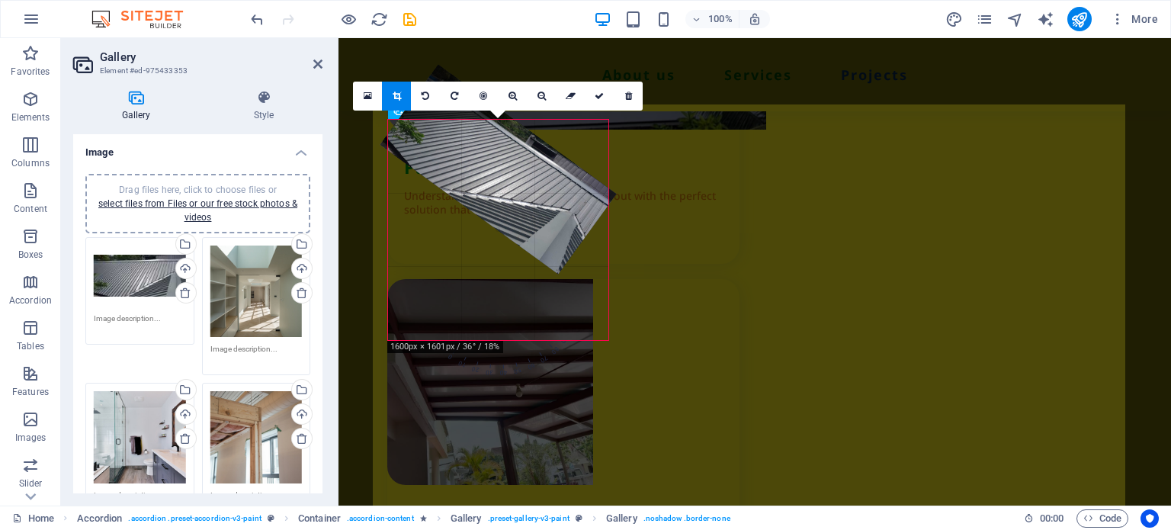
drag, startPoint x: 527, startPoint y: 227, endPoint x: 490, endPoint y: 227, distance: 36.6
click at [489, 227] on div "180 170 160 150 140 130 120 110 100 90 80 70 60 50 40 30 20 10 0 -10 -20 -30 -4…" at bounding box center [498, 230] width 220 height 220
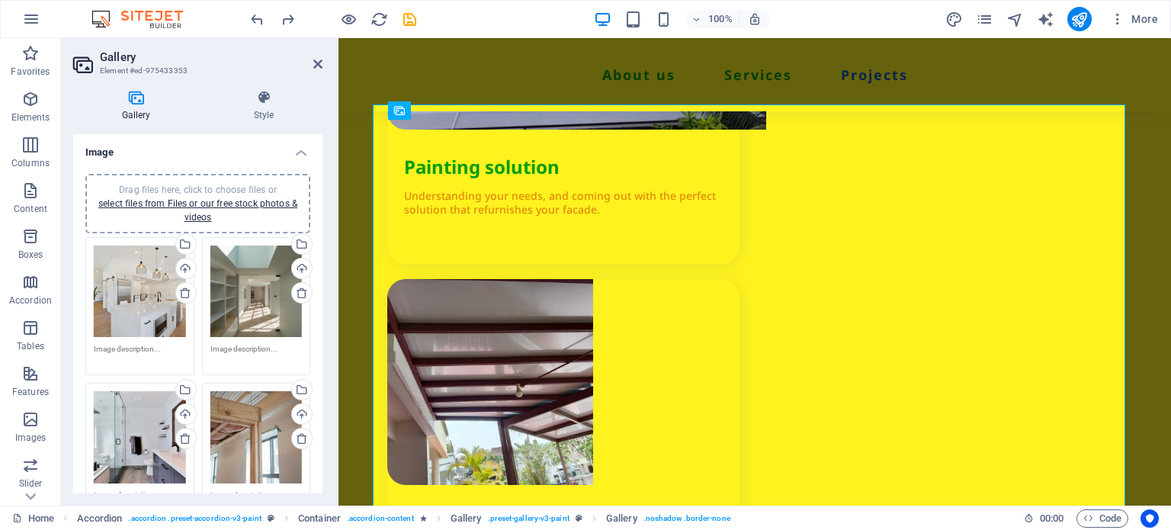
click at [154, 307] on div "Drag files here, click to choose files or select files from Files or our free s…" at bounding box center [140, 291] width 92 height 92
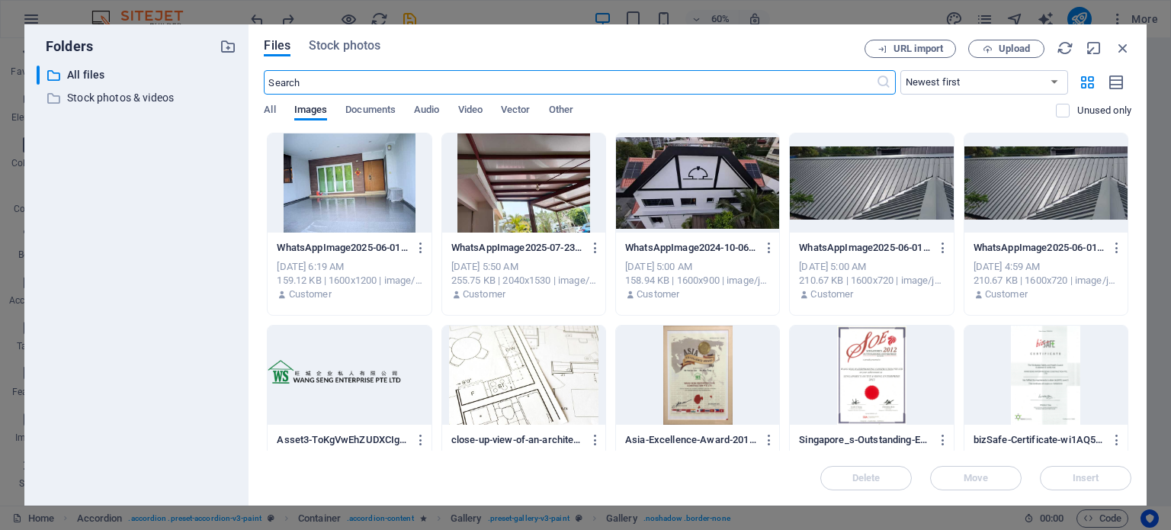
scroll to position [2310, 0]
click at [921, 191] on div at bounding box center [871, 182] width 163 height 99
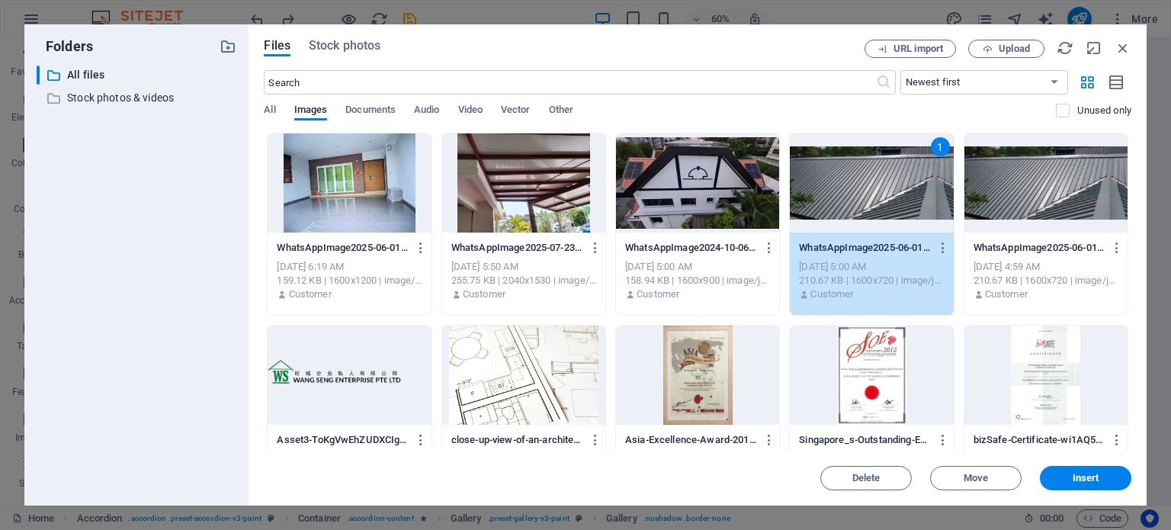
click at [921, 191] on div "1" at bounding box center [871, 182] width 163 height 99
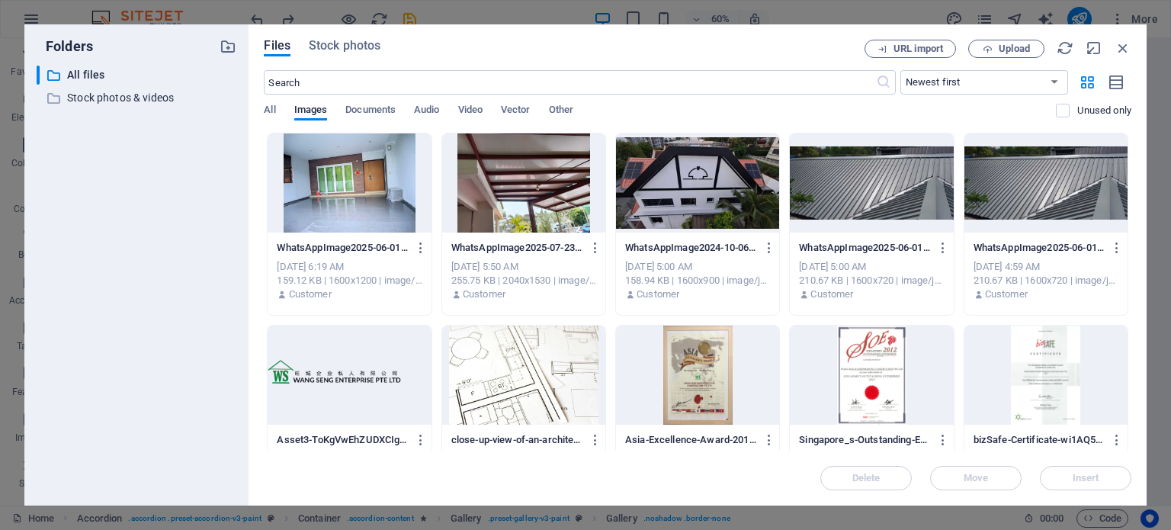
click at [892, 232] on div "WhatsAppImage2025-06-01at16.23.30_7063f171-l6TbIPqi0RlLzvoim2rm5g.jpg WhatsAppI…" at bounding box center [871, 271] width 163 height 78
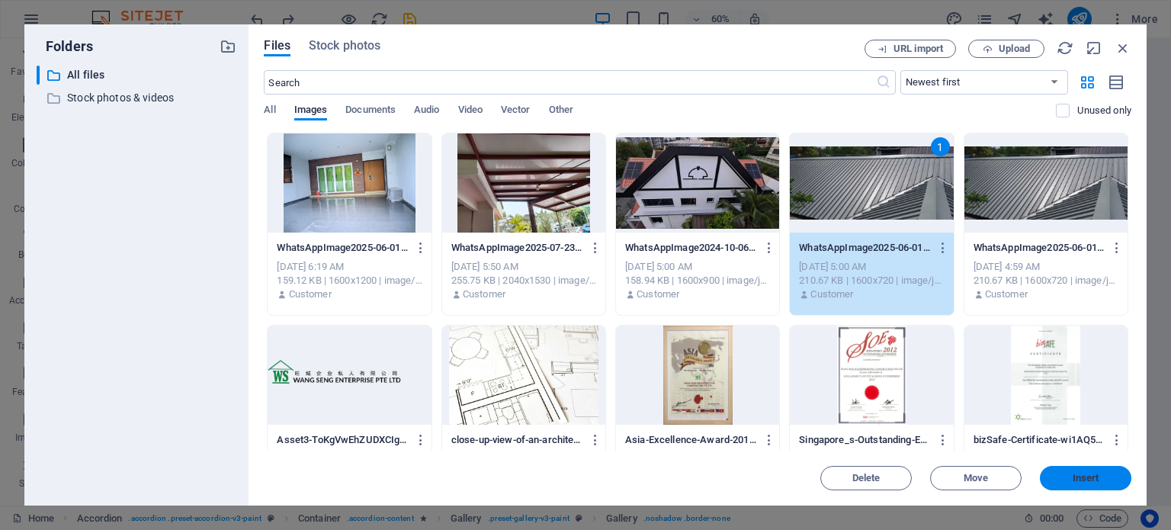
click at [1066, 475] on span "Insert" at bounding box center [1085, 477] width 79 height 9
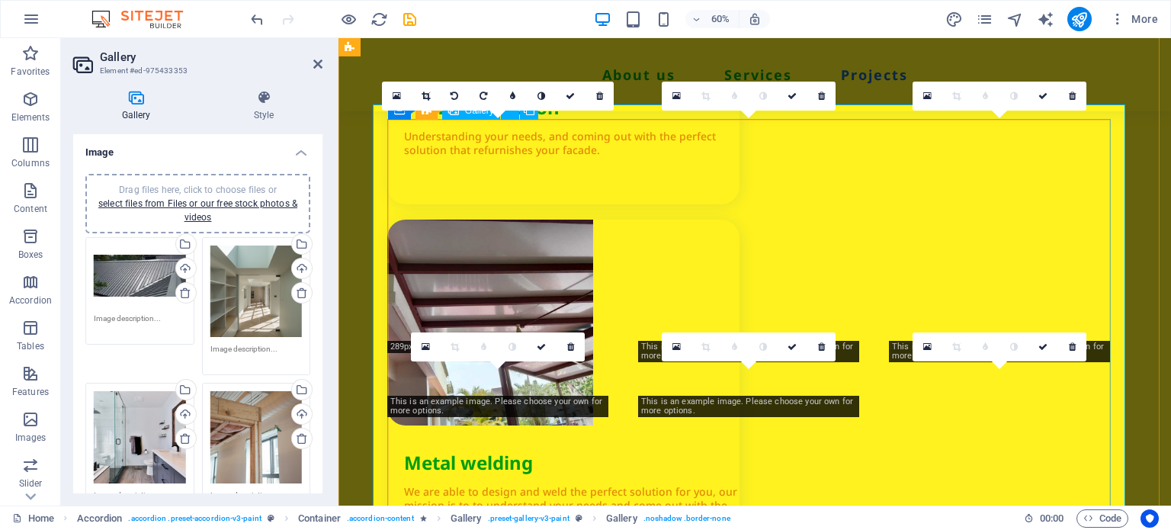
scroll to position [2251, 0]
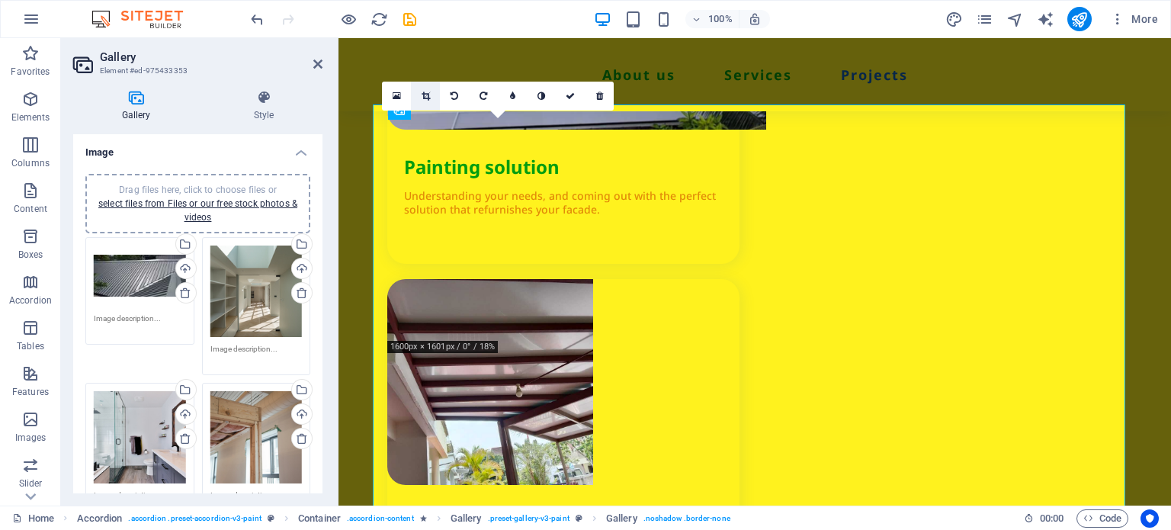
click at [422, 101] on link at bounding box center [425, 96] width 29 height 29
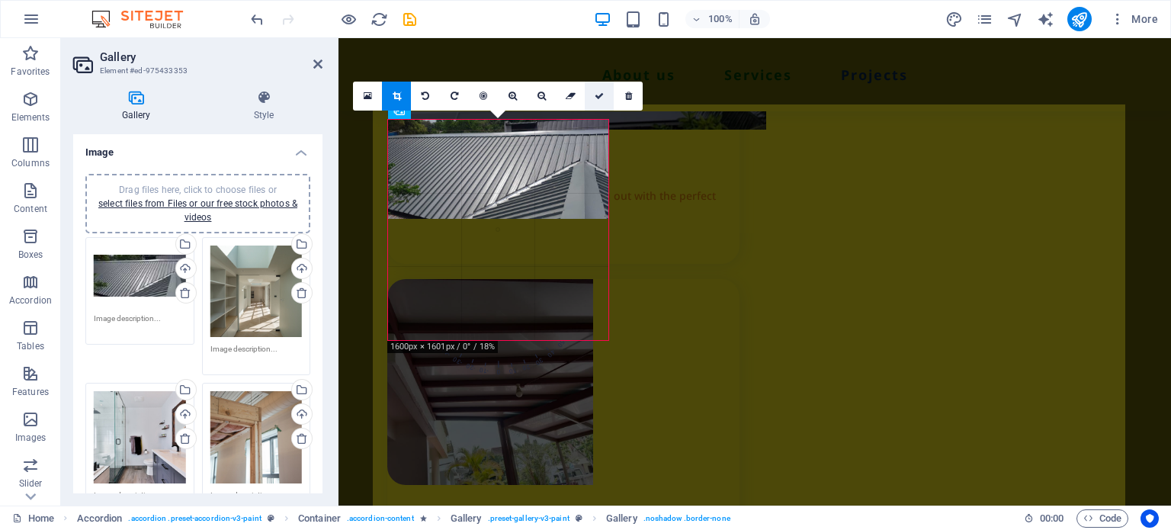
click at [594, 91] on link at bounding box center [599, 96] width 29 height 29
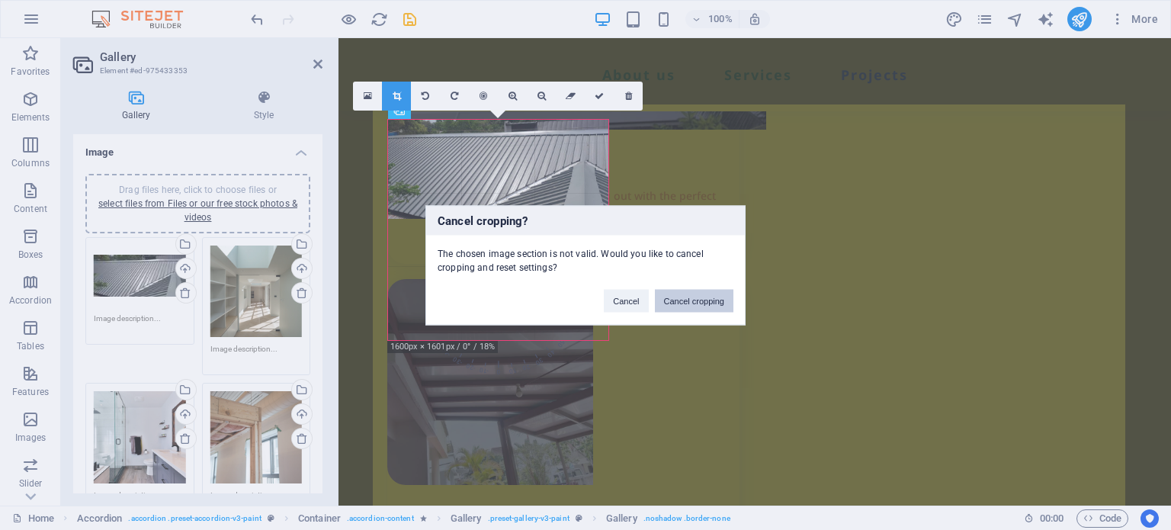
click at [679, 308] on button "Cancel cropping" at bounding box center [694, 300] width 79 height 23
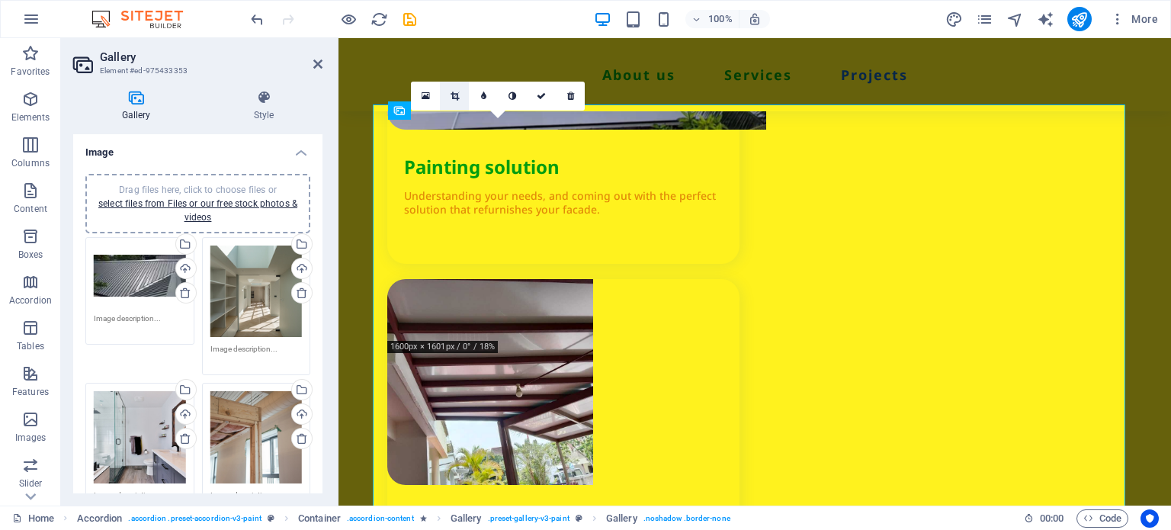
click at [448, 100] on link at bounding box center [454, 96] width 29 height 29
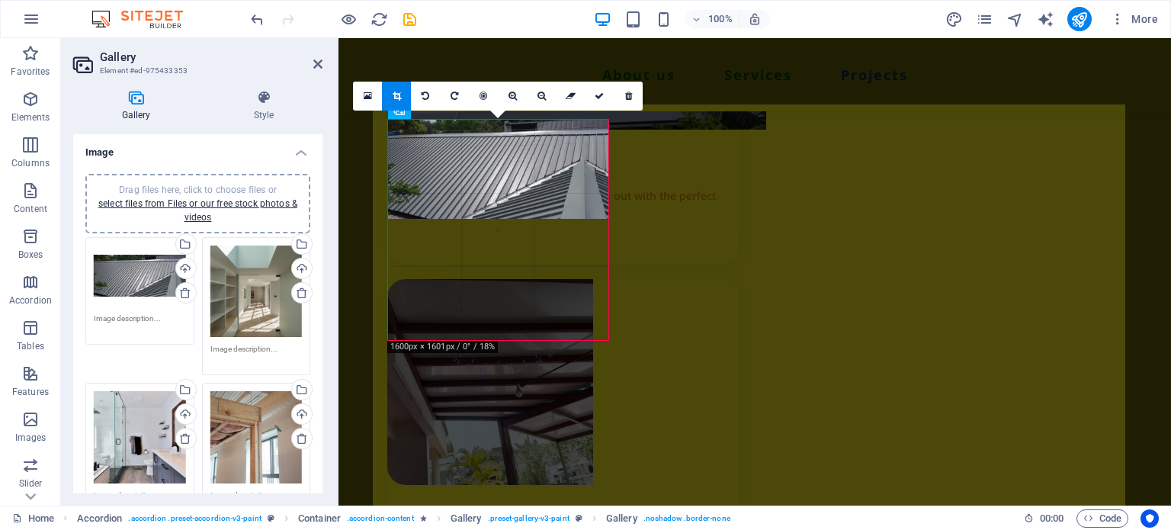
click at [490, 191] on div at bounding box center [498, 169] width 220 height 99
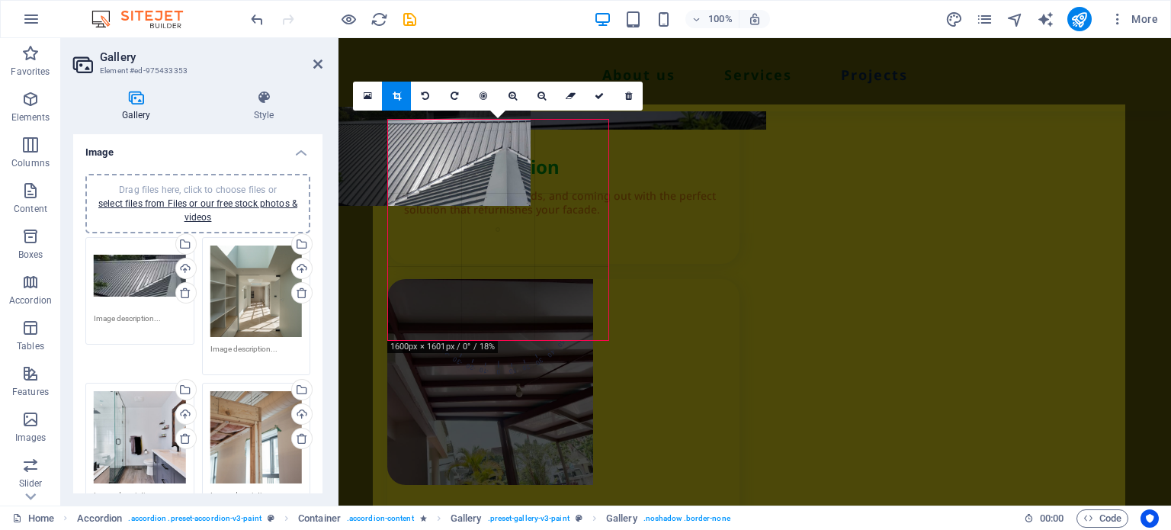
drag, startPoint x: 533, startPoint y: 180, endPoint x: 492, endPoint y: 196, distance: 43.4
click at [492, 196] on div at bounding box center [420, 156] width 220 height 99
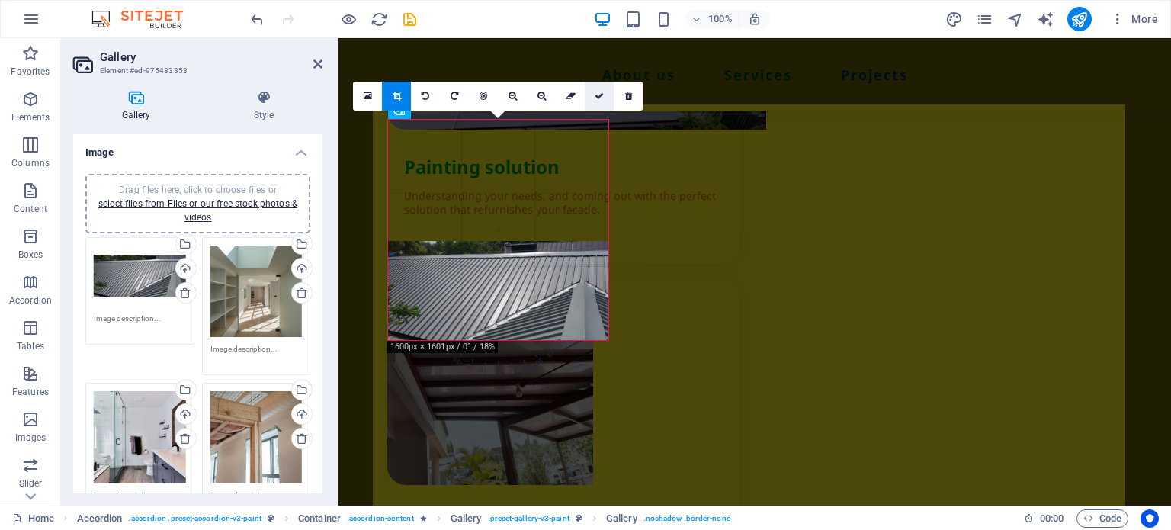
click at [604, 95] on link at bounding box center [599, 96] width 29 height 29
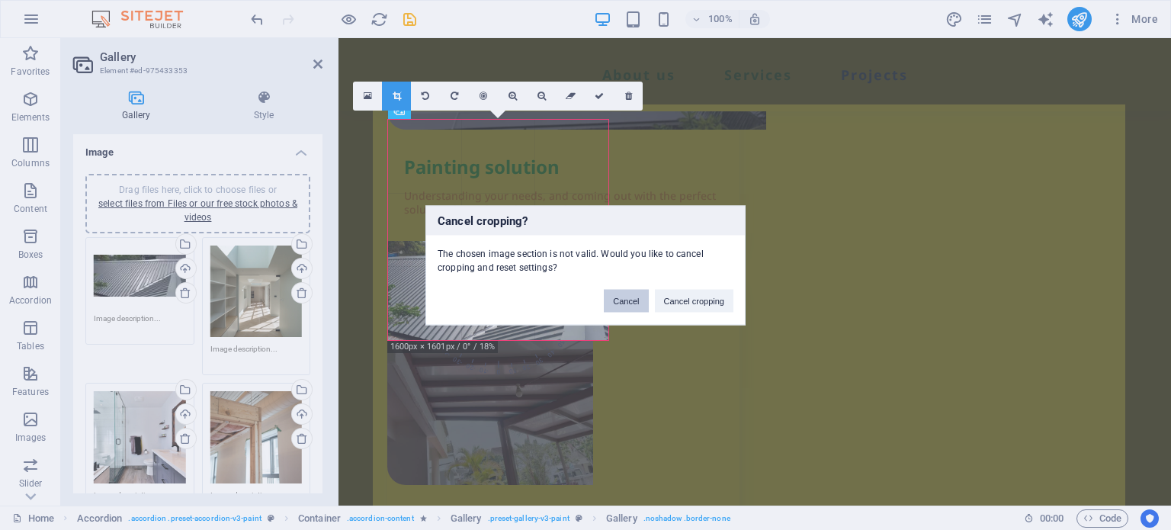
click at [613, 289] on button "Cancel" at bounding box center [626, 300] width 44 height 23
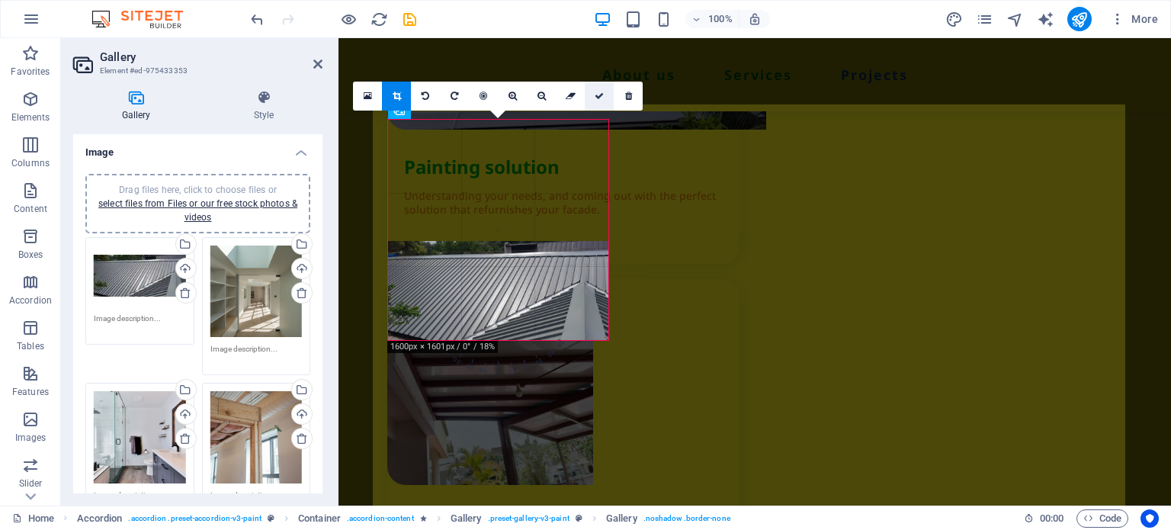
click at [604, 91] on icon at bounding box center [598, 95] width 9 height 9
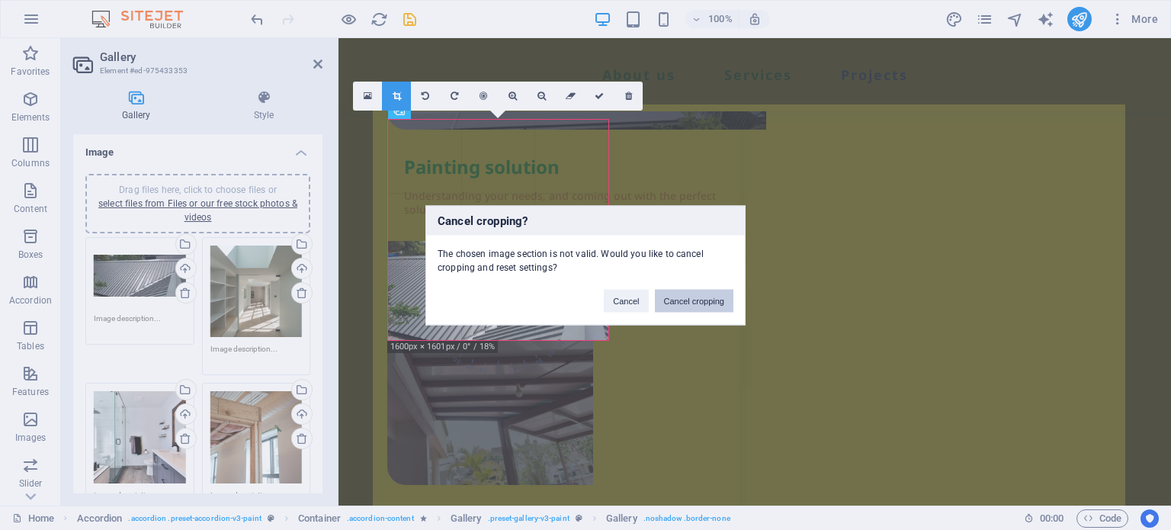
click at [685, 308] on button "Cancel cropping" at bounding box center [694, 300] width 79 height 23
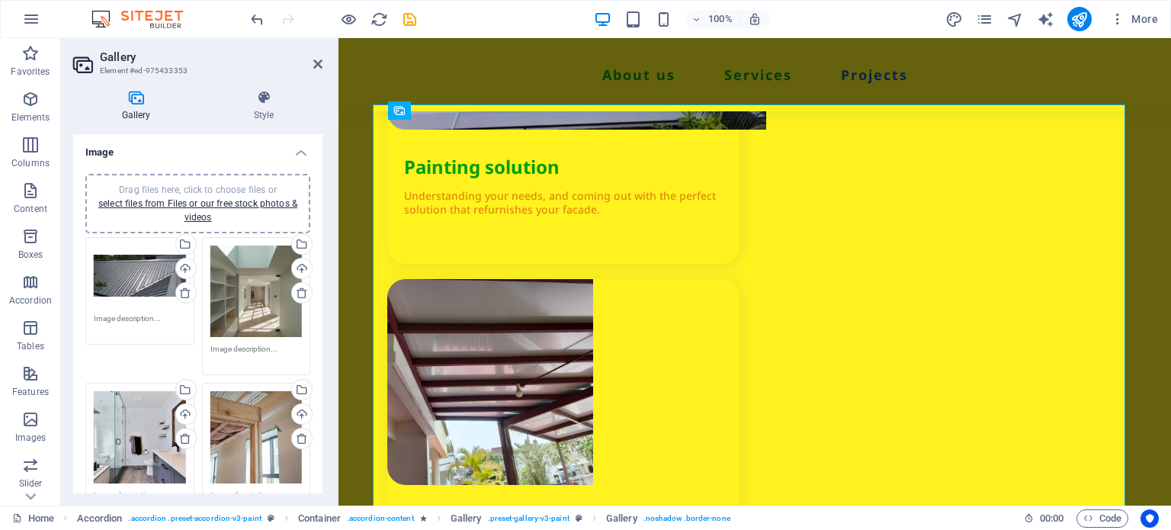
click at [185, 325] on div "Drag files here, click to choose files or select files from Files or our free s…" at bounding box center [140, 290] width 117 height 115
click at [137, 324] on textarea at bounding box center [140, 323] width 92 height 23
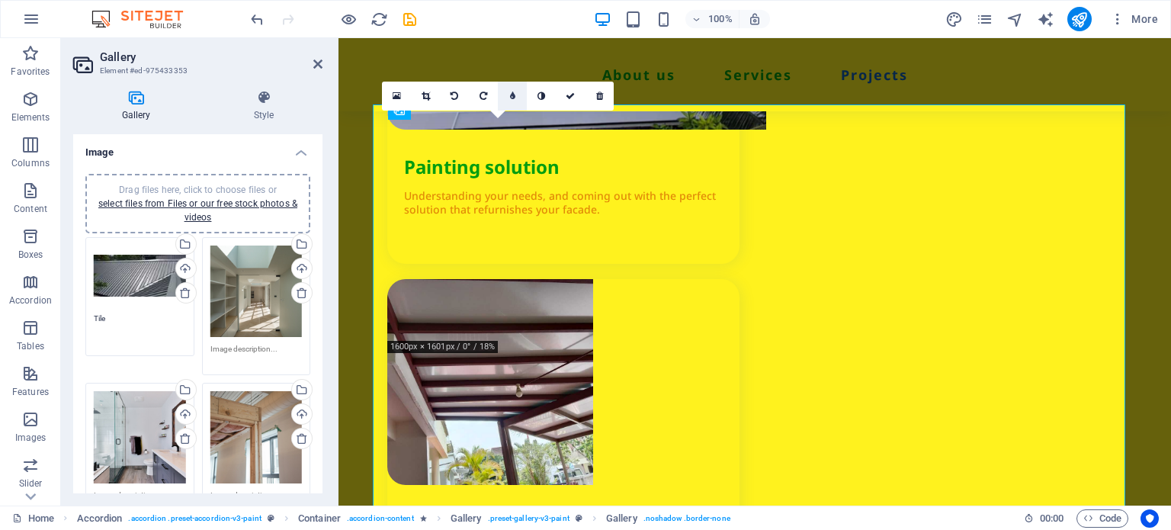
type textarea "Tile"
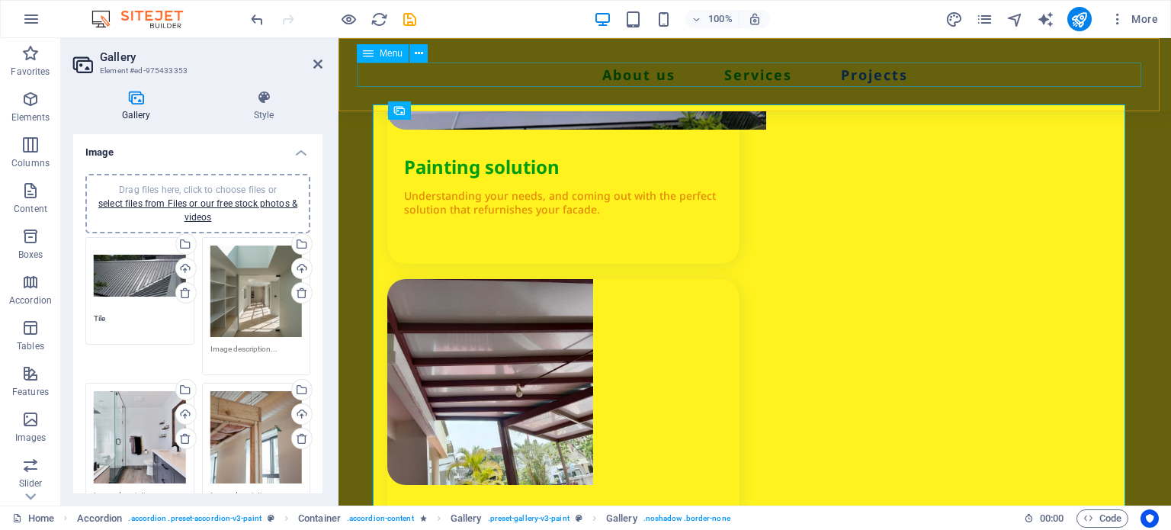
click at [515, 66] on nav "About us Services Projects" at bounding box center [755, 74] width 796 height 24
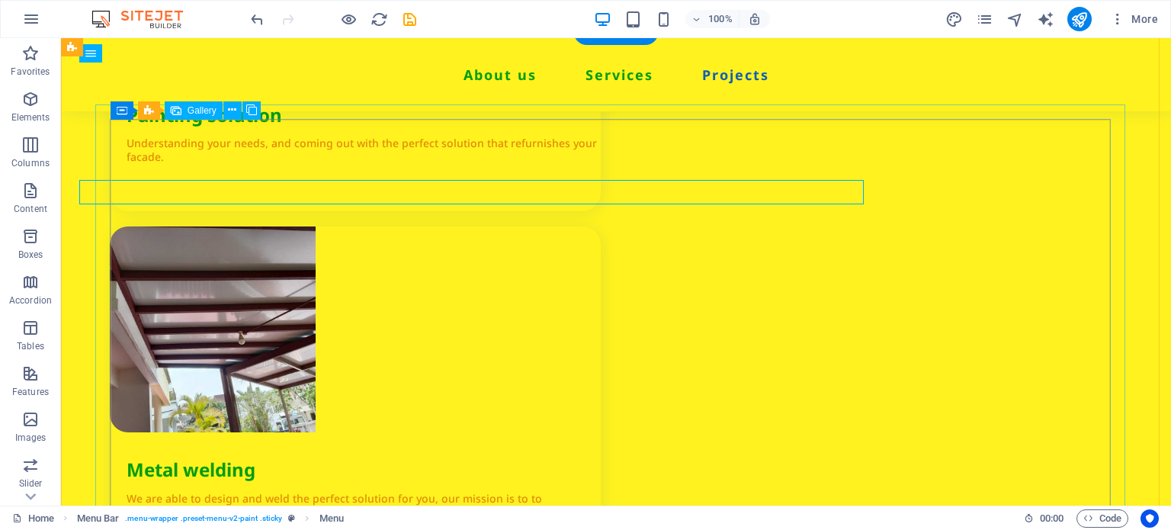
scroll to position [2134, 0]
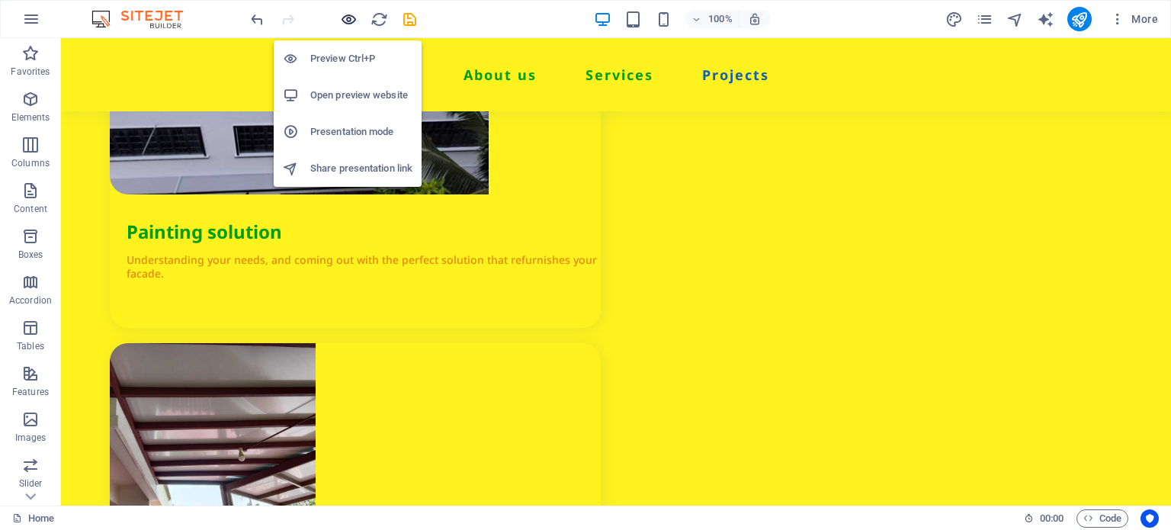
click at [351, 18] on icon "button" at bounding box center [349, 20] width 18 height 18
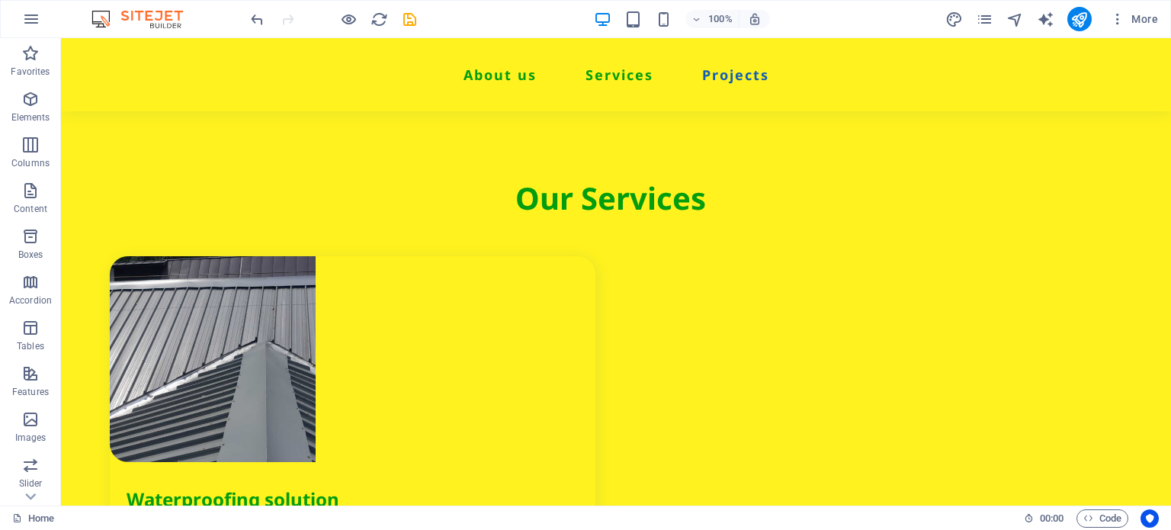
scroll to position [2186, 0]
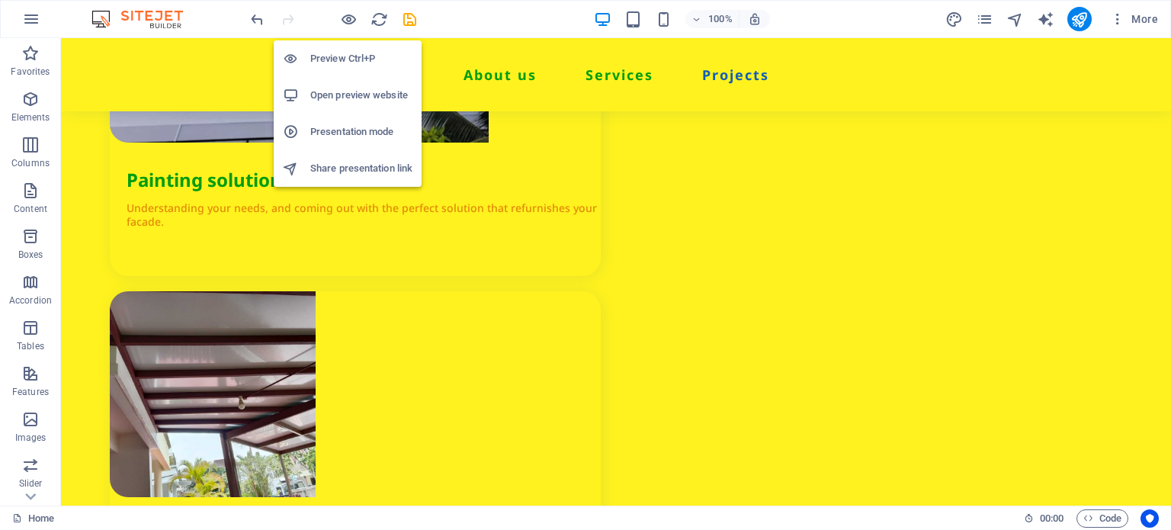
click at [358, 95] on h6 "Open preview website" at bounding box center [361, 95] width 102 height 18
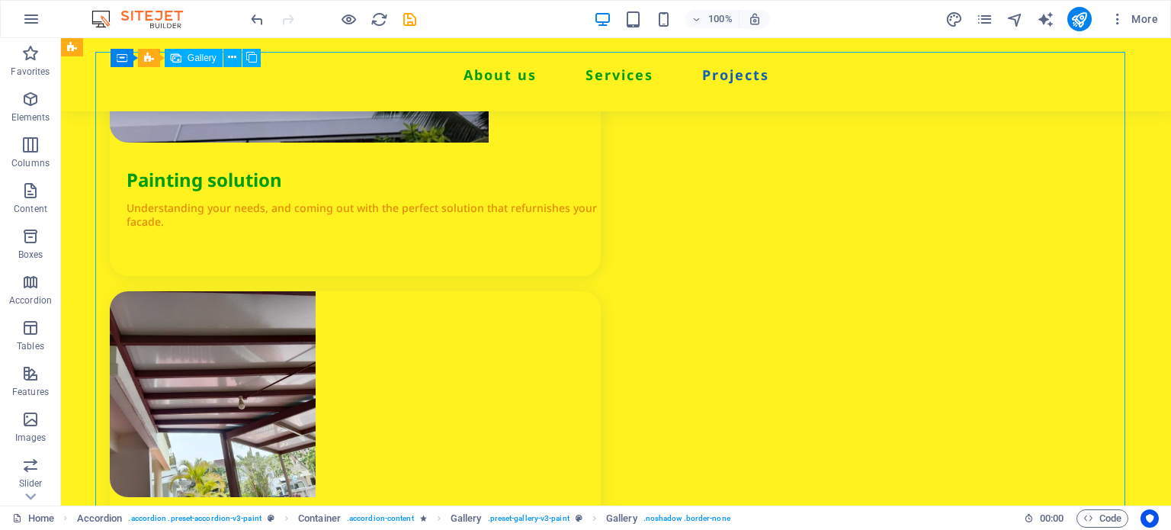
select select "4"
select select "px"
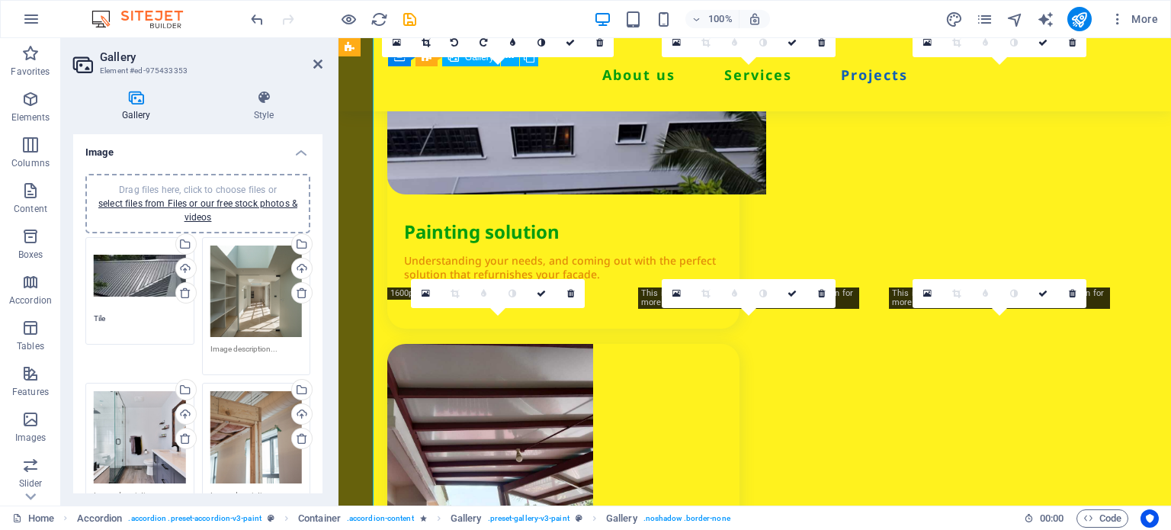
scroll to position [2304, 0]
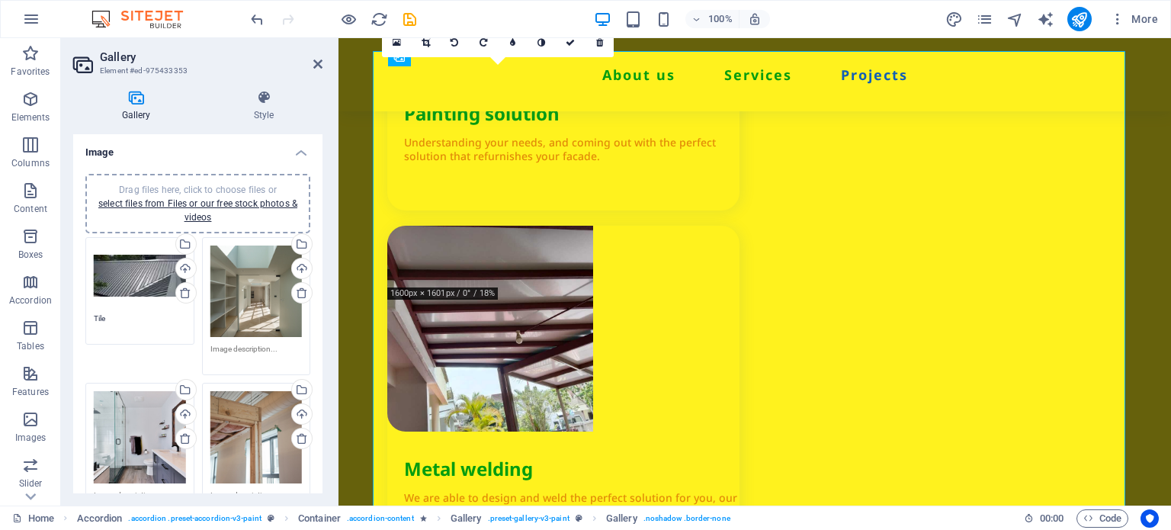
click at [260, 321] on div "Drag files here, click to choose files or select files from Files or our free s…" at bounding box center [256, 291] width 92 height 92
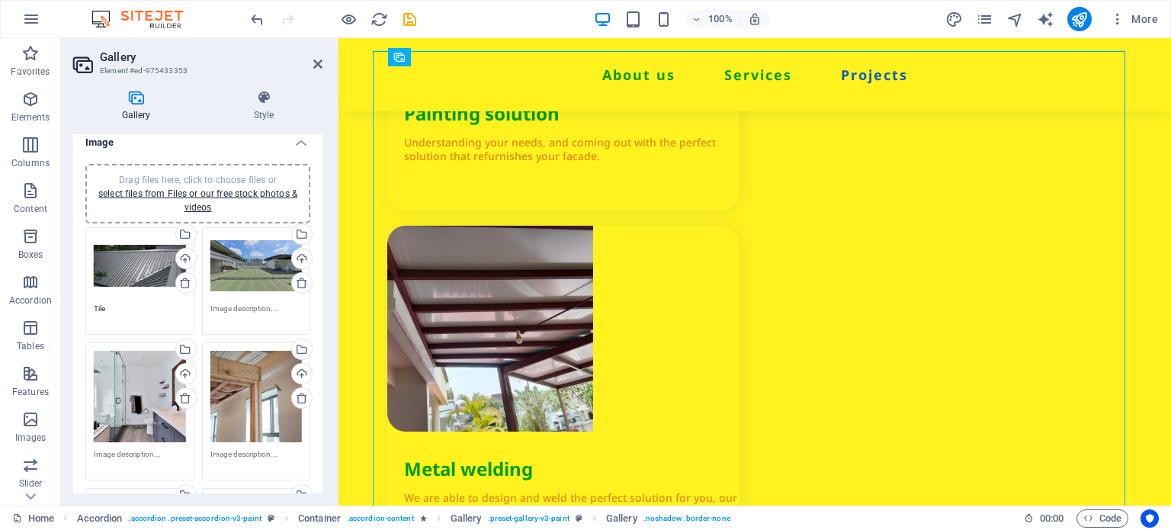
scroll to position [0, 0]
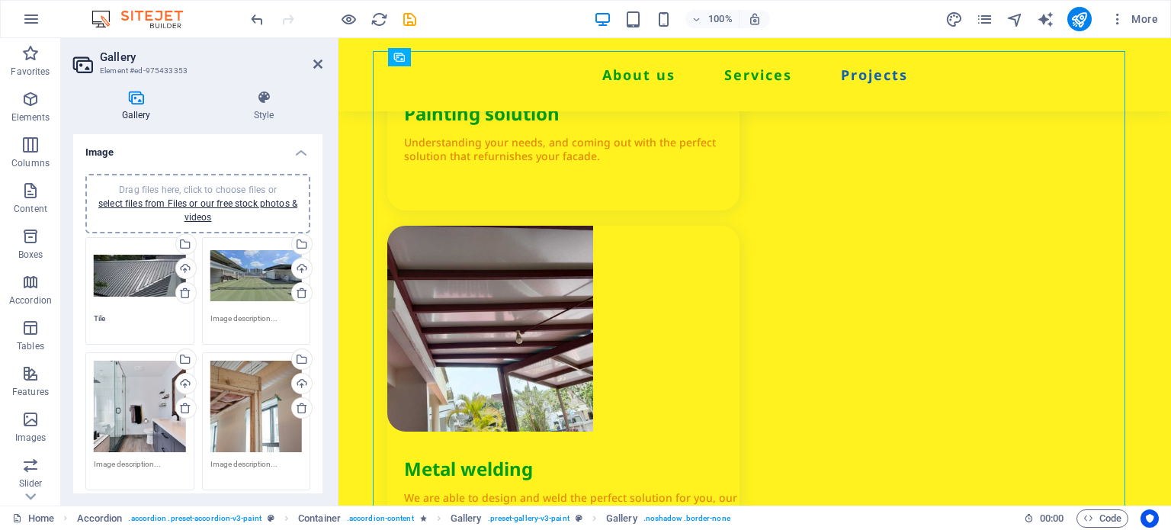
click at [245, 283] on div "Drag files here, click to choose files or select files from Files or our free s…" at bounding box center [256, 275] width 92 height 61
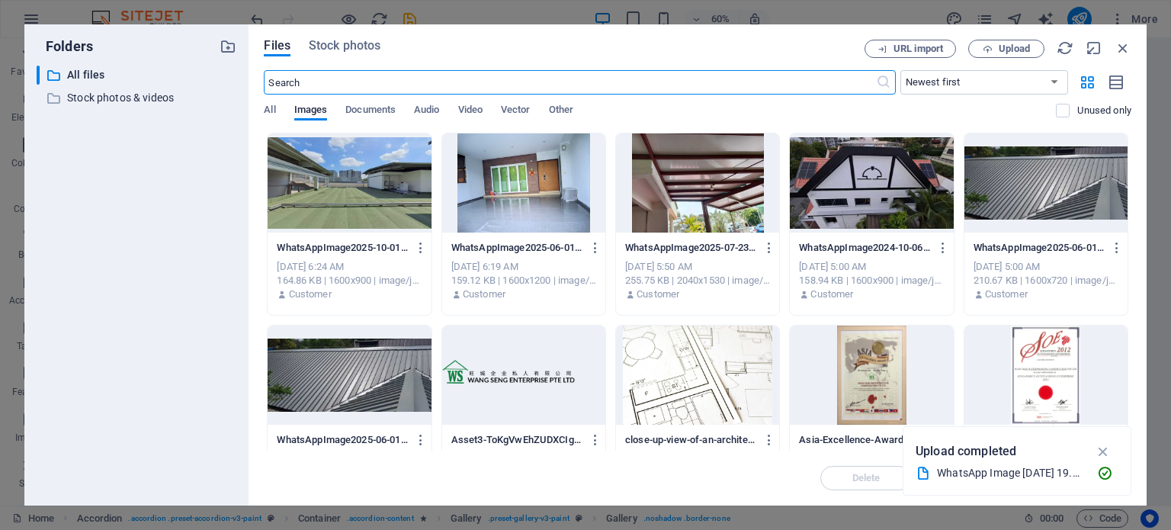
click at [372, 197] on div at bounding box center [349, 182] width 163 height 99
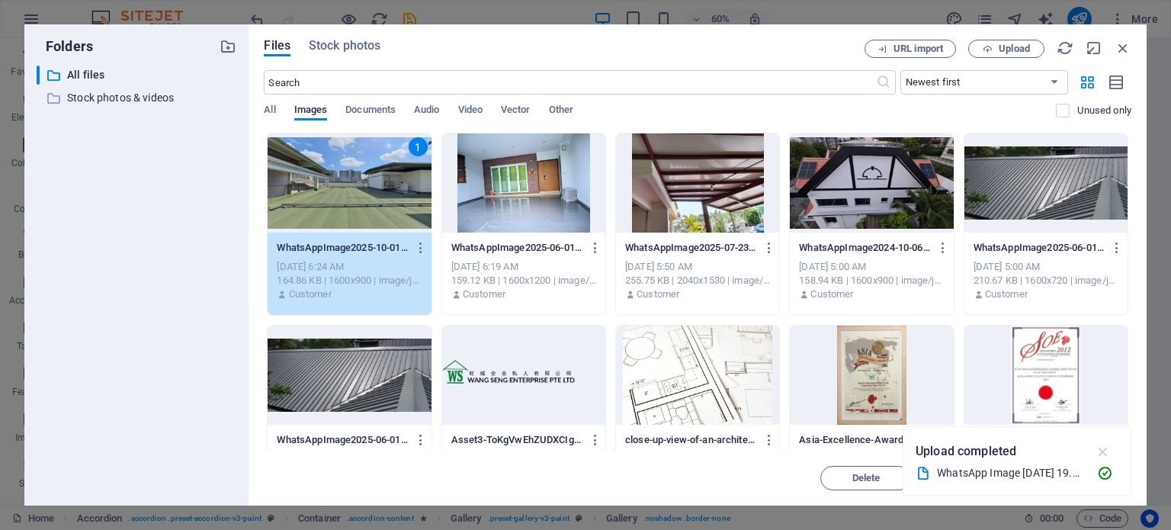
click at [1110, 457] on icon "button" at bounding box center [1103, 451] width 18 height 17
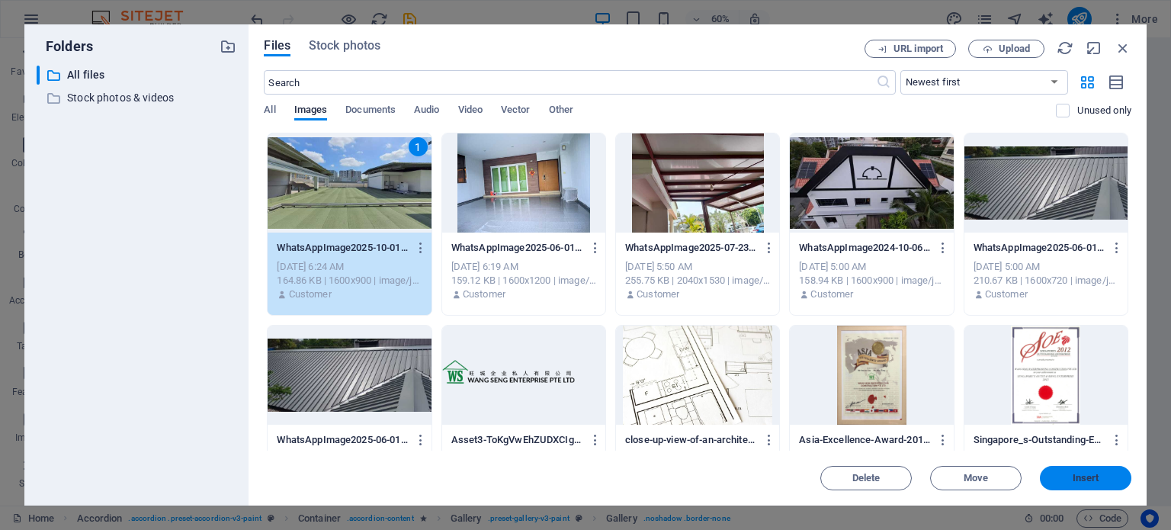
click at [1069, 473] on span "Insert" at bounding box center [1085, 477] width 79 height 9
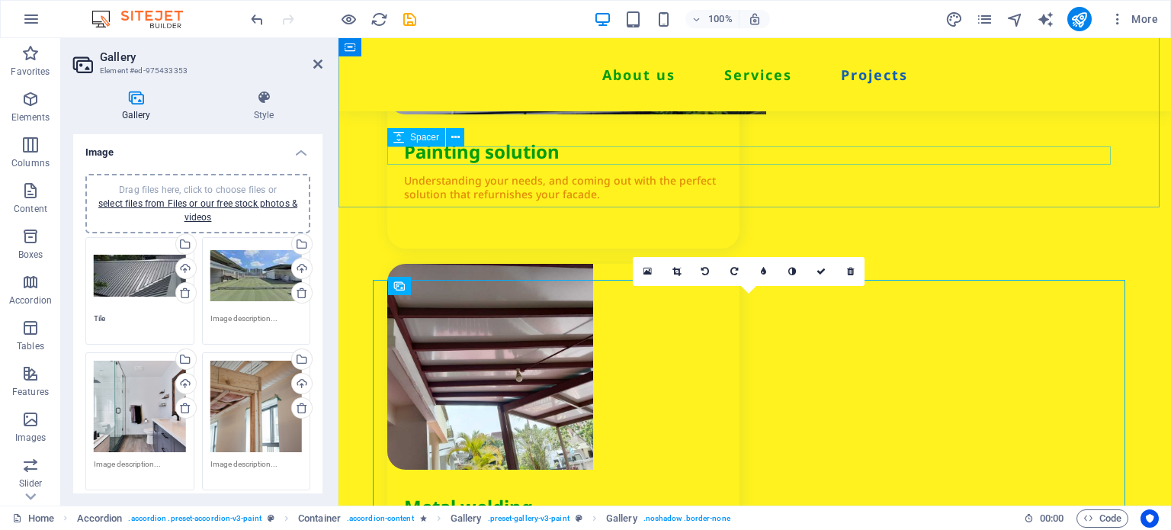
scroll to position [2075, 0]
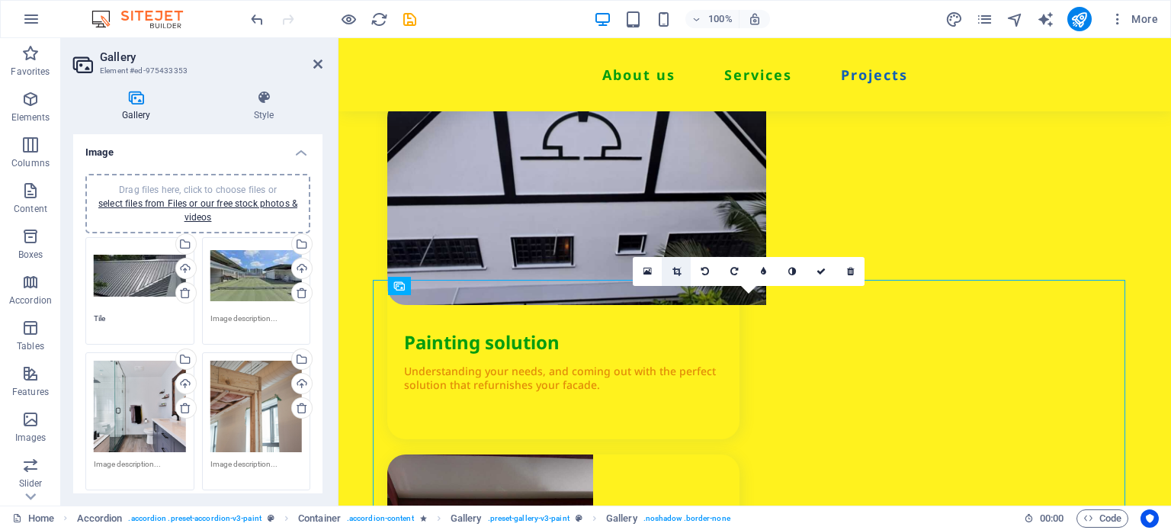
click at [677, 274] on icon at bounding box center [676, 271] width 8 height 9
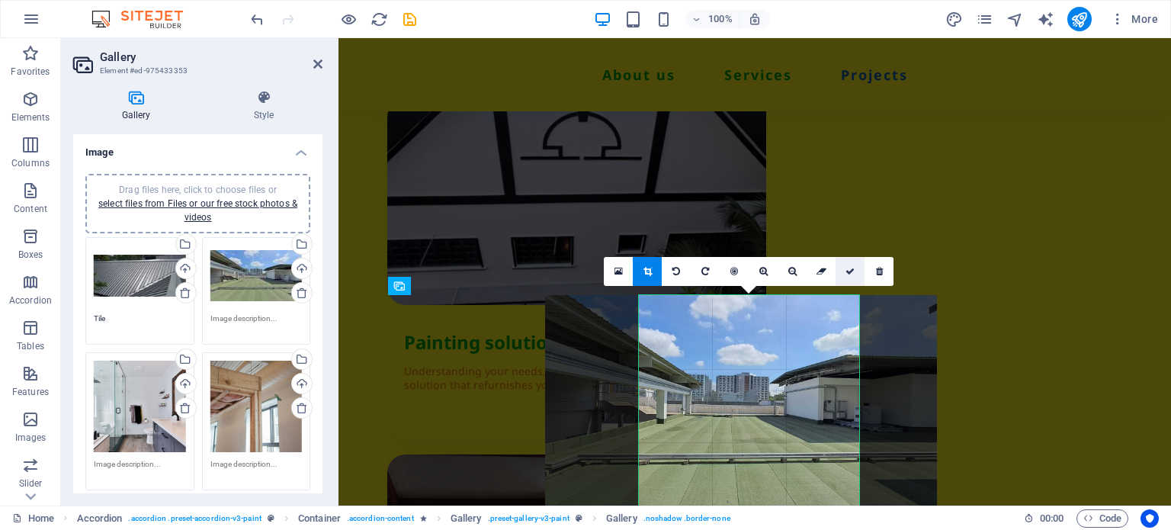
click at [854, 274] on link at bounding box center [849, 271] width 29 height 29
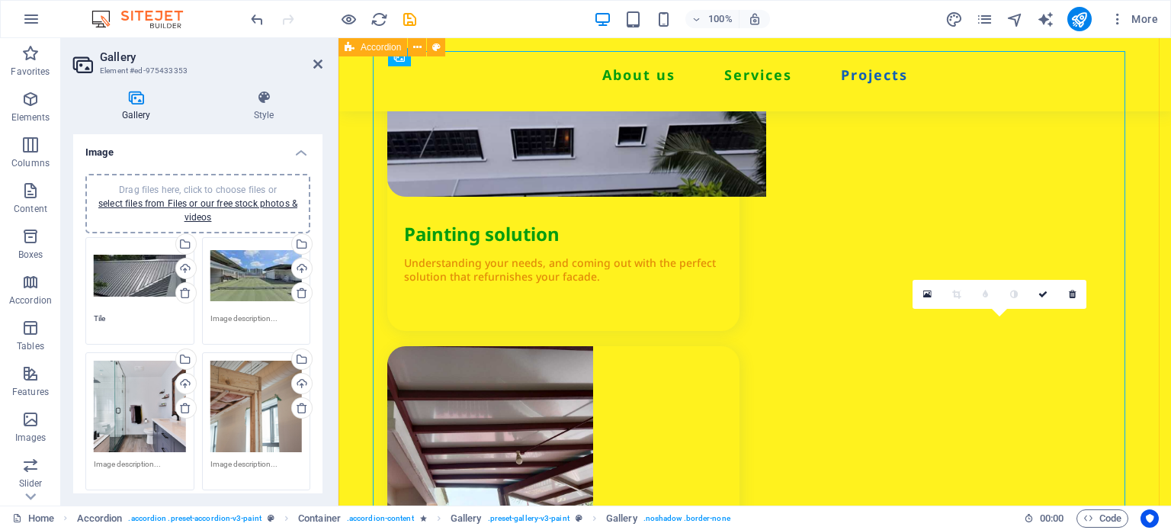
scroll to position [2152, 0]
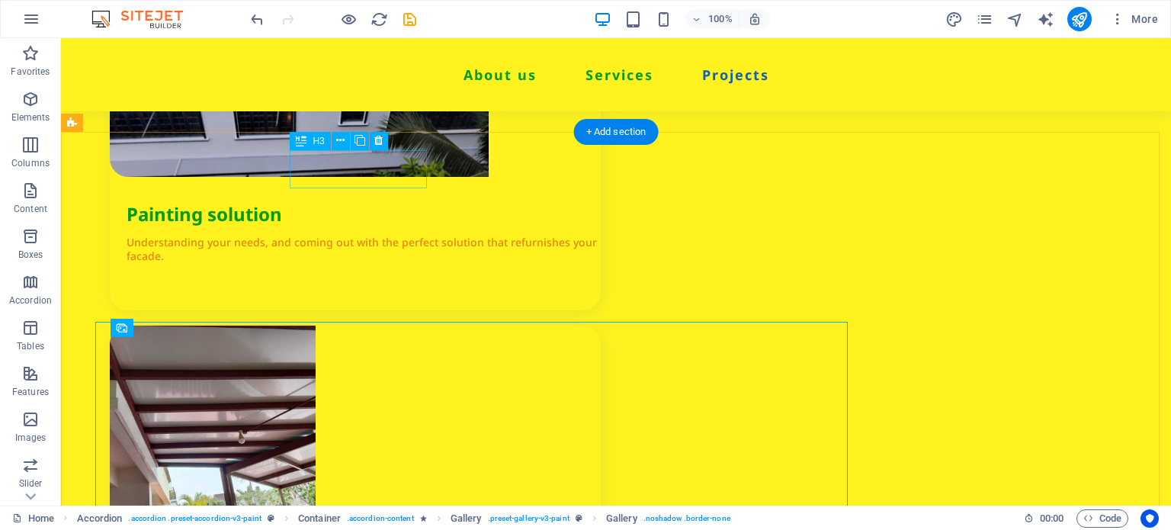
scroll to position [2033, 0]
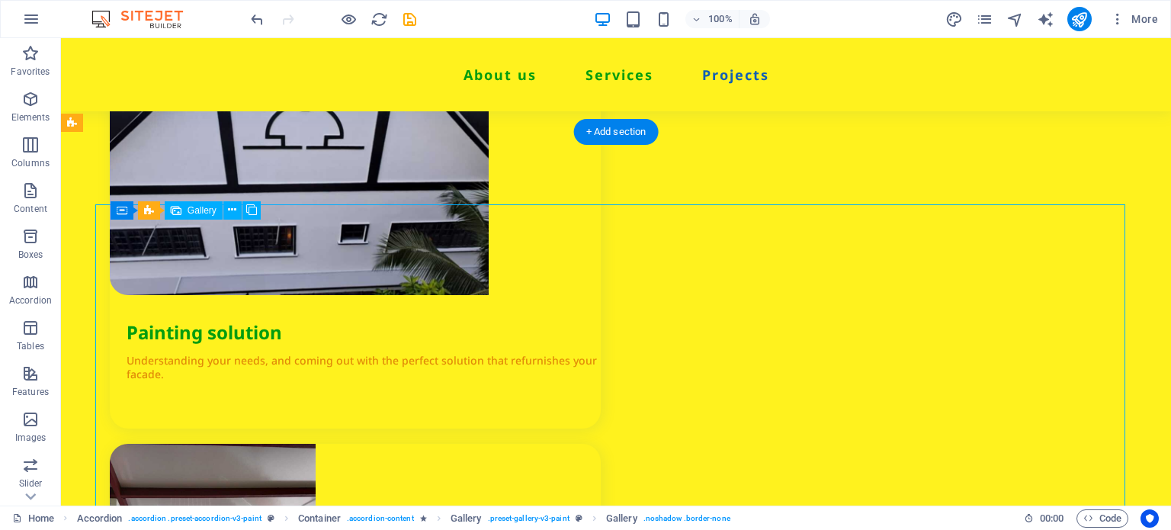
select select "4"
select select "px"
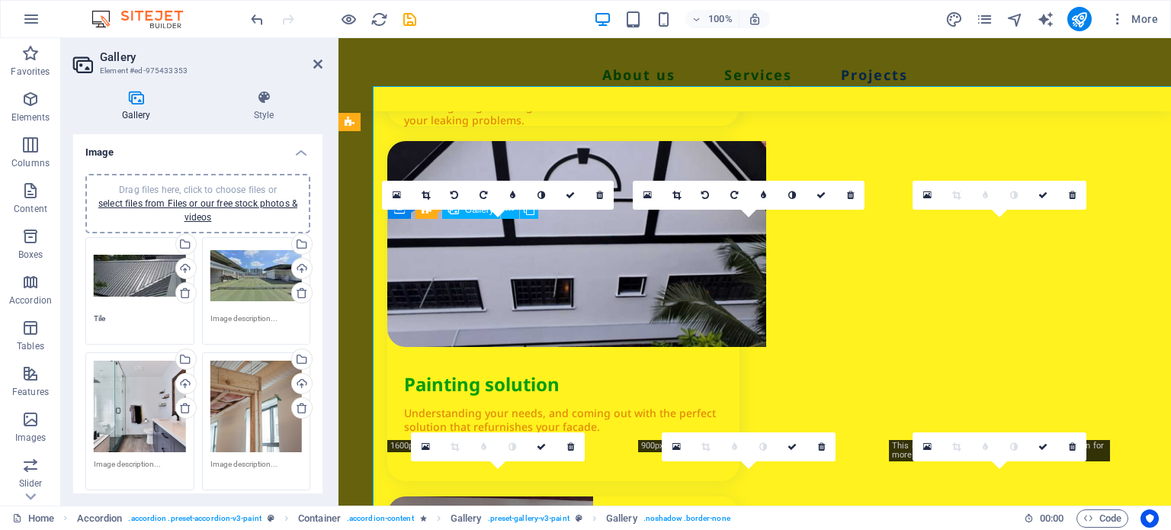
scroll to position [2152, 0]
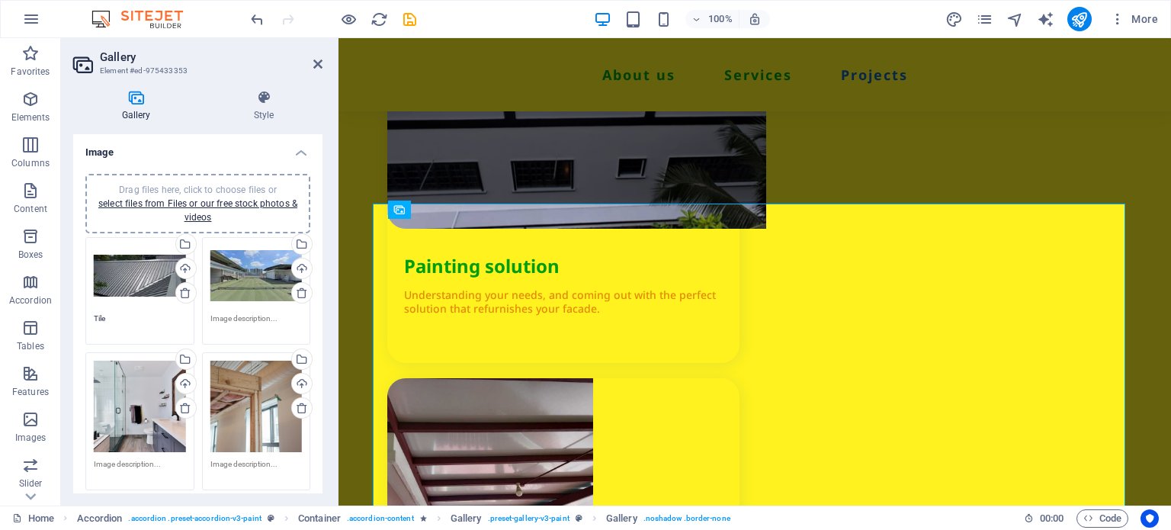
click at [153, 393] on div "Drag files here, click to choose files or select files from Files or our free s…" at bounding box center [140, 407] width 92 height 92
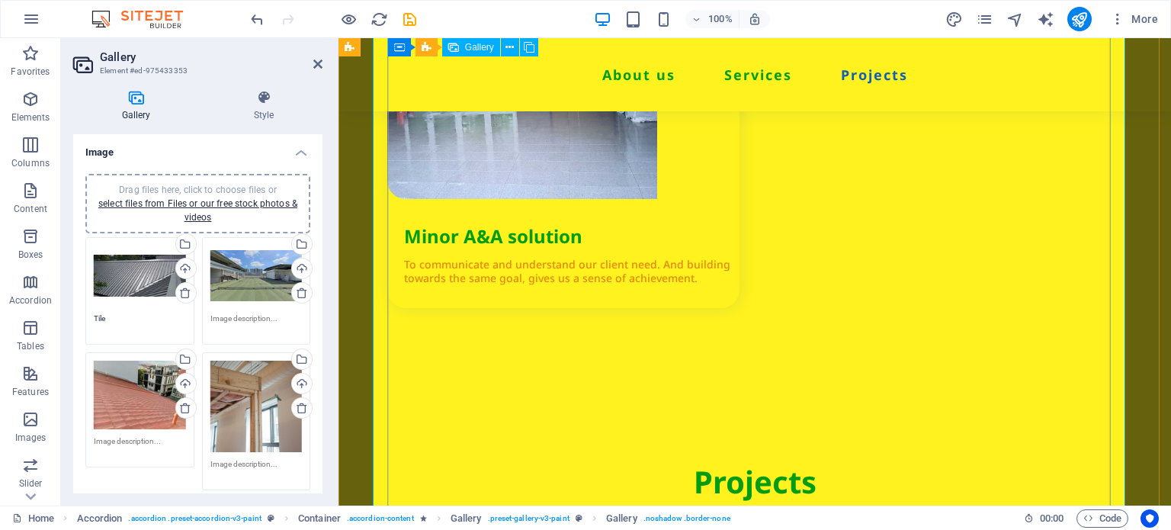
scroll to position [2334, 0]
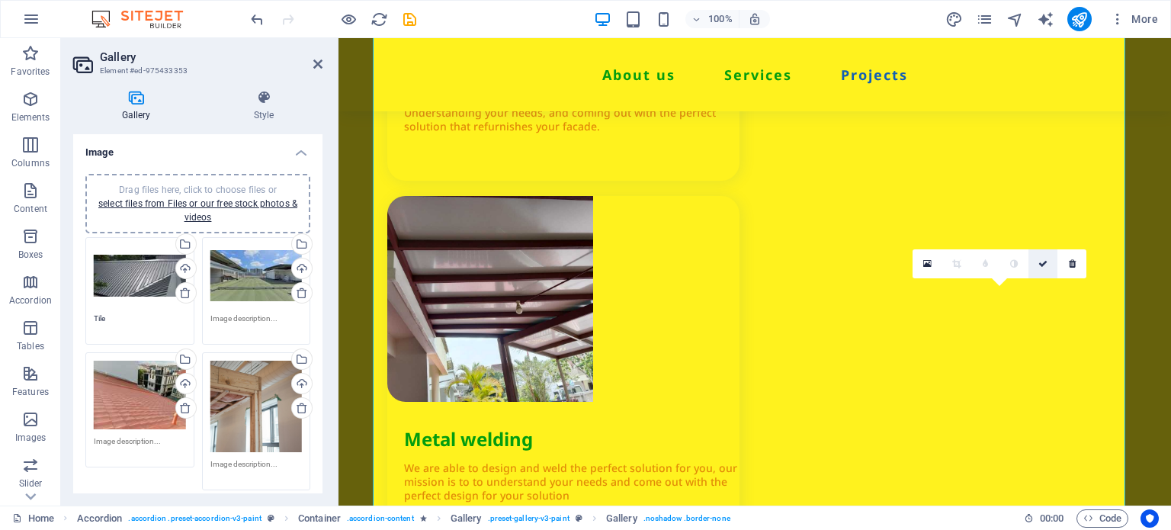
drag, startPoint x: 950, startPoint y: 235, endPoint x: 1043, endPoint y: 255, distance: 95.2
click at [1043, 255] on link at bounding box center [1042, 263] width 29 height 29
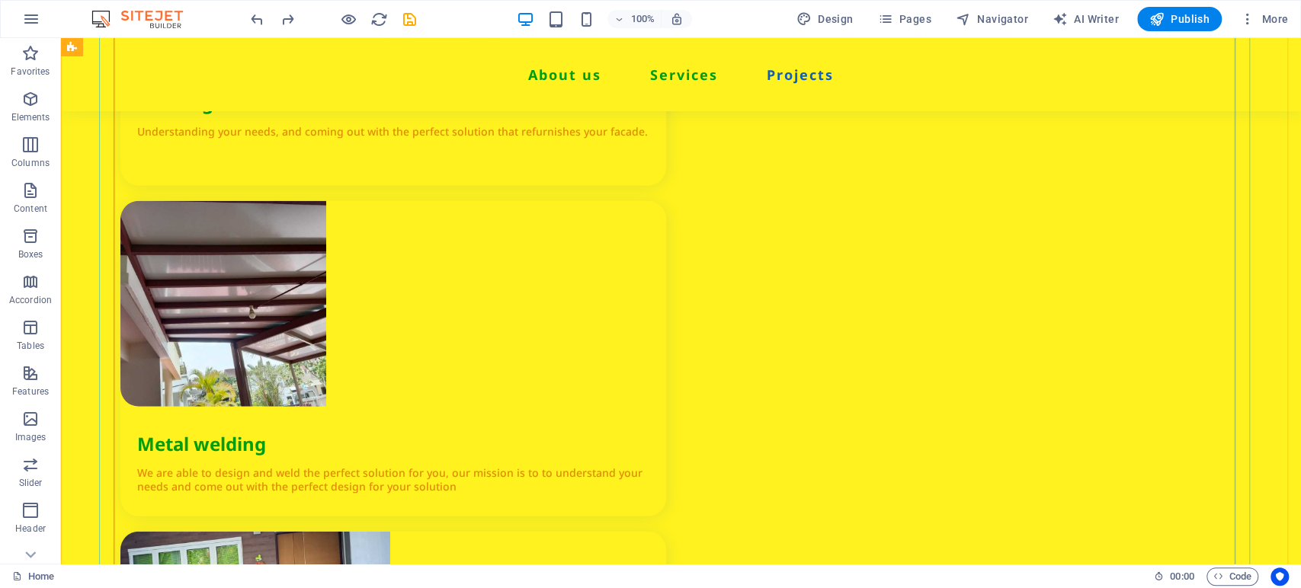
scroll to position [2423, 0]
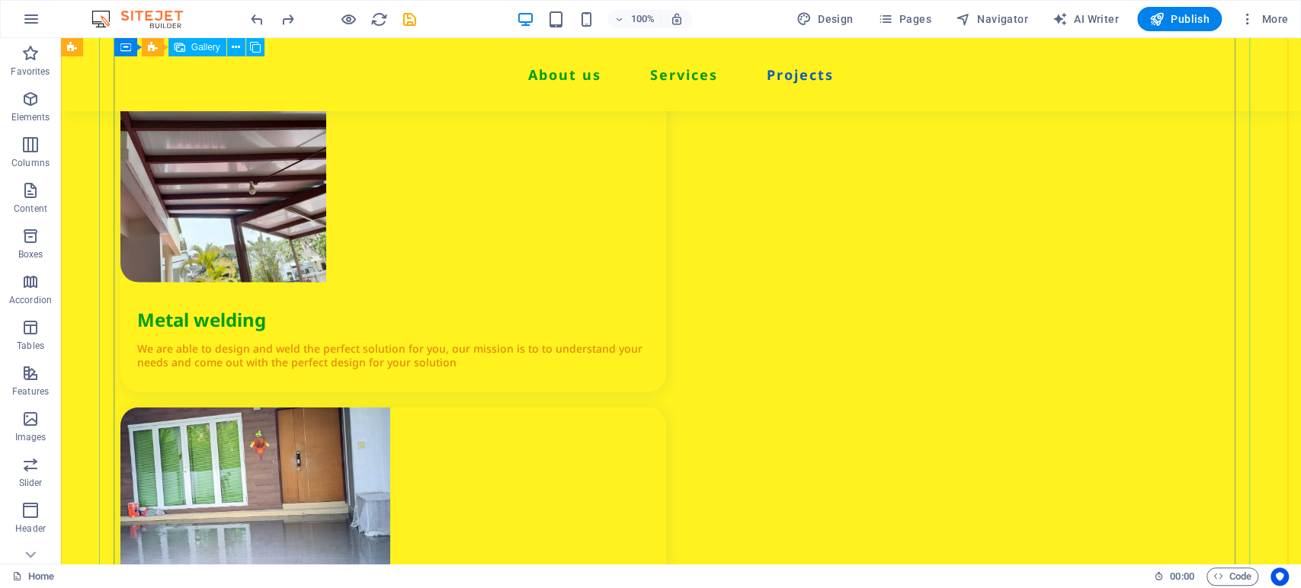
select select "4"
select select "px"
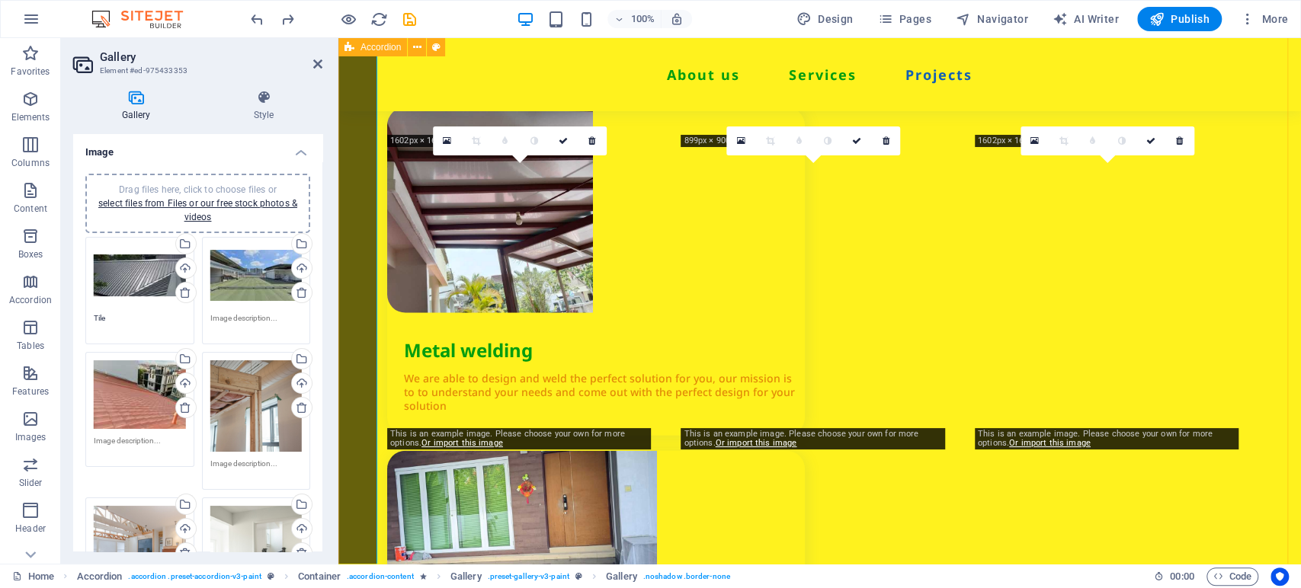
scroll to position [2447, 0]
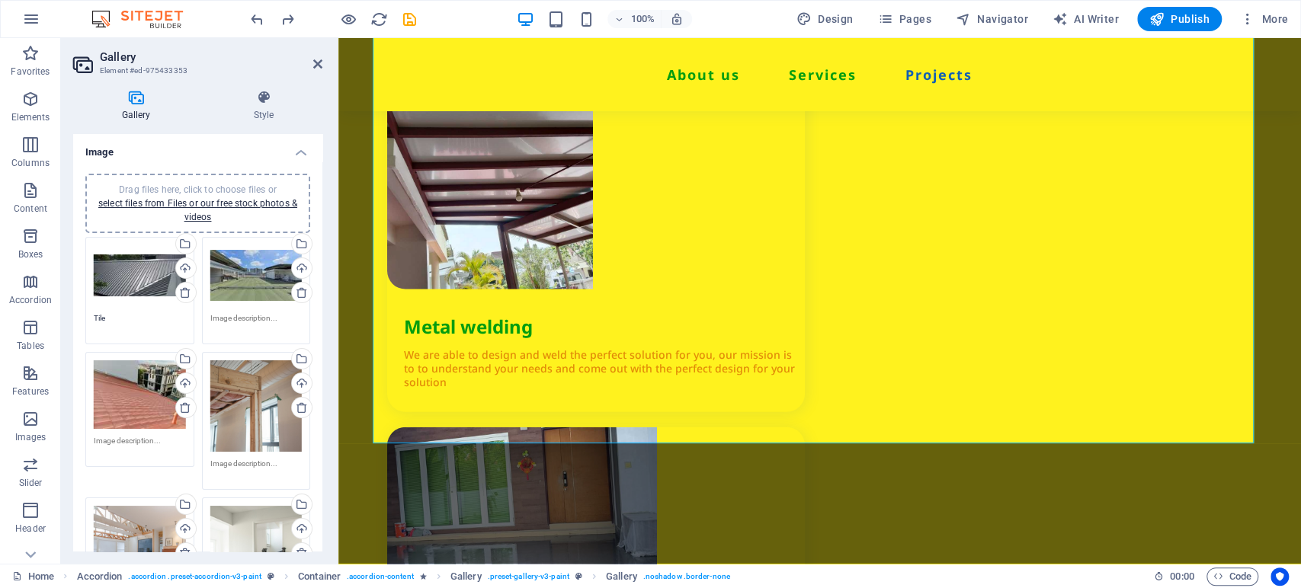
click at [229, 409] on div "Drag files here, click to choose files or select files from Files or our free s…" at bounding box center [256, 407] width 92 height 92
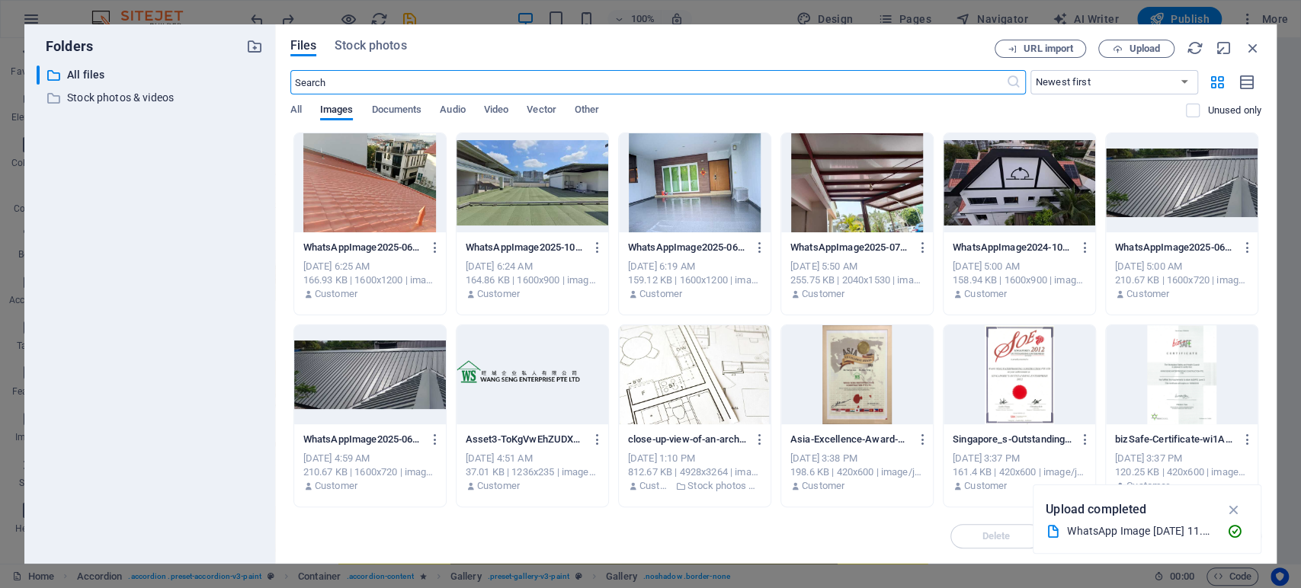
scroll to position [2556, 0]
type input "C:\Users\JJ\OneDrive\Desktop\wswc\brochere"
paste input "<?xml version="1.0" encoding="UTF-8"?> <svg xmlns="[URL][DOMAIN_NAME]" viewBox=…"
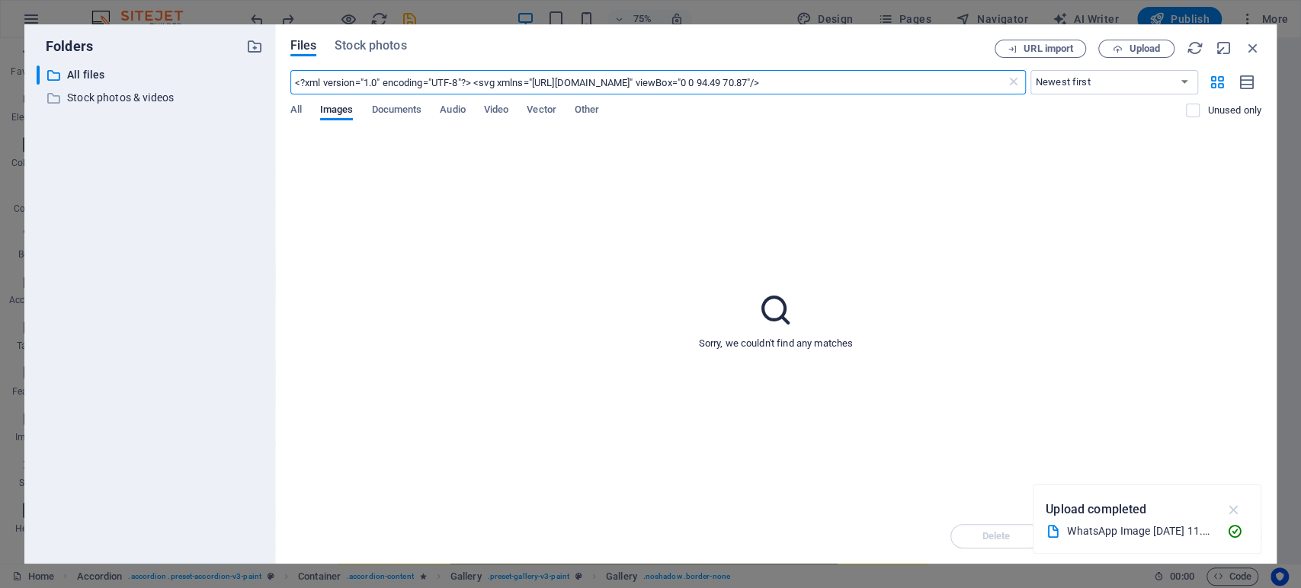
type input "<?xml version="1.0" encoding="UTF-8"?> <svg xmlns="[URL][DOMAIN_NAME]" viewBox=…"
click at [1170, 511] on icon "button" at bounding box center [1234, 510] width 18 height 17
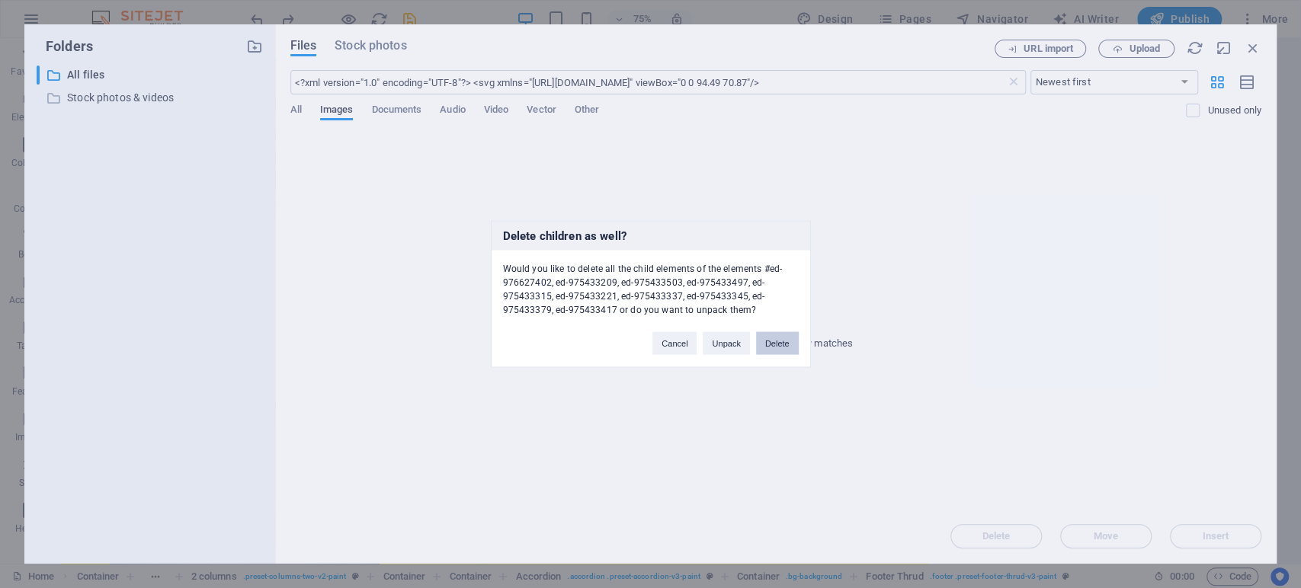
scroll to position [0, 0]
click at [767, 350] on button "Delete" at bounding box center [777, 343] width 43 height 23
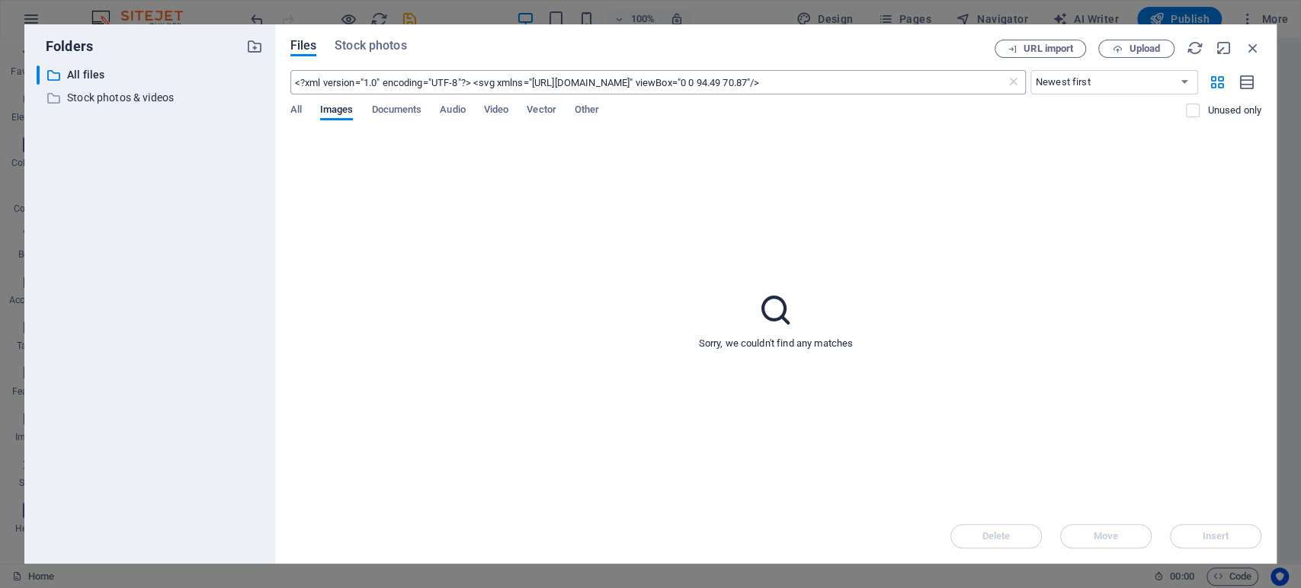
click at [790, 82] on input "<?xml version="1.0" encoding="UTF-8"?> <svg xmlns="[URL][DOMAIN_NAME]" viewBox=…" at bounding box center [648, 82] width 716 height 24
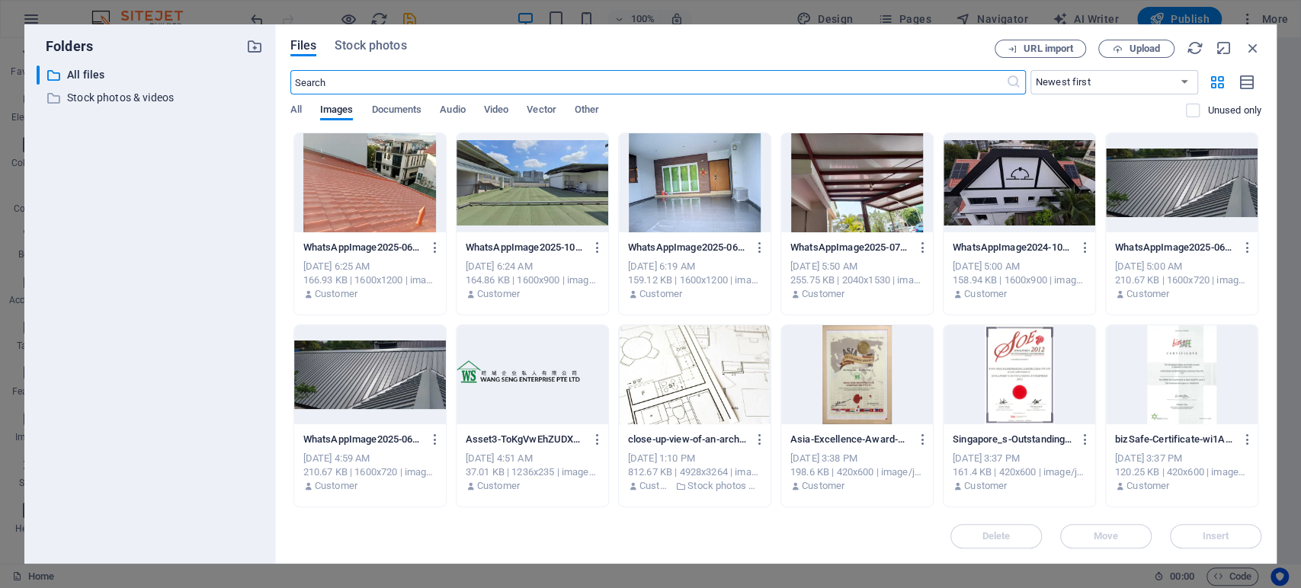
click at [1170, 529] on div "Delete Move Insert" at bounding box center [775, 529] width 971 height 40
click at [1170, 41] on icon "button" at bounding box center [1253, 48] width 17 height 17
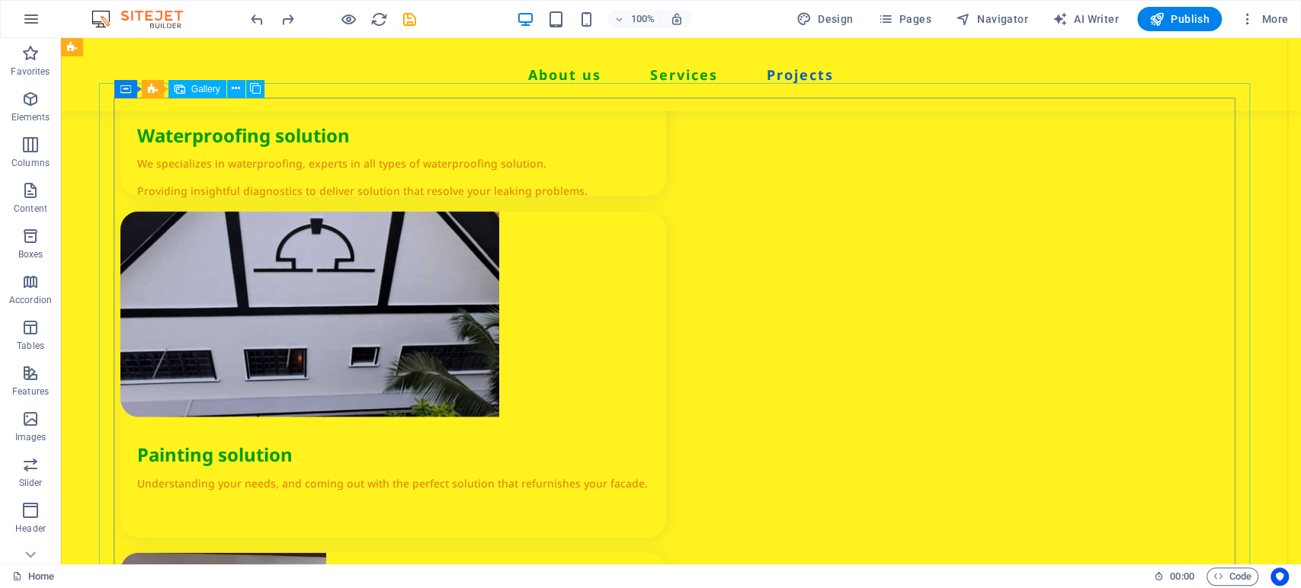
scroll to position [2286, 0]
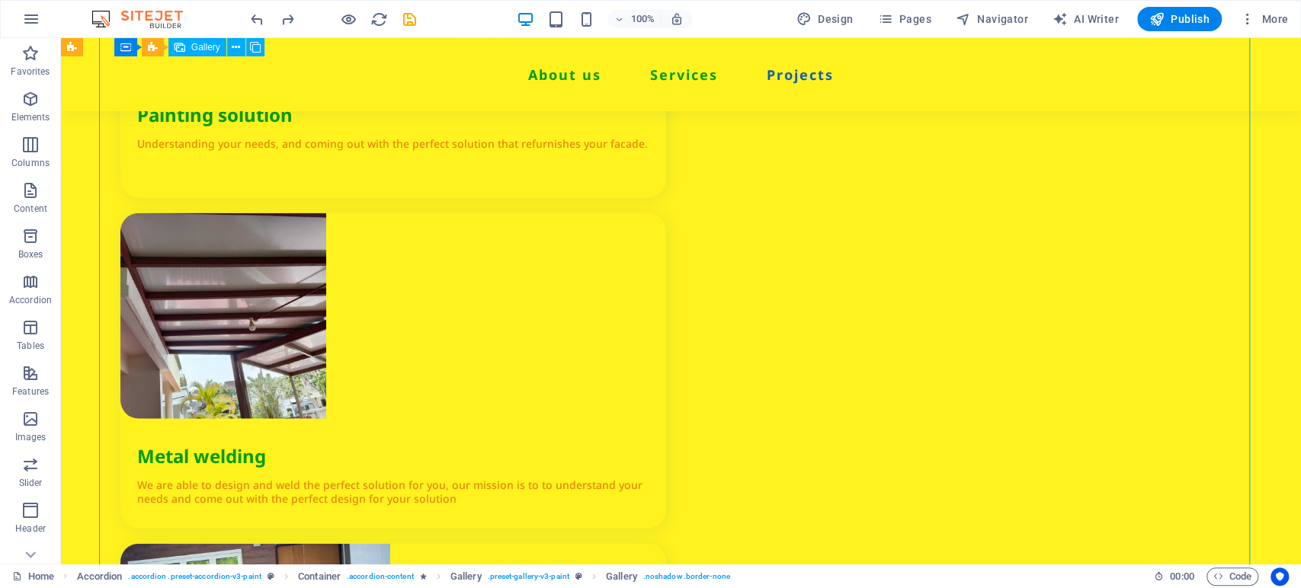
select select "4"
select select "px"
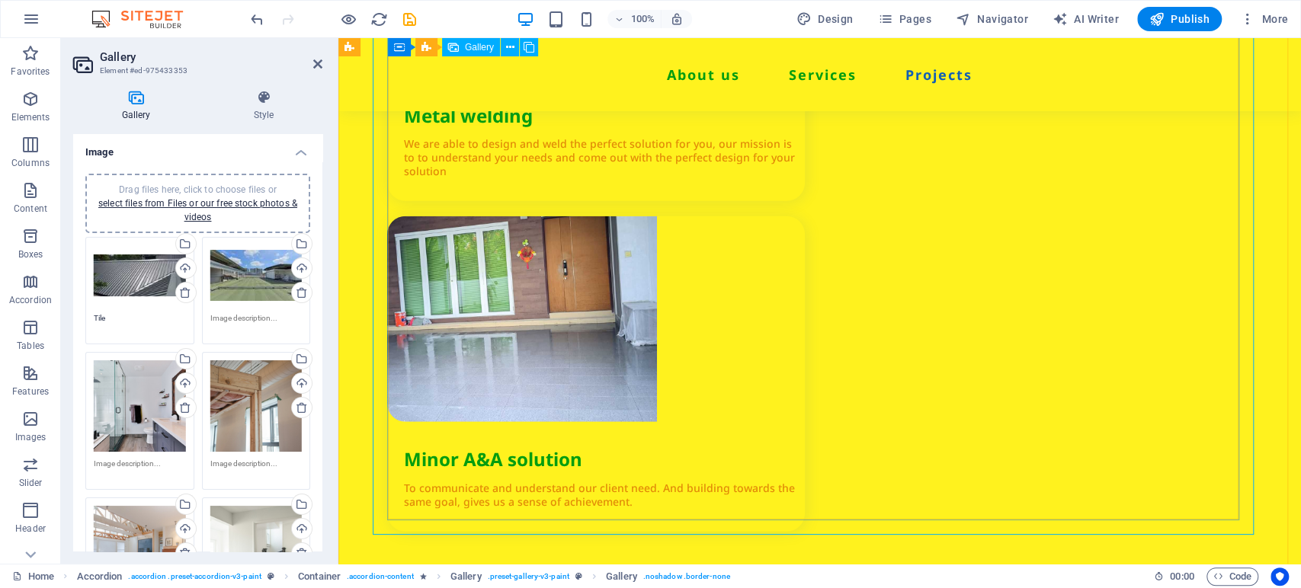
scroll to position [2649, 0]
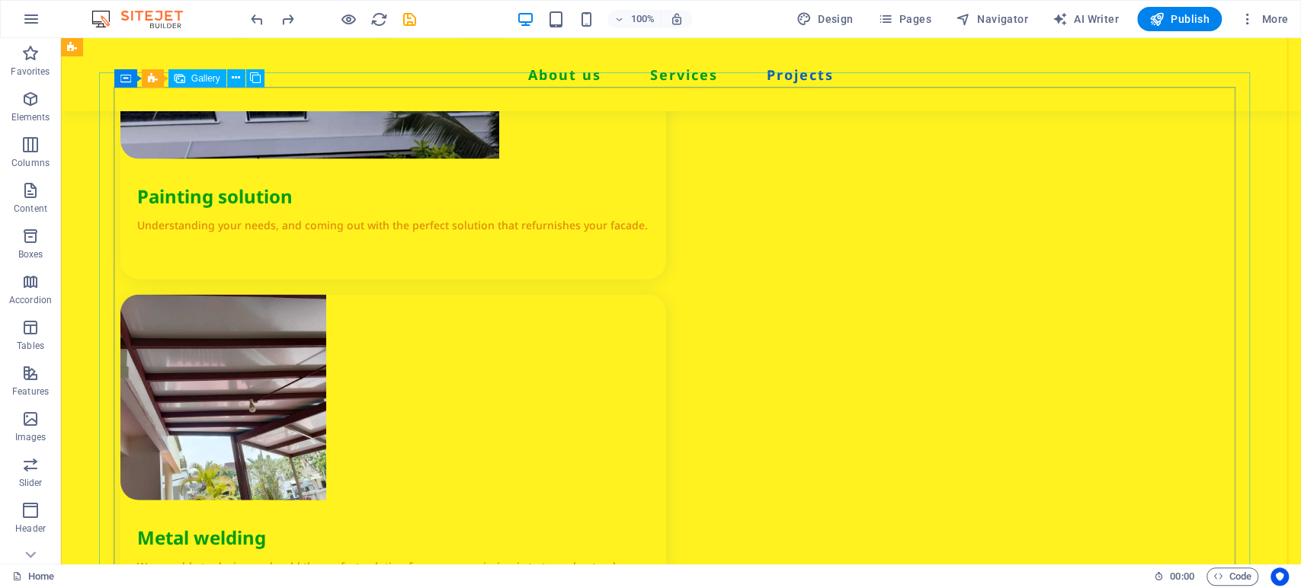
scroll to position [2122, 0]
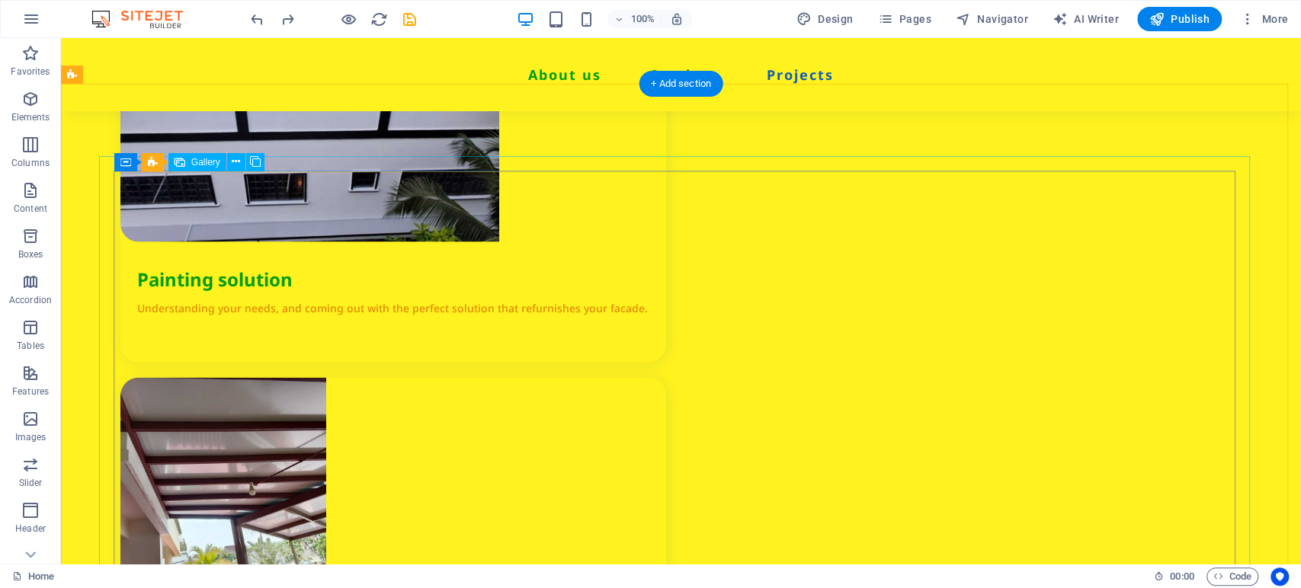
select select "4"
select select "px"
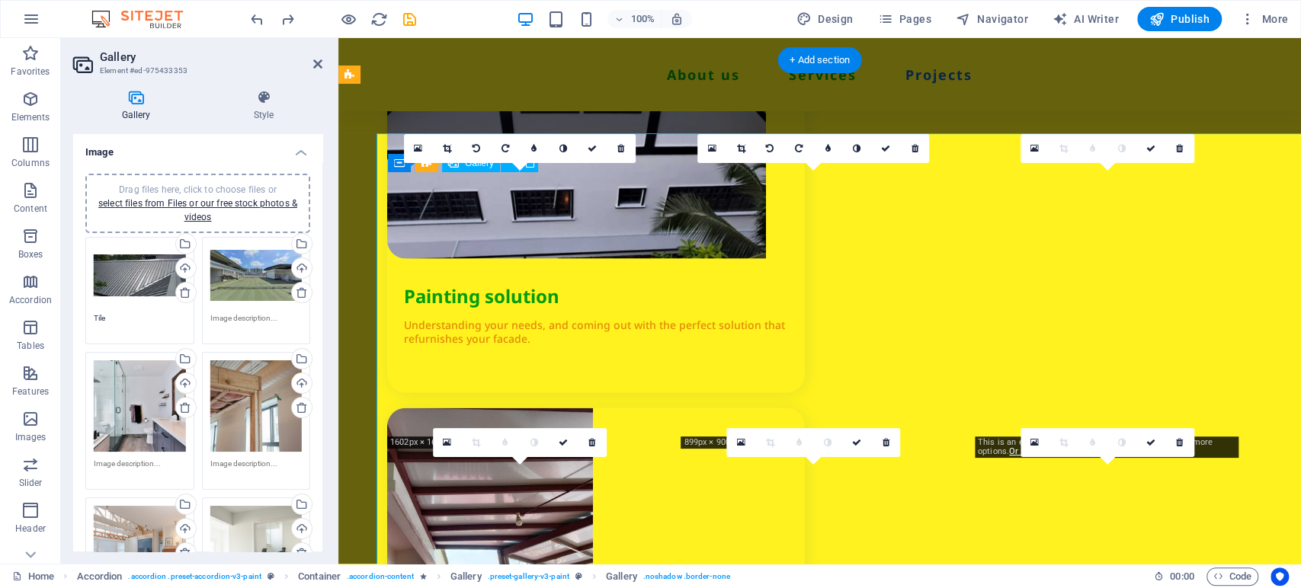
scroll to position [2145, 0]
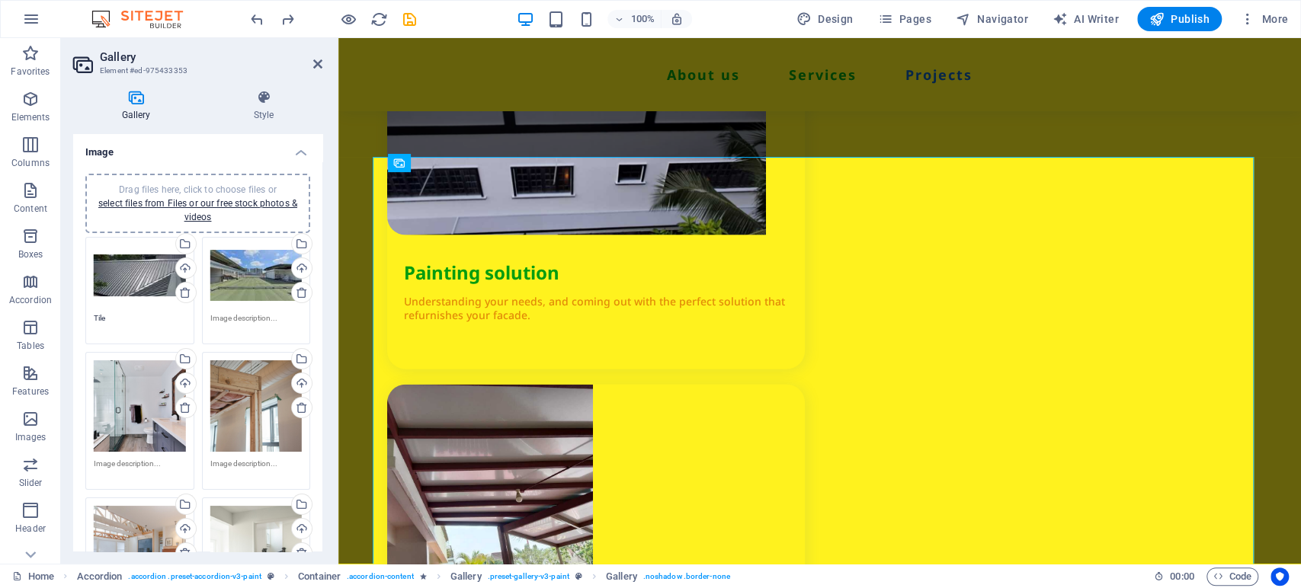
click at [108, 406] on div "Drag files here, click to choose files or select files from Files or our free s…" at bounding box center [140, 407] width 92 height 92
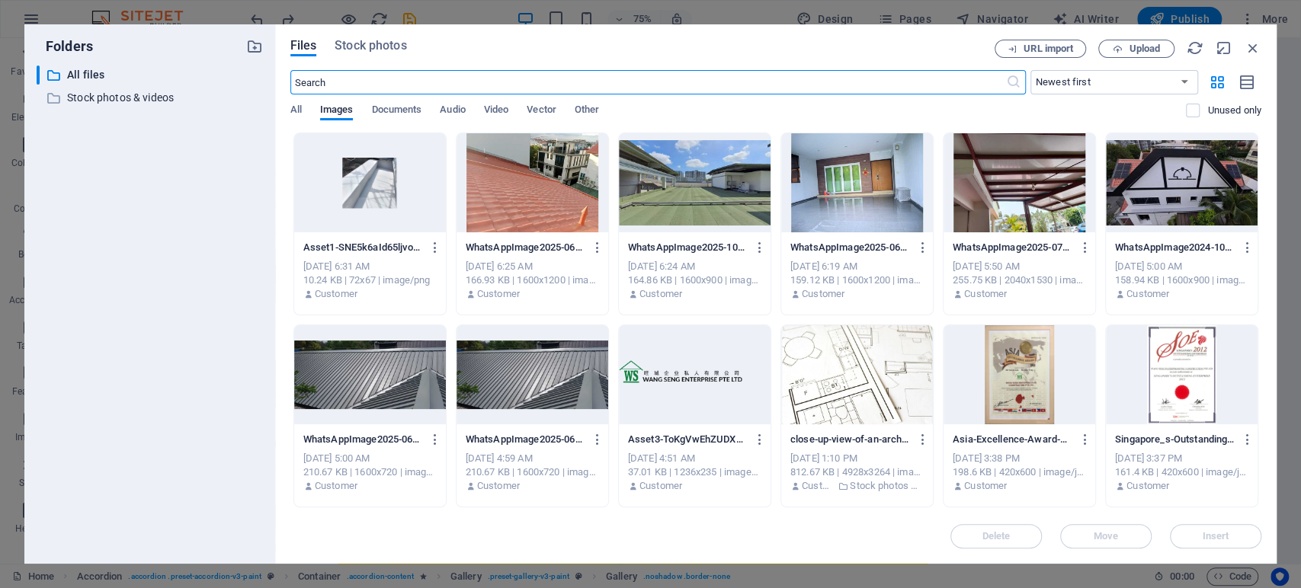
scroll to position [2256, 0]
click at [395, 202] on div at bounding box center [370, 182] width 152 height 99
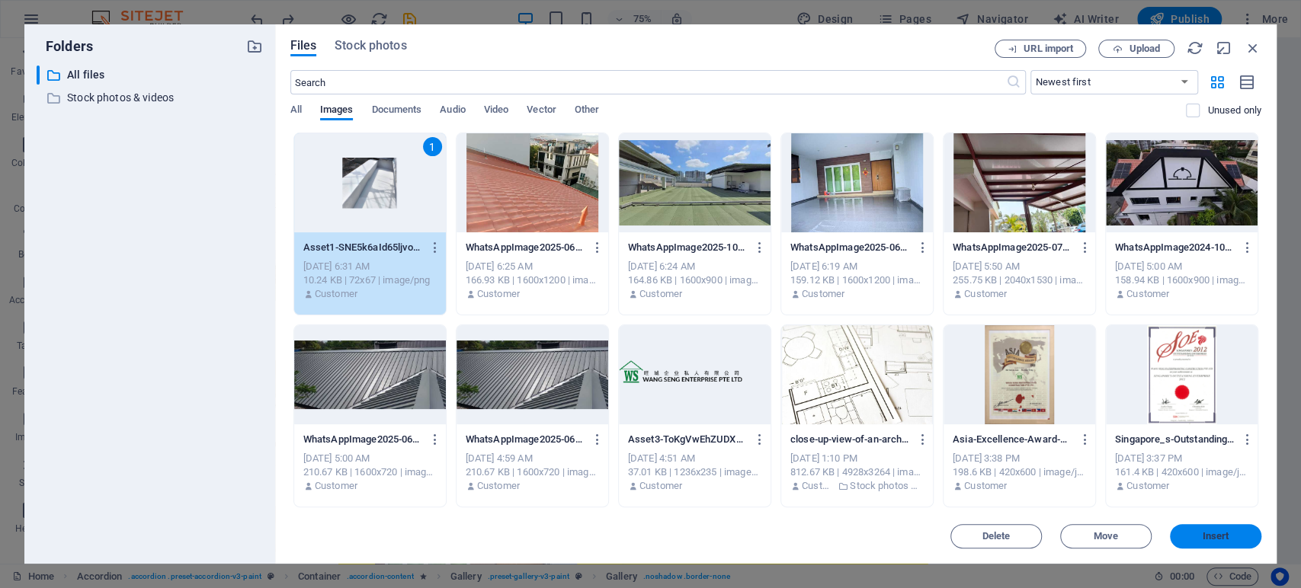
click at [1170, 529] on span "Insert" at bounding box center [1215, 536] width 79 height 9
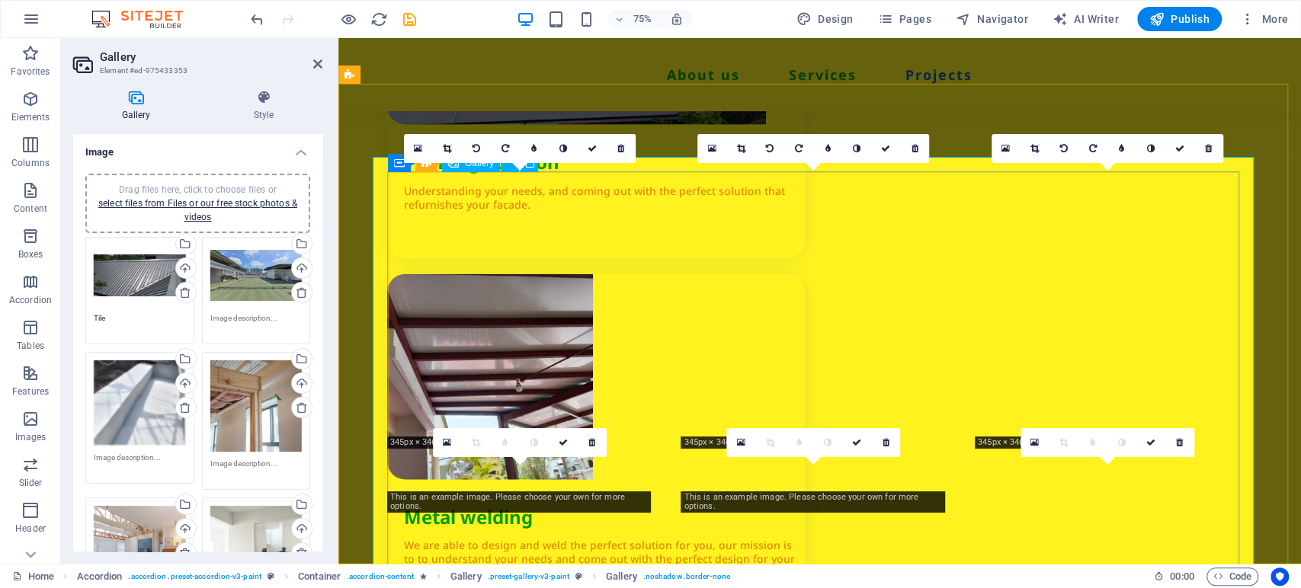
scroll to position [2145, 0]
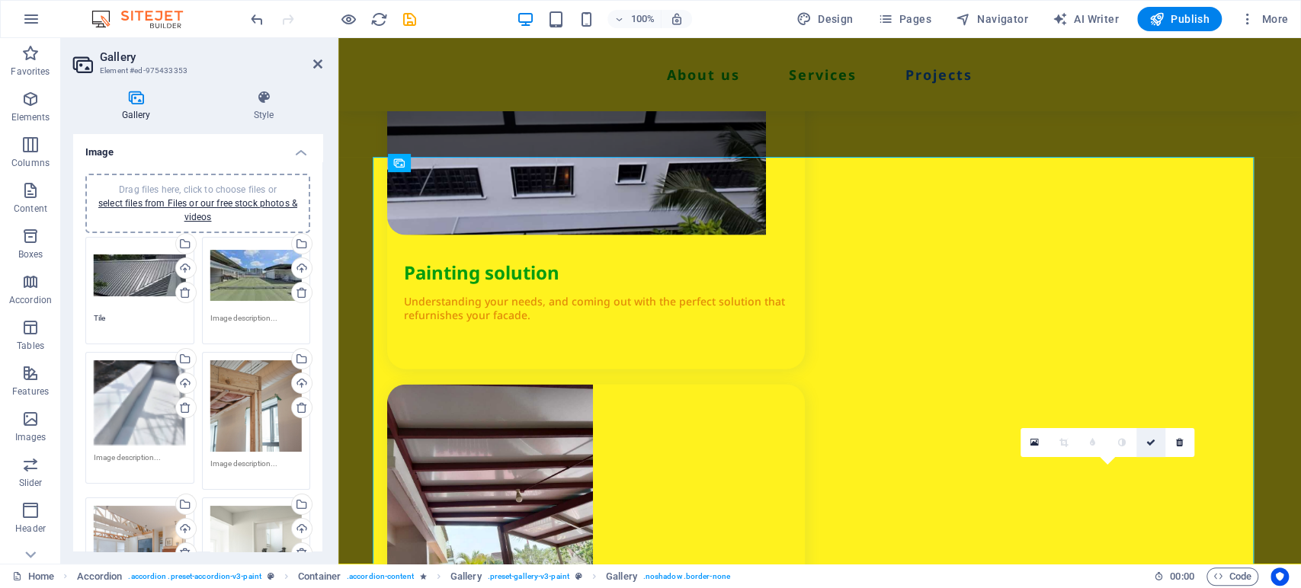
click at [1145, 436] on link at bounding box center [1150, 442] width 29 height 29
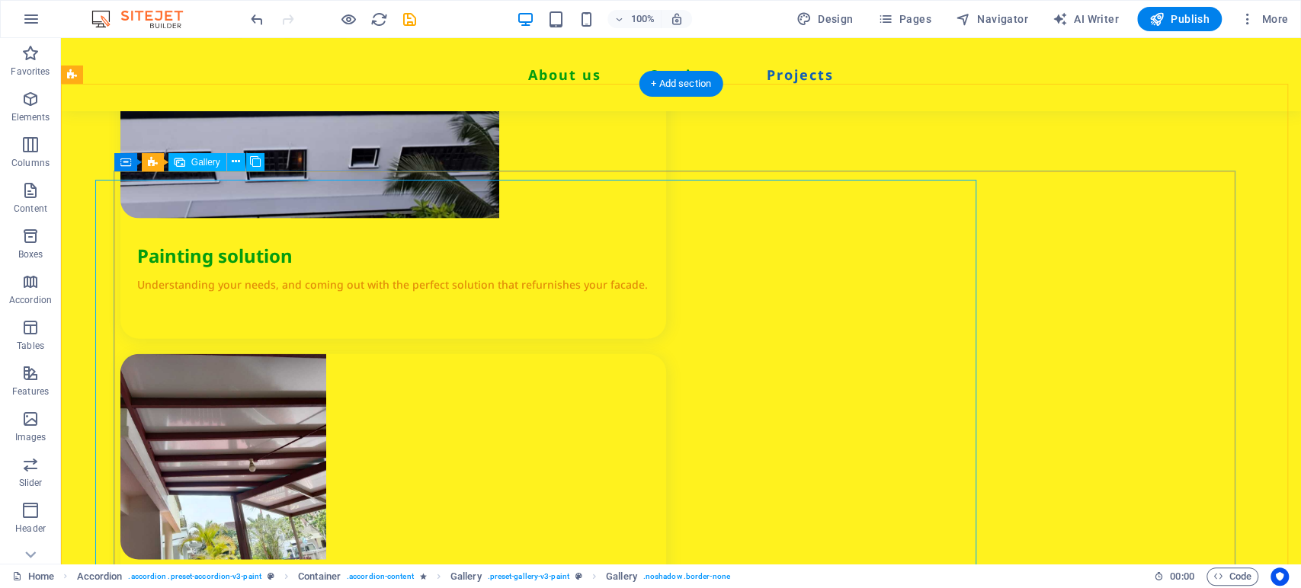
scroll to position [2122, 0]
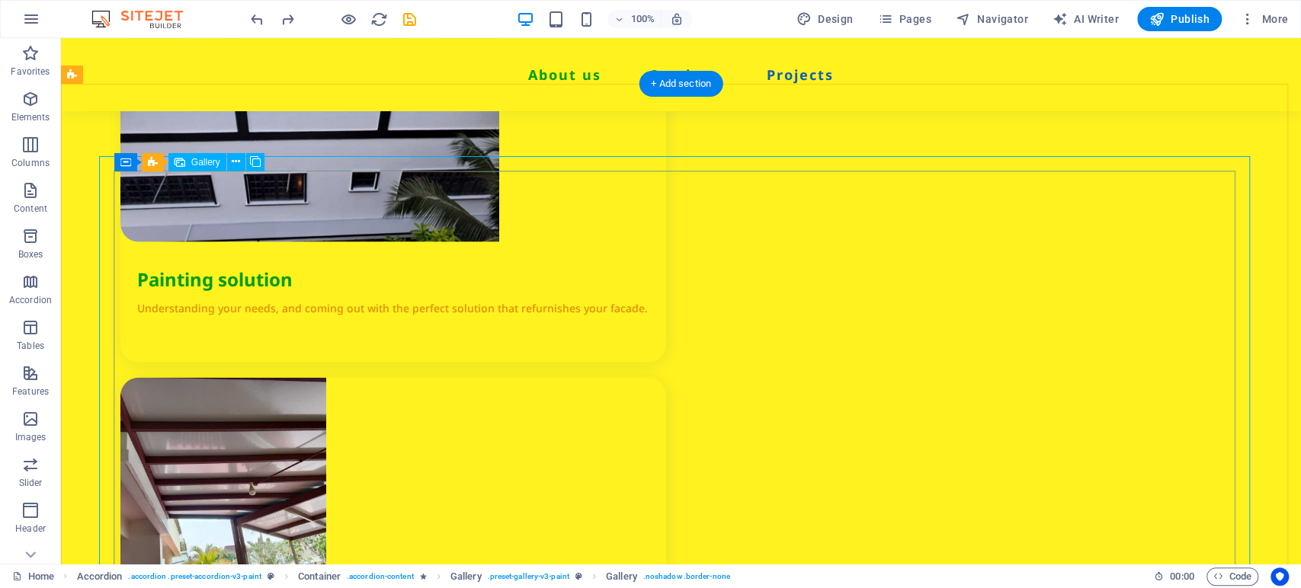
select select "4"
select select "px"
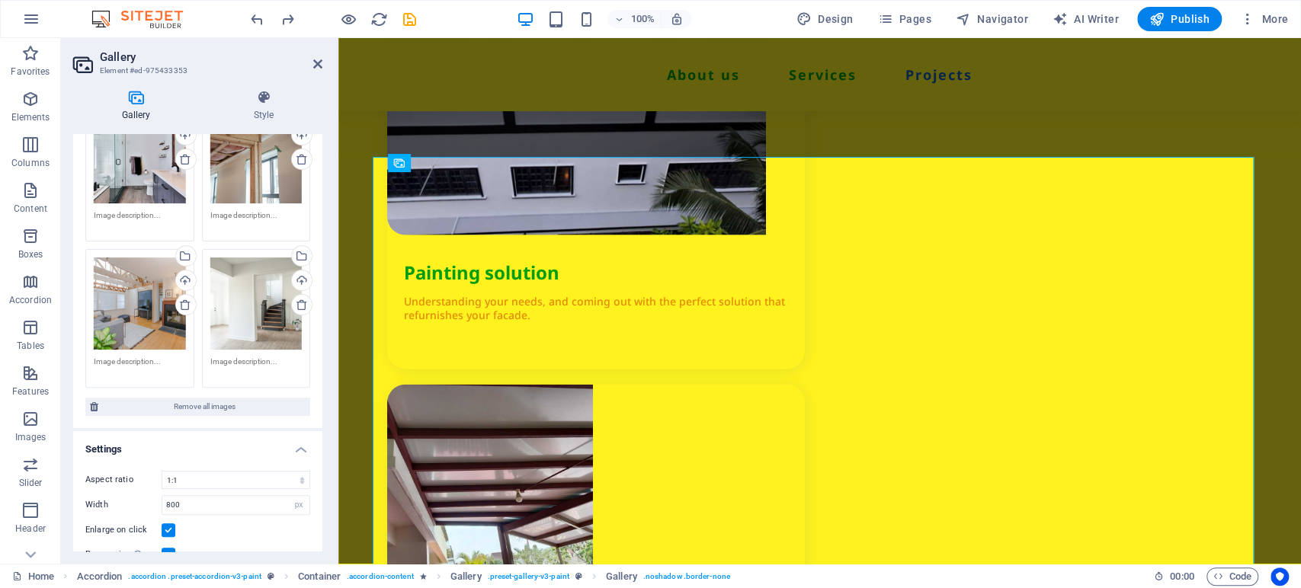
scroll to position [0, 0]
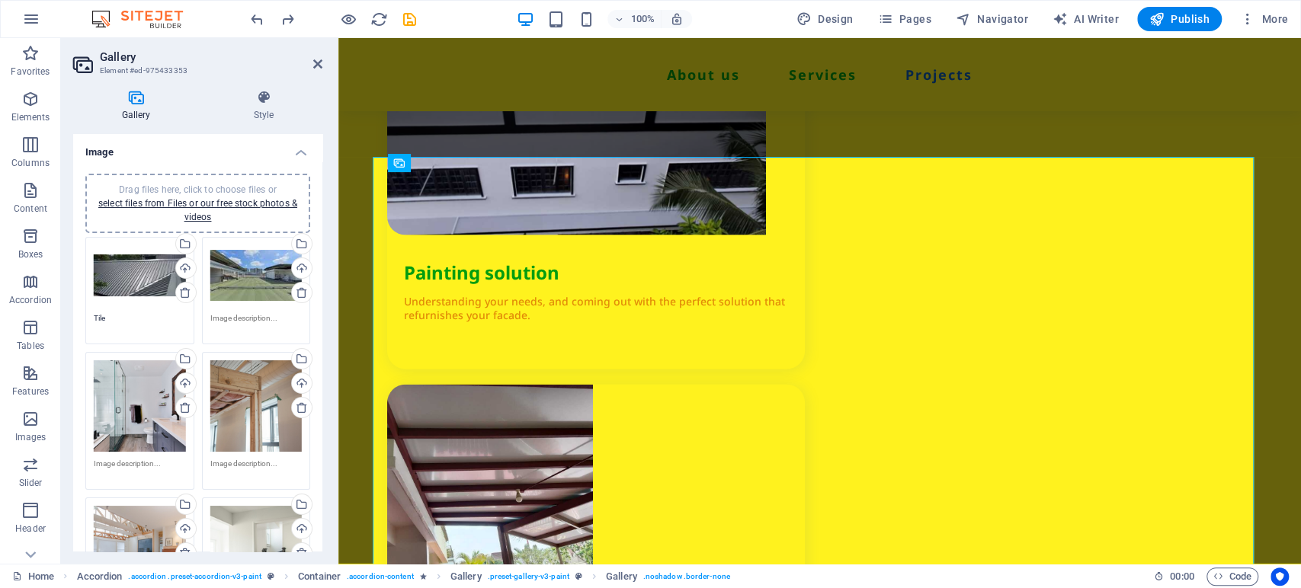
click at [130, 382] on div "Drag files here, click to choose files or select files from Files or our free s…" at bounding box center [140, 407] width 92 height 92
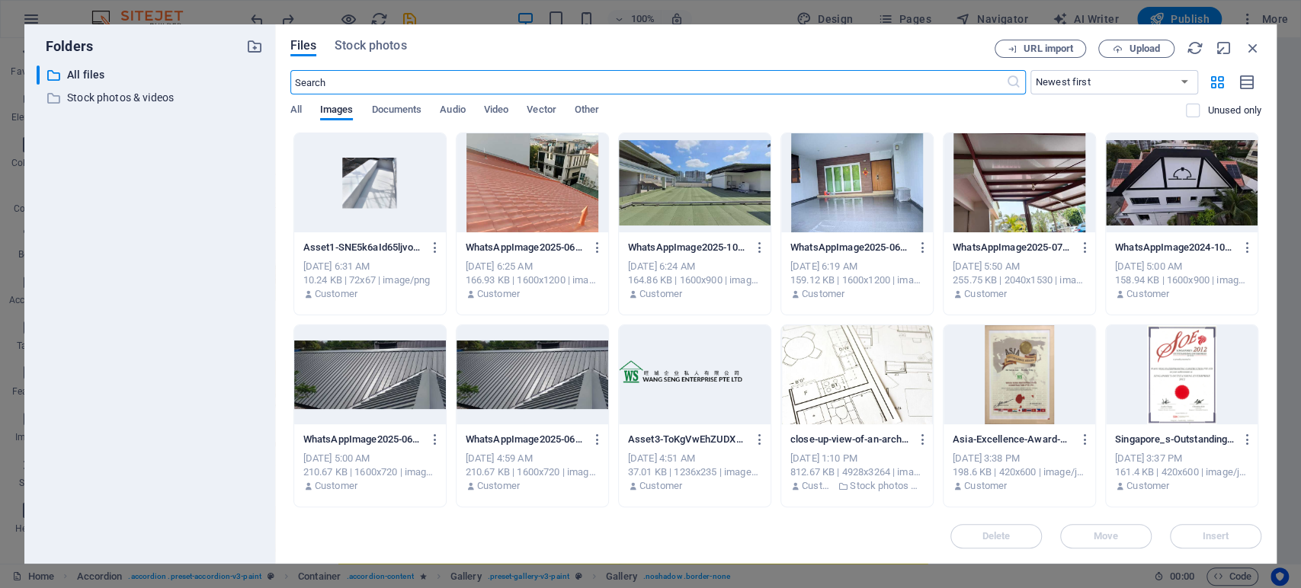
scroll to position [2256, 0]
click at [436, 252] on icon "button" at bounding box center [435, 248] width 14 height 14
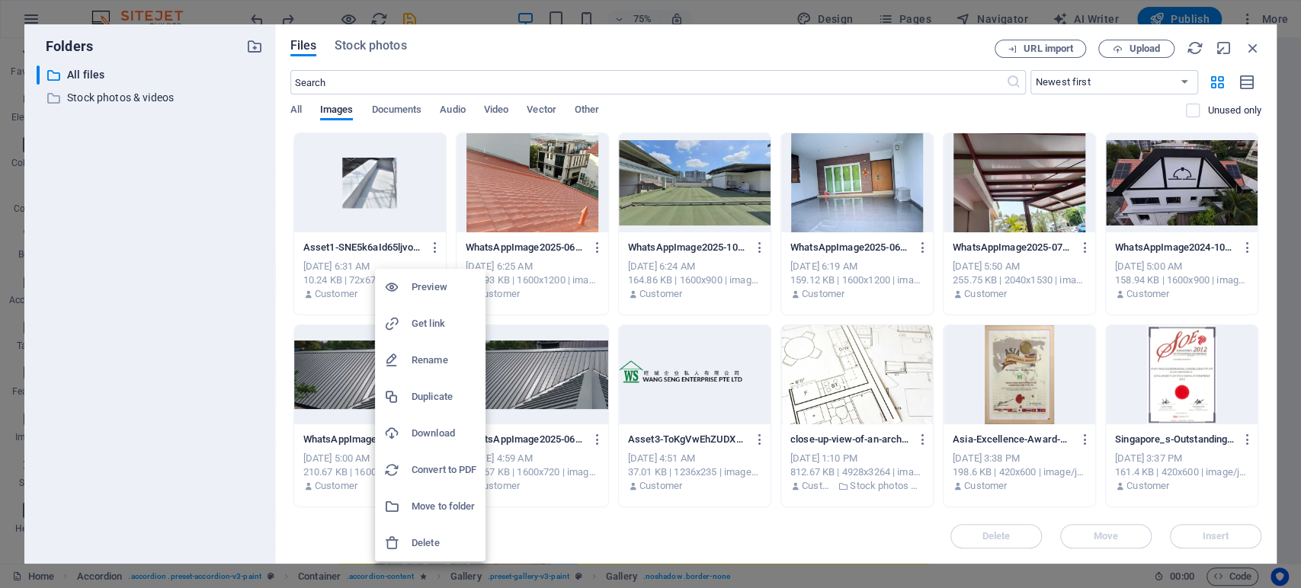
click at [415, 529] on h6 "Delete" at bounding box center [444, 543] width 65 height 18
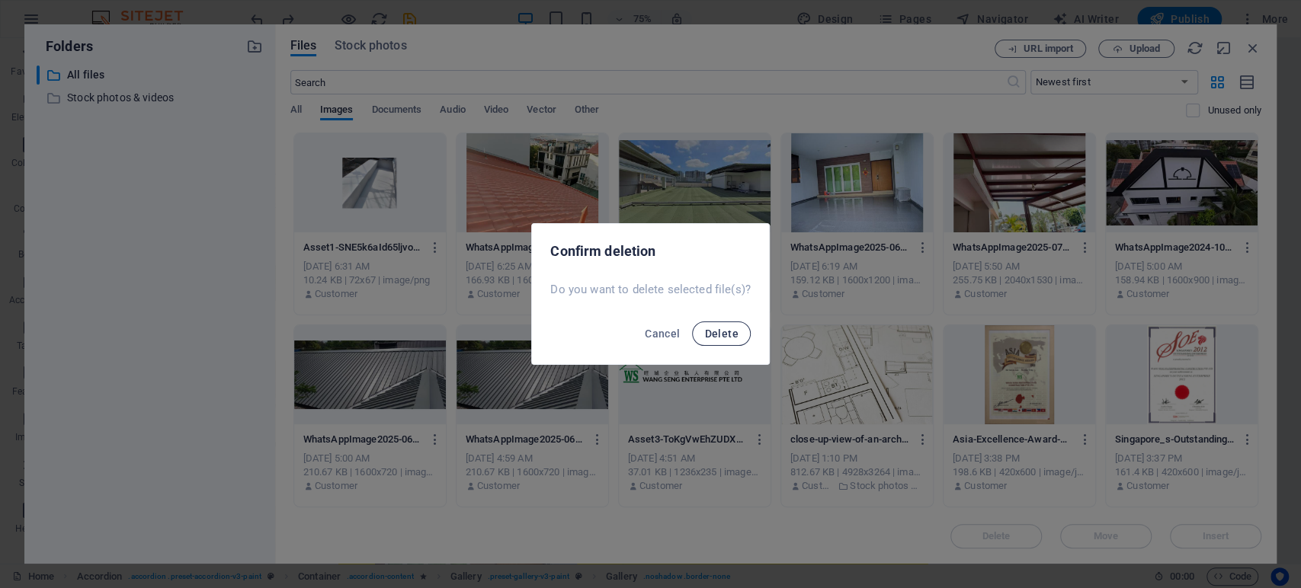
click at [718, 324] on button "Delete" at bounding box center [721, 334] width 58 height 24
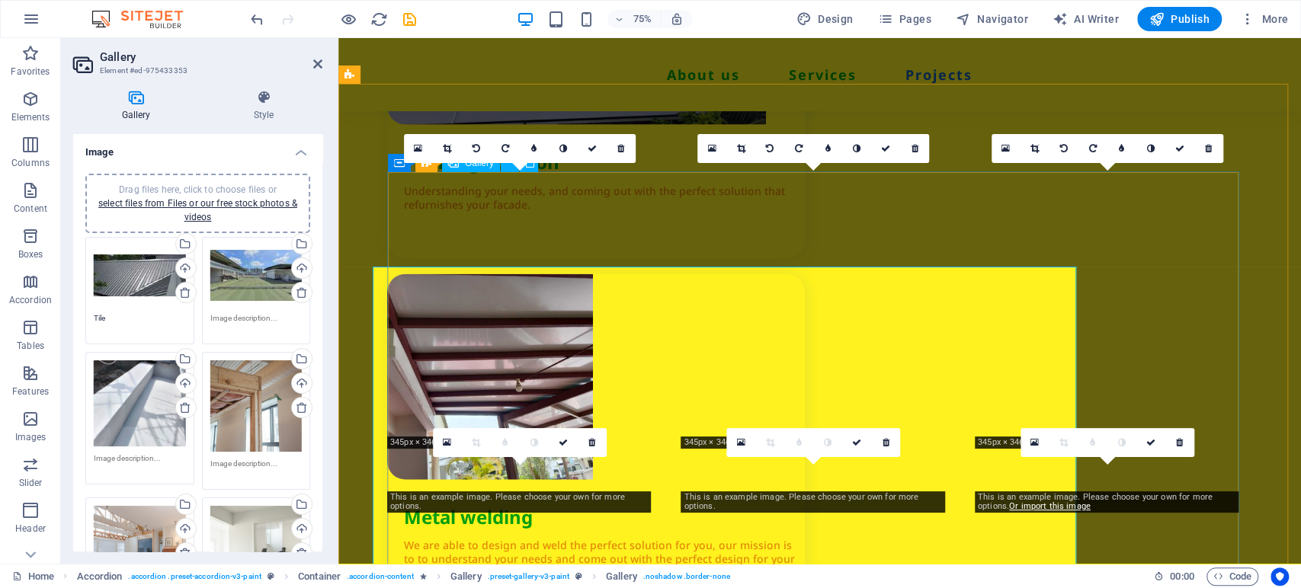
scroll to position [2145, 0]
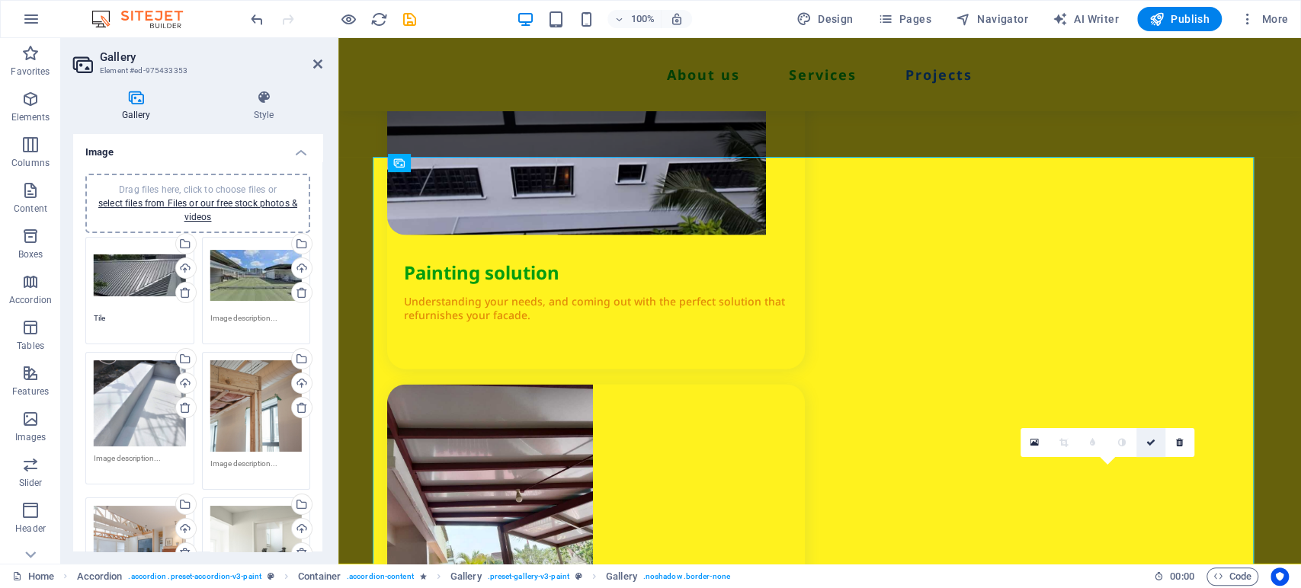
click at [1147, 448] on link at bounding box center [1150, 442] width 29 height 29
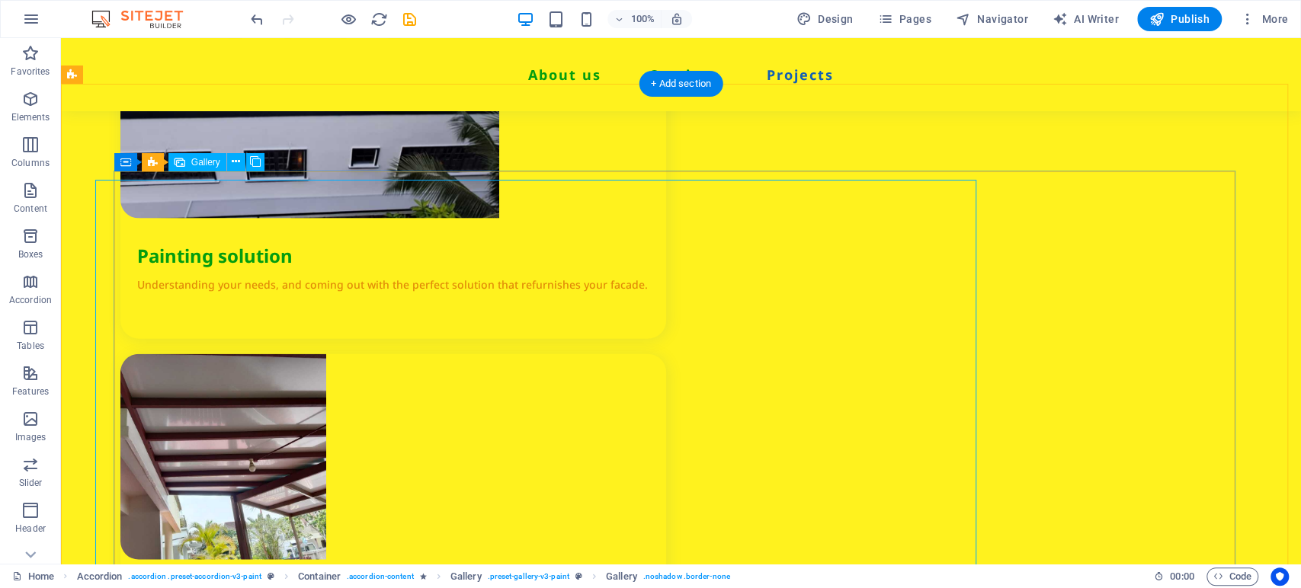
scroll to position [2122, 0]
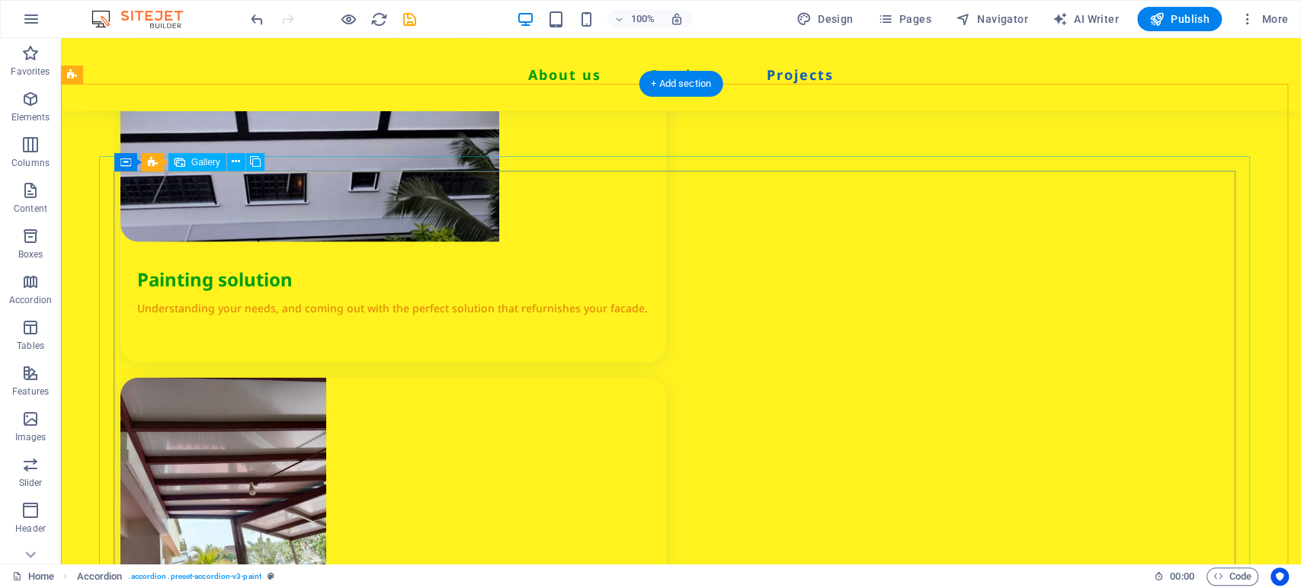
select select "4"
select select "px"
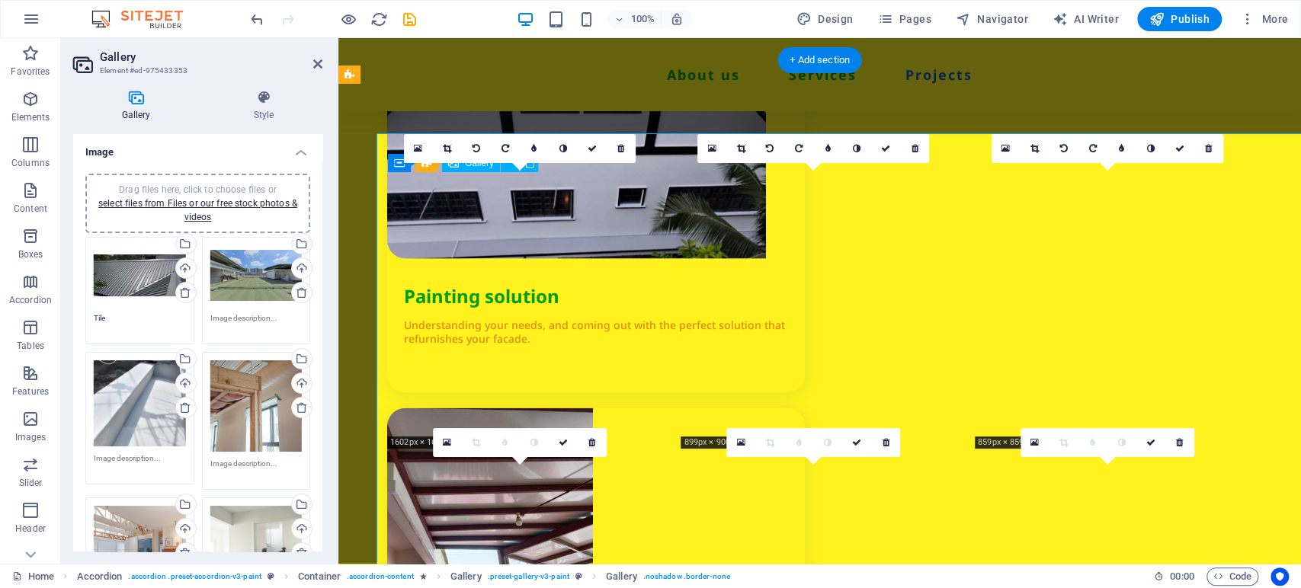
scroll to position [2145, 0]
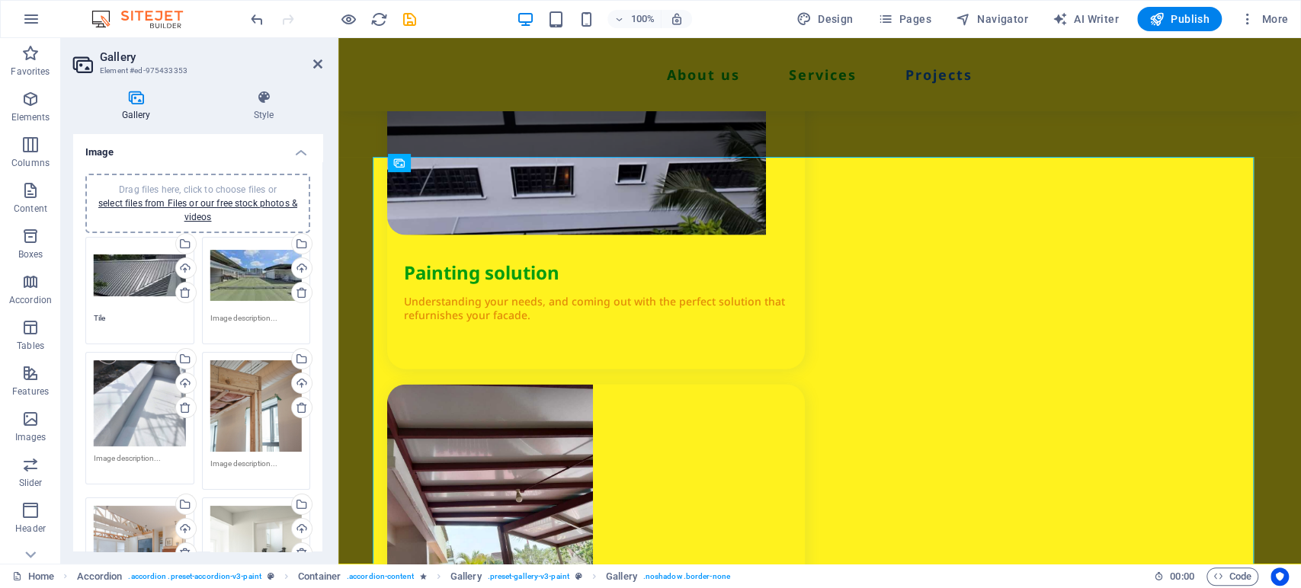
click at [123, 389] on div "Drag files here, click to choose files or select files from Files or our free s…" at bounding box center [140, 404] width 92 height 86
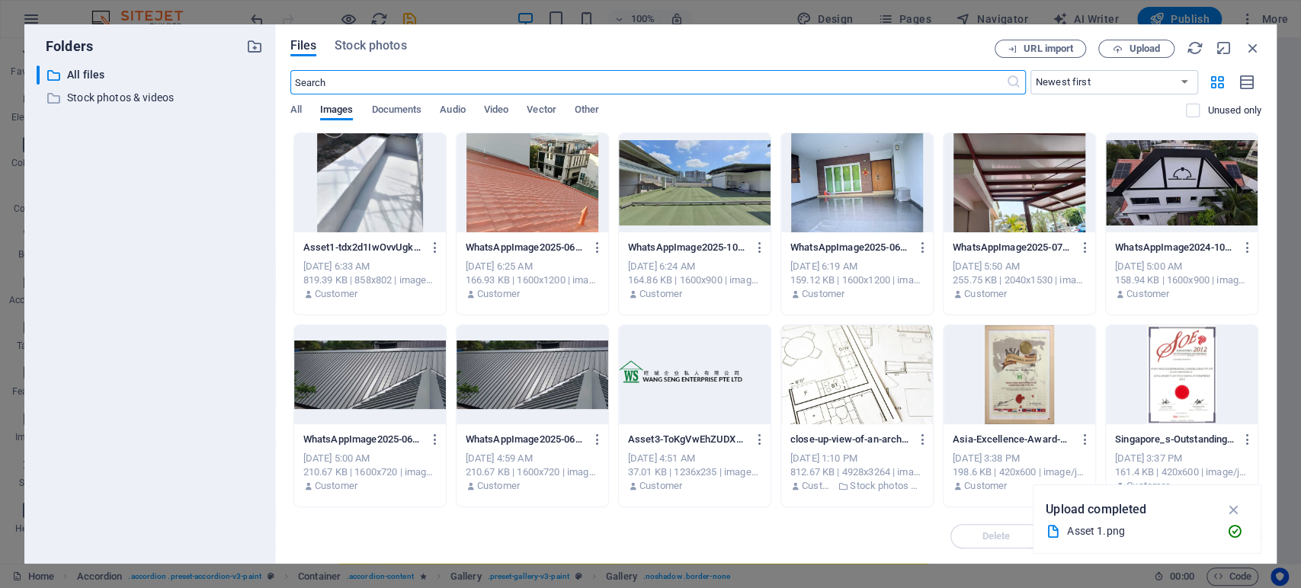
scroll to position [2256, 0]
click at [318, 206] on div at bounding box center [370, 182] width 152 height 99
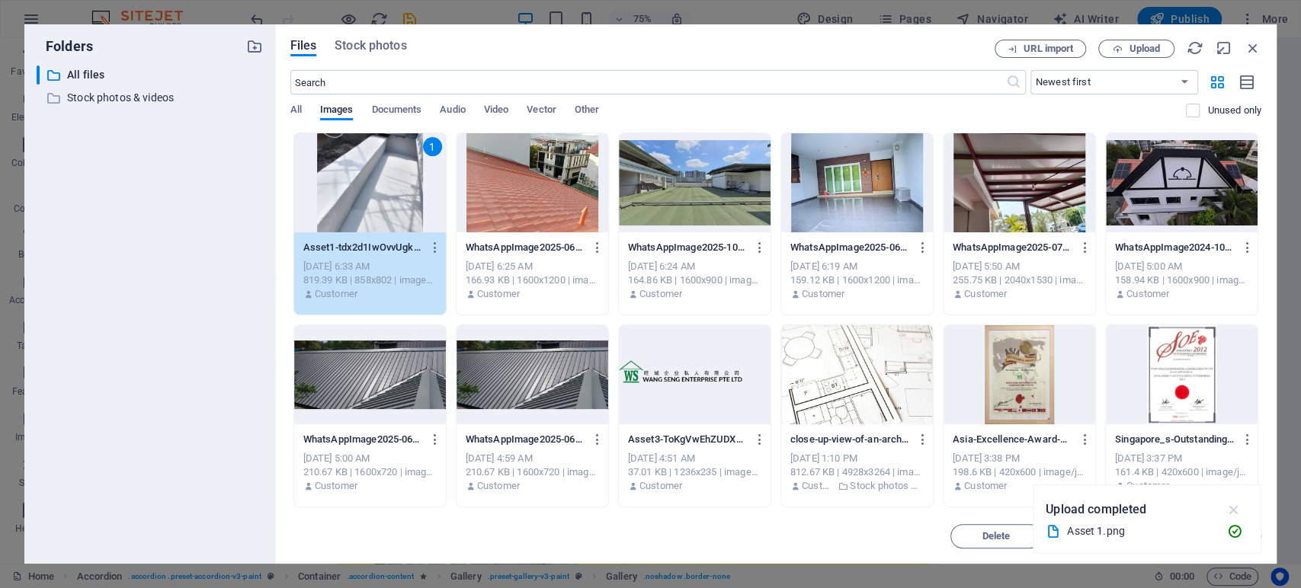
click at [1170, 510] on icon "button" at bounding box center [1234, 510] width 18 height 17
click at [1170, 529] on span "Insert" at bounding box center [1216, 536] width 27 height 9
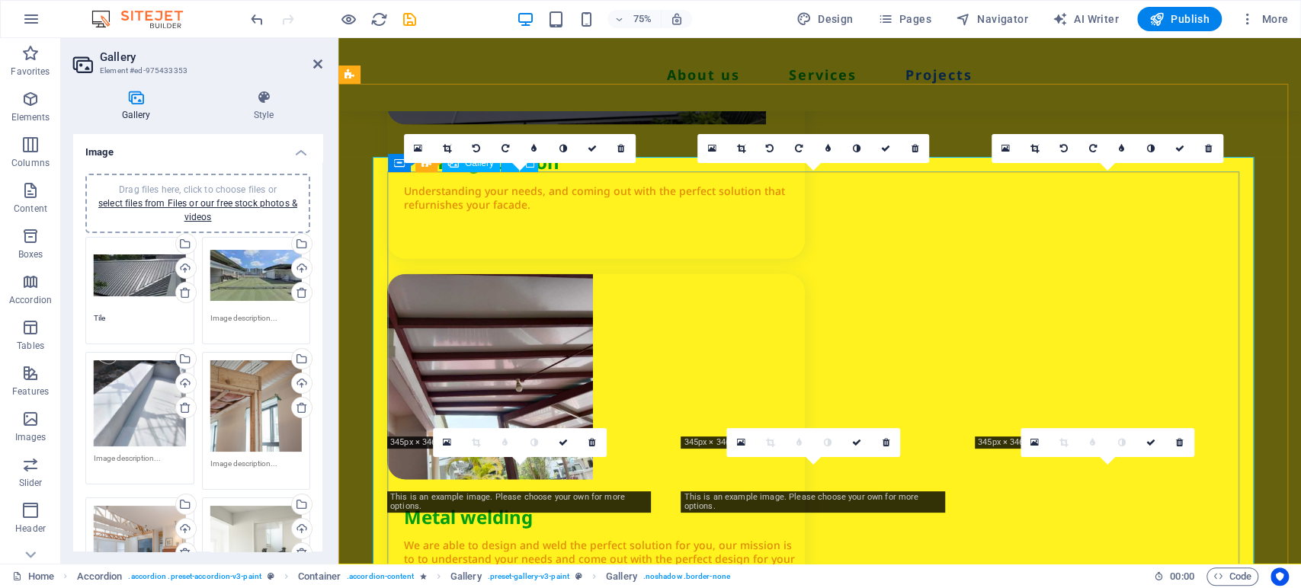
scroll to position [2145, 0]
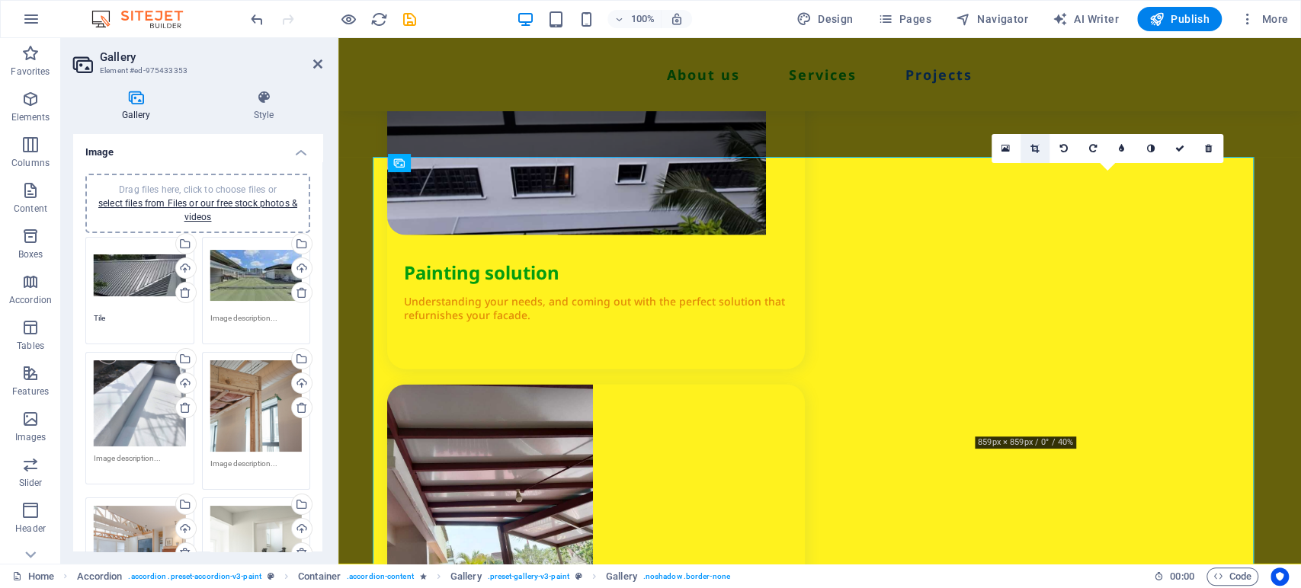
click at [1027, 145] on link at bounding box center [1035, 148] width 29 height 29
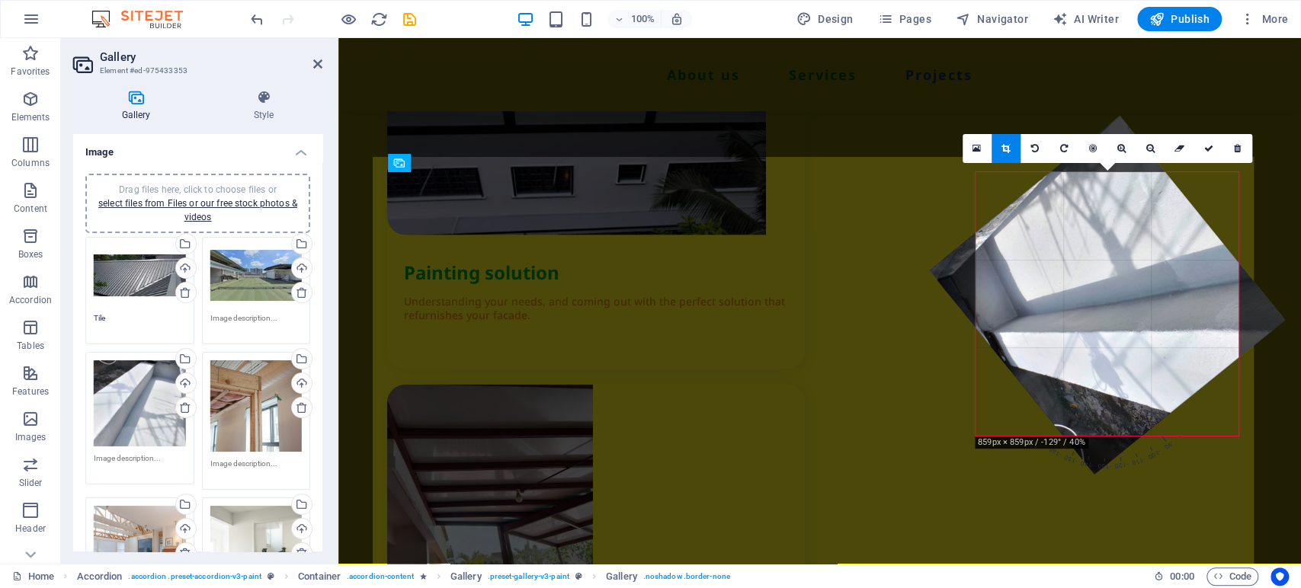
drag, startPoint x: 1110, startPoint y: 292, endPoint x: 1078, endPoint y: 301, distance: 32.6
click at [1075, 300] on div "180 170 160 150 140 130 120 110 100 90 80 70 60 50 40 30 20 10 0 -10 -20 -30 -4…" at bounding box center [1107, 304] width 263 height 264
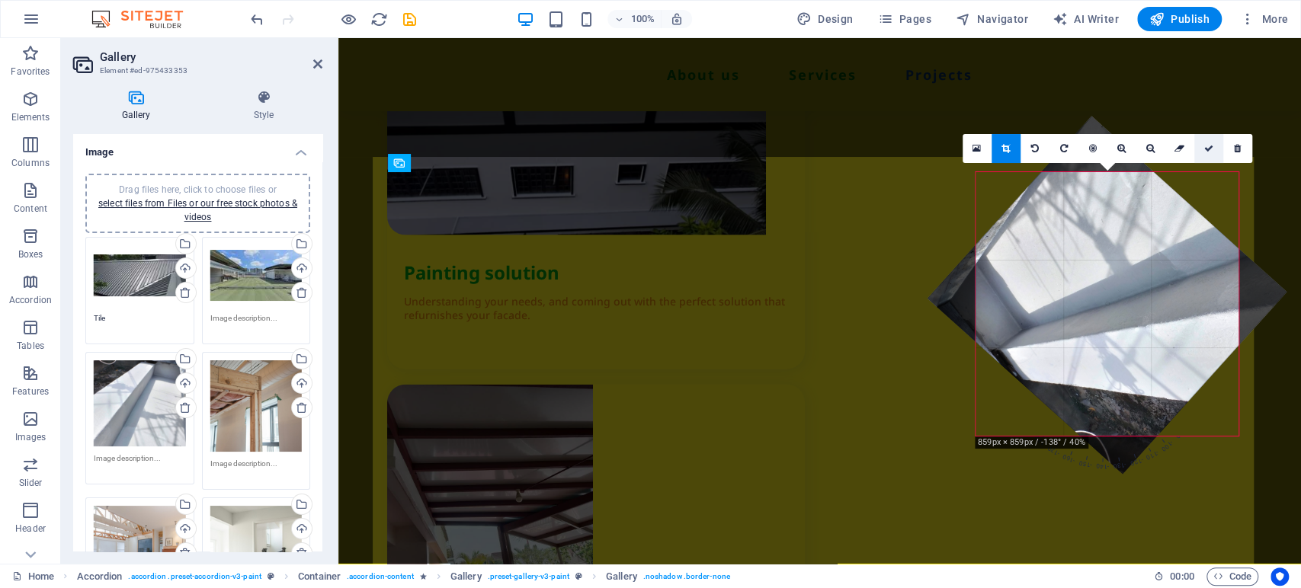
click at [1170, 148] on link at bounding box center [1208, 148] width 29 height 29
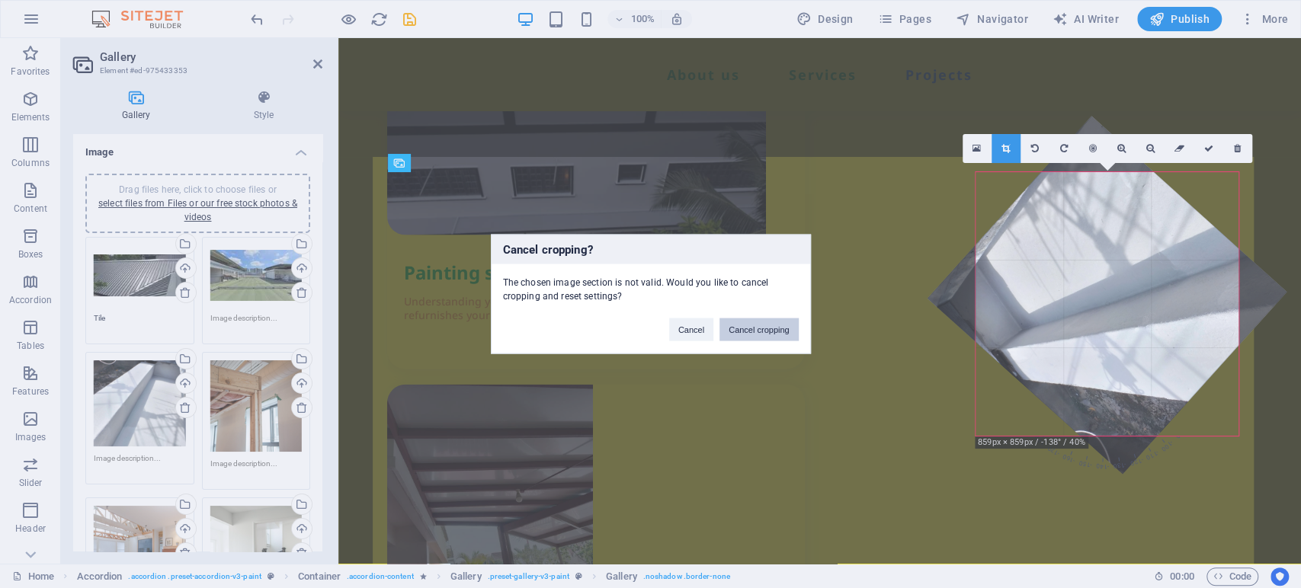
click at [758, 327] on button "Cancel cropping" at bounding box center [758, 330] width 79 height 23
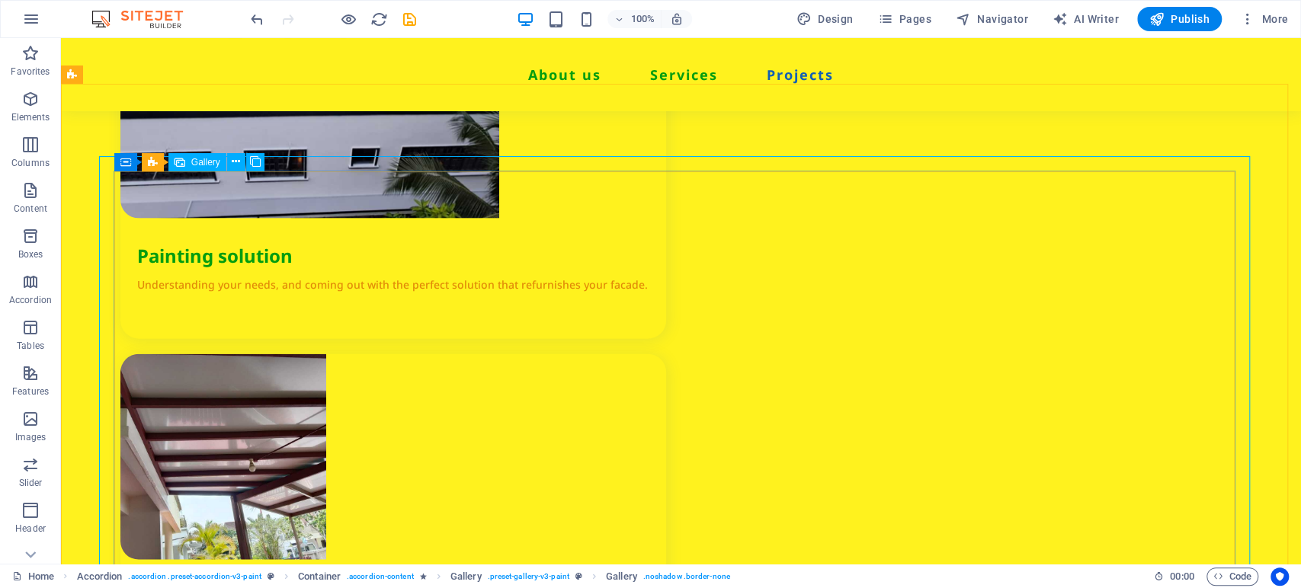
scroll to position [2122, 0]
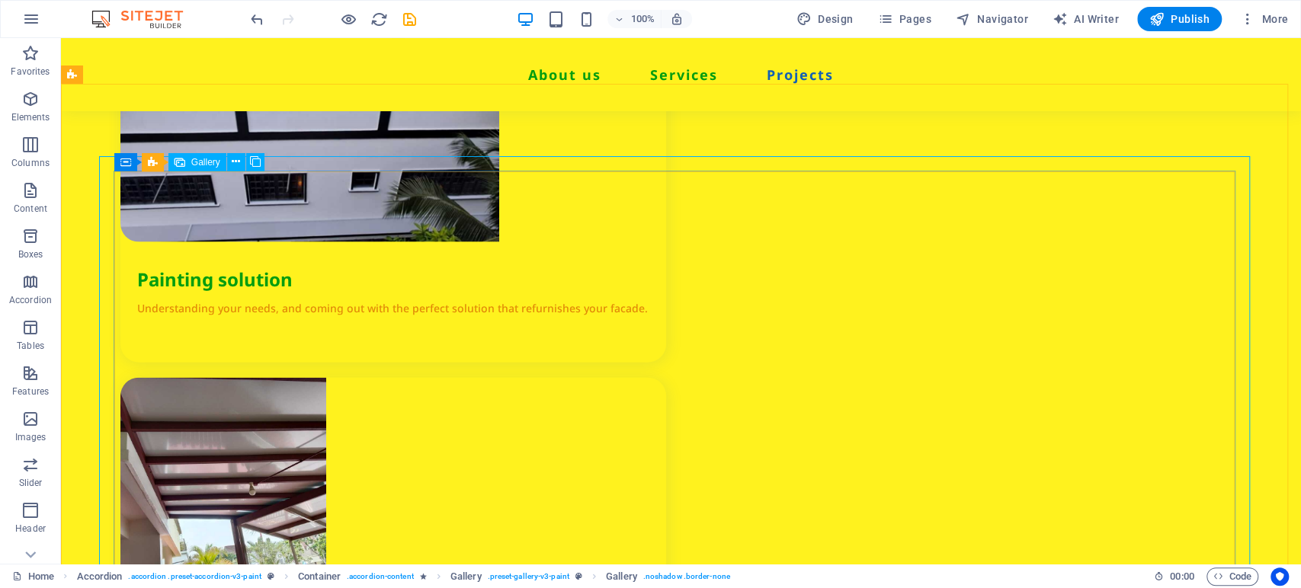
select select "4"
select select "px"
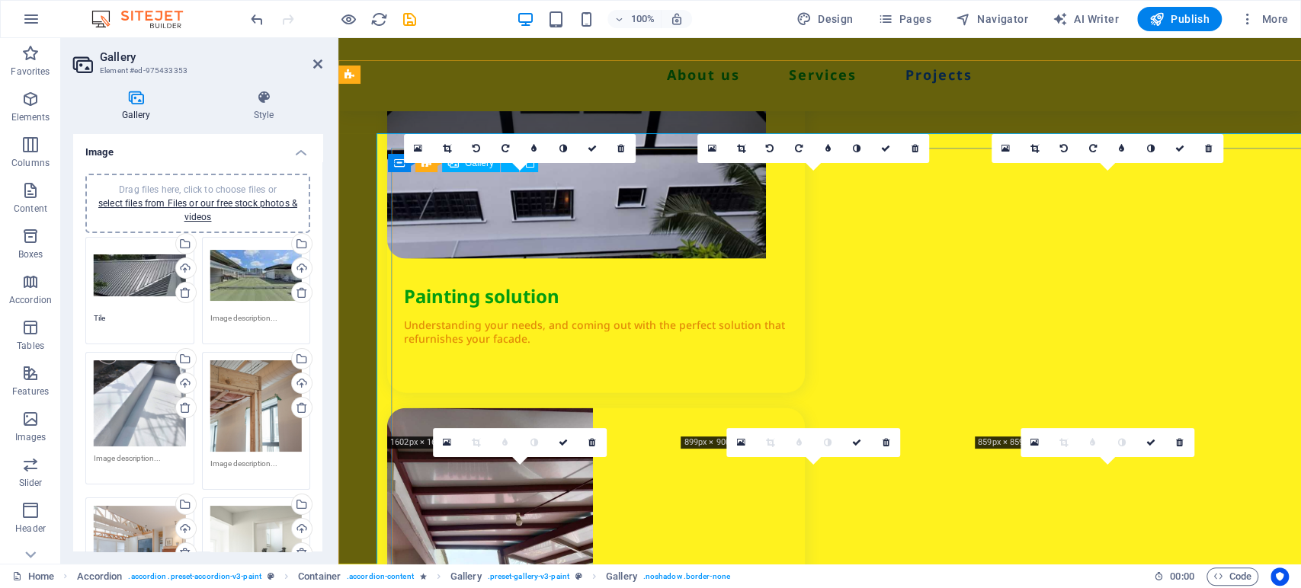
scroll to position [2145, 0]
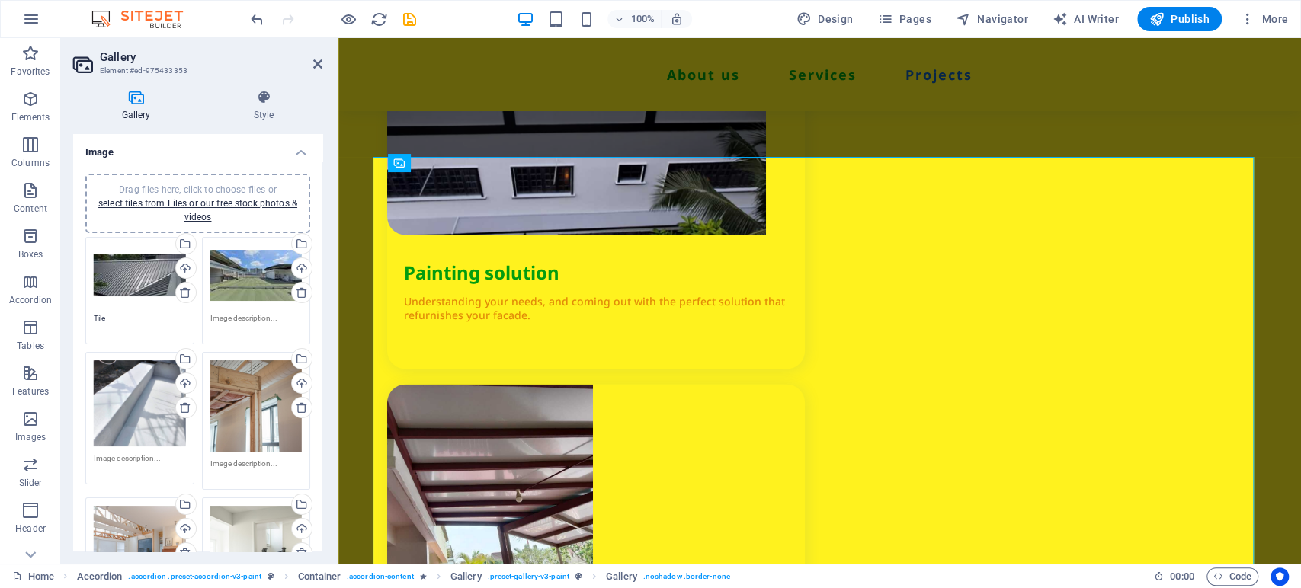
click at [140, 405] on div "Drag files here, click to choose files or select files from Files or our free s…" at bounding box center [140, 404] width 92 height 86
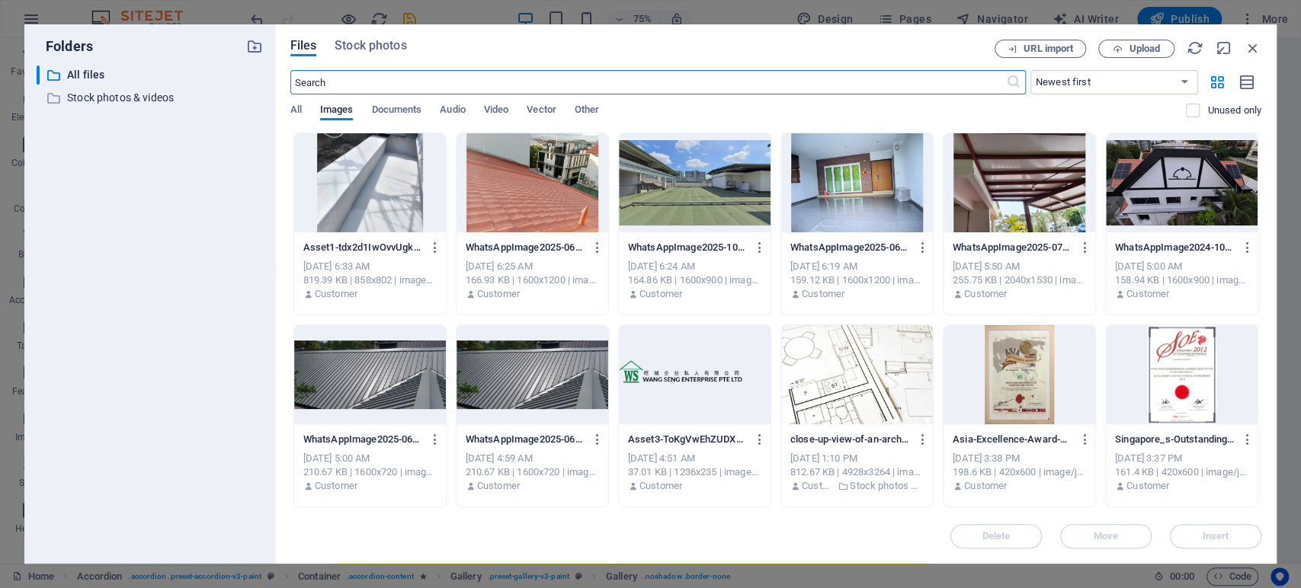
scroll to position [2256, 0]
click at [558, 200] on div at bounding box center [533, 182] width 152 height 99
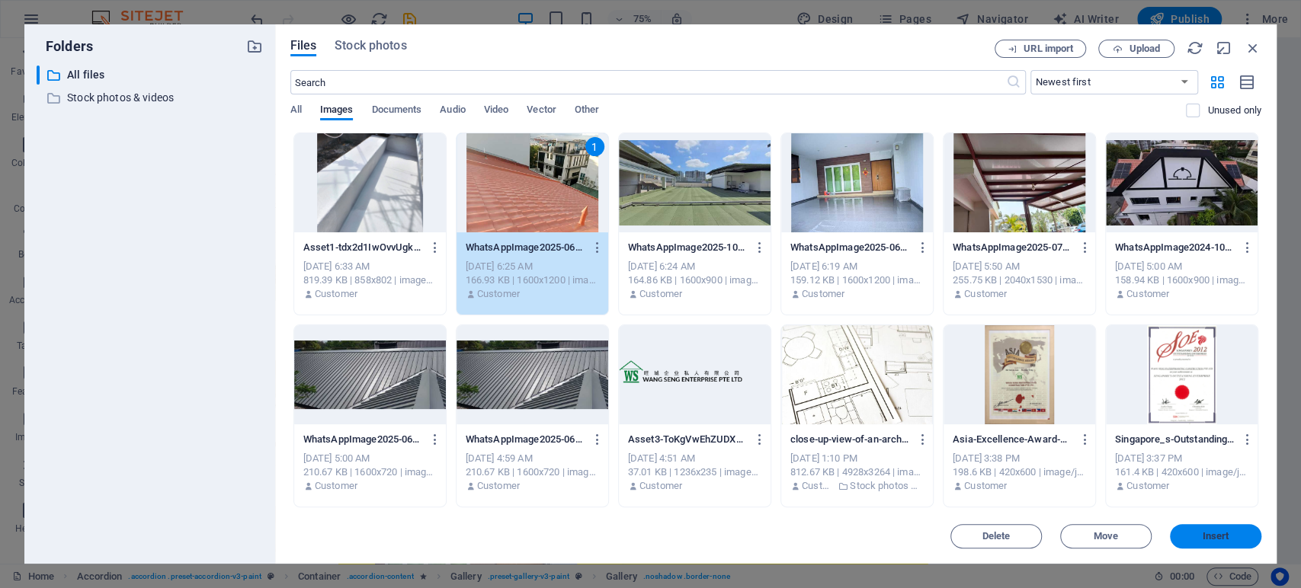
click at [1170, 529] on span "Insert" at bounding box center [1216, 536] width 27 height 9
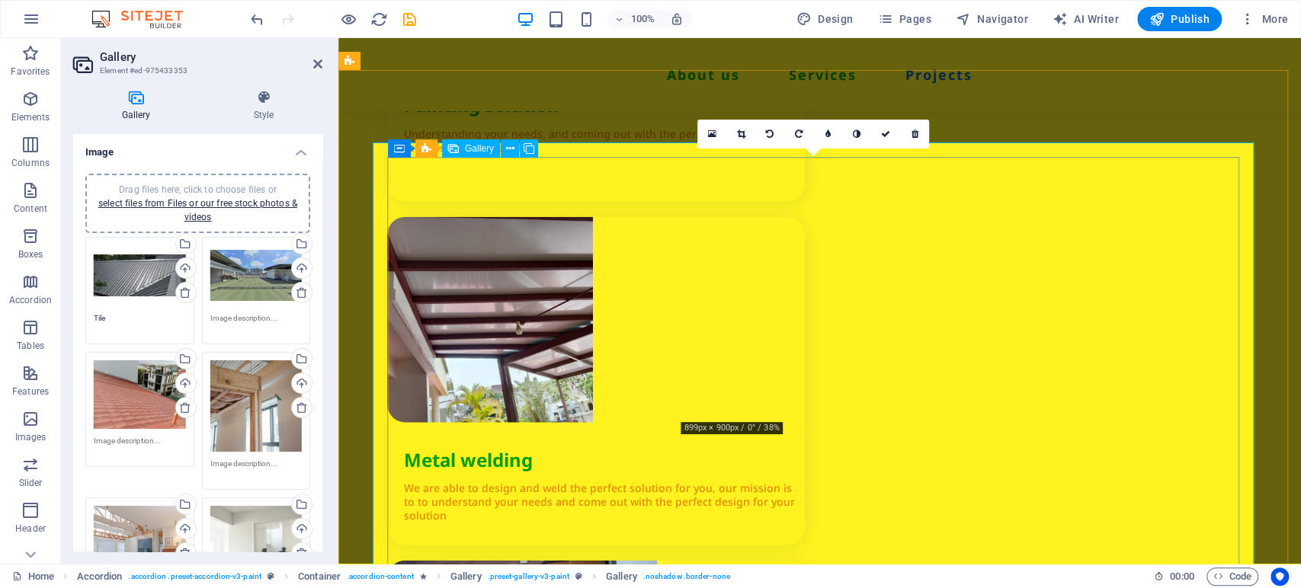
scroll to position [2315, 0]
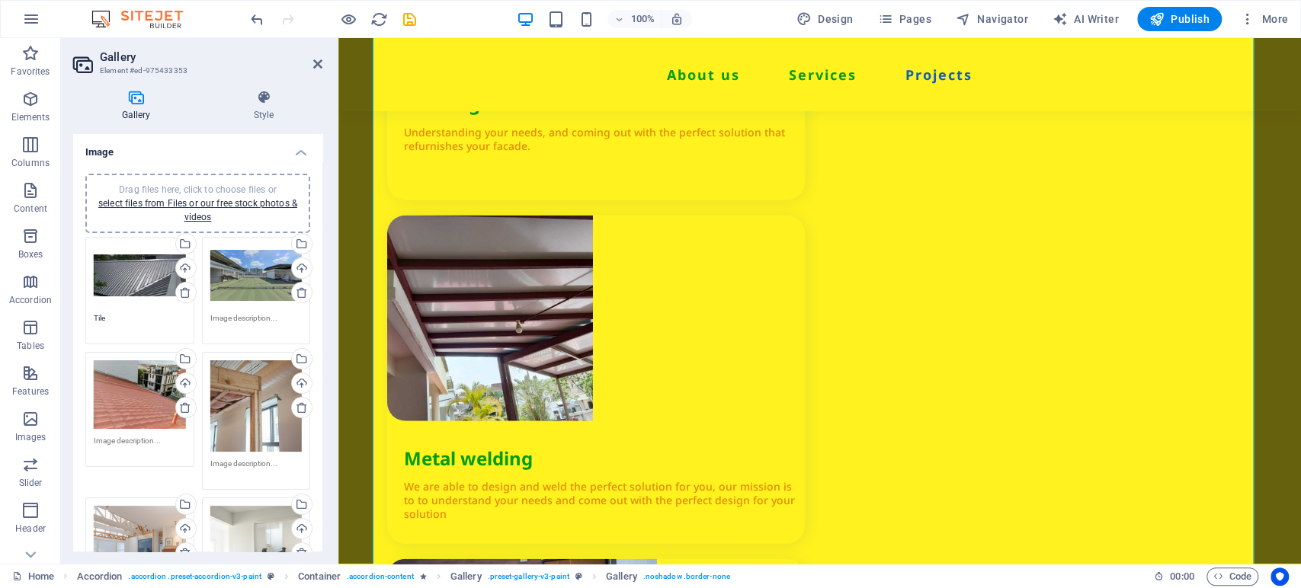
click at [252, 387] on div "Drag files here, click to choose files or select files from Files or our free s…" at bounding box center [256, 407] width 92 height 92
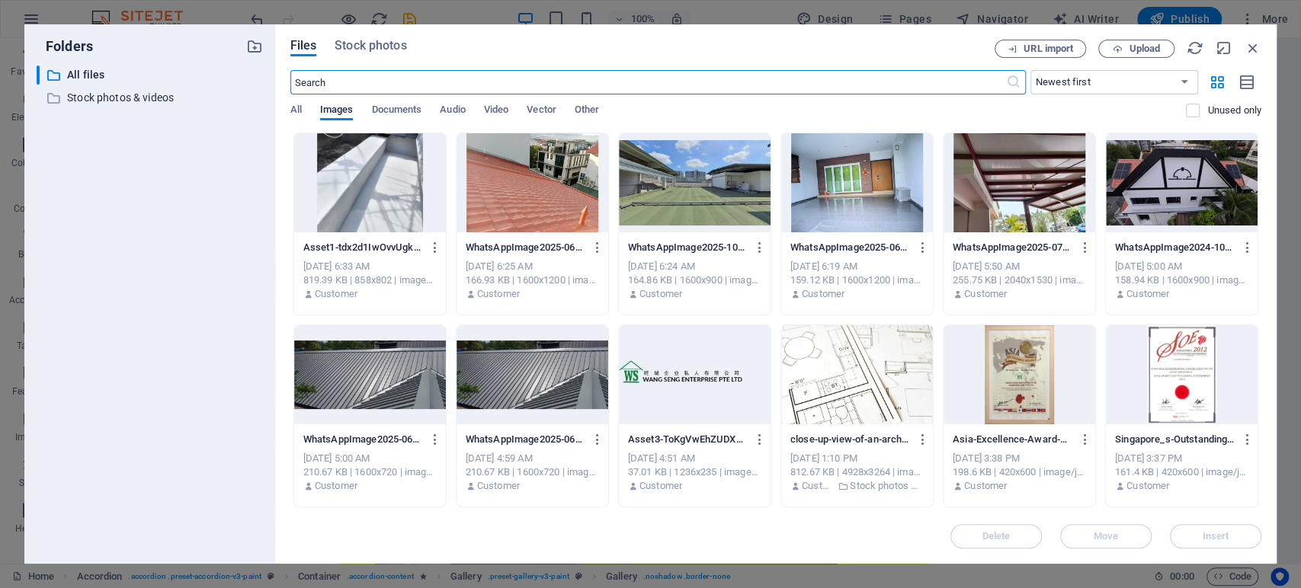
scroll to position [2424, 0]
click at [413, 195] on div at bounding box center [370, 182] width 152 height 99
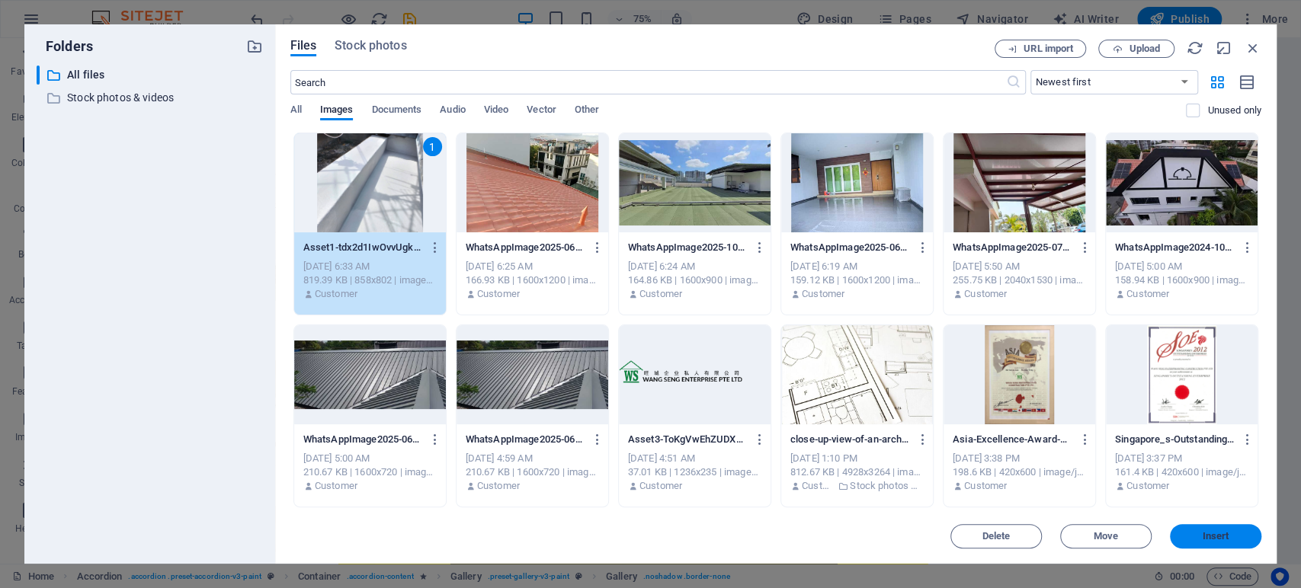
click at [1170, 529] on span "Insert" at bounding box center [1215, 536] width 79 height 9
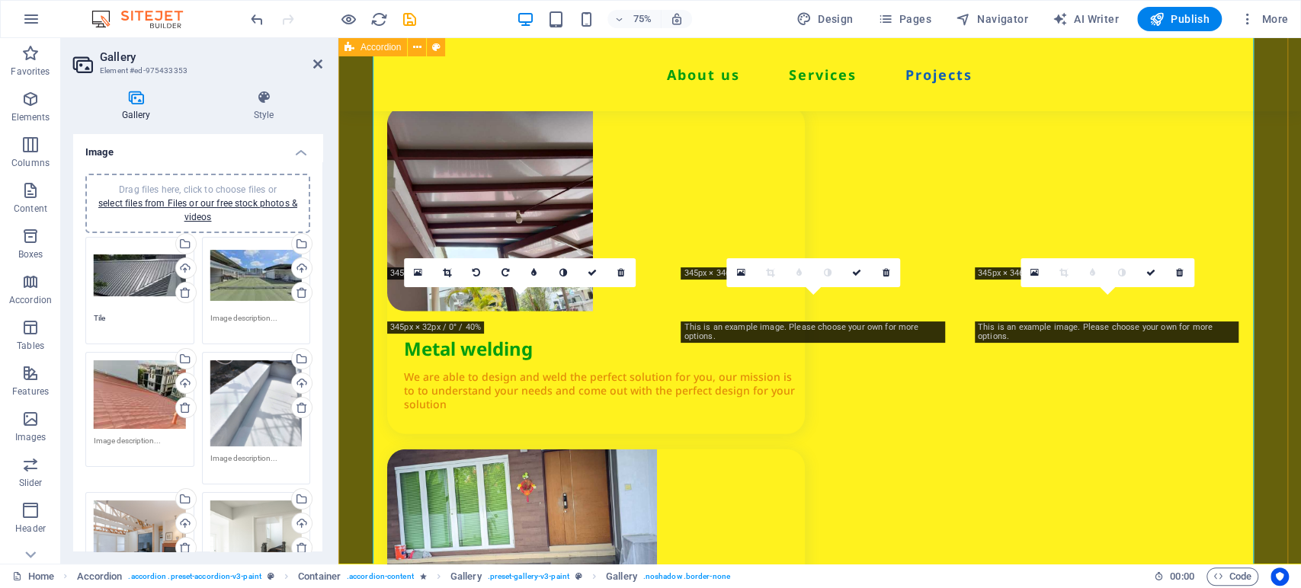
scroll to position [2315, 0]
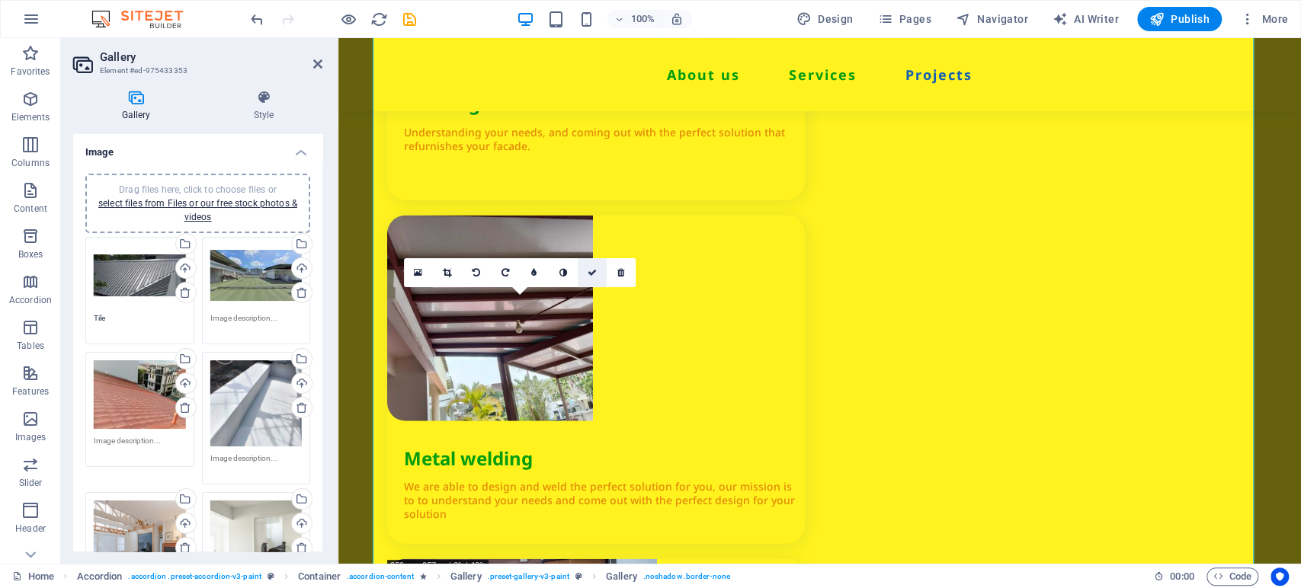
click at [591, 280] on link at bounding box center [592, 272] width 29 height 29
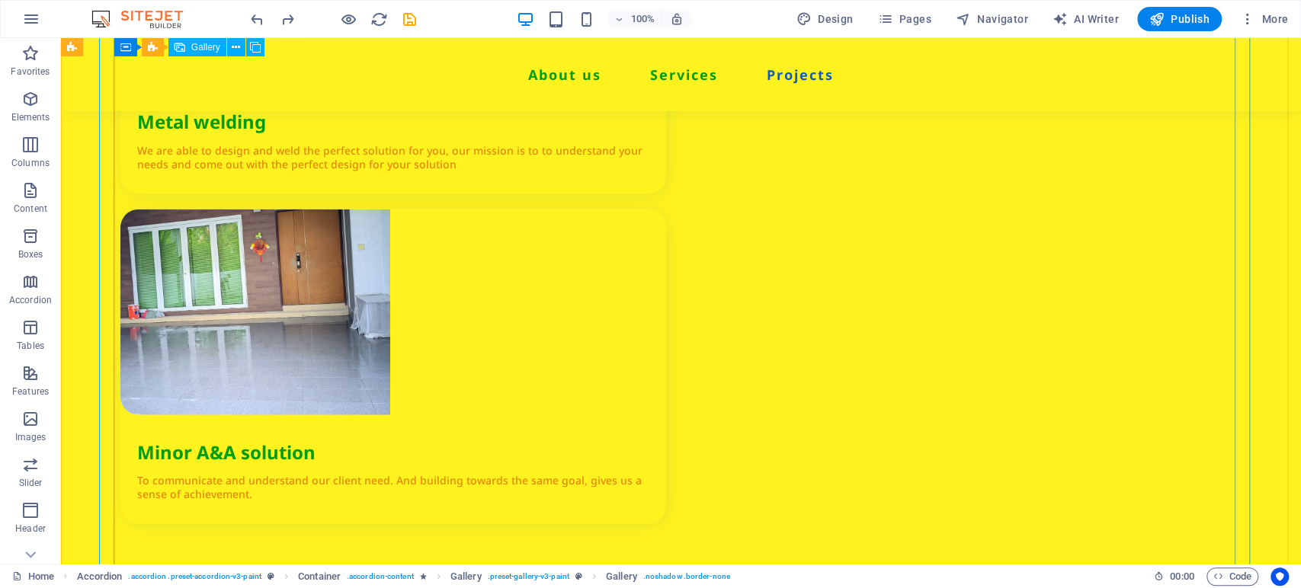
scroll to position [2629, 0]
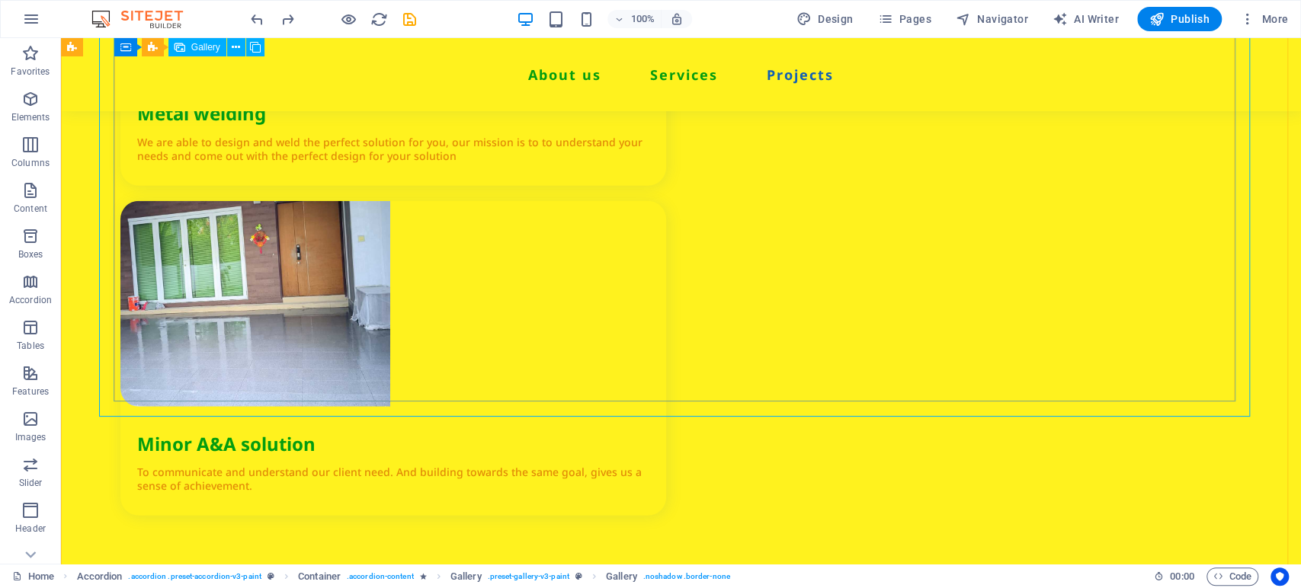
select select "4"
select select "px"
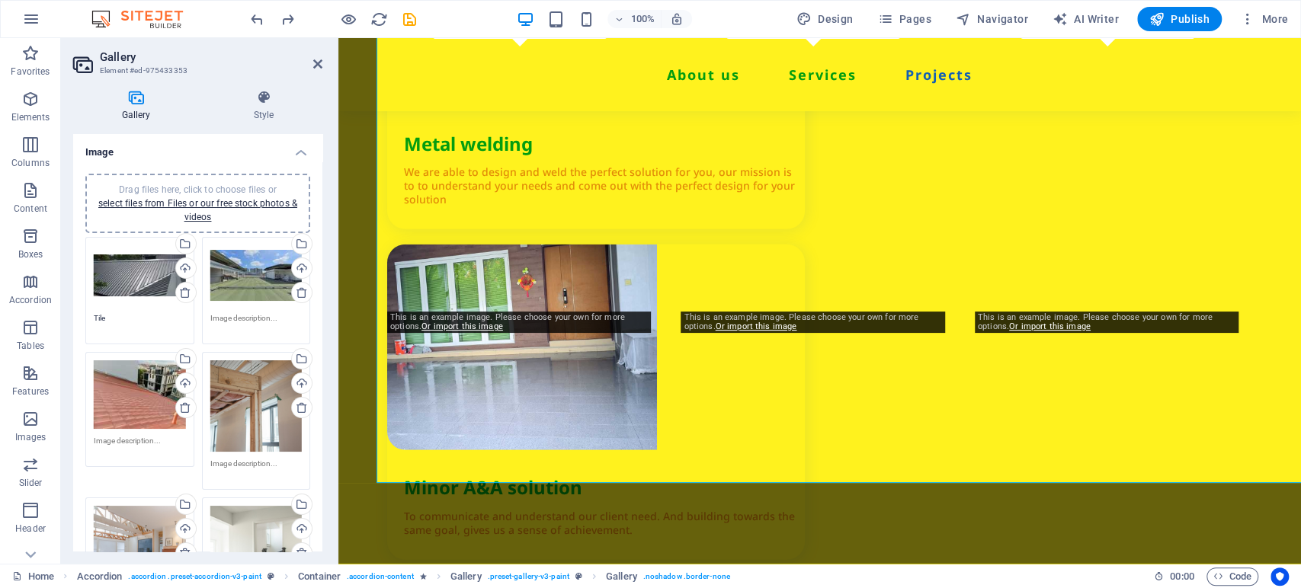
scroll to position [2563, 0]
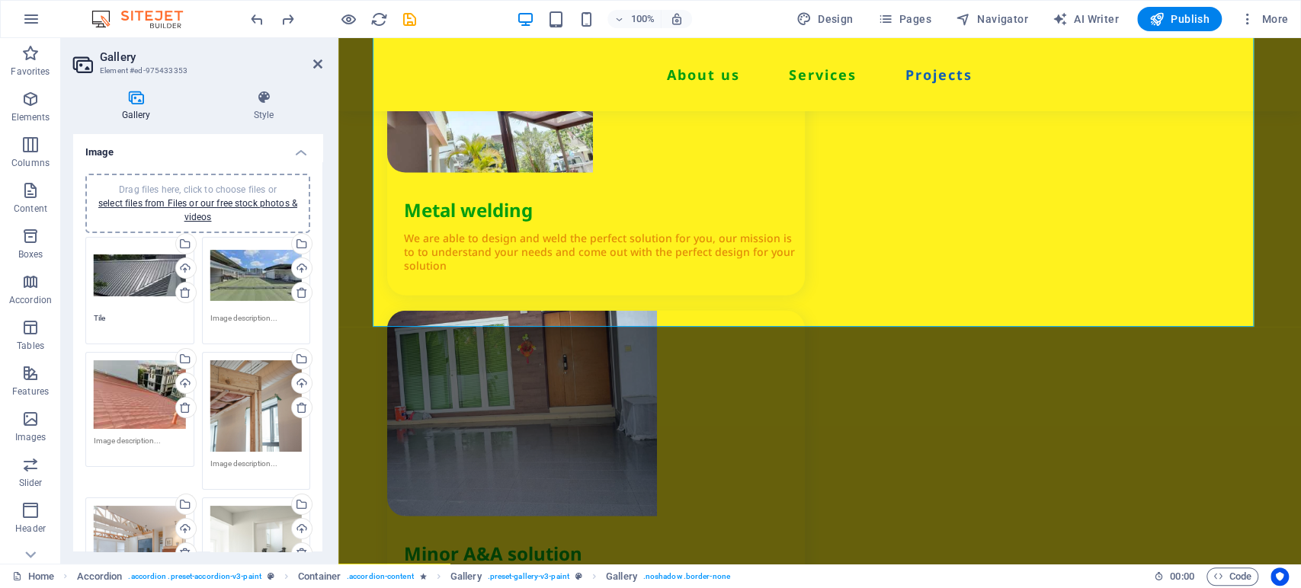
click at [272, 427] on div "Drag files here, click to choose files or select files from Files or our free s…" at bounding box center [256, 407] width 92 height 92
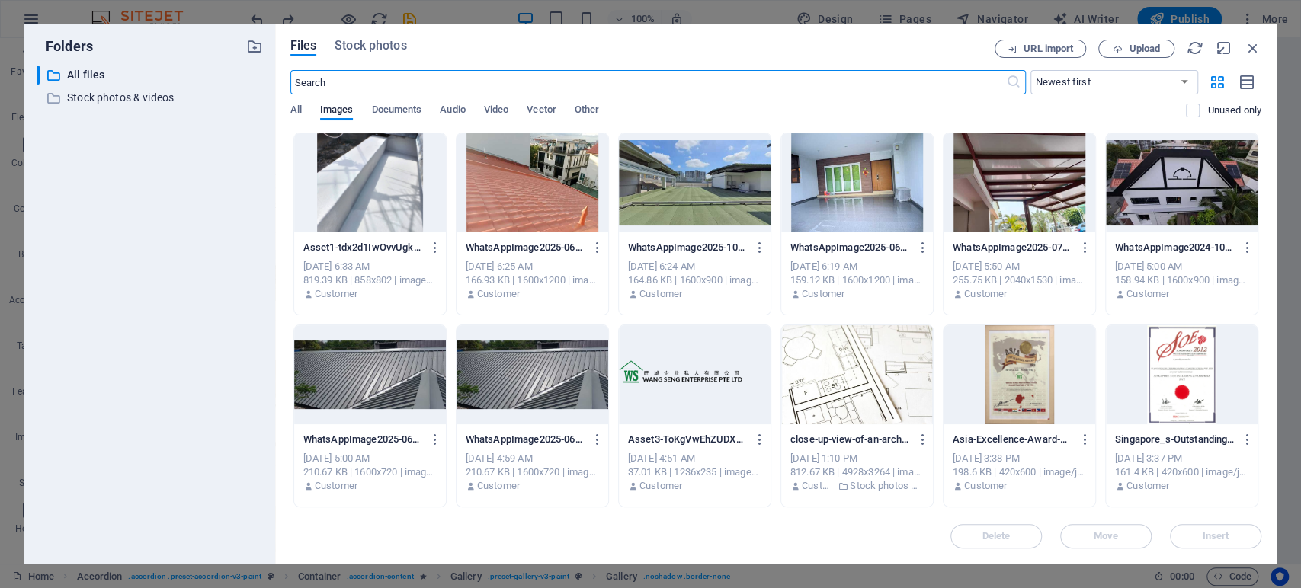
scroll to position [2614, 0]
click at [389, 177] on div at bounding box center [370, 182] width 152 height 99
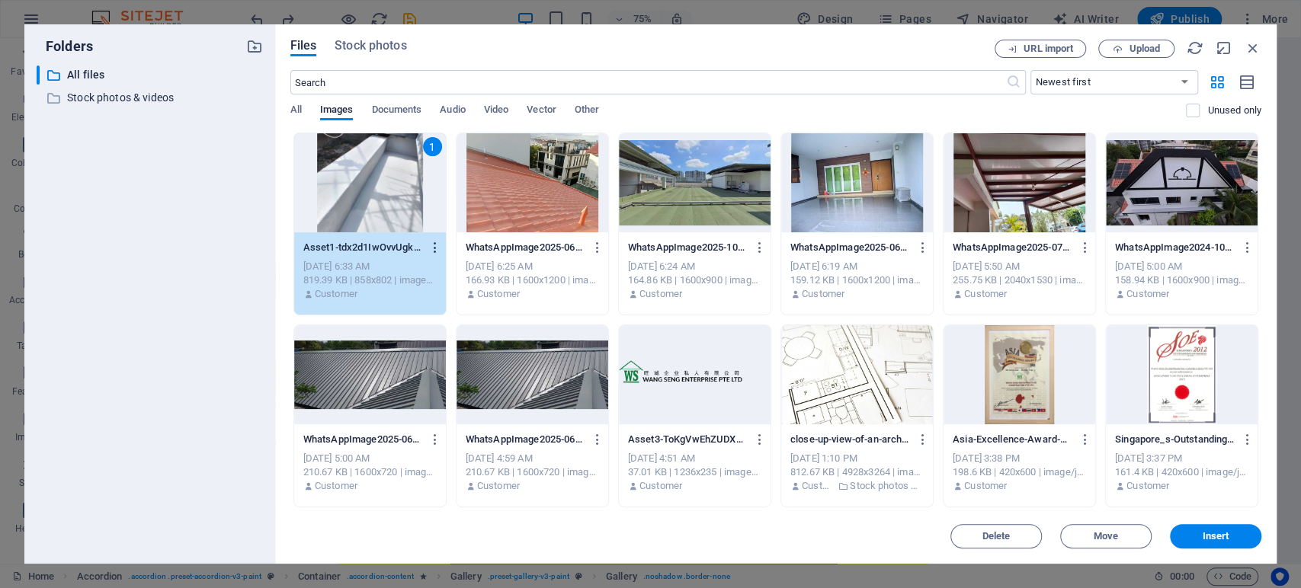
click at [437, 241] on icon "button" at bounding box center [435, 248] width 14 height 14
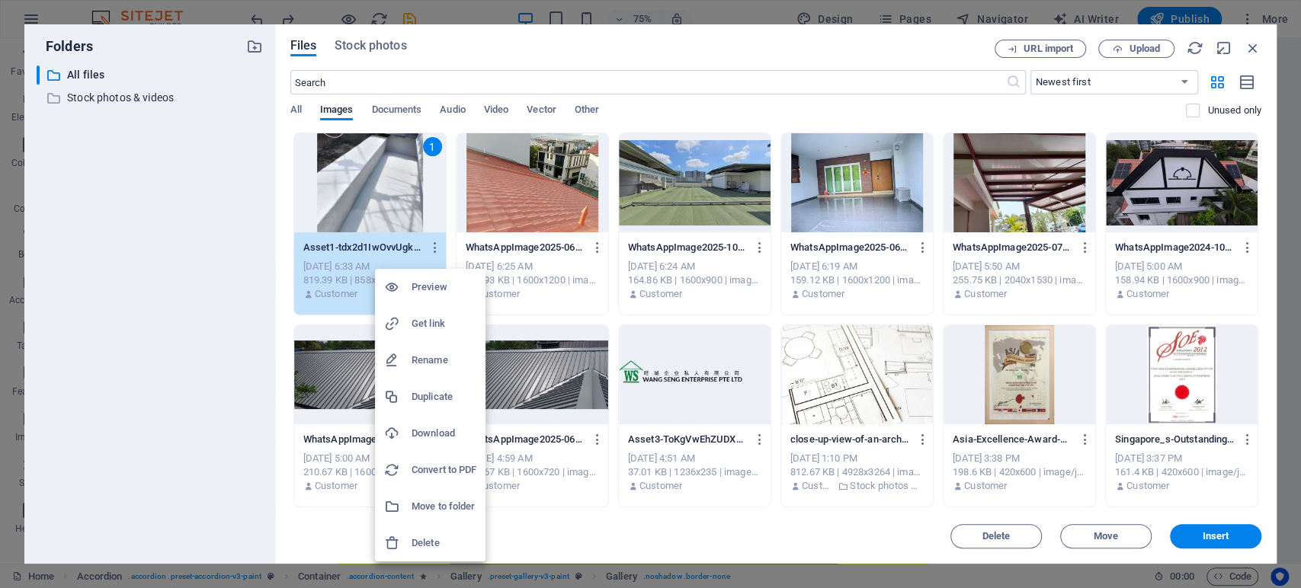
click at [433, 295] on h6 "Preview" at bounding box center [444, 287] width 65 height 18
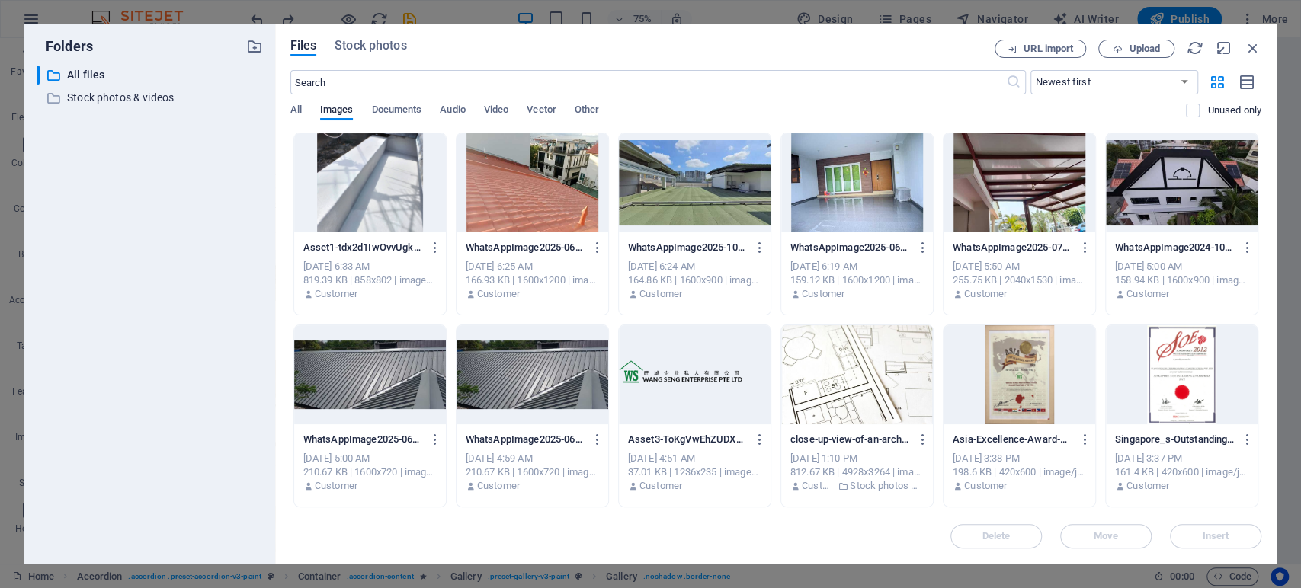
click at [373, 155] on div at bounding box center [370, 182] width 152 height 99
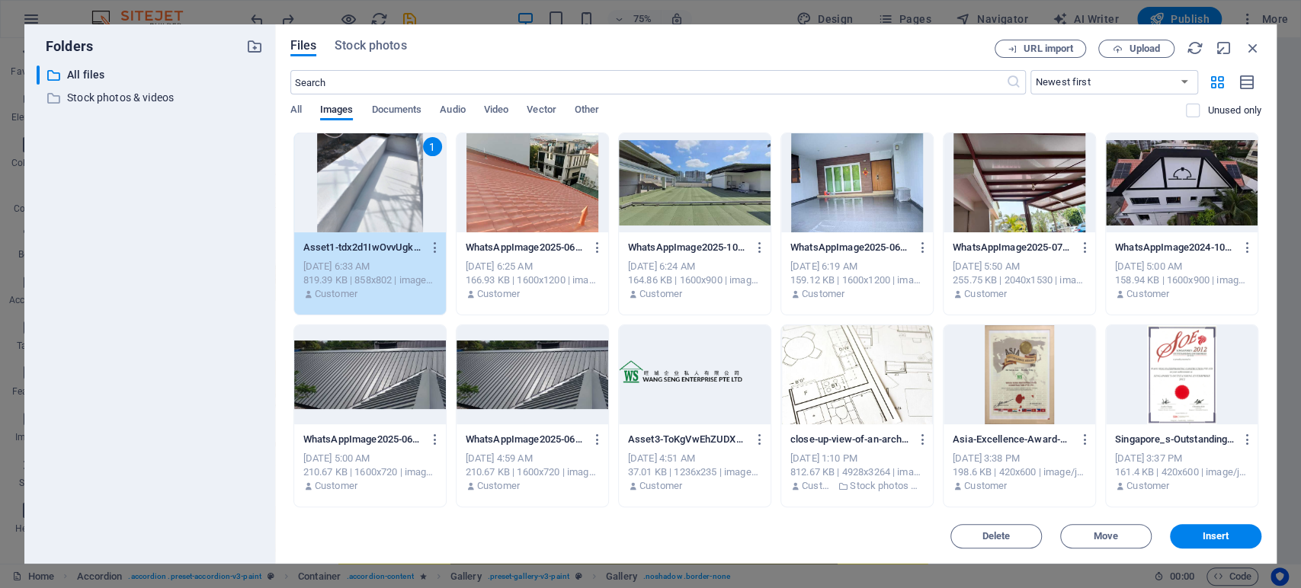
click at [1170, 524] on button "Insert" at bounding box center [1215, 536] width 91 height 24
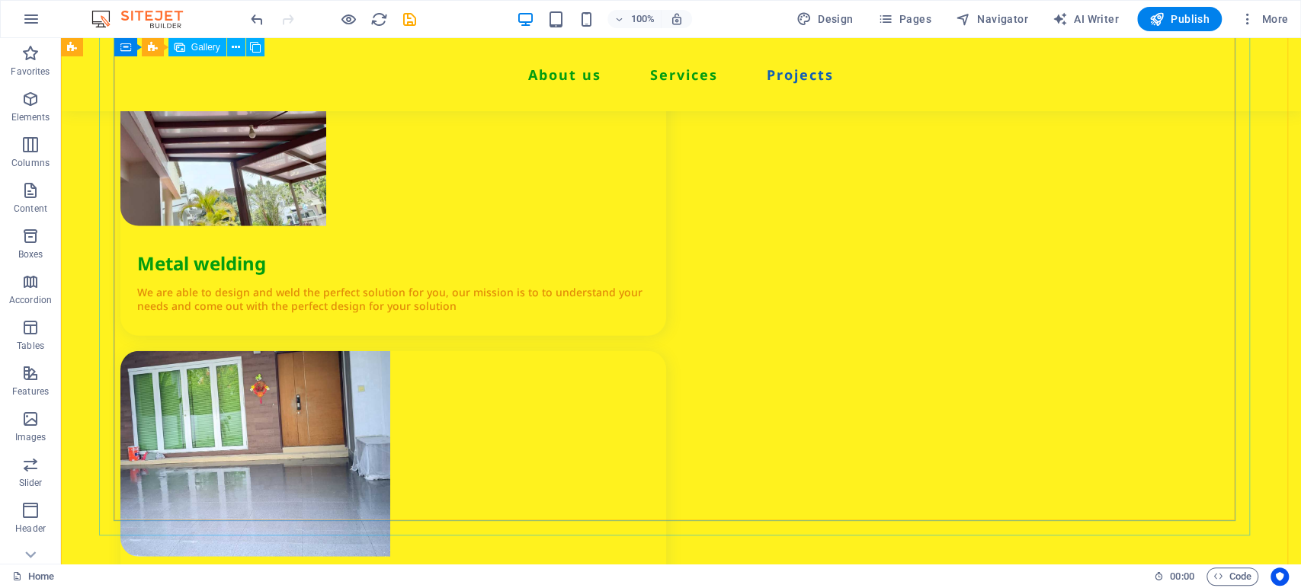
scroll to position [2511, 0]
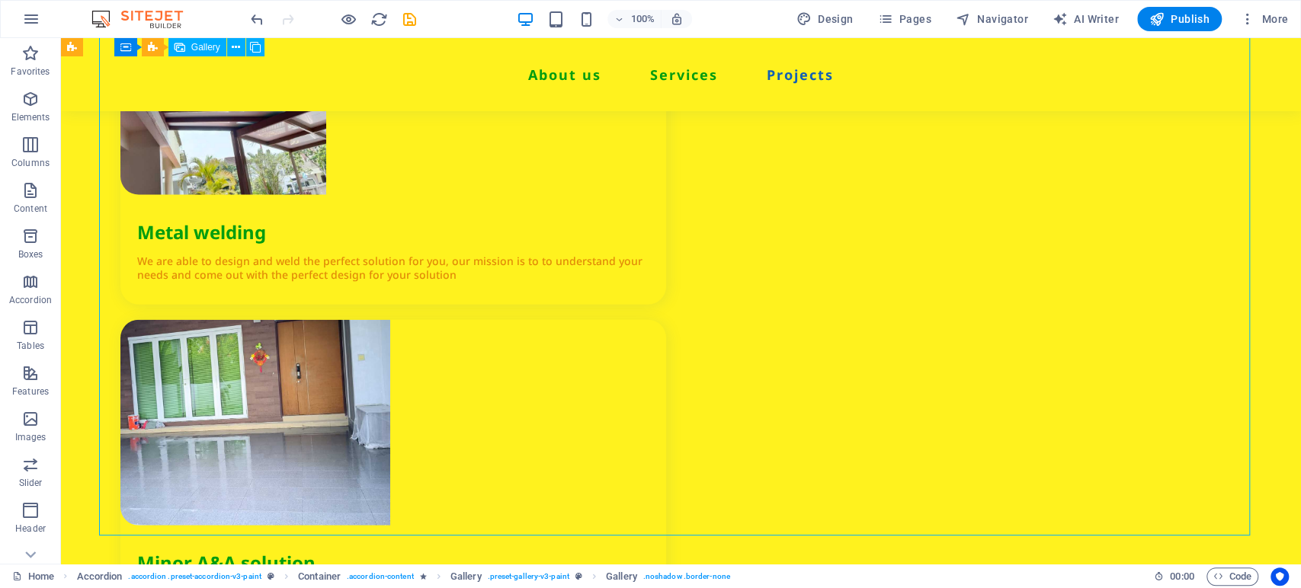
select select "4"
select select "px"
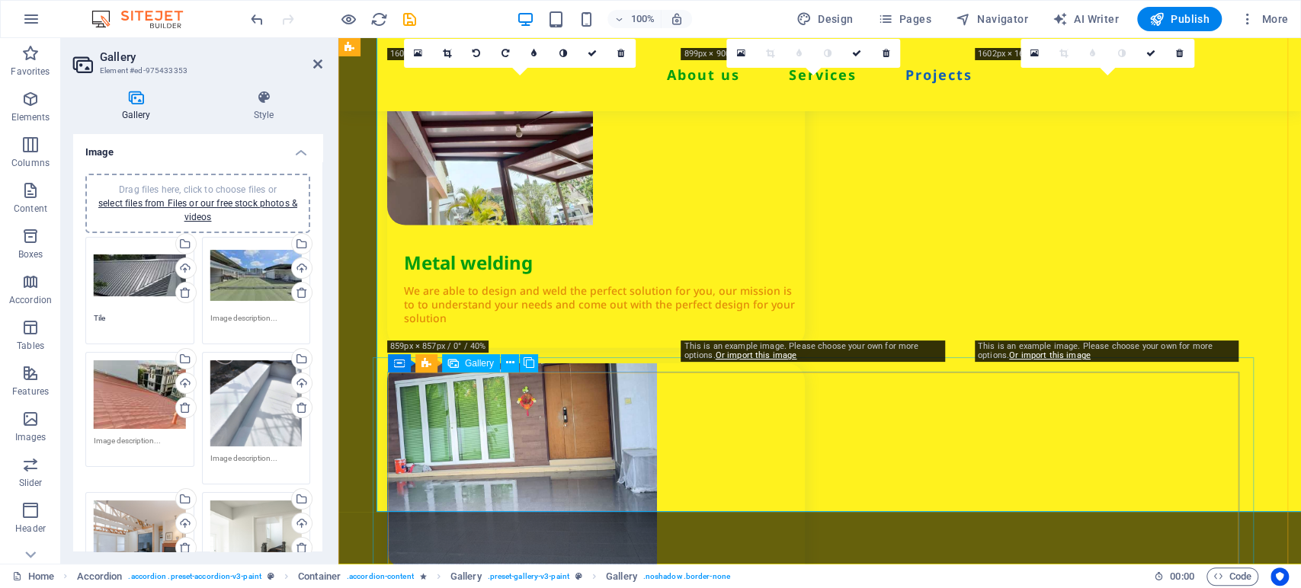
scroll to position [2534, 0]
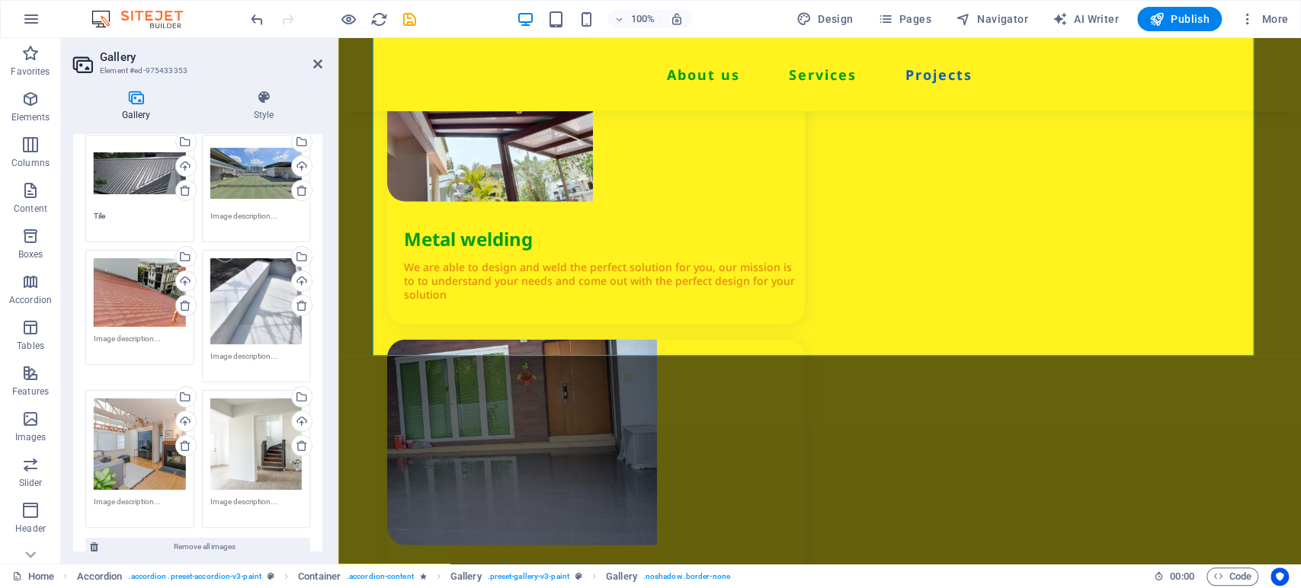
scroll to position [169, 0]
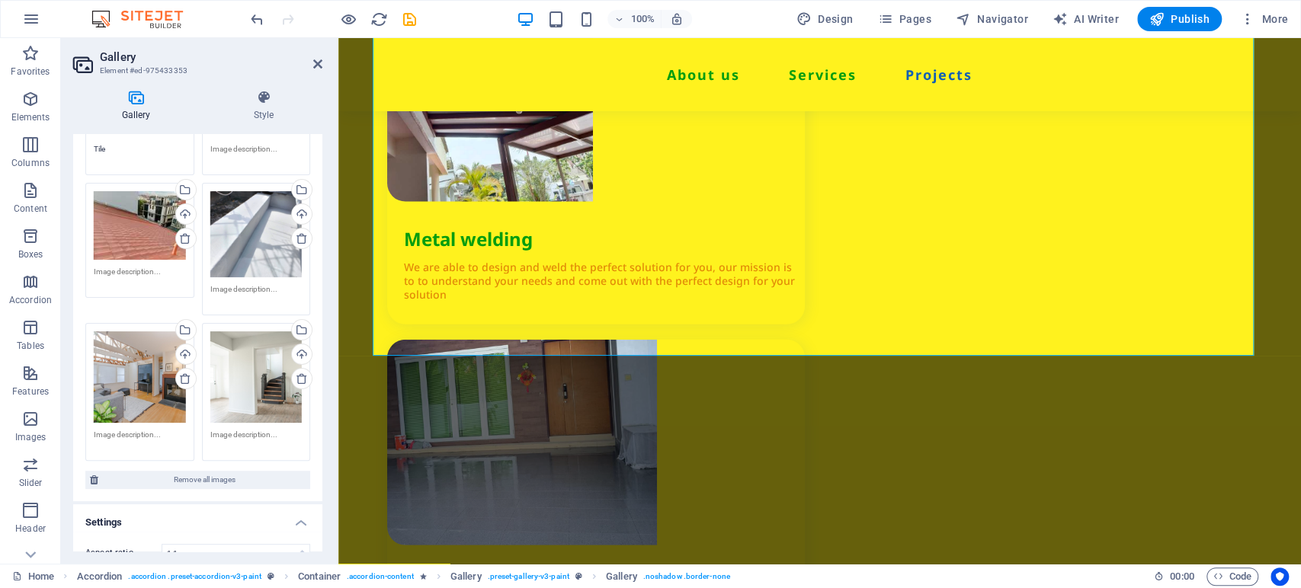
click at [147, 377] on div "Drag files here, click to choose files or select files from Files or our free s…" at bounding box center [140, 378] width 92 height 92
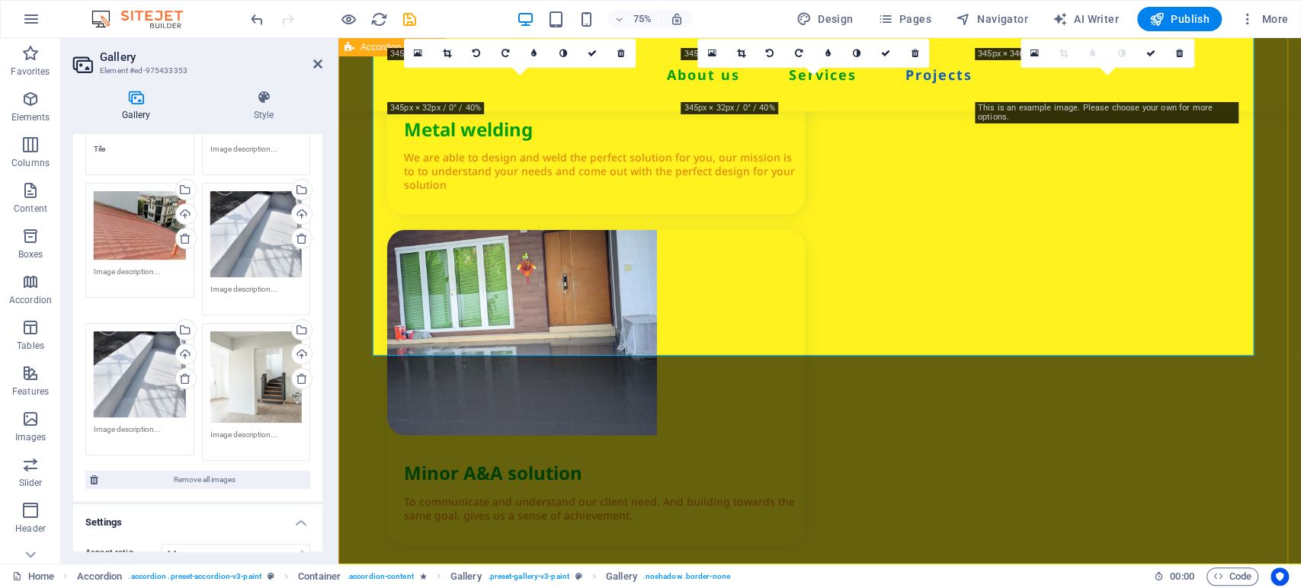
scroll to position [2534, 0]
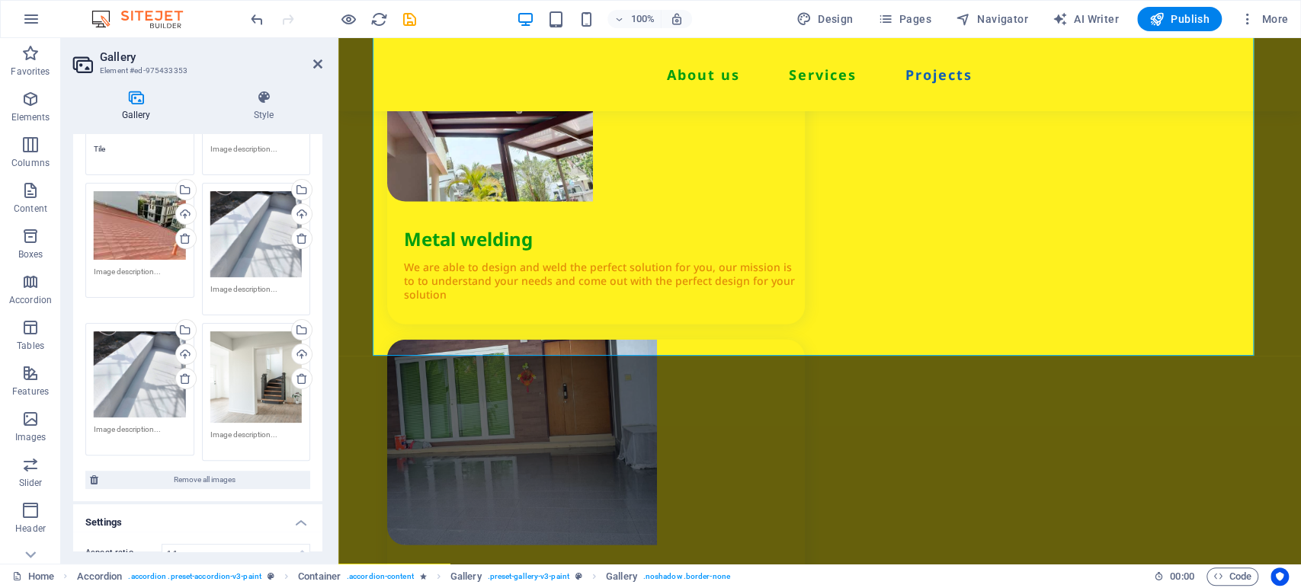
click at [134, 373] on div "Drag files here, click to choose files or select files from Files or our free s…" at bounding box center [140, 375] width 92 height 86
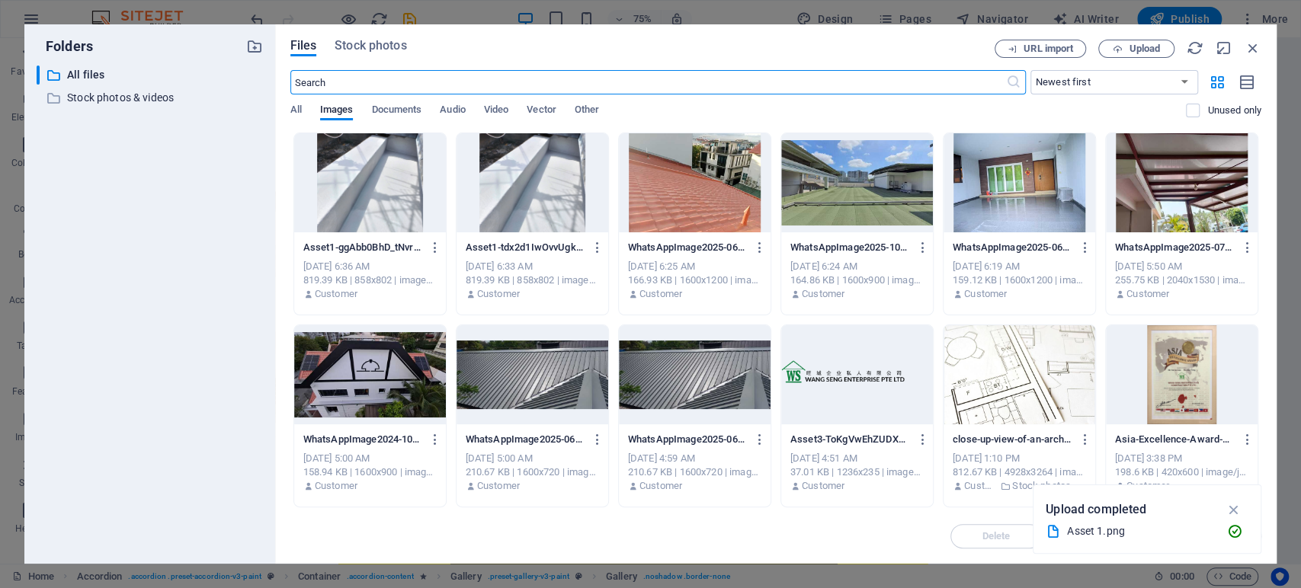
scroll to position [2645, 0]
click at [429, 249] on icon "button" at bounding box center [435, 248] width 14 height 14
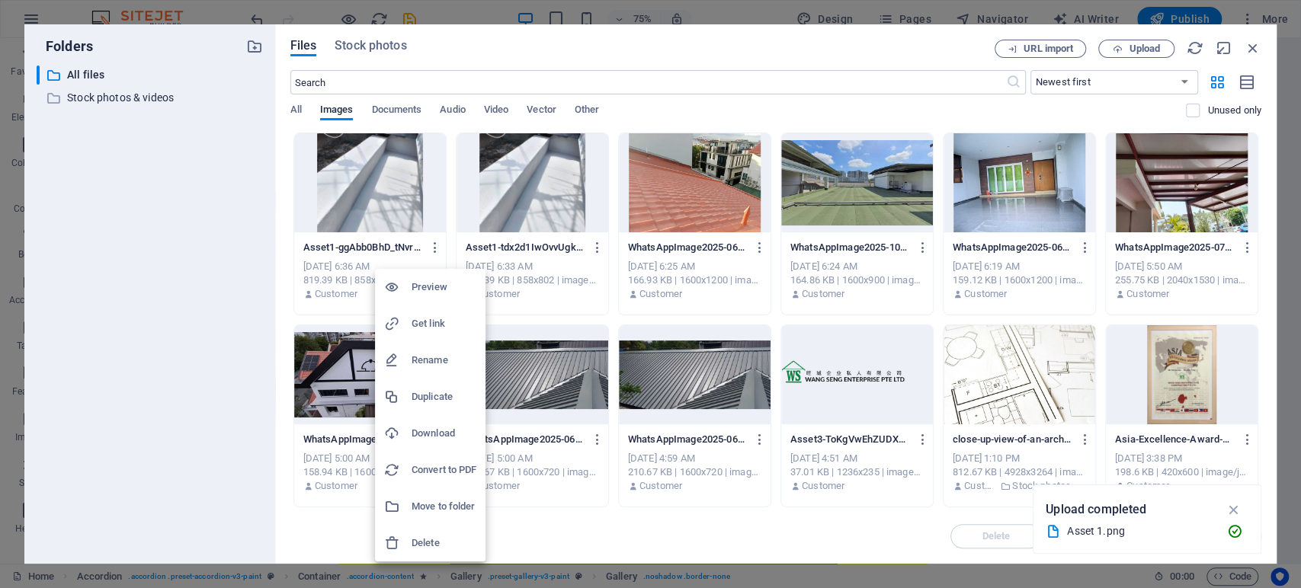
click at [446, 529] on h6 "Delete" at bounding box center [444, 543] width 65 height 18
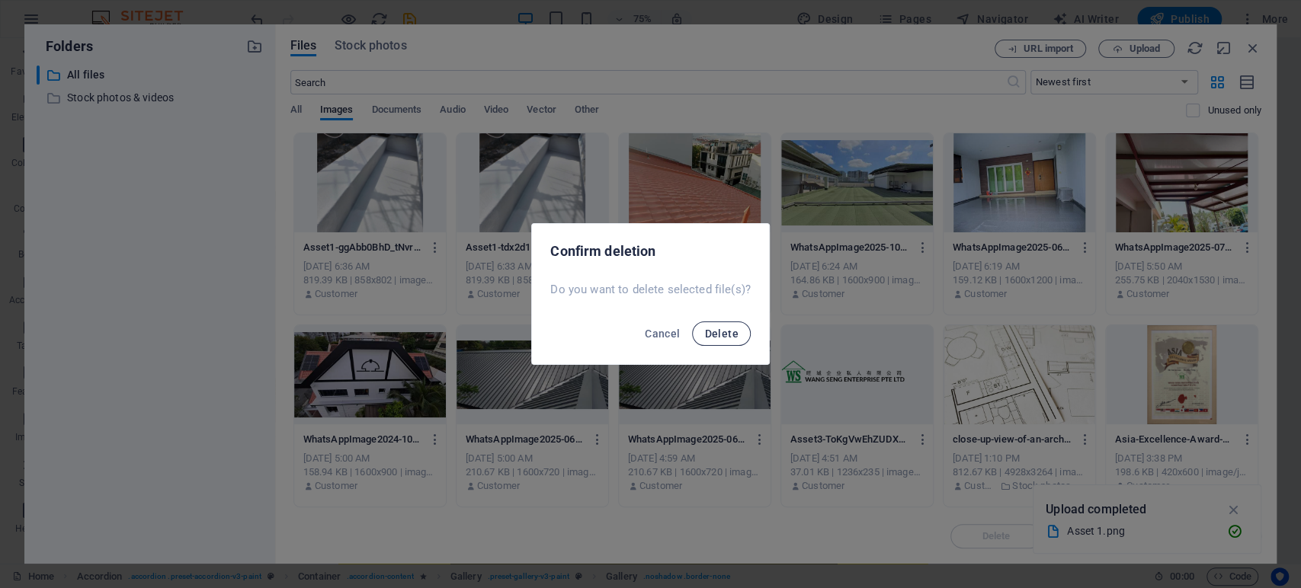
click at [713, 322] on button "Delete" at bounding box center [721, 334] width 58 height 24
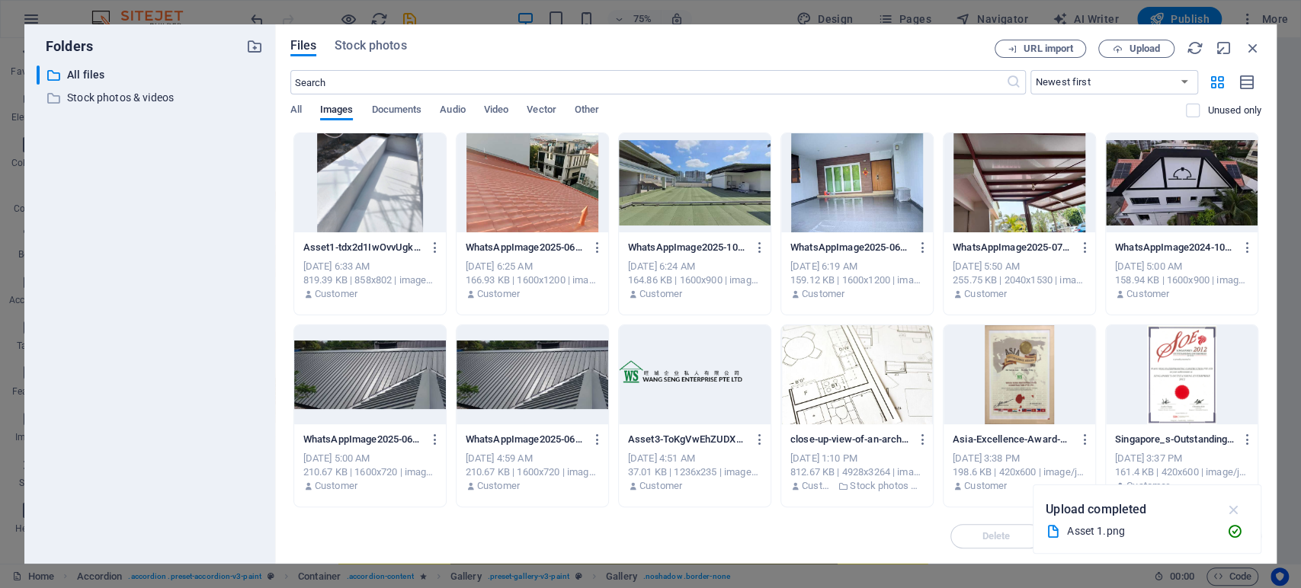
click at [1170, 506] on icon "button" at bounding box center [1234, 510] width 18 height 17
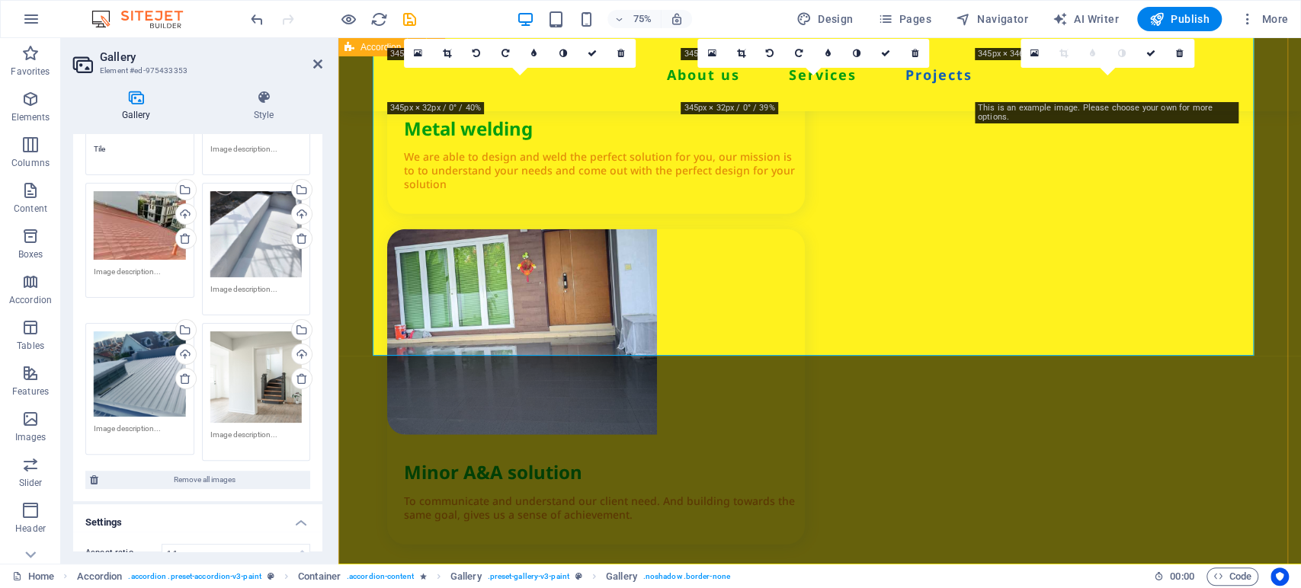
scroll to position [2534, 0]
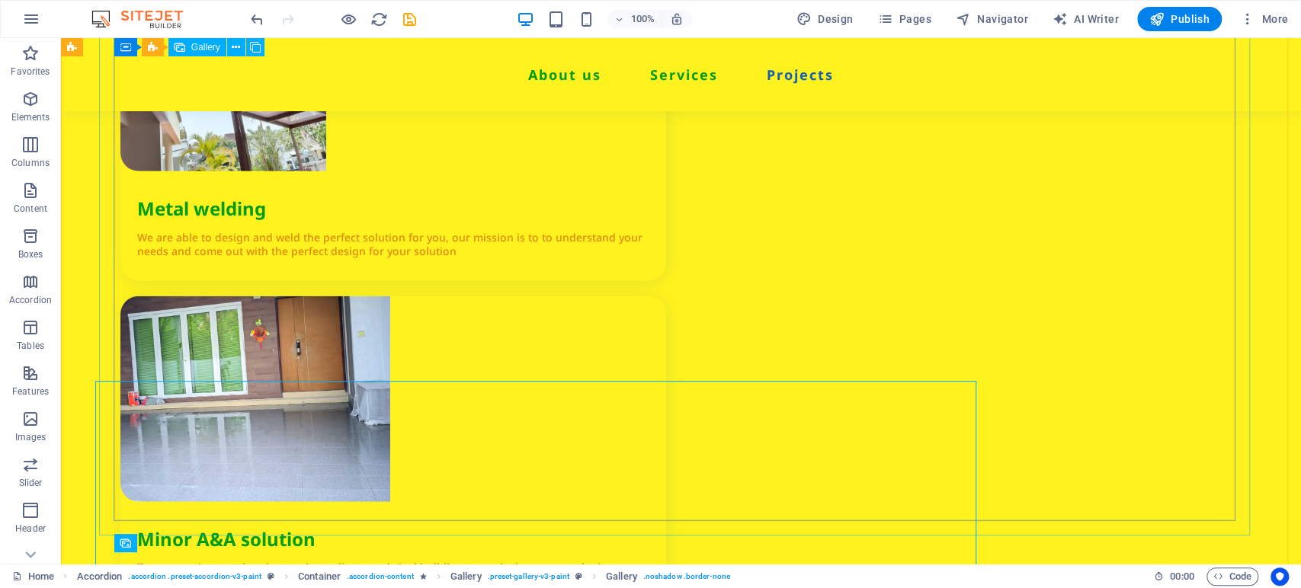
scroll to position [2511, 0]
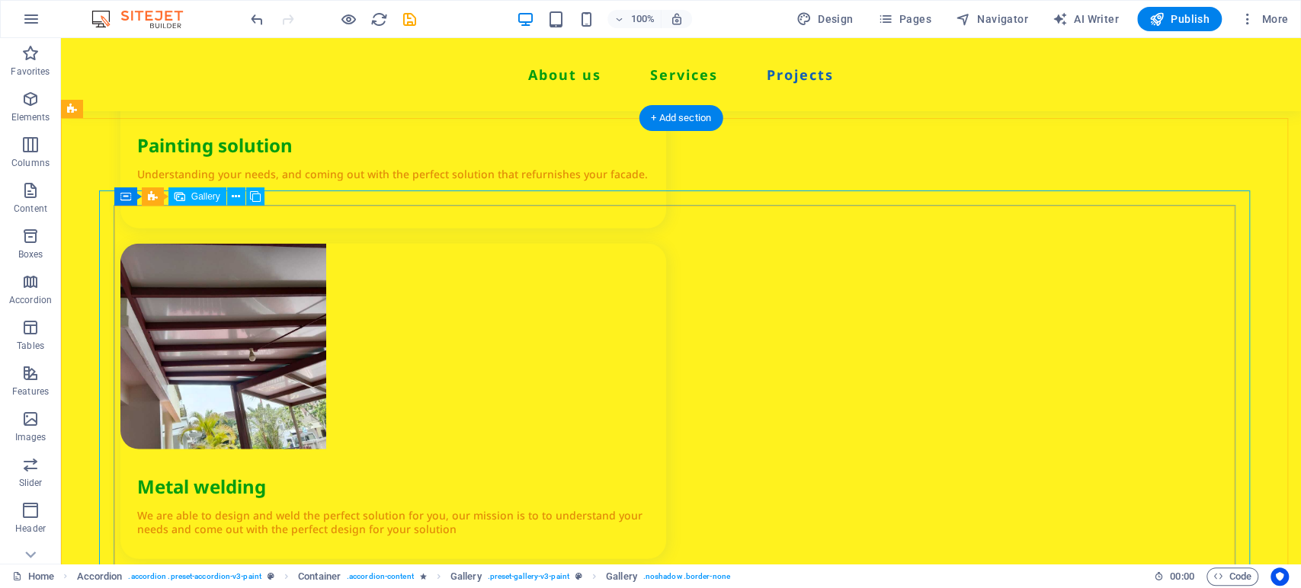
scroll to position [2256, 0]
